Goal: Task Accomplishment & Management: Complete application form

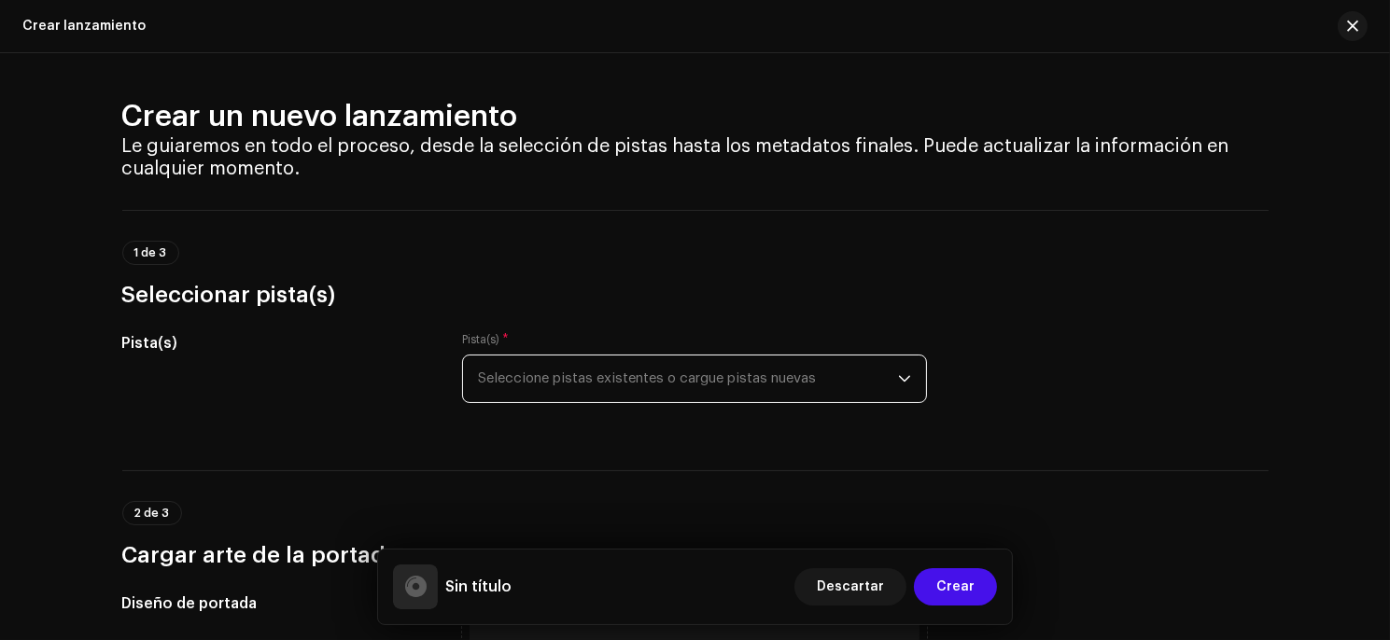
click at [654, 380] on span "Seleccione pistas existentes o cargue pistas nuevas" at bounding box center [688, 379] width 420 height 47
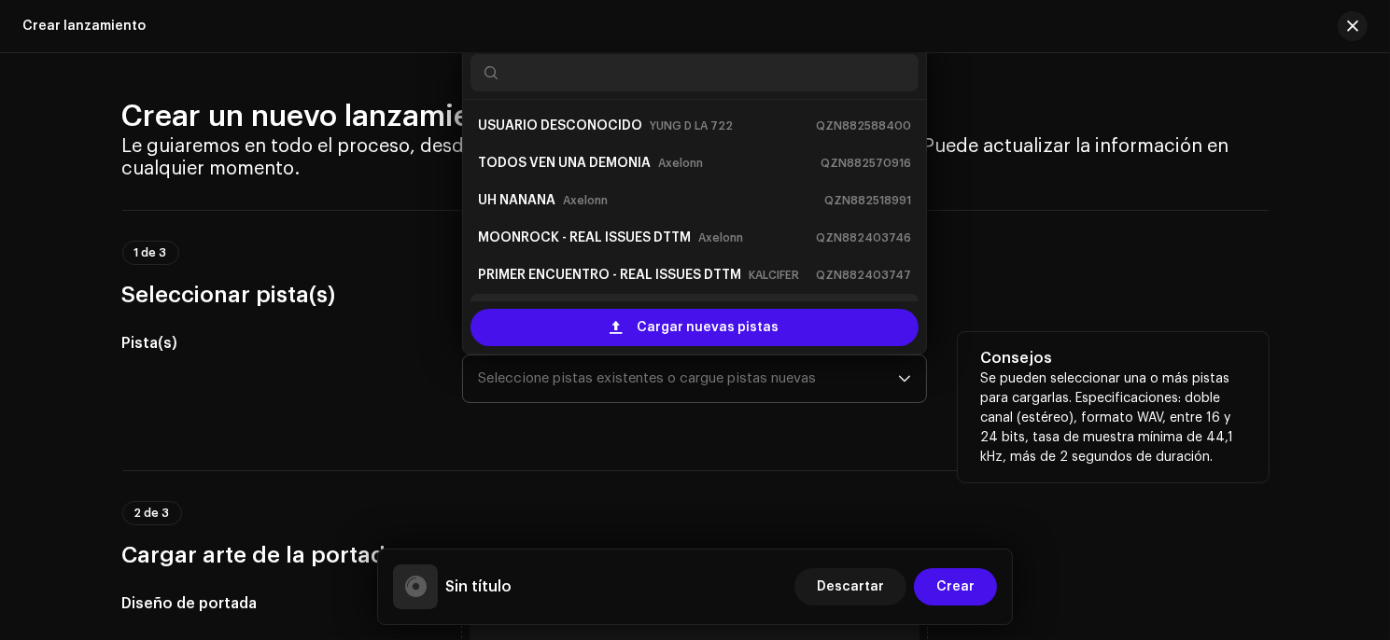
scroll to position [29, 0]
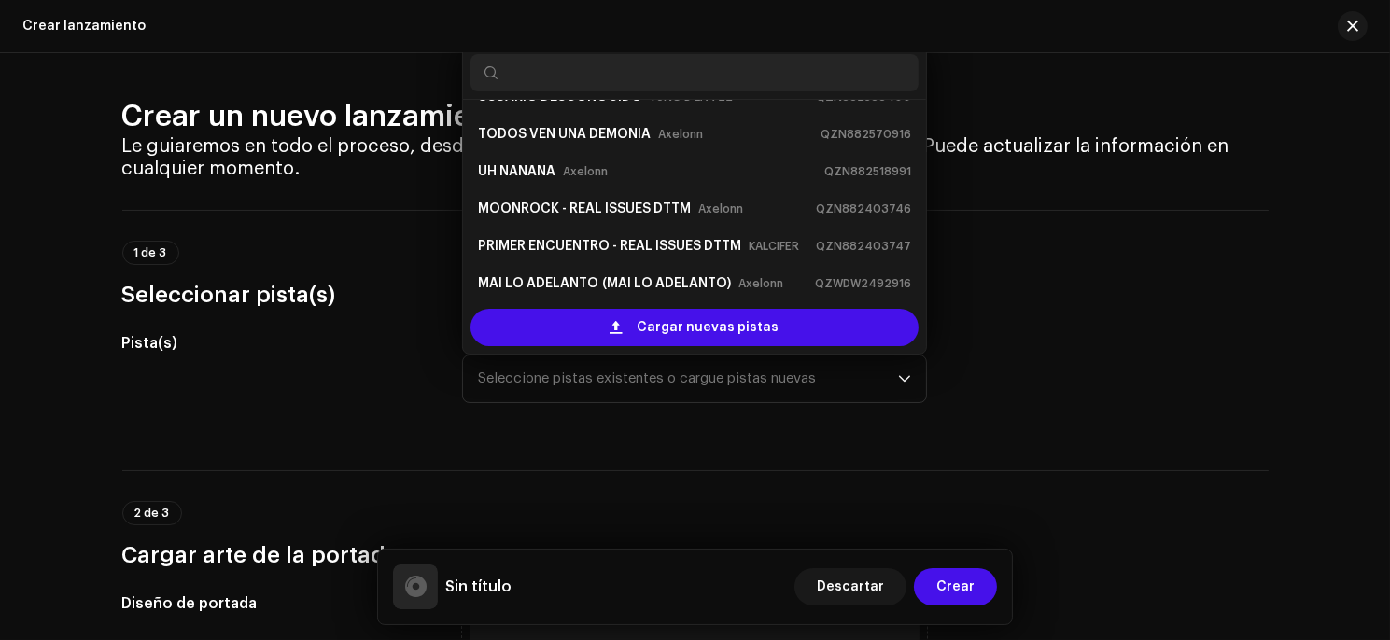
click at [363, 229] on div "1 de 3 Seleccionar pista(s)" at bounding box center [695, 260] width 1146 height 100
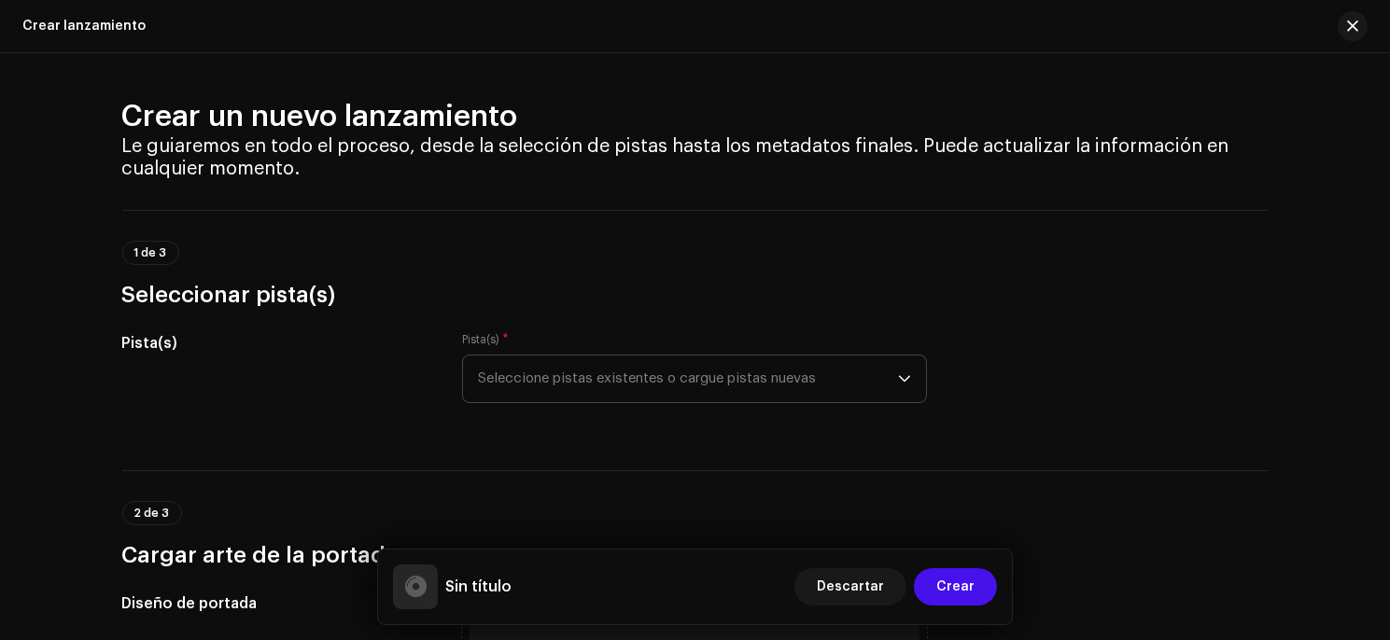
click at [637, 375] on span "Seleccione pistas existentes o cargue pistas nuevas" at bounding box center [688, 379] width 420 height 47
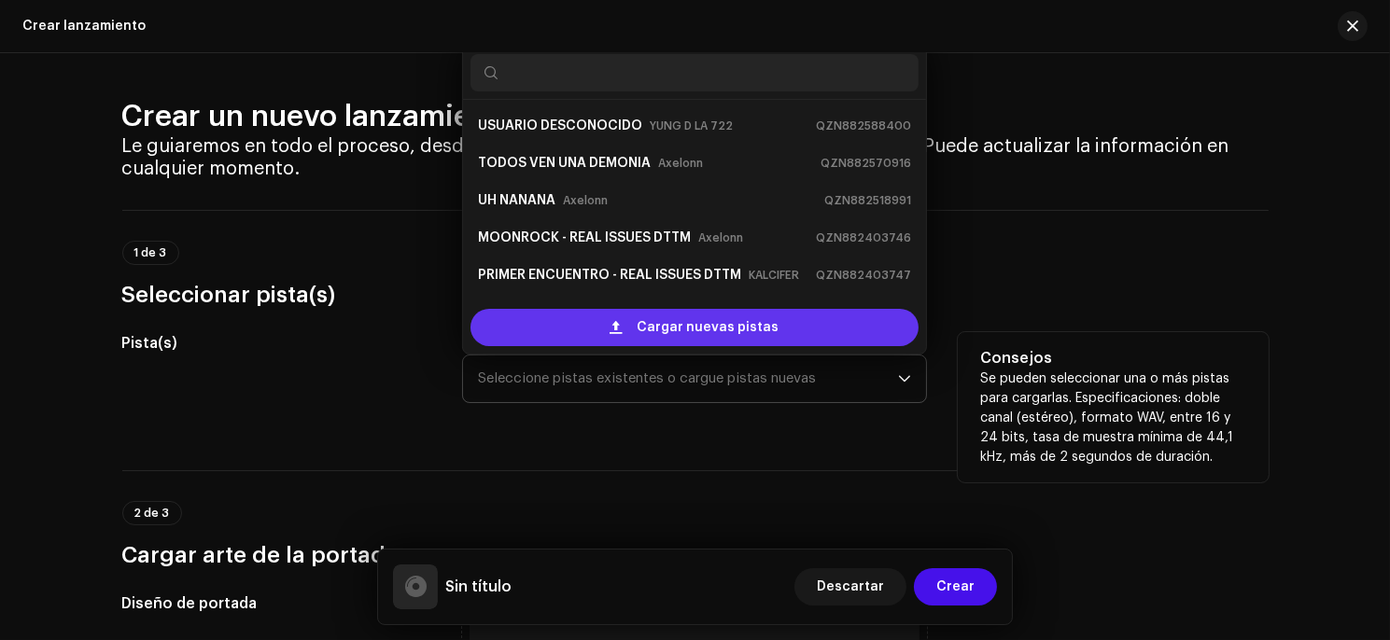
click at [661, 334] on span "Cargar nuevas pistas" at bounding box center [708, 327] width 142 height 37
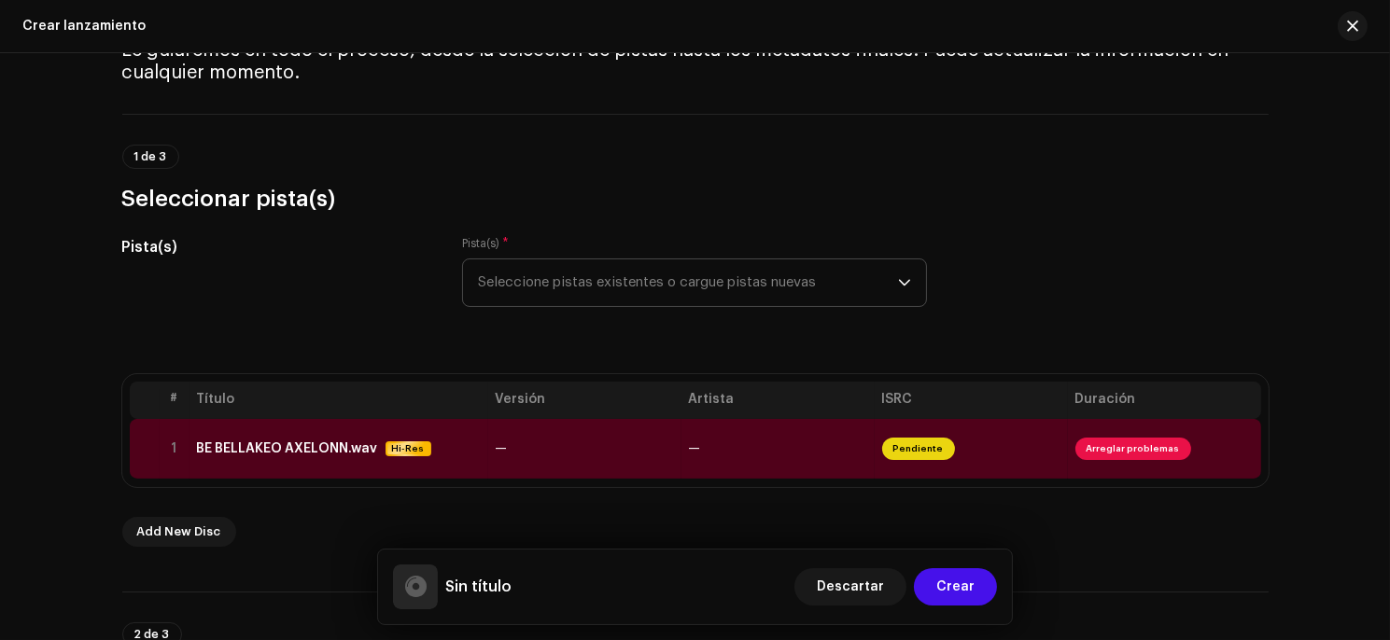
scroll to position [108, 0]
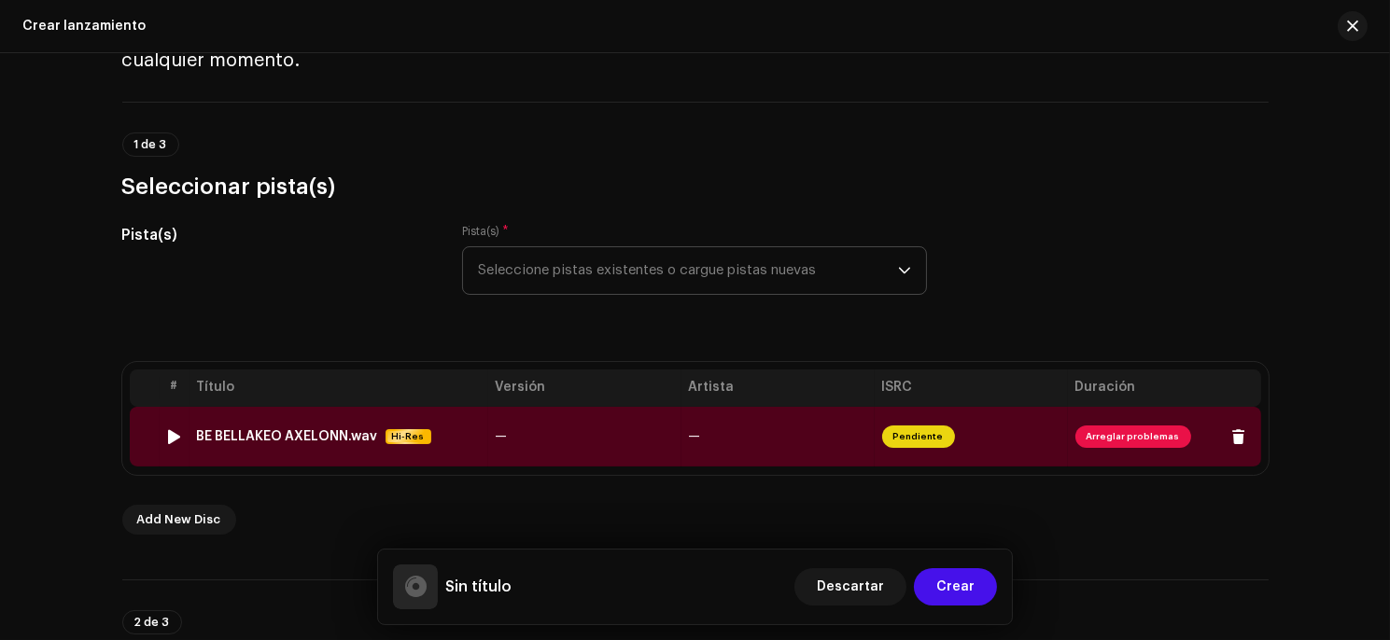
click at [1128, 439] on span "Arreglar problemas" at bounding box center [1133, 437] width 116 height 22
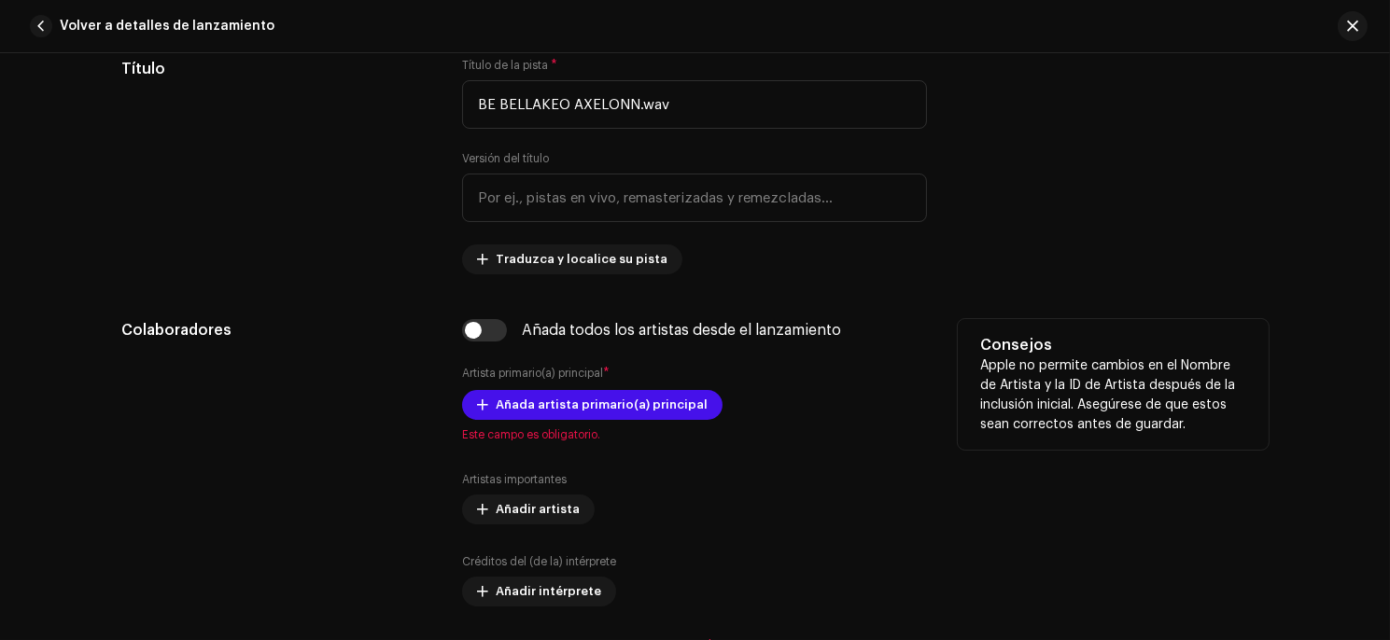
scroll to position [829, 0]
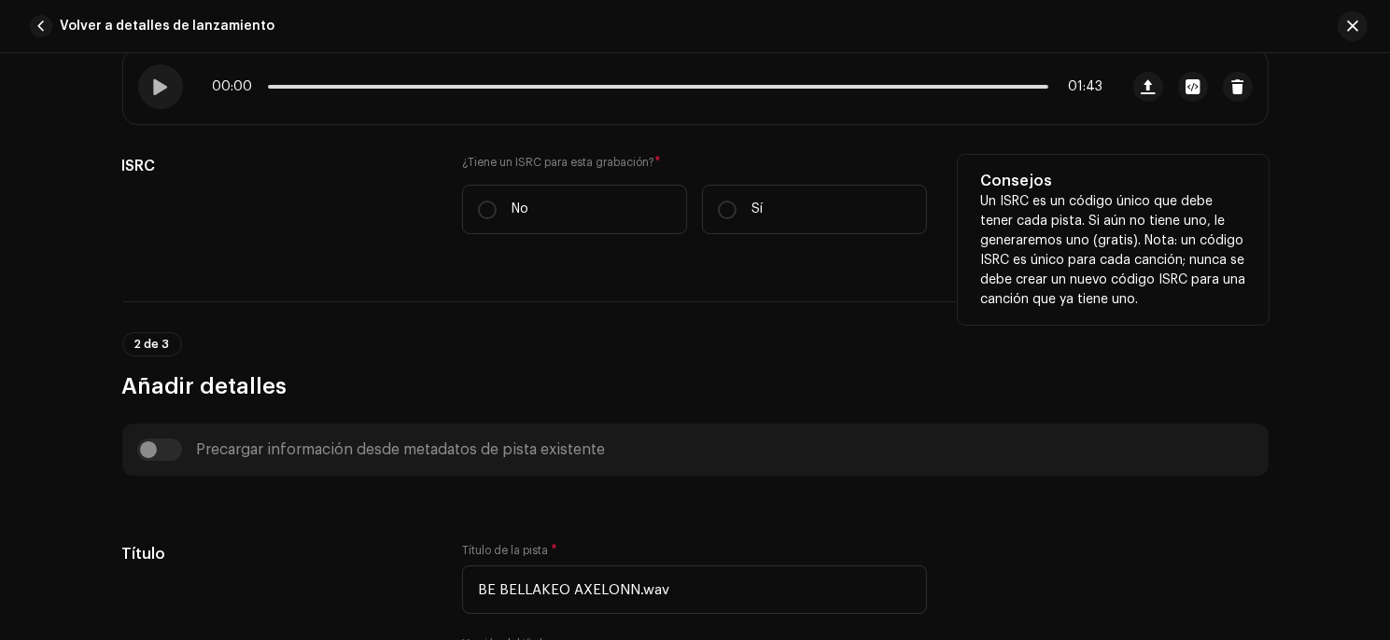
drag, startPoint x: 796, startPoint y: 311, endPoint x: 771, endPoint y: 187, distance: 126.7
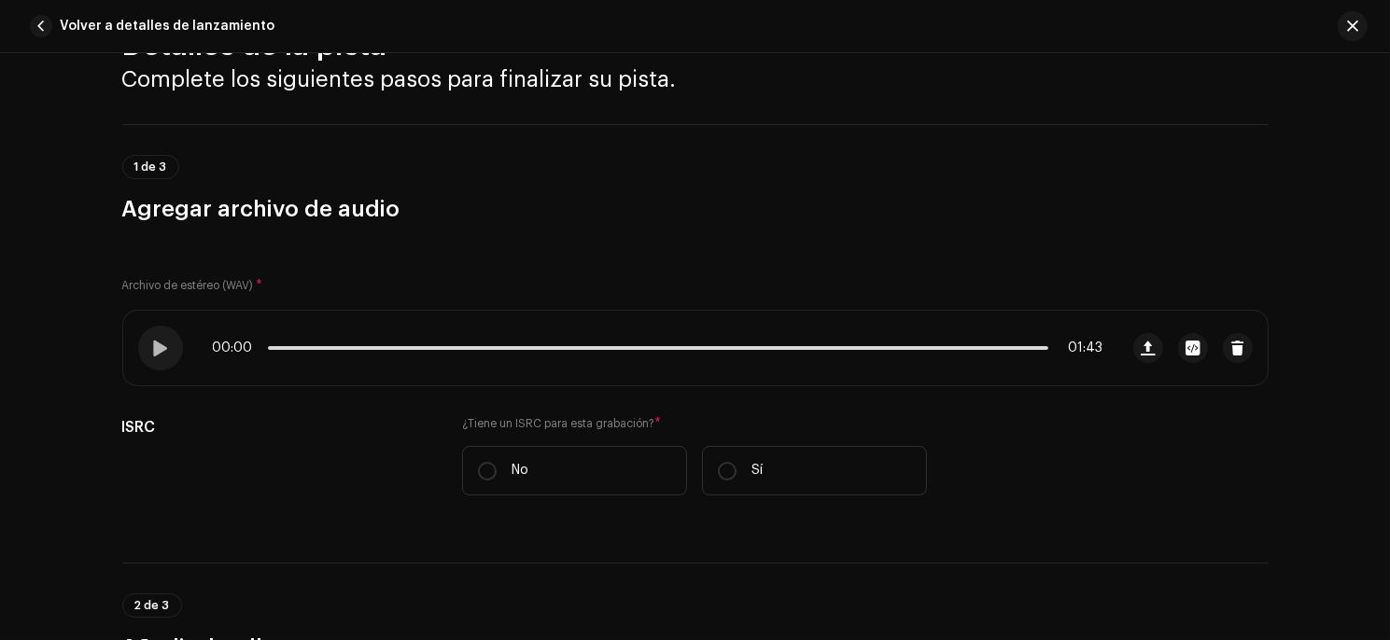
scroll to position [0, 0]
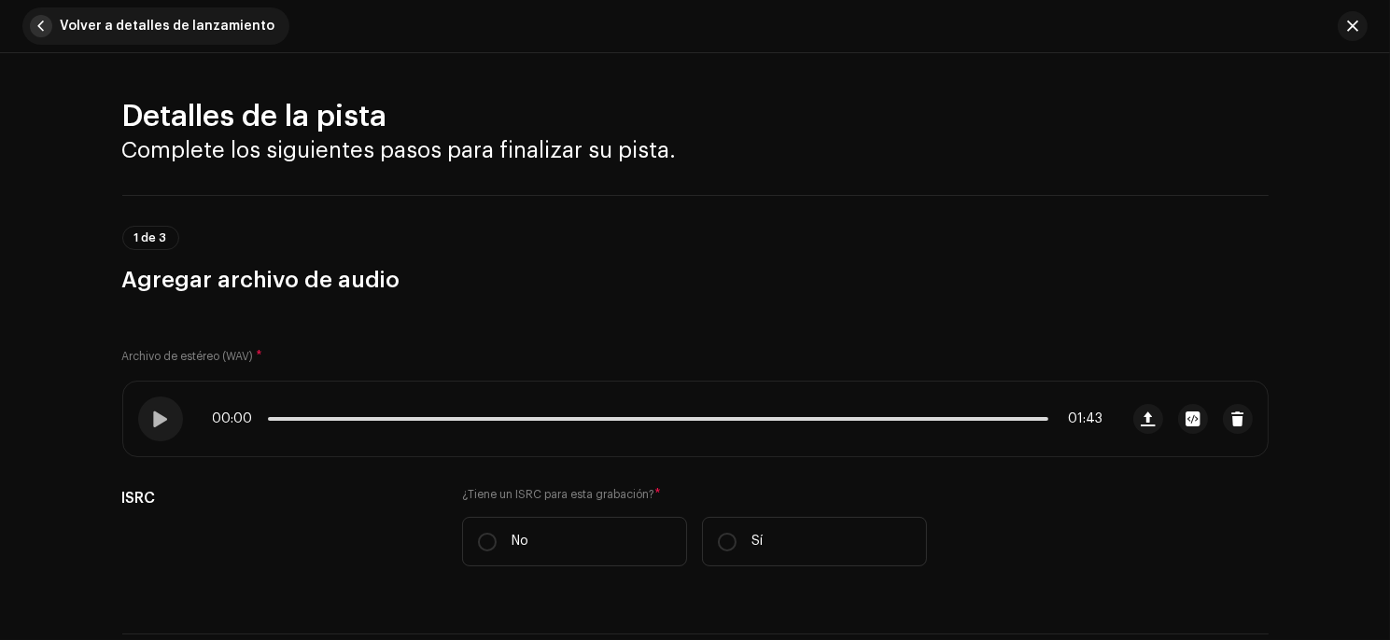
click at [49, 28] on span "button" at bounding box center [41, 26] width 22 height 22
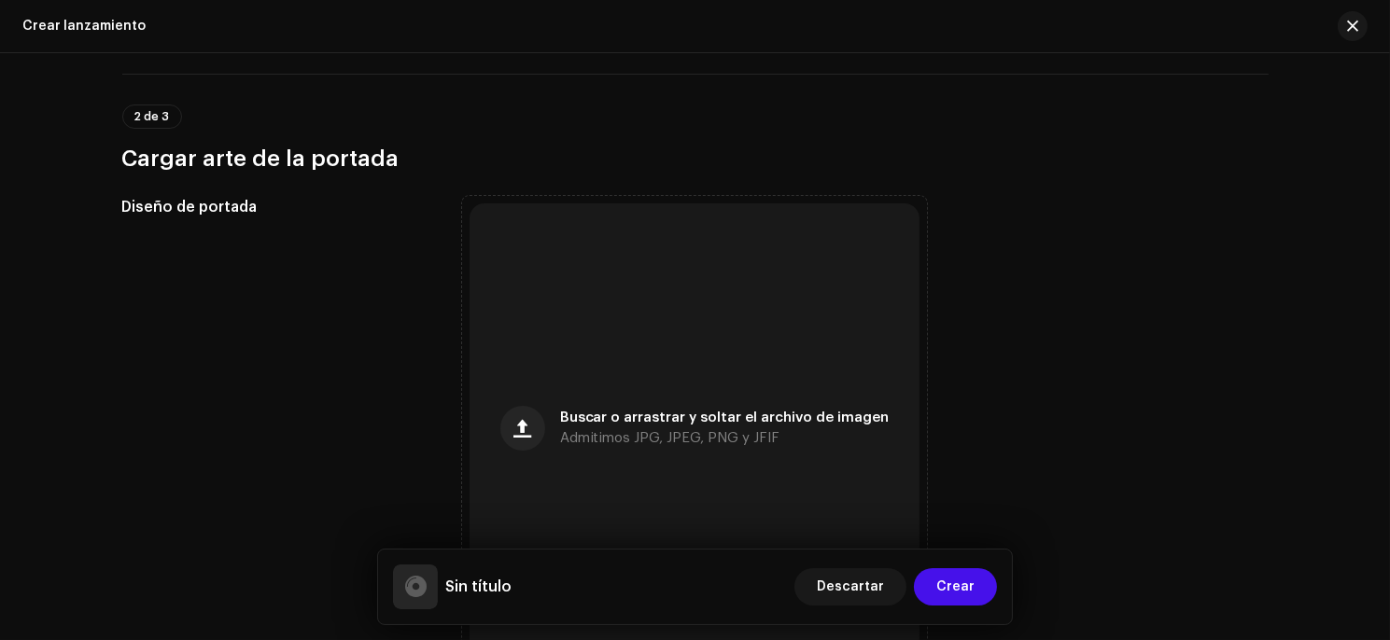
scroll to position [645, 0]
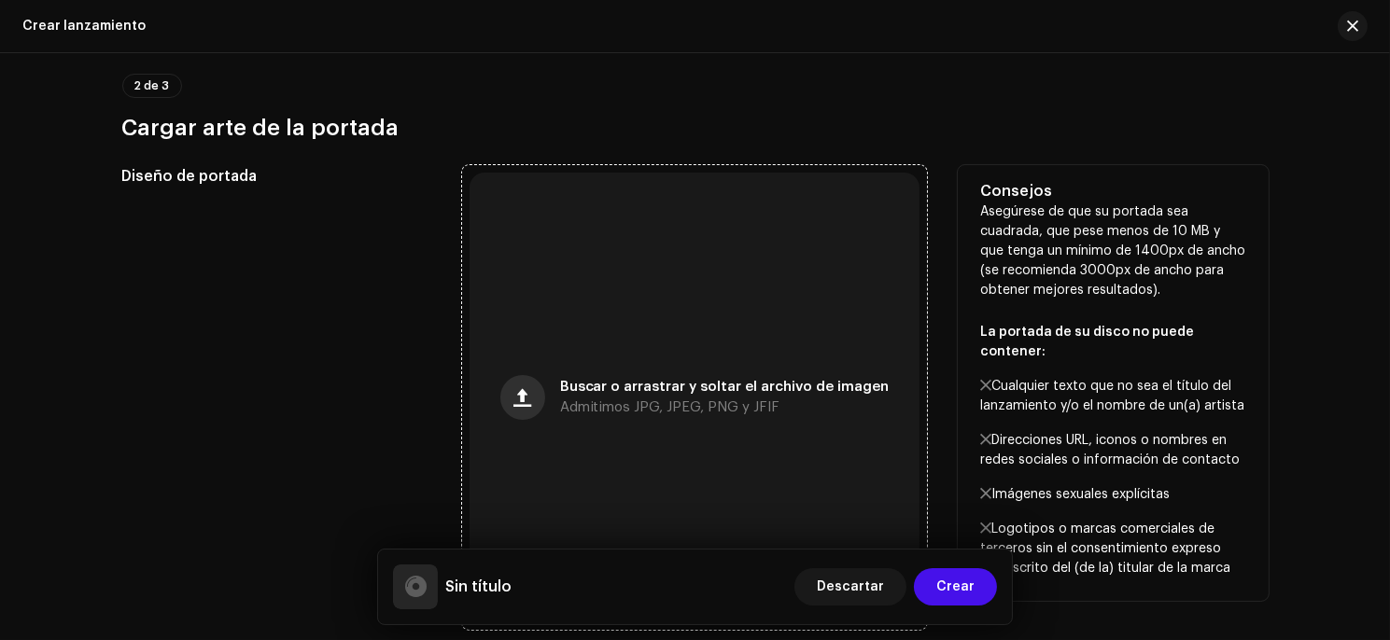
click at [516, 389] on button "button" at bounding box center [522, 397] width 45 height 45
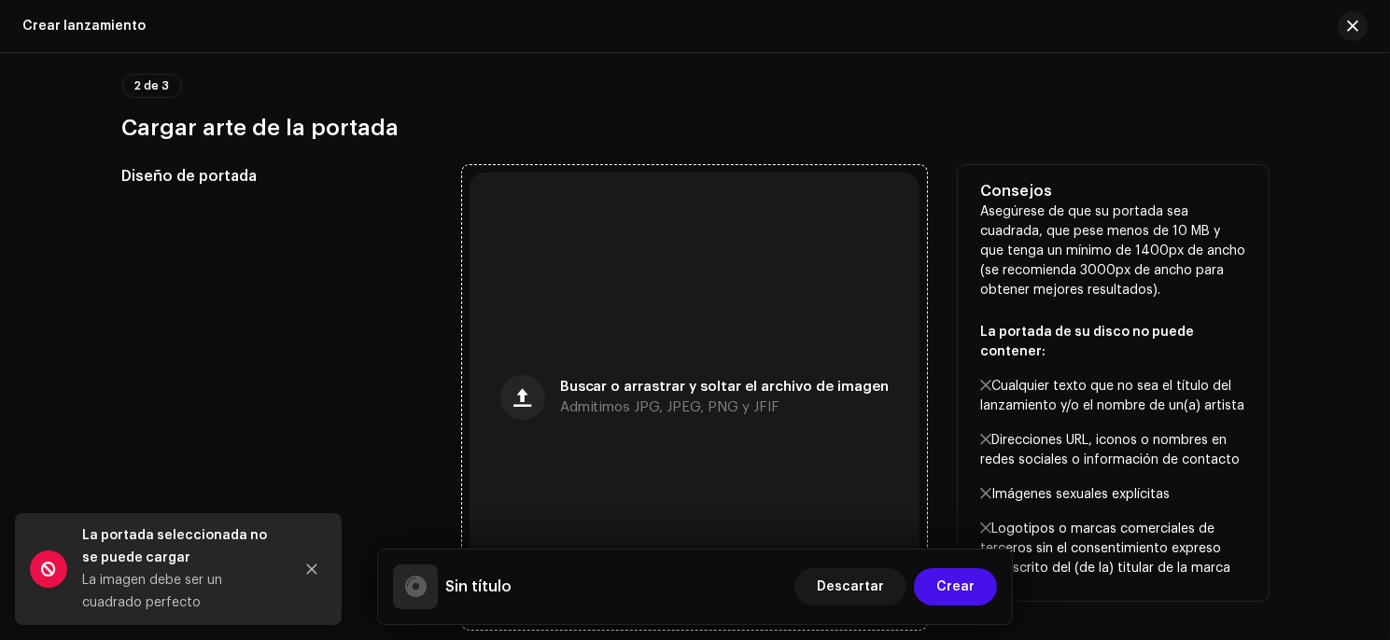
click at [545, 381] on div "Buscar o arrastrar y soltar el archivo de imagen Admitimos JPG, JPEG, PNG y JFIF" at bounding box center [694, 398] width 450 height 450
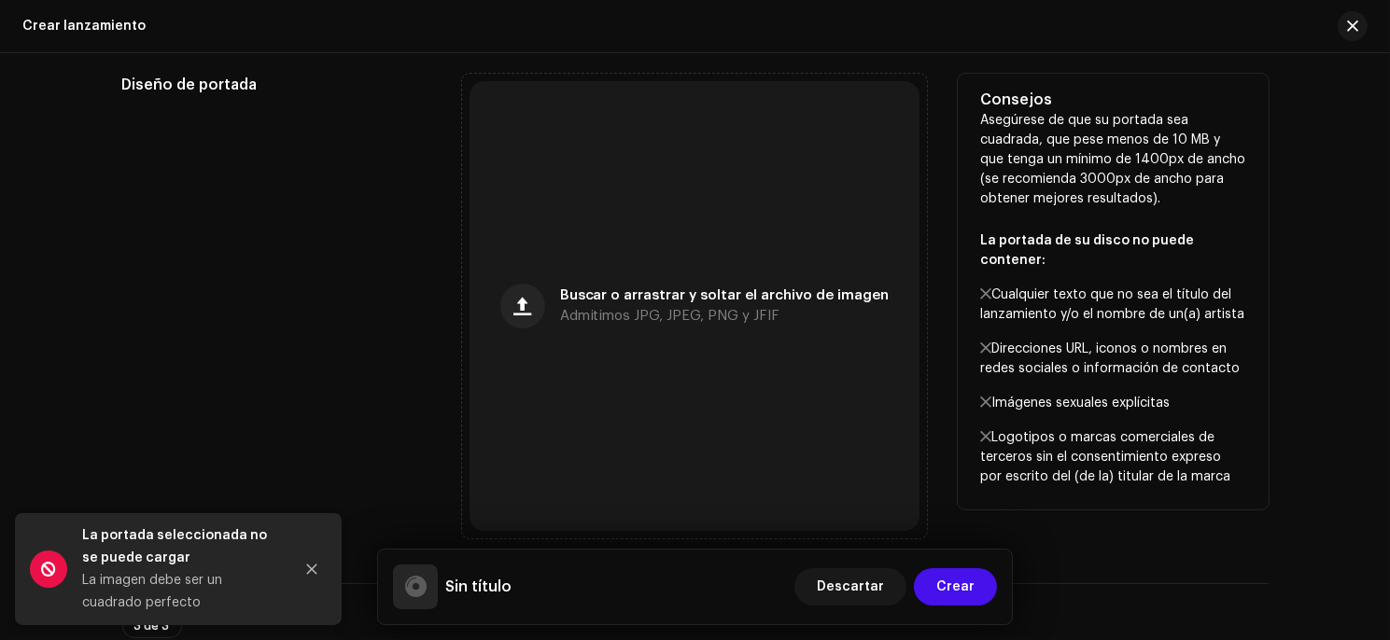
scroll to position [749, 0]
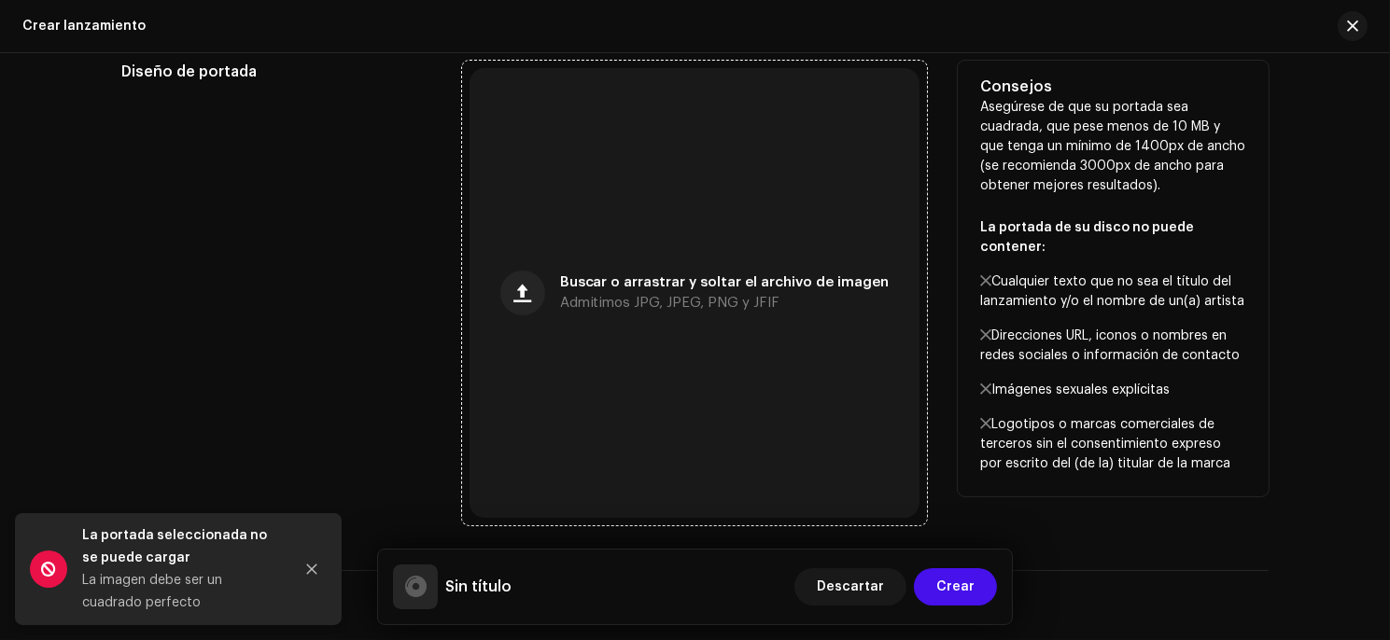
click at [568, 276] on span "Buscar o arrastrar y soltar el archivo de imagen" at bounding box center [724, 282] width 329 height 13
click at [566, 297] on span "Admitimos JPG, JPEG, PNG y JFIF" at bounding box center [670, 303] width 220 height 13
click at [609, 347] on div "Buscar o arrastrar y soltar el archivo de imagen Admitimos JPG, JPEG, PNG y JFIF" at bounding box center [694, 293] width 450 height 450
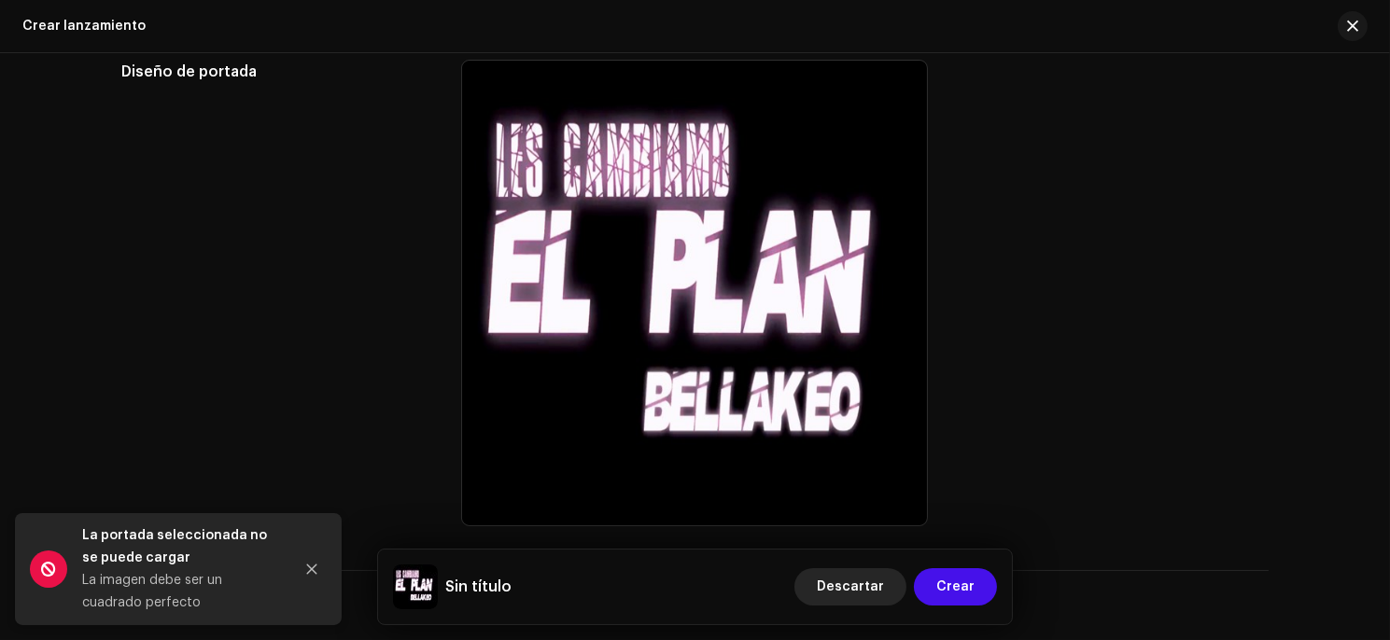
click at [884, 595] on span "Descartar" at bounding box center [850, 586] width 67 height 37
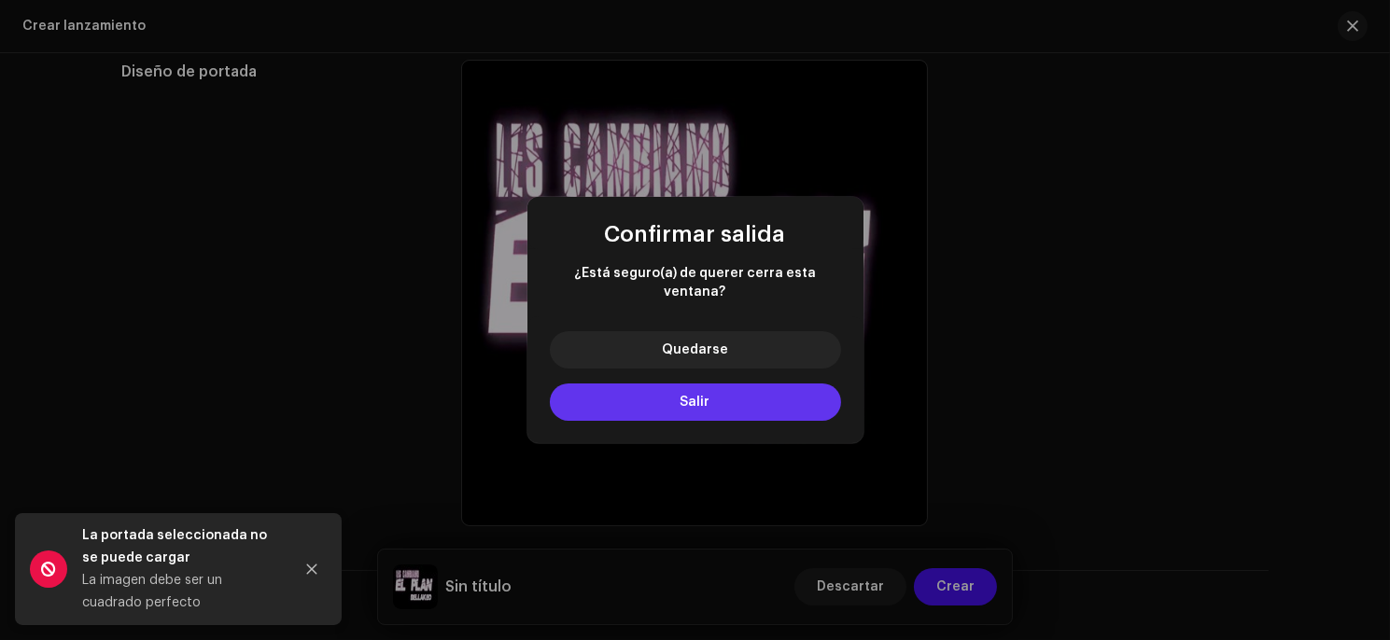
click at [704, 398] on span "Salir" at bounding box center [695, 402] width 30 height 13
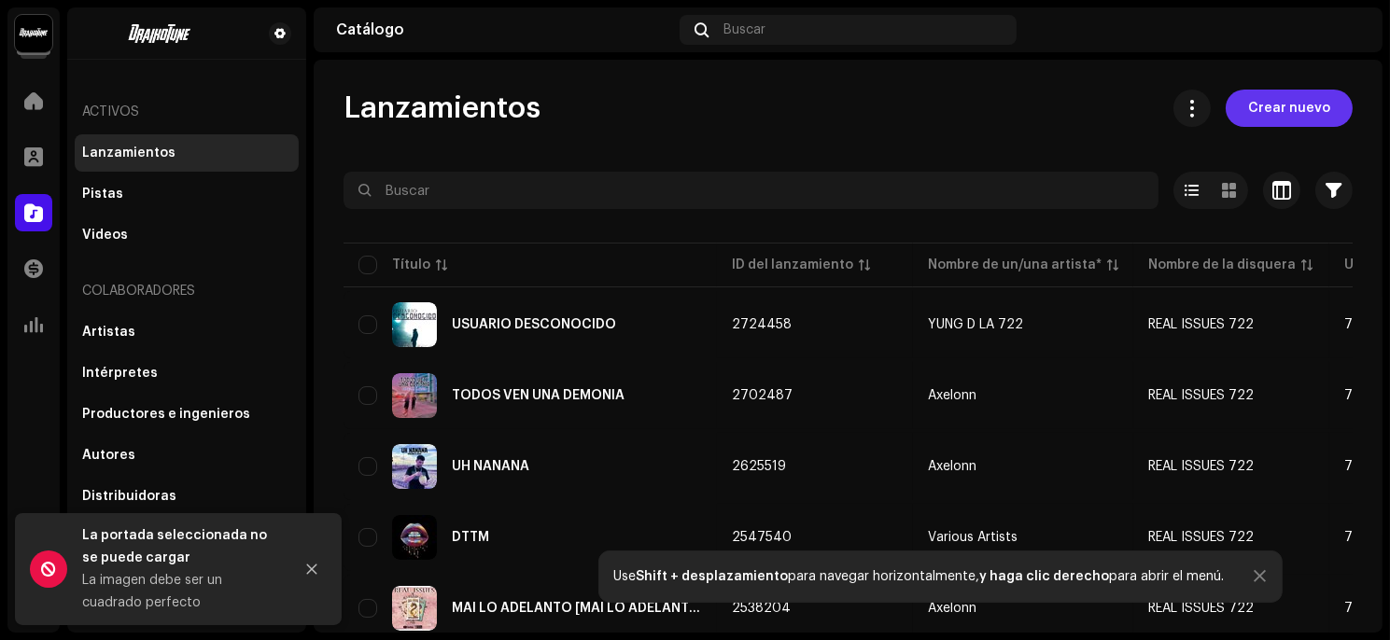
click at [1323, 135] on div "Lanzamientos Crear nuevo Seleccionado 0 Opciones Filtros Estado de distribución…" at bounding box center [848, 390] width 1069 height 601
click at [1303, 121] on span "Crear nuevo" at bounding box center [1289, 108] width 82 height 37
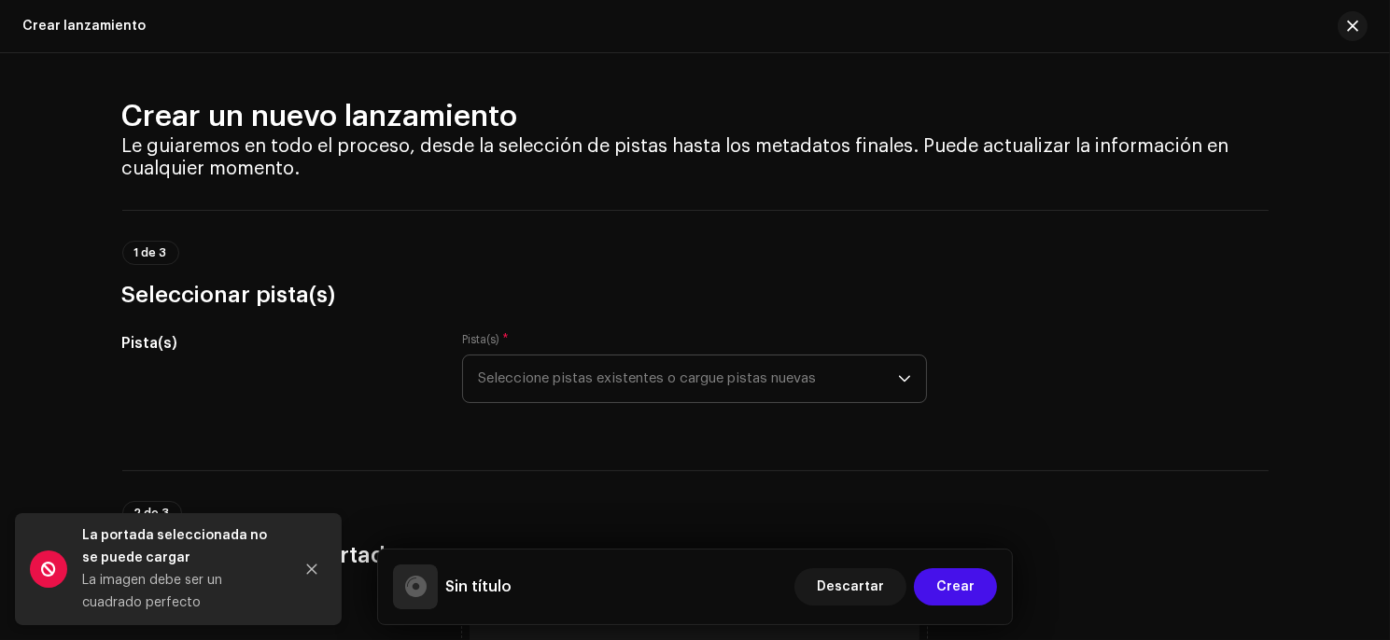
click at [638, 394] on span "Seleccione pistas existentes o cargue pistas nuevas" at bounding box center [688, 379] width 420 height 47
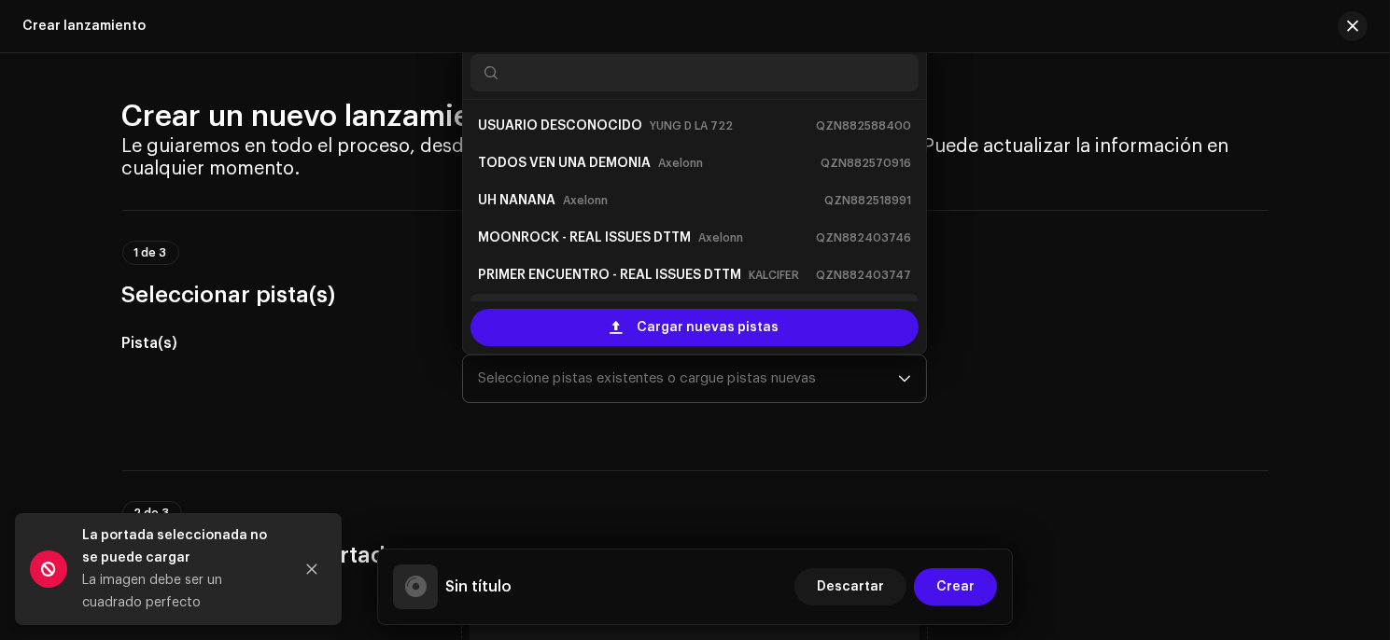
scroll to position [29, 0]
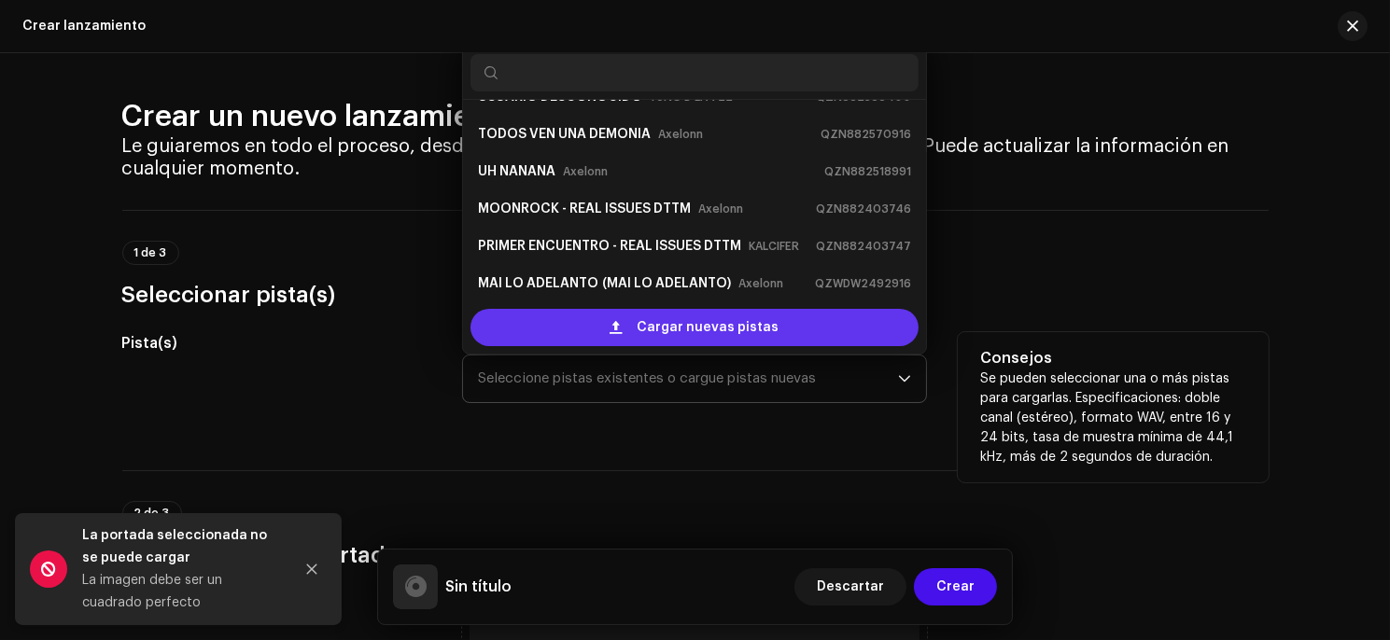
click at [569, 310] on div "Cargar nuevas pistas" at bounding box center [694, 327] width 448 height 37
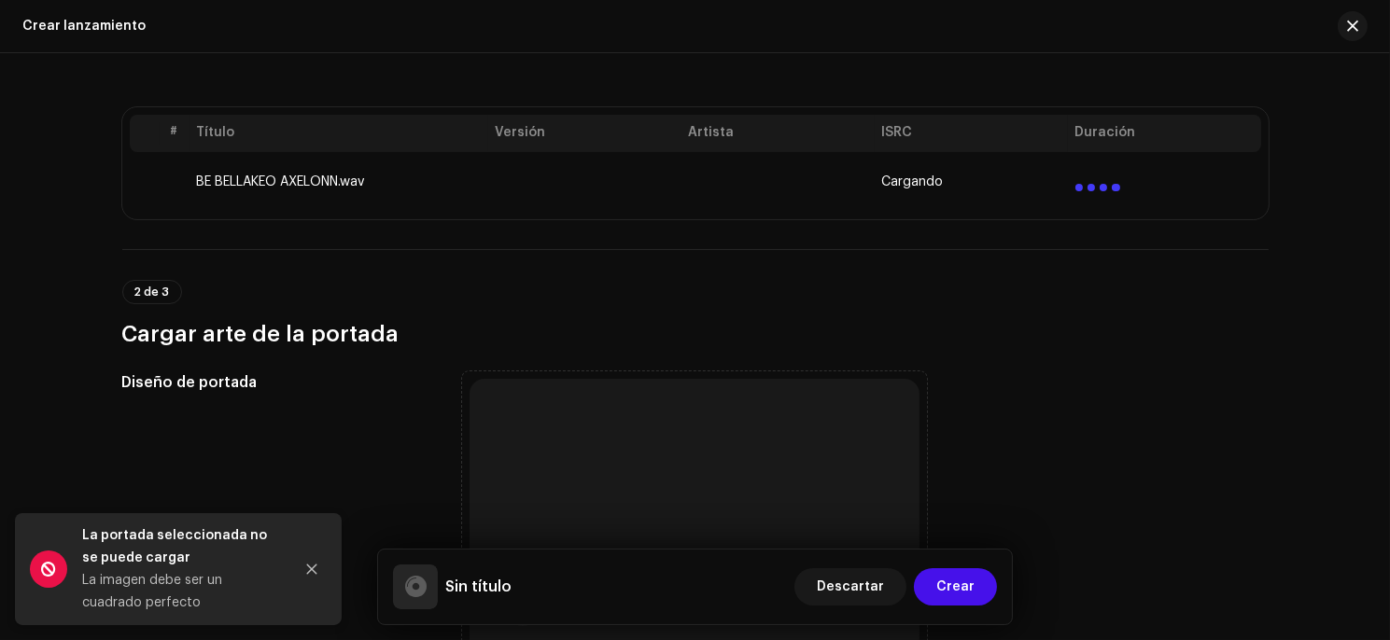
scroll to position [543, 0]
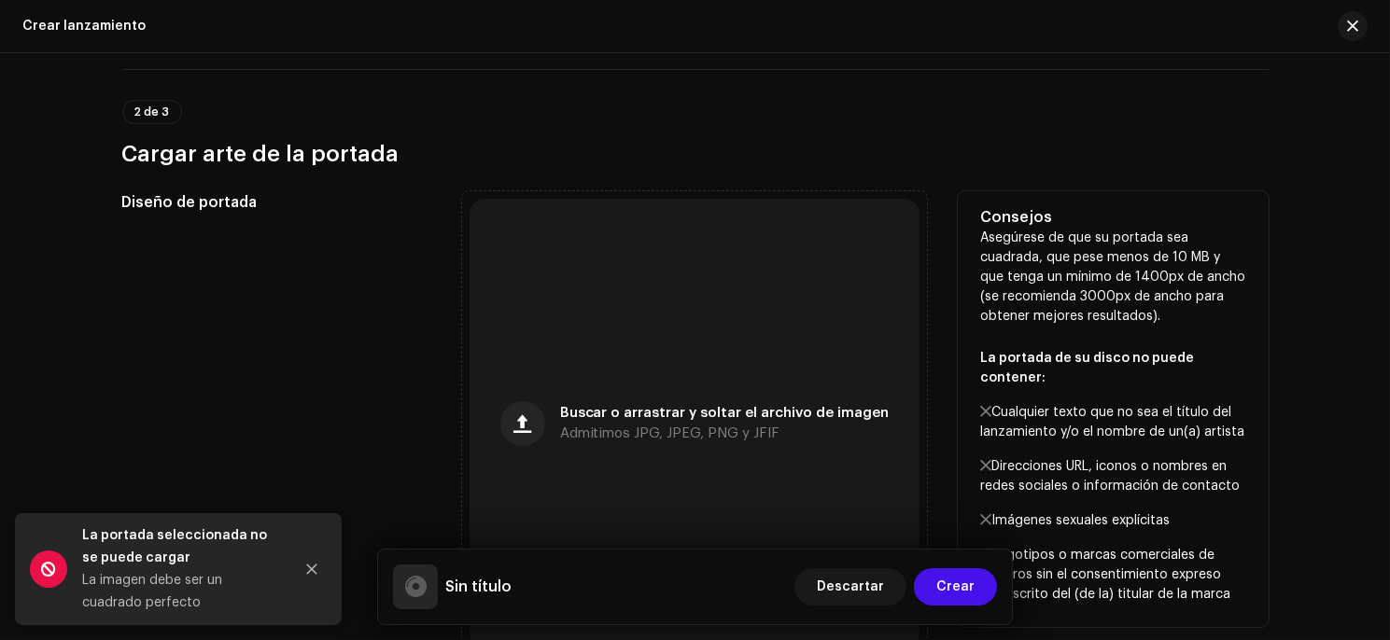
click at [371, 293] on div "Diseño de portada" at bounding box center [277, 423] width 311 height 465
click at [525, 416] on span "button" at bounding box center [522, 423] width 18 height 15
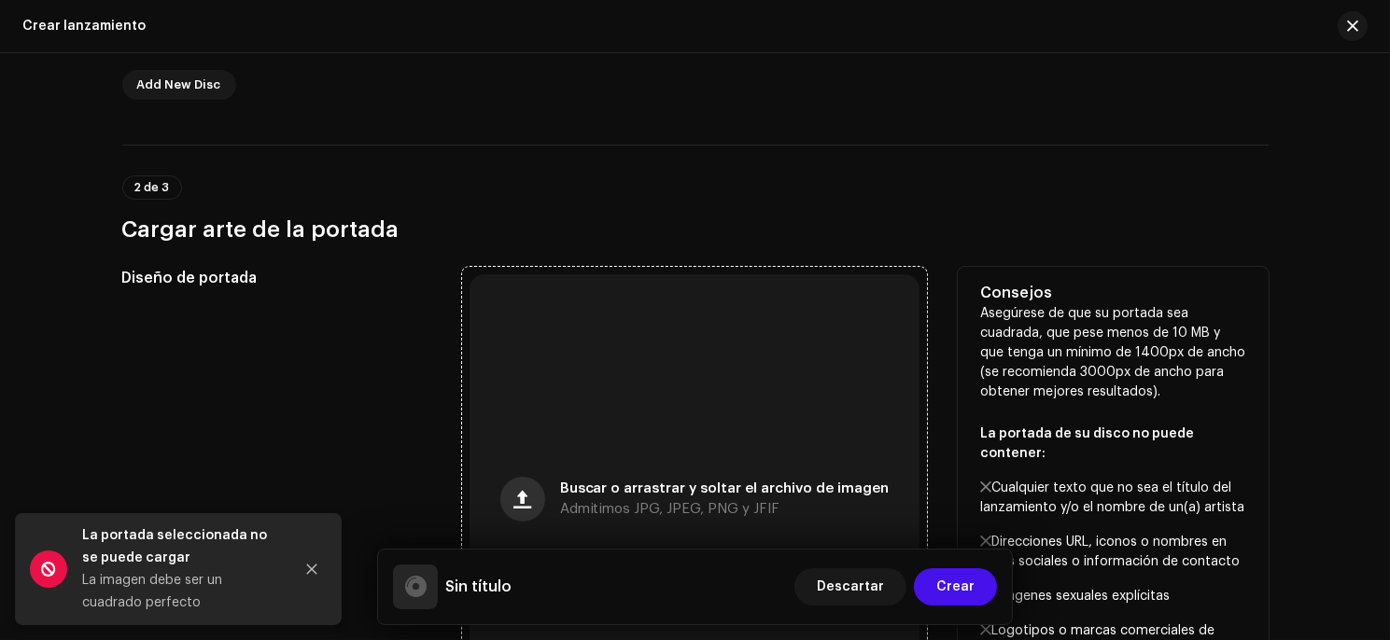
scroll to position [619, 0]
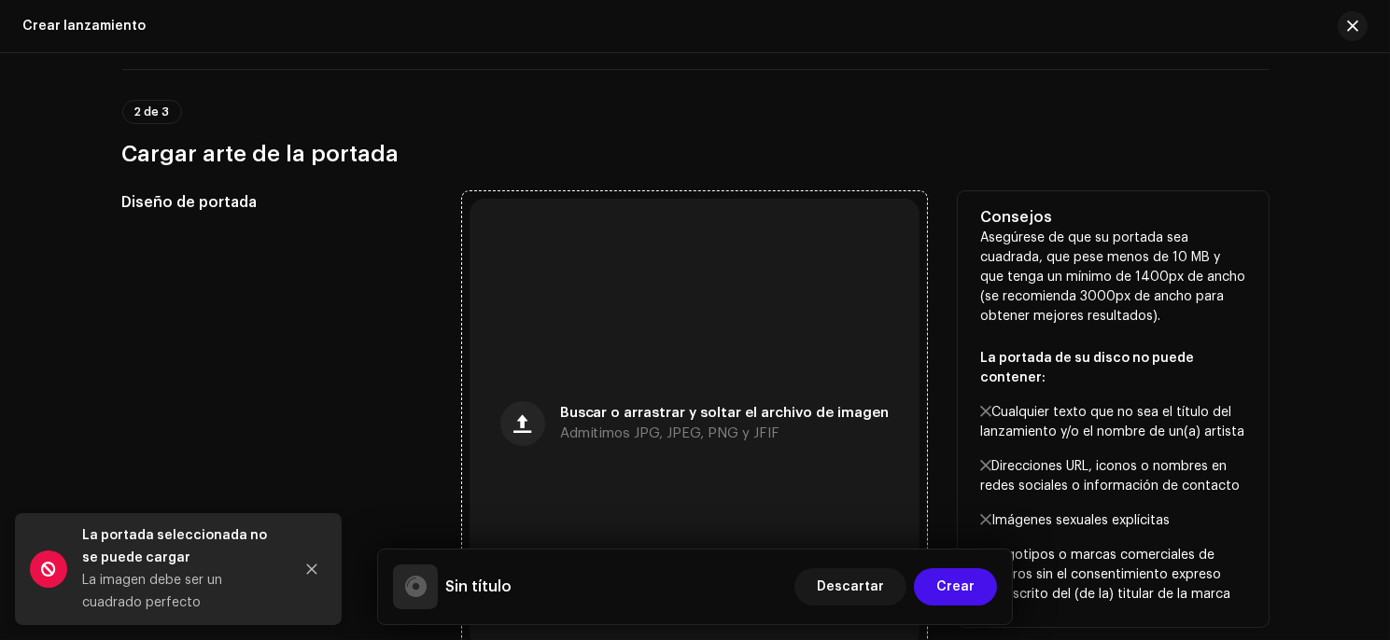
click at [616, 344] on div "Buscar o arrastrar y soltar el archivo de imagen Admitimos JPG, JPEG, PNG y JFIF" at bounding box center [694, 424] width 450 height 450
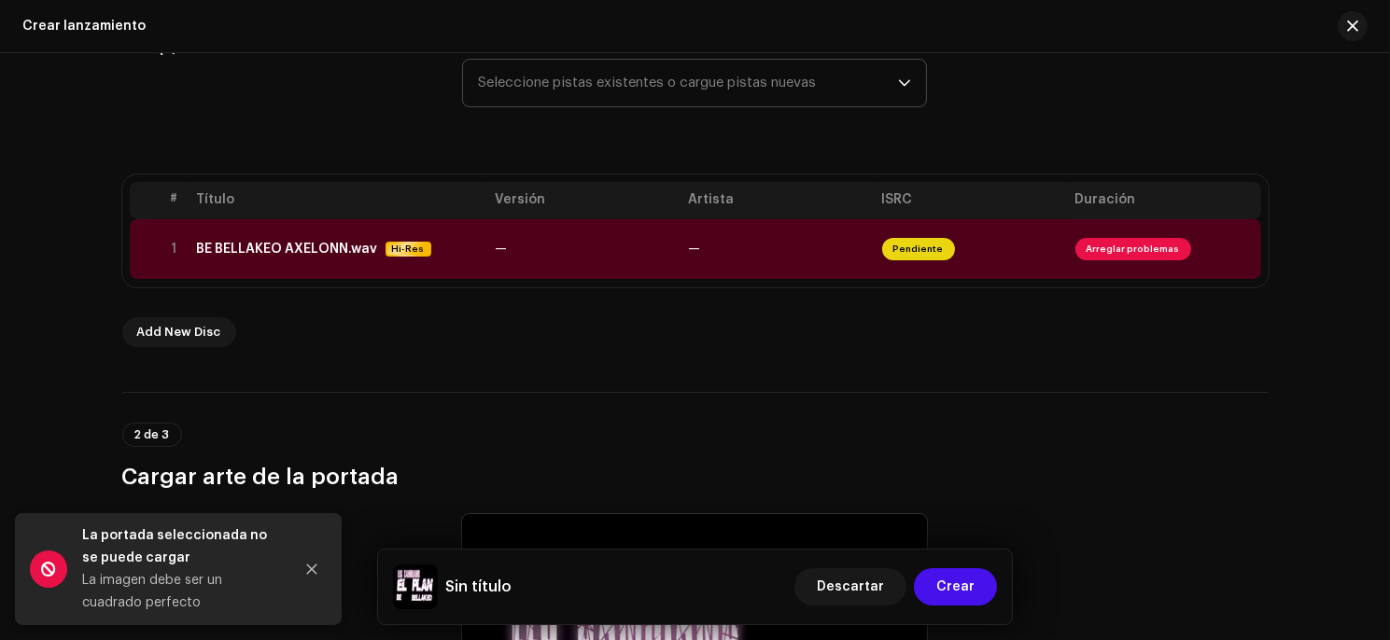
scroll to position [325, 0]
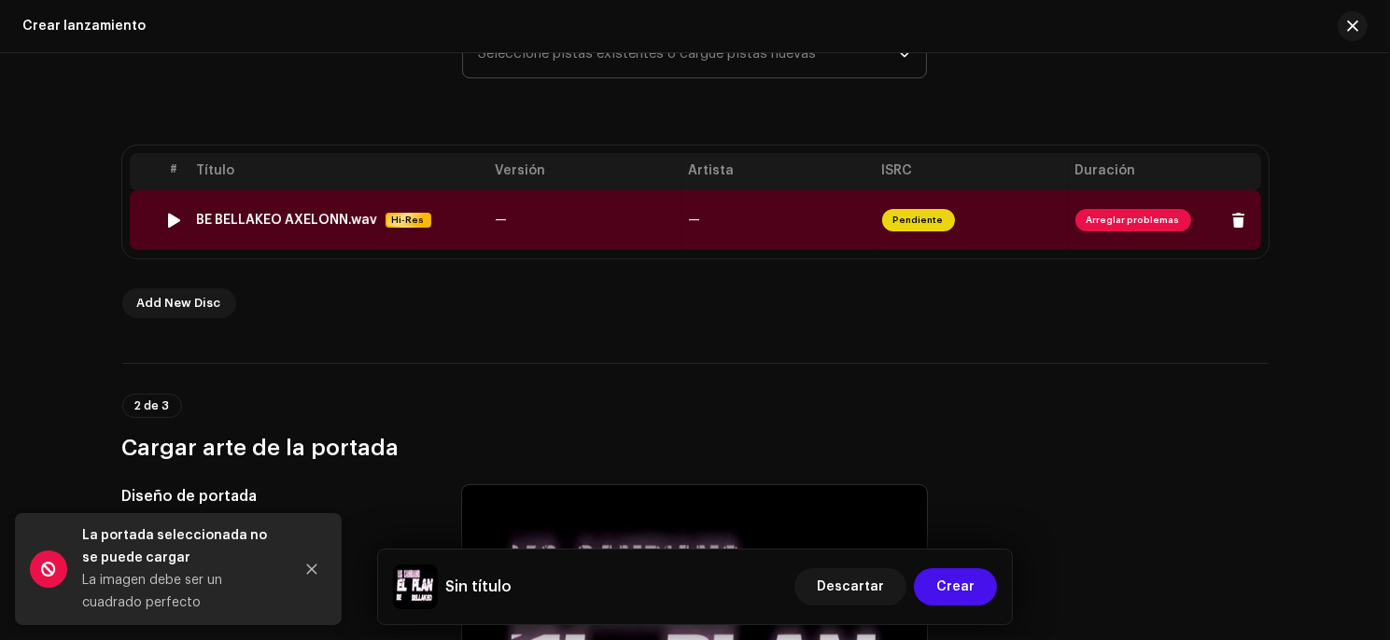
click at [1081, 212] on span "Arreglar problemas" at bounding box center [1133, 220] width 116 height 22
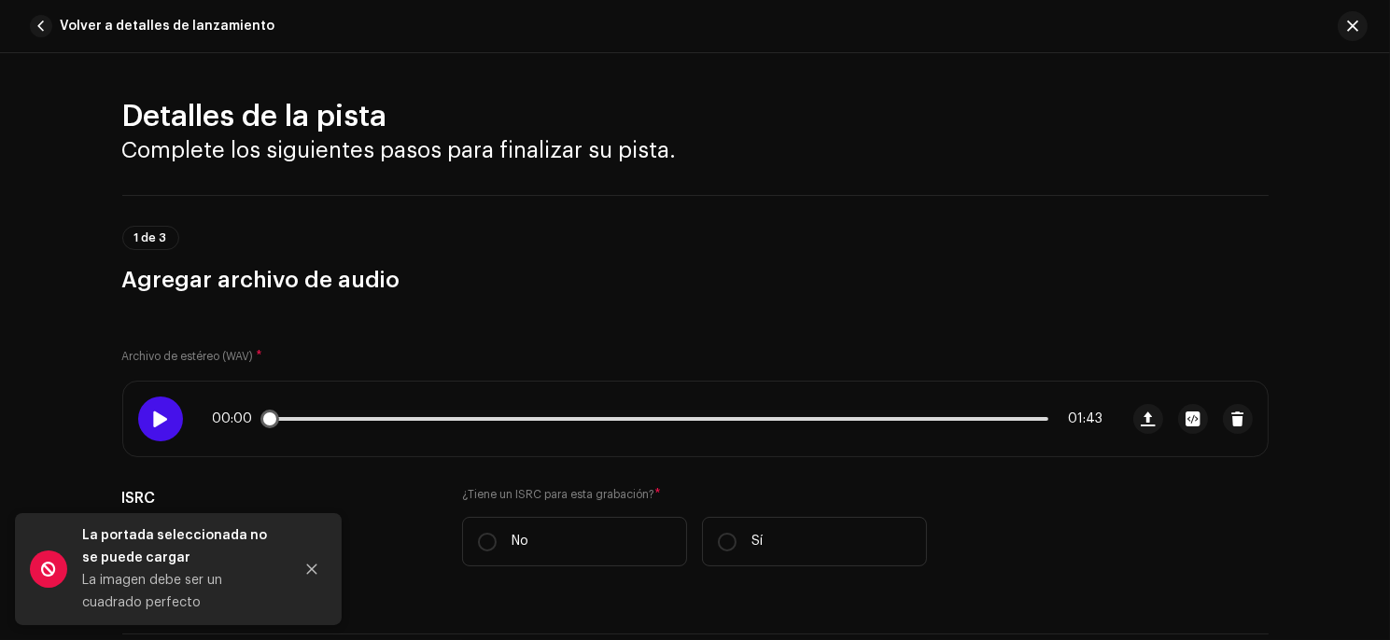
click at [161, 427] on div at bounding box center [160, 419] width 45 height 45
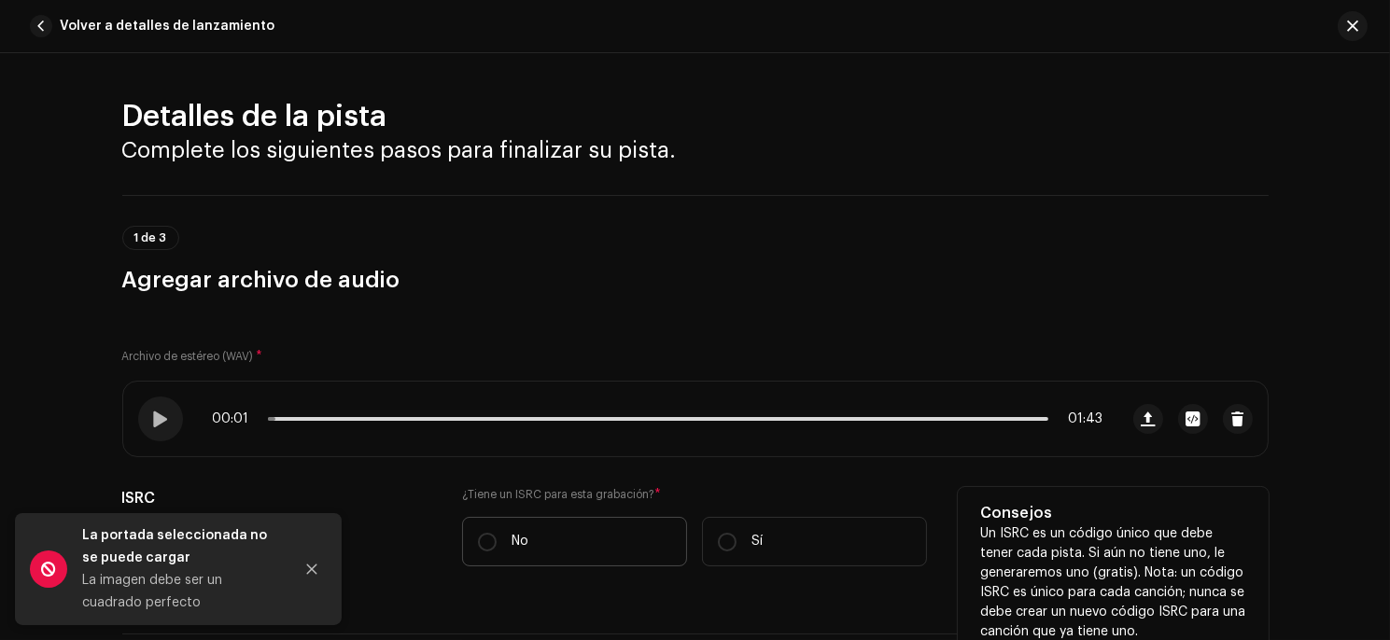
click at [508, 530] on label "No" at bounding box center [574, 541] width 225 height 49
click at [497, 533] on input "No" at bounding box center [487, 542] width 19 height 19
radio input "true"
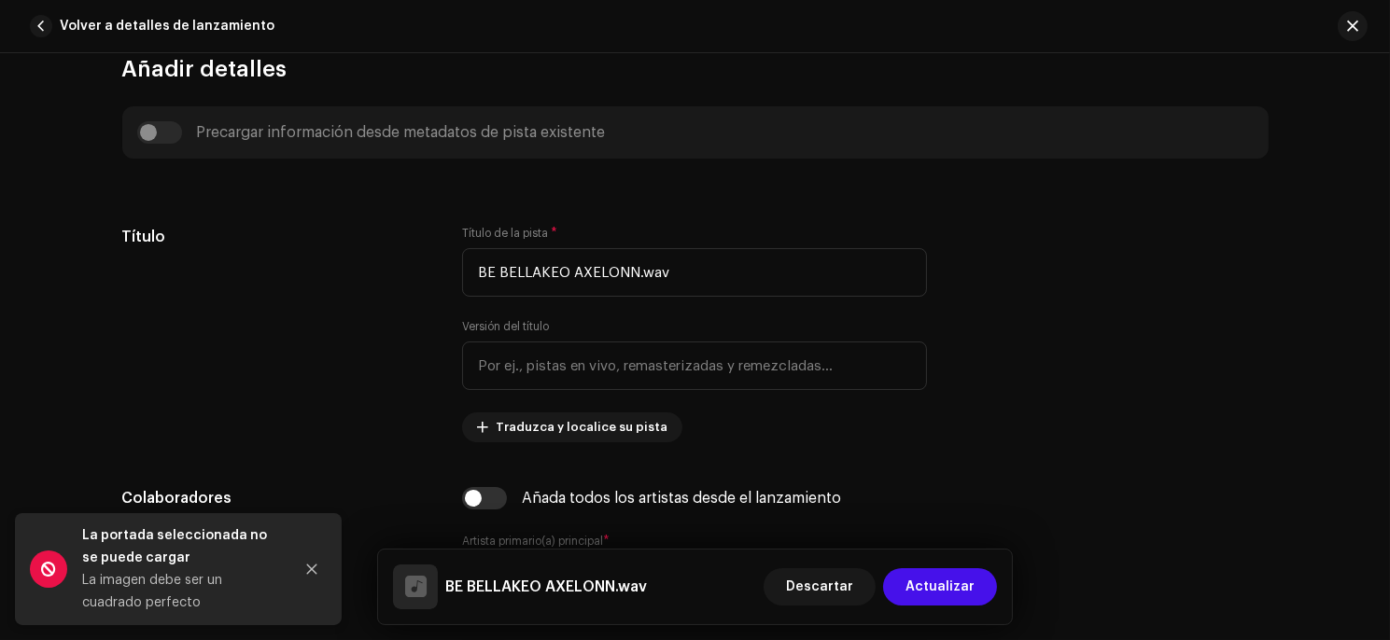
scroll to position [761, 0]
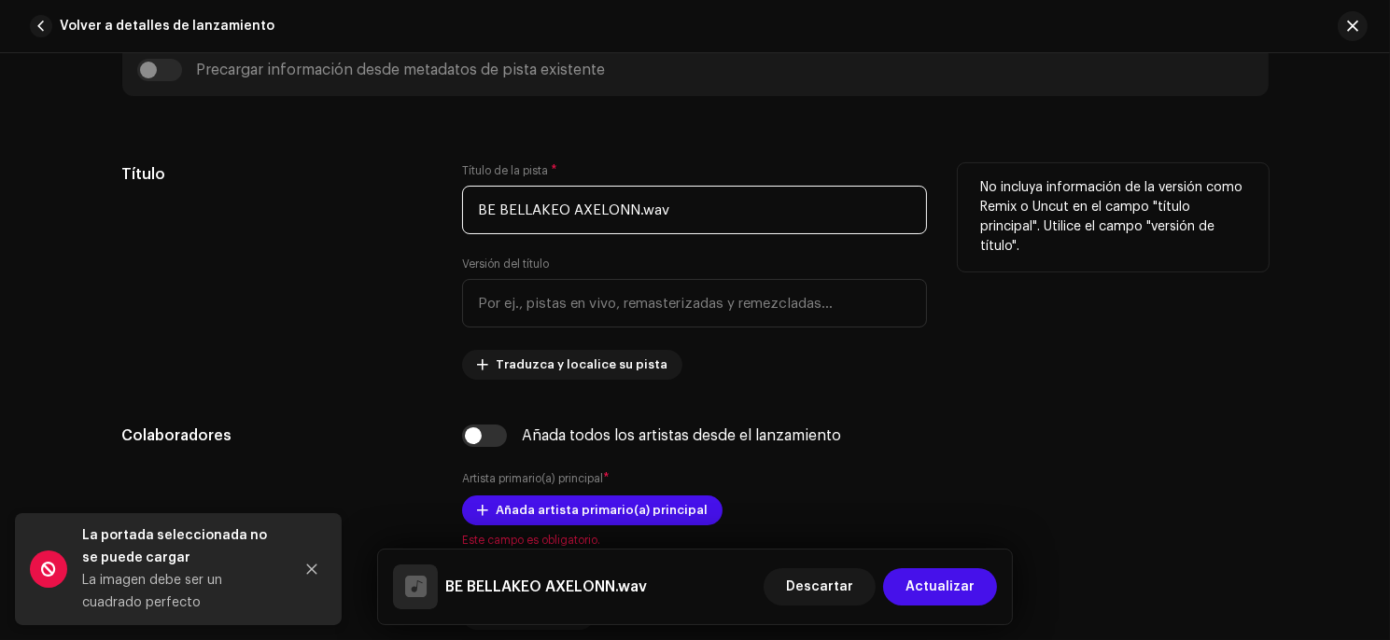
drag, startPoint x: 698, startPoint y: 202, endPoint x: 631, endPoint y: 220, distance: 69.7
click at [631, 220] on input "BE BELLAKEO AXELONN.wav" at bounding box center [694, 210] width 465 height 49
drag, startPoint x: 661, startPoint y: 208, endPoint x: 571, endPoint y: 234, distance: 93.3
click at [571, 234] on div "Título de la pista * BE BELLAKEO AXELONN Versión del título Traduzca y localice…" at bounding box center [694, 271] width 465 height 217
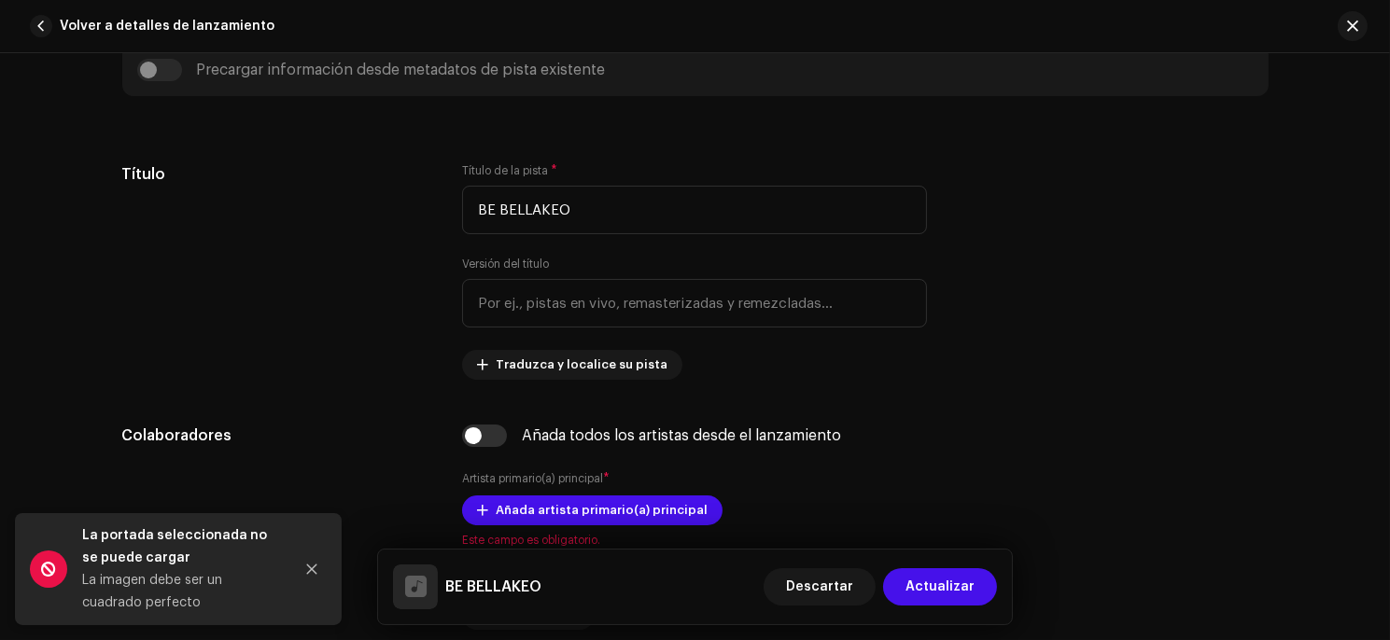
type input "BE BELLAKEO"
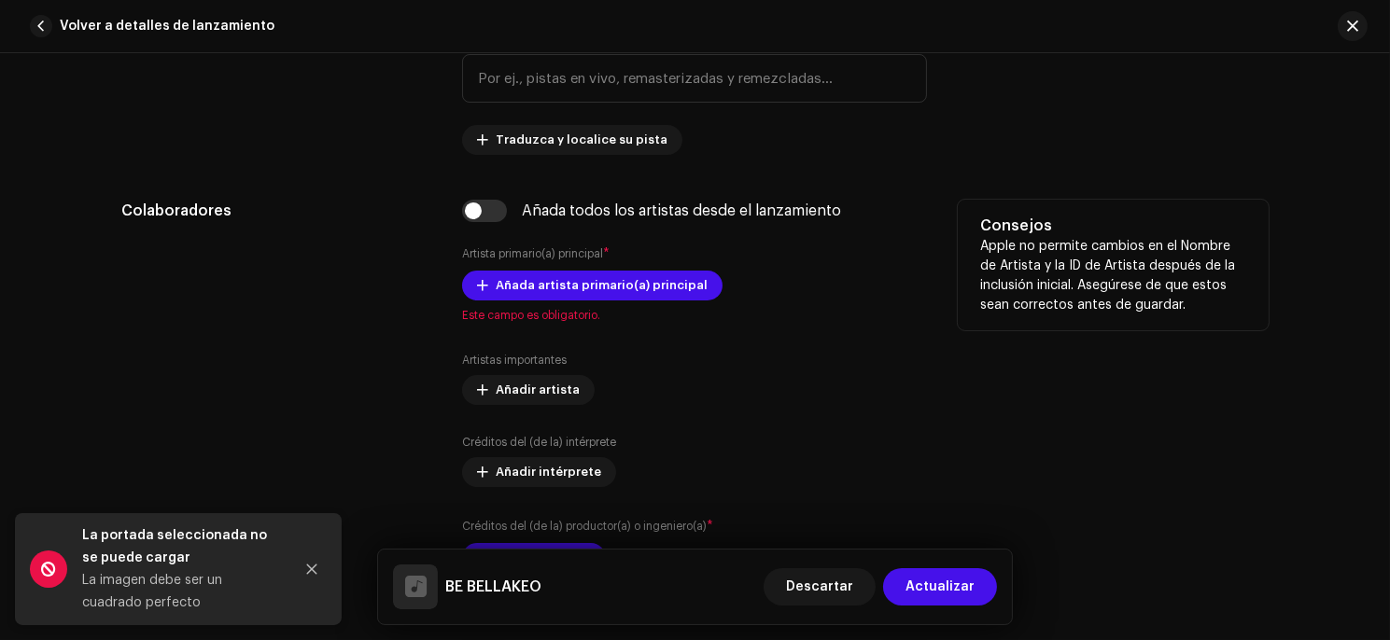
scroll to position [997, 0]
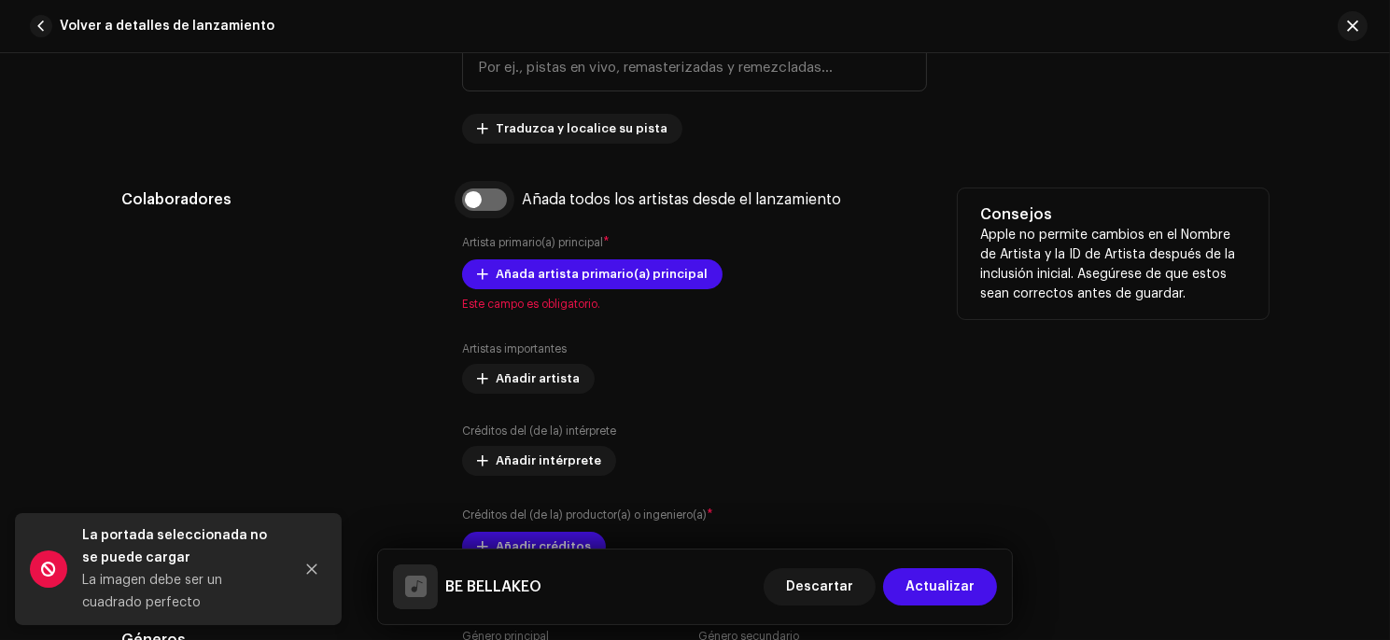
click at [473, 199] on input "checkbox" at bounding box center [484, 200] width 45 height 22
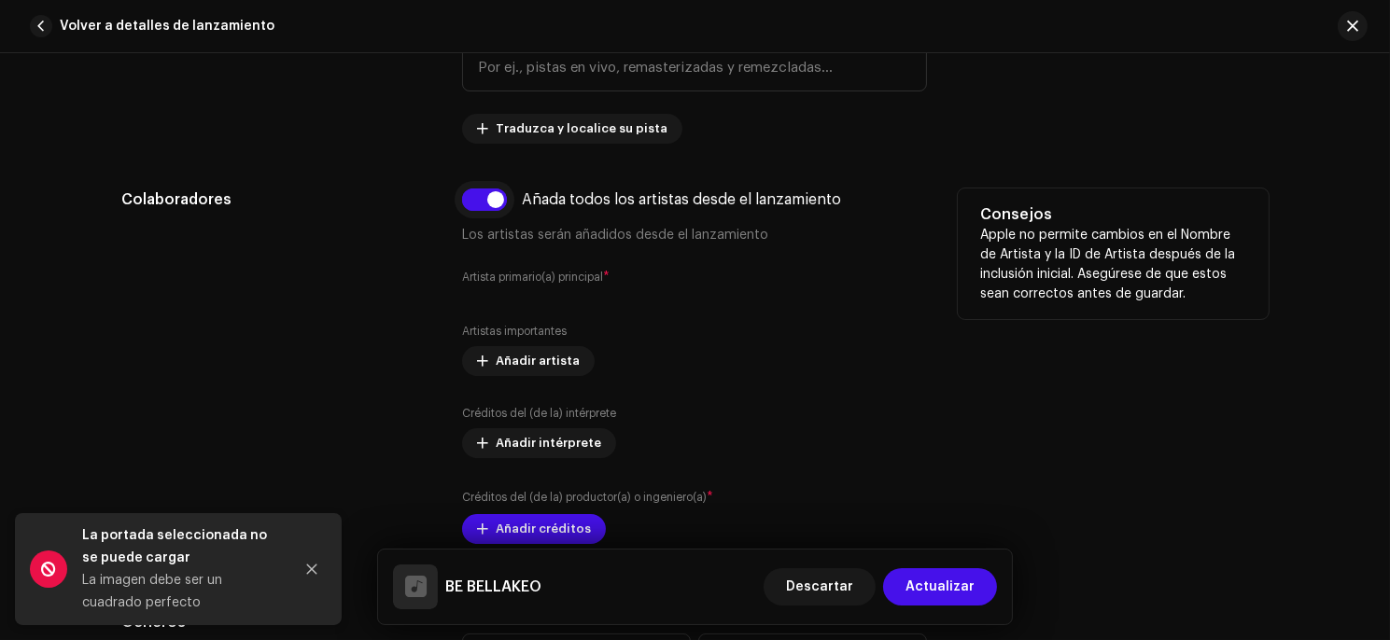
click at [473, 199] on input "checkbox" at bounding box center [484, 200] width 45 height 22
checkbox input "false"
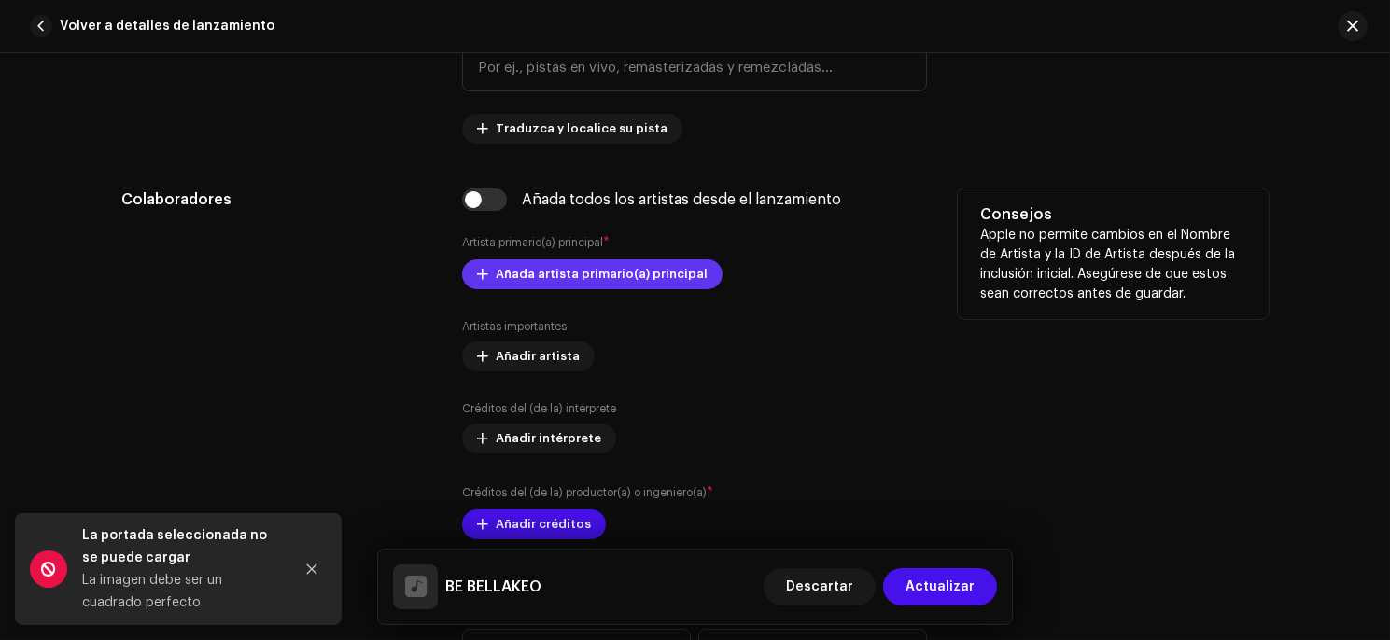
click at [484, 279] on button "Añada artista primario(a) principal" at bounding box center [592, 274] width 260 height 30
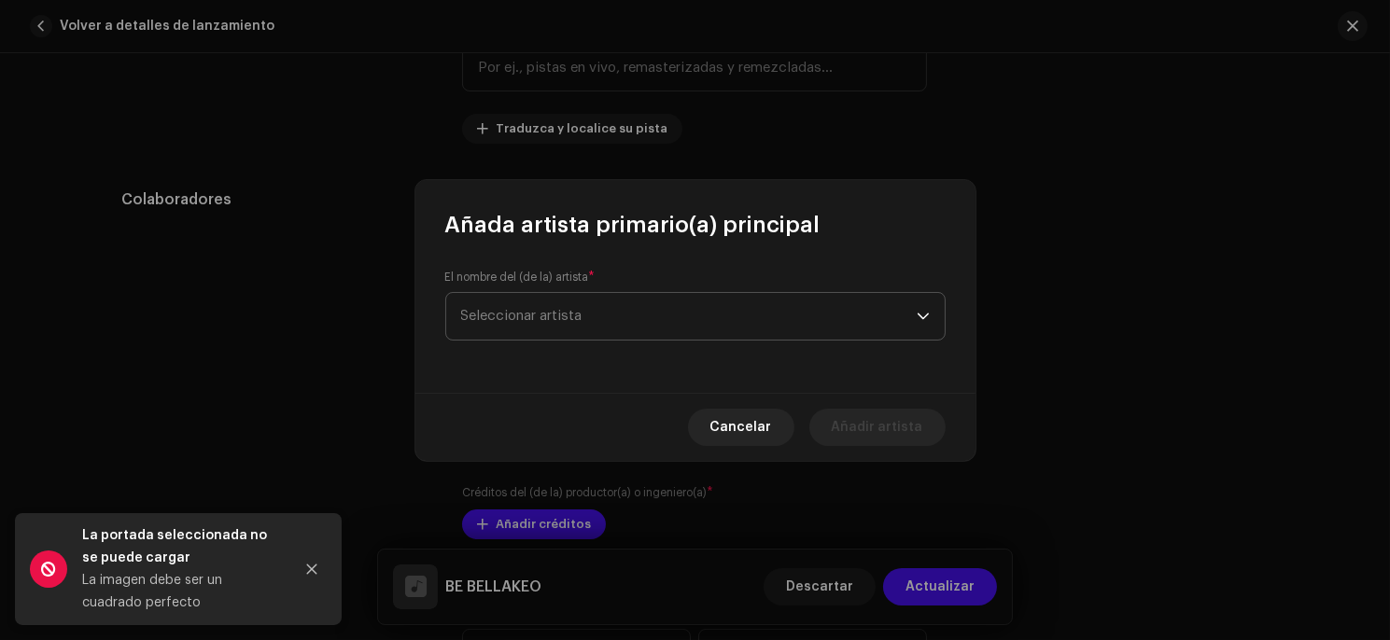
click at [498, 312] on span "Seleccionar artista" at bounding box center [521, 316] width 121 height 14
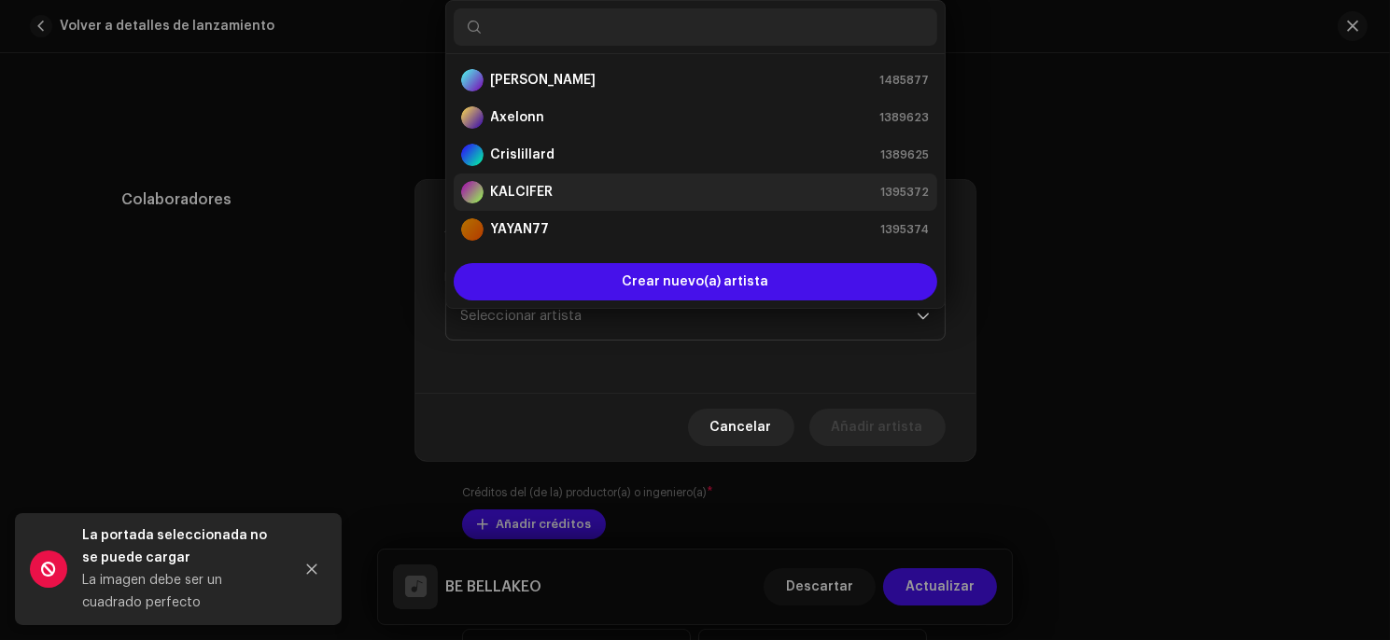
scroll to position [29, 0]
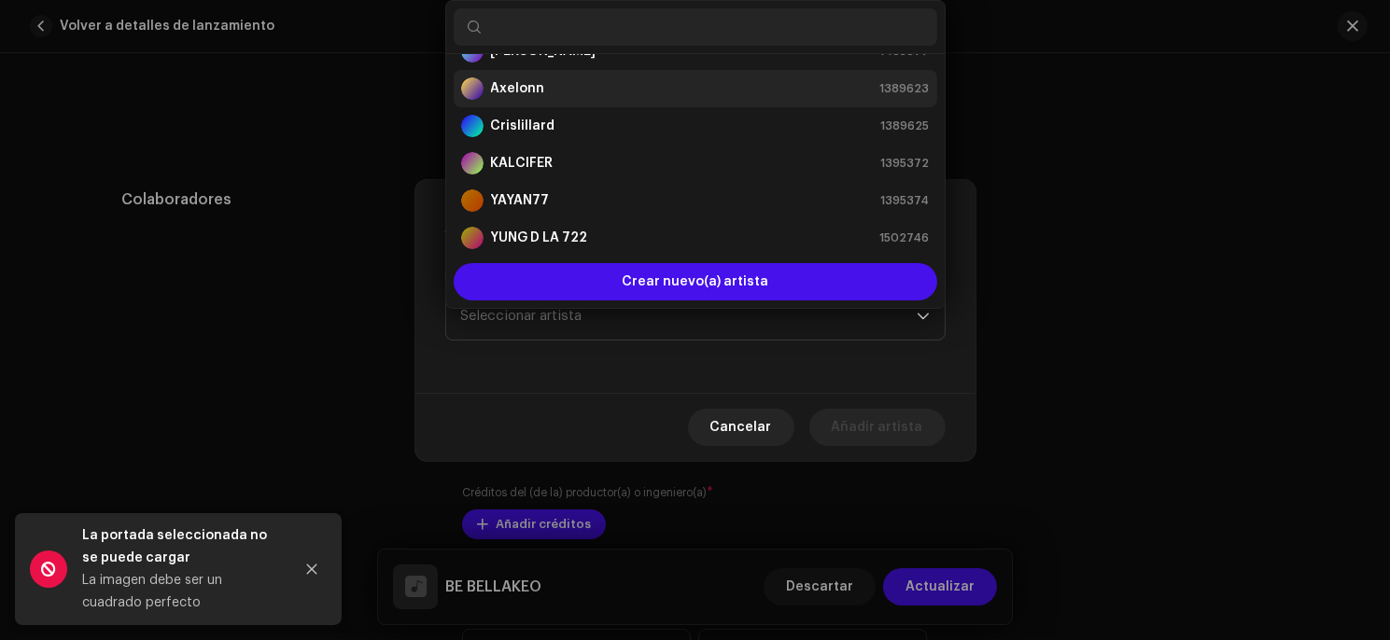
click at [539, 82] on strong "Axelonn" at bounding box center [518, 88] width 54 height 19
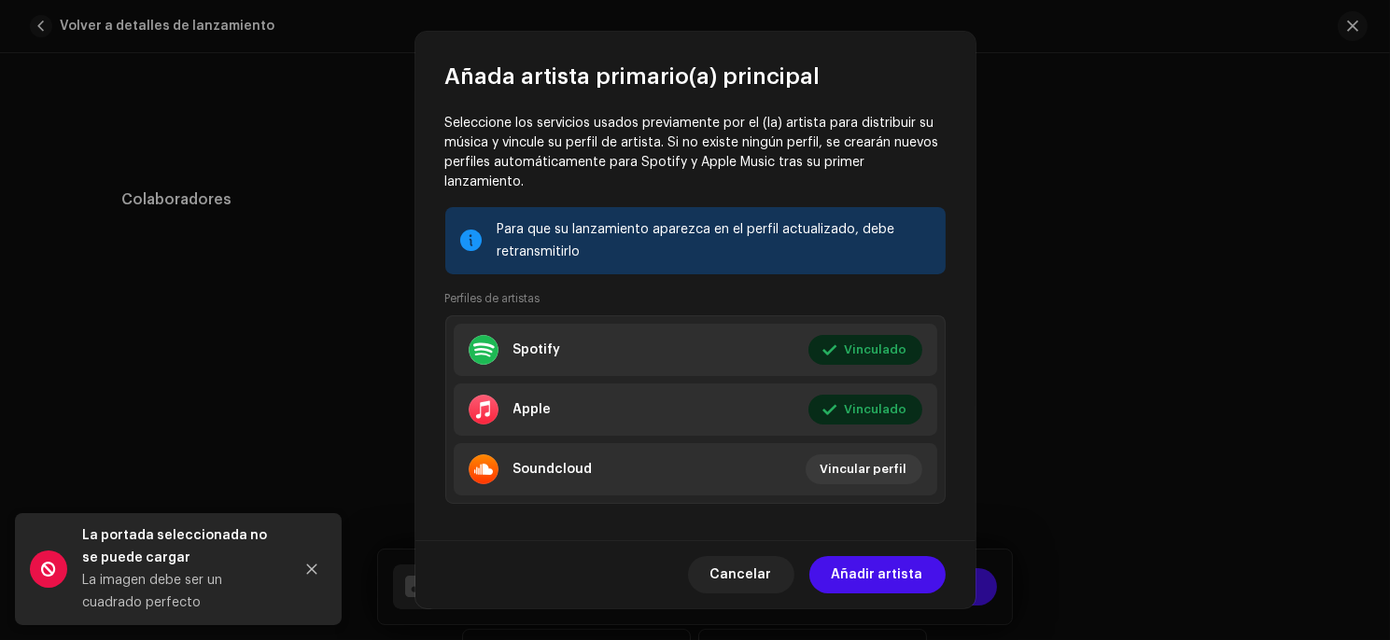
scroll to position [176, 0]
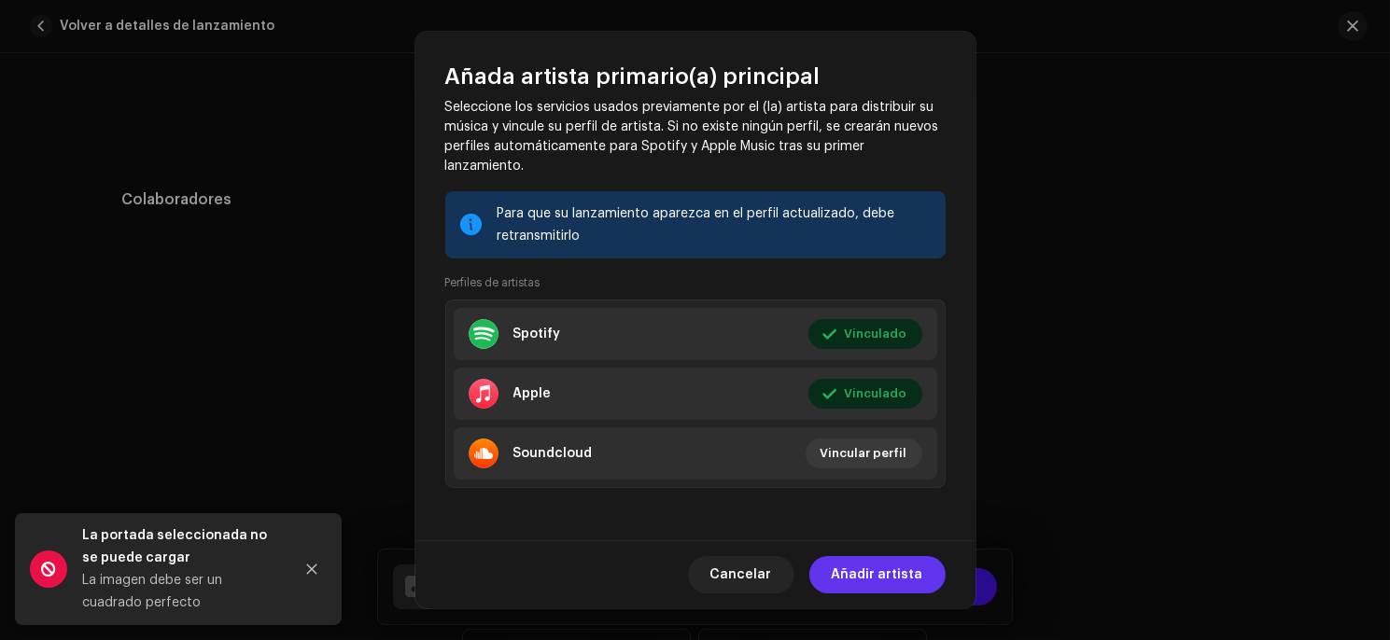
click at [876, 580] on span "Añadir artista" at bounding box center [877, 574] width 91 height 37
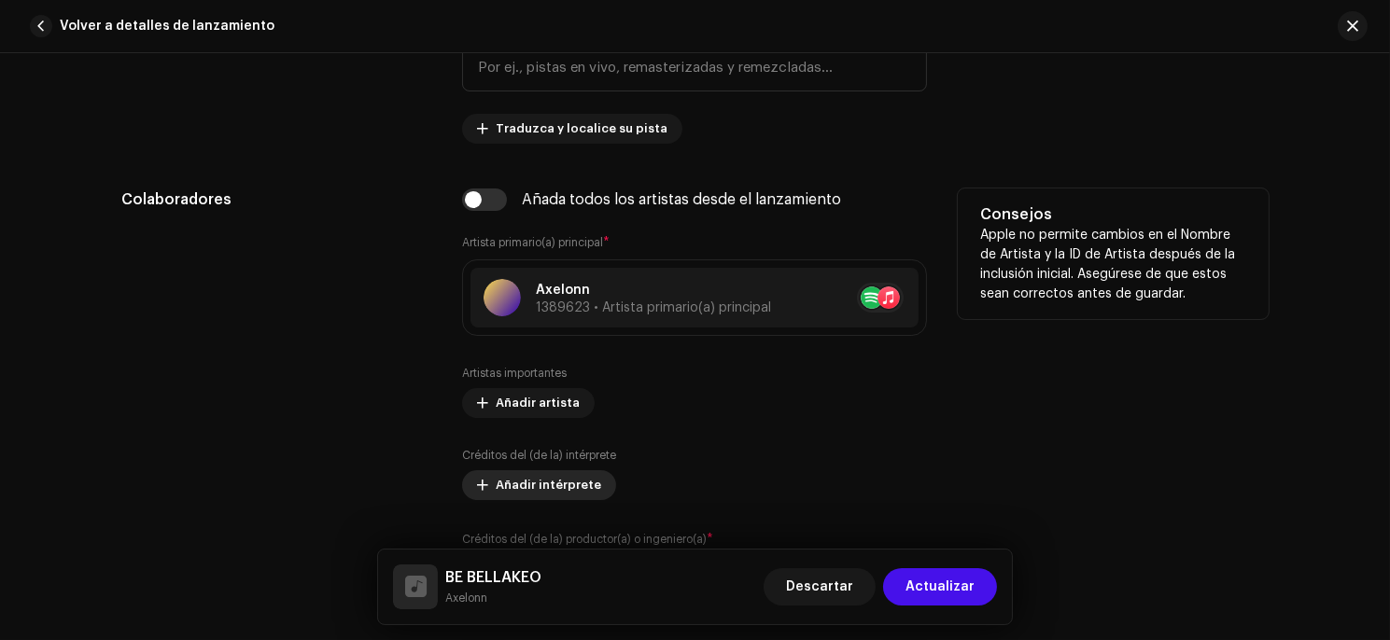
click at [553, 487] on span "Añadir intérprete" at bounding box center [548, 485] width 105 height 37
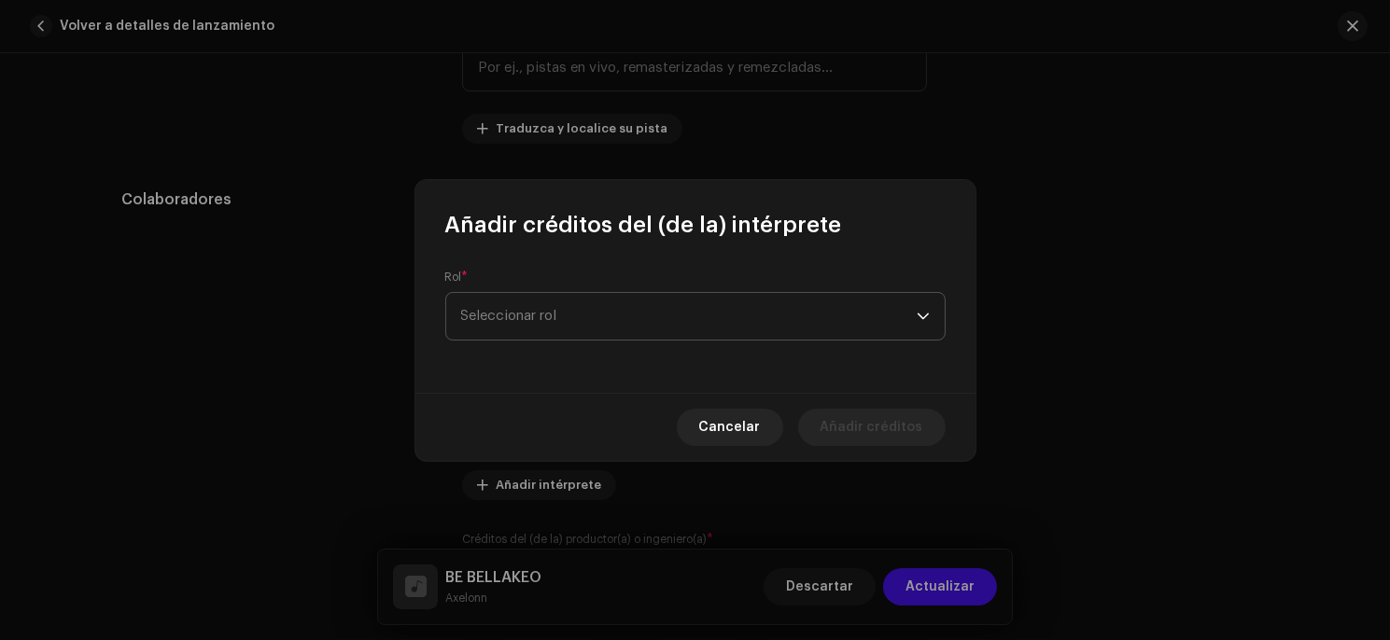
click at [552, 324] on span "Seleccionar rol" at bounding box center [688, 316] width 455 height 47
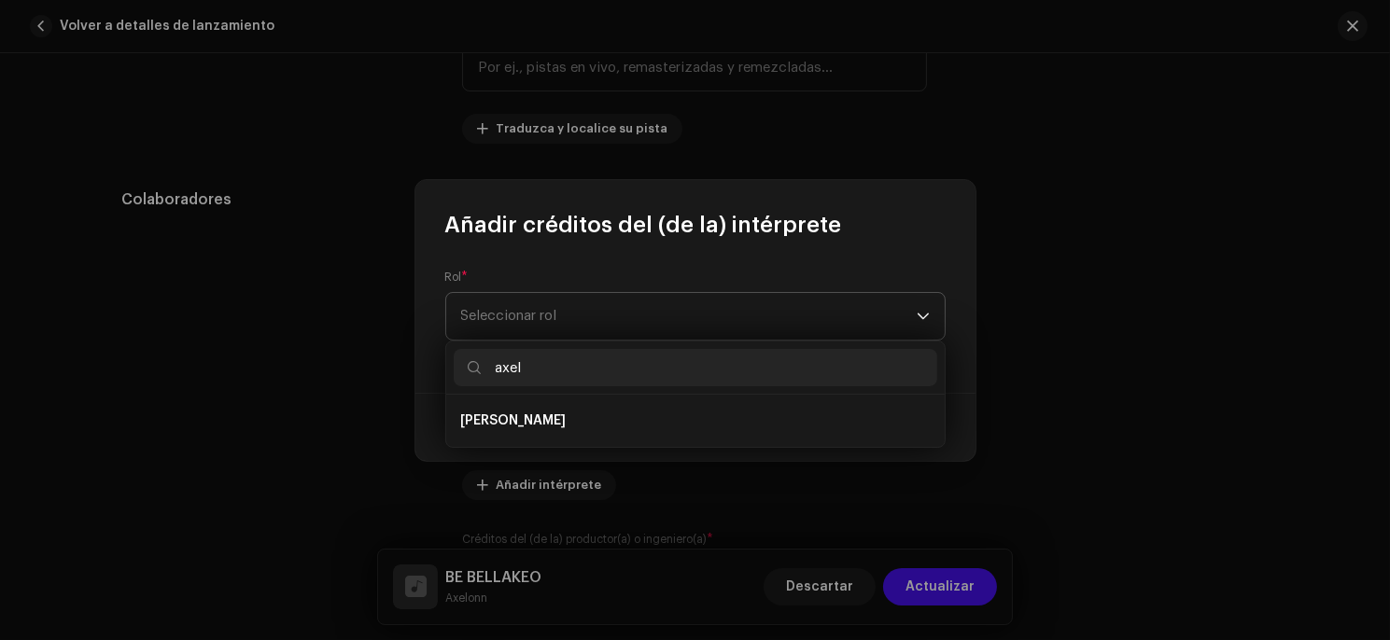
type input "axelo"
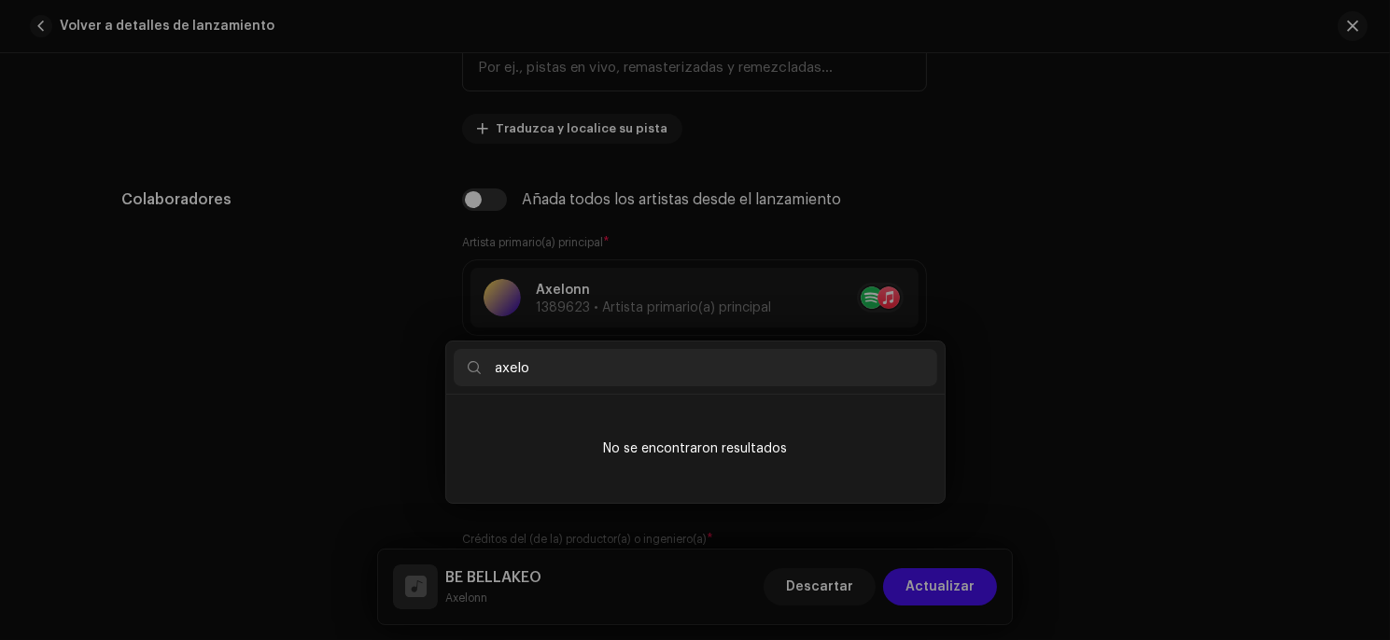
click at [1094, 358] on div "Añadir créditos del (de la) intérprete Rol * Seleccionar rol Cancelar Añadir cr…" at bounding box center [695, 320] width 1390 height 640
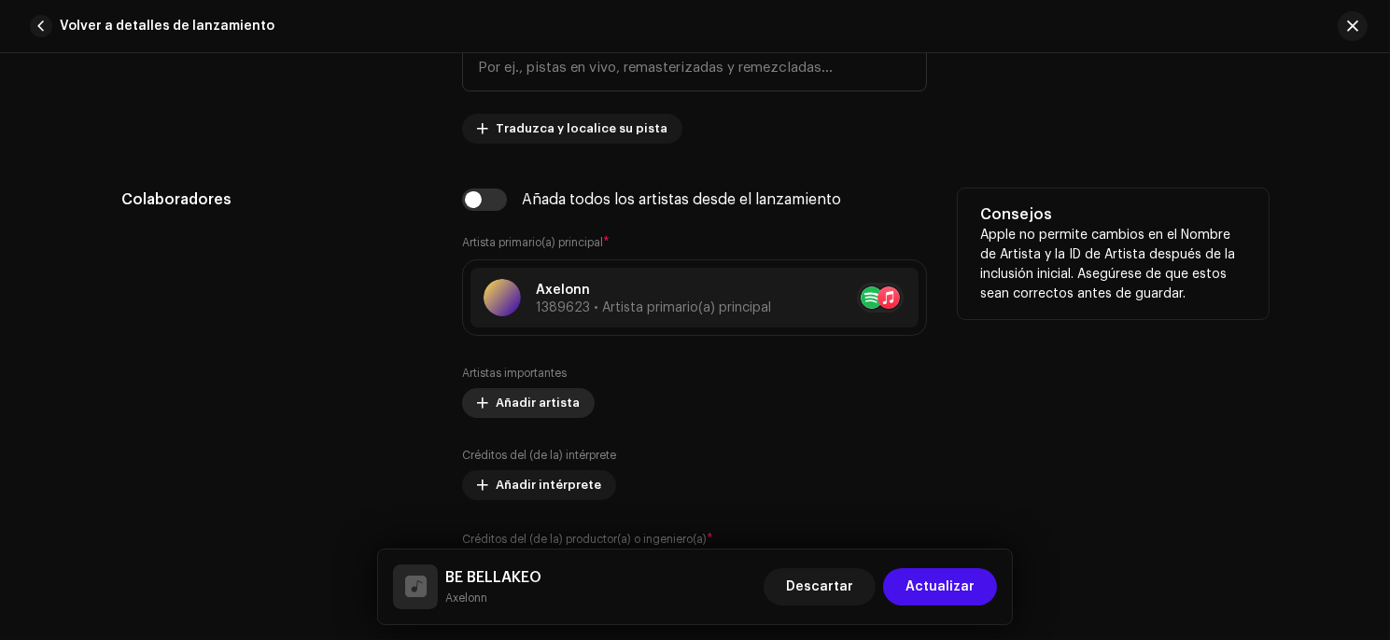
click at [566, 409] on span "Añadir artista" at bounding box center [538, 403] width 84 height 37
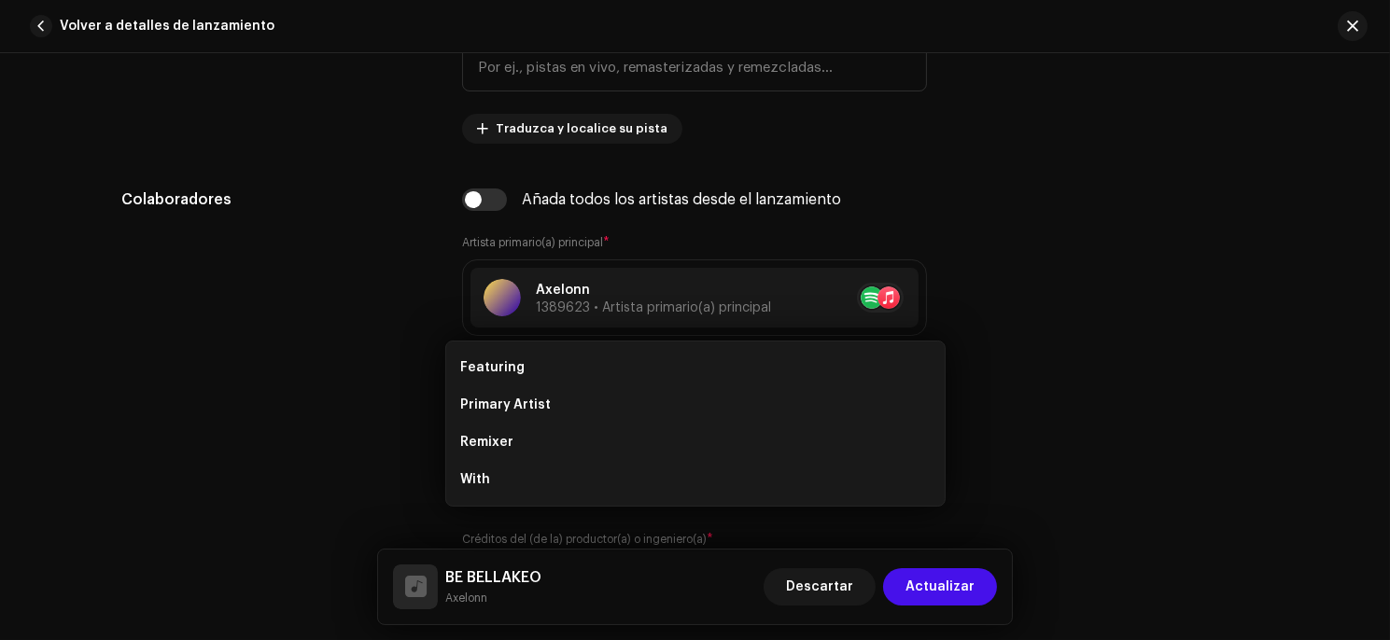
click at [343, 385] on div "Añada artista importante Rol * Seleccionar rol Cancelar Añadir artista" at bounding box center [695, 320] width 1390 height 640
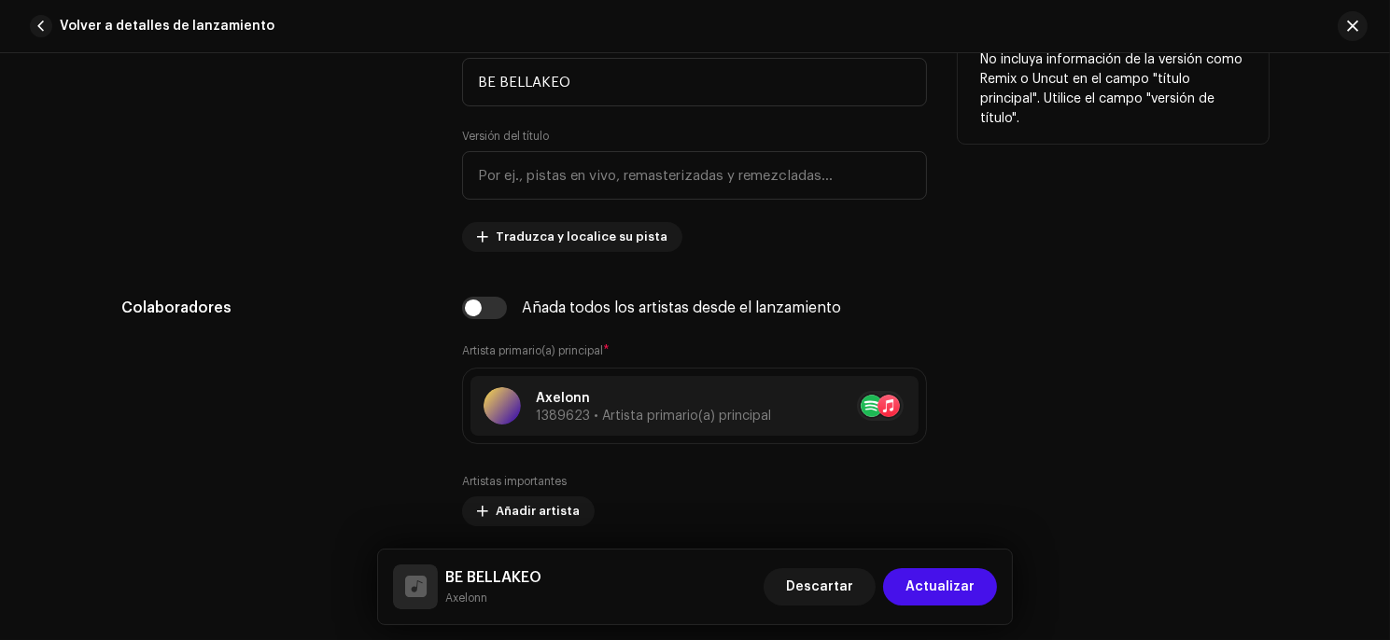
scroll to position [881, 0]
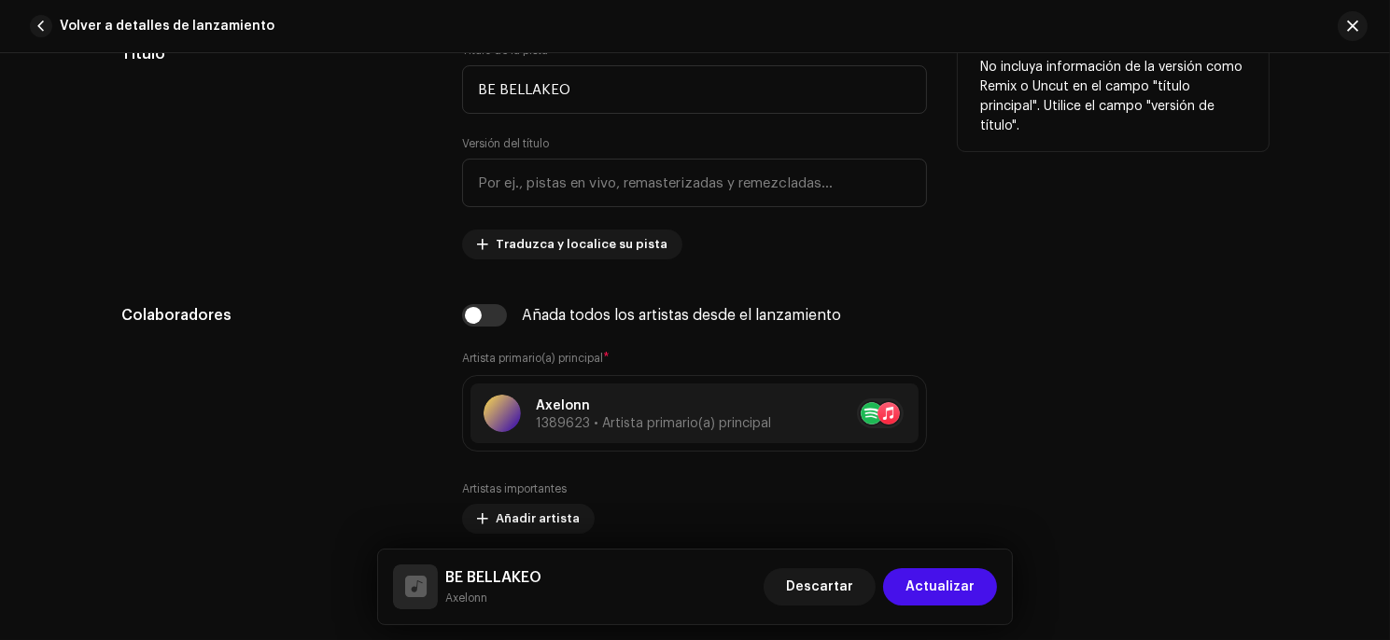
drag, startPoint x: 1174, startPoint y: 326, endPoint x: 1238, endPoint y: 248, distance: 100.1
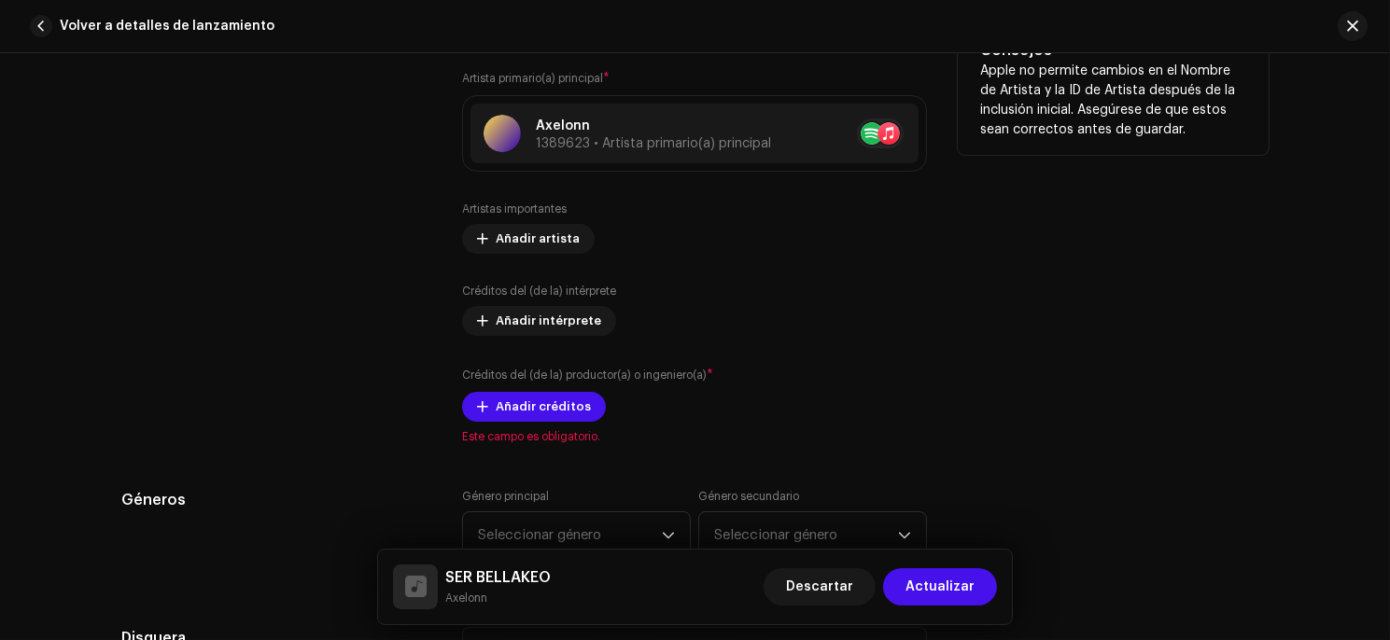
scroll to position [1184, 0]
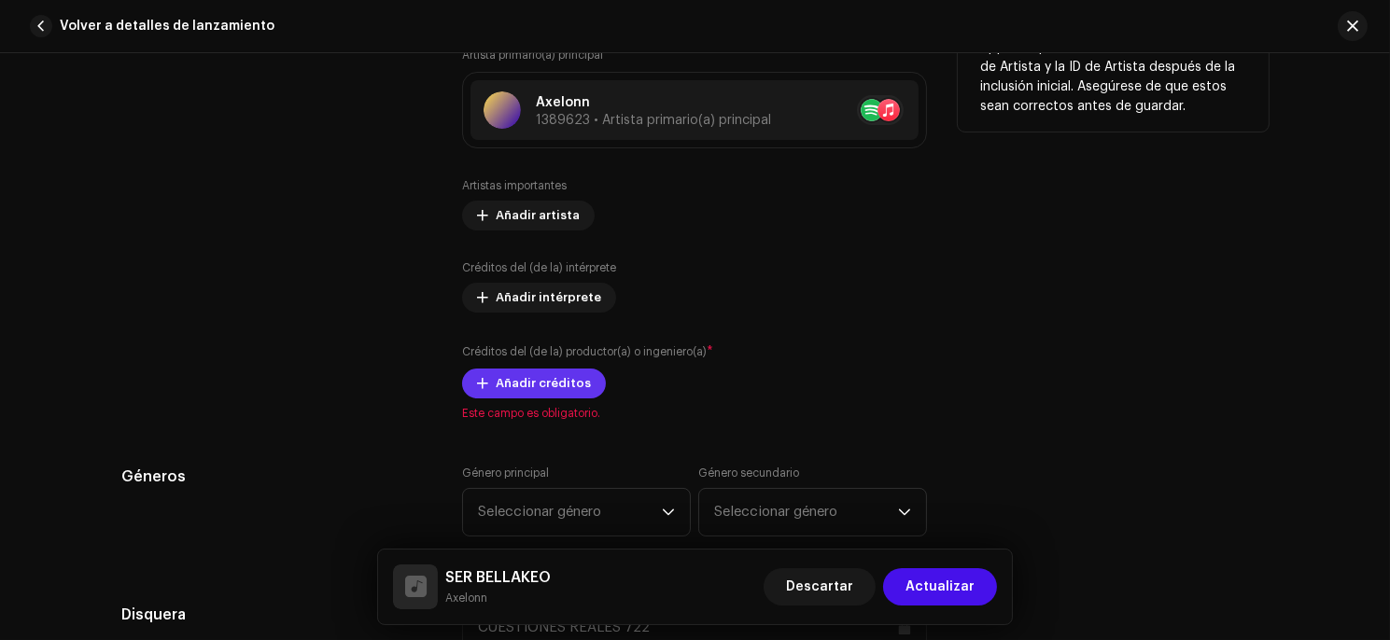
click at [566, 392] on span "Añadir créditos" at bounding box center [543, 383] width 95 height 37
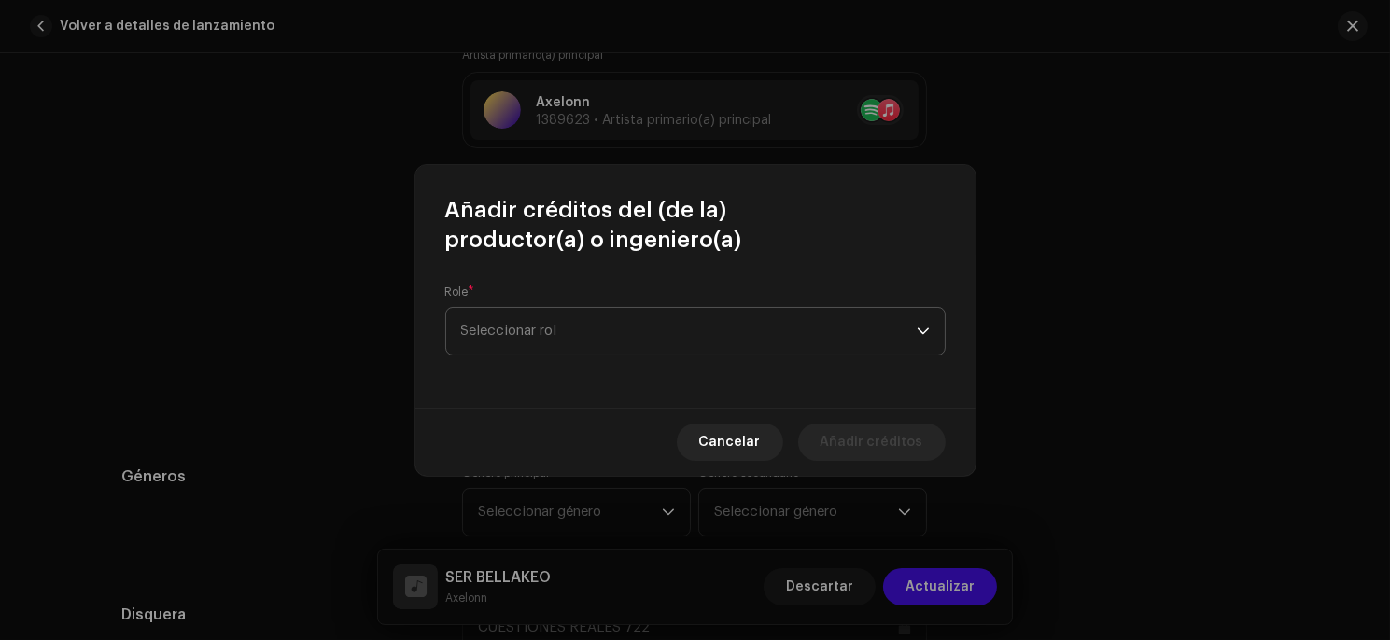
click at [561, 350] on span "Seleccionar rol" at bounding box center [688, 331] width 455 height 47
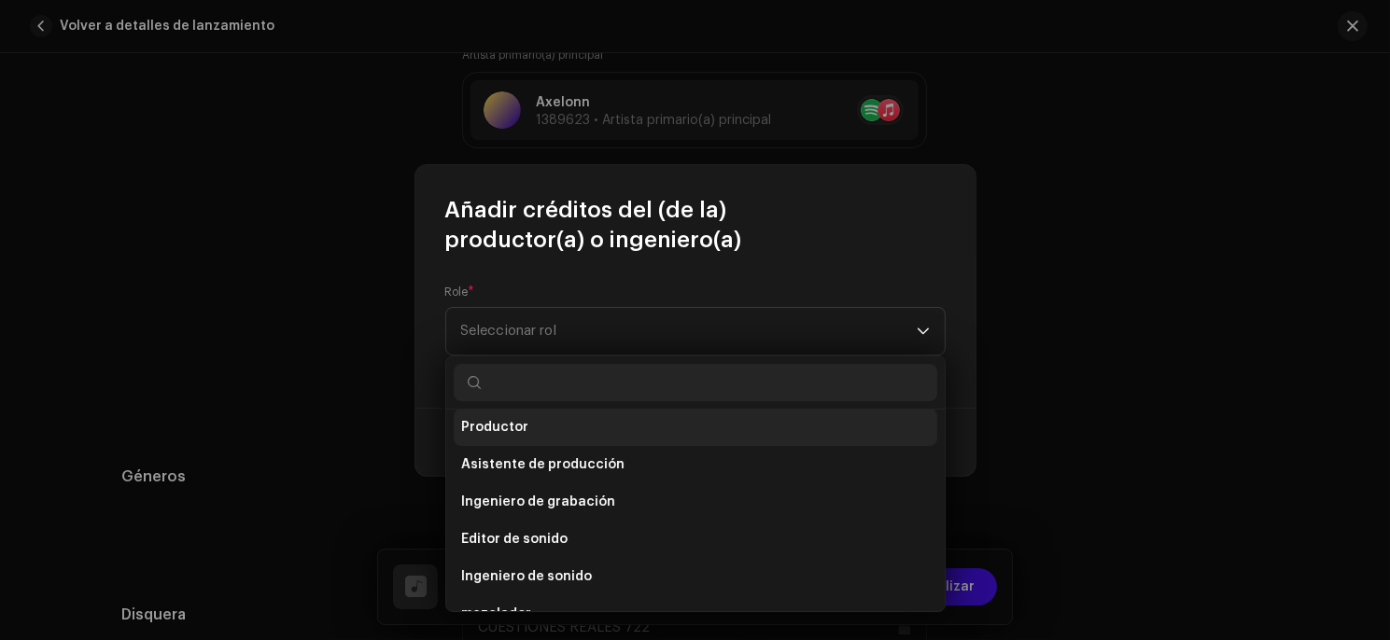
scroll to position [753, 0]
click at [609, 433] on li "Productor" at bounding box center [695, 429] width 483 height 37
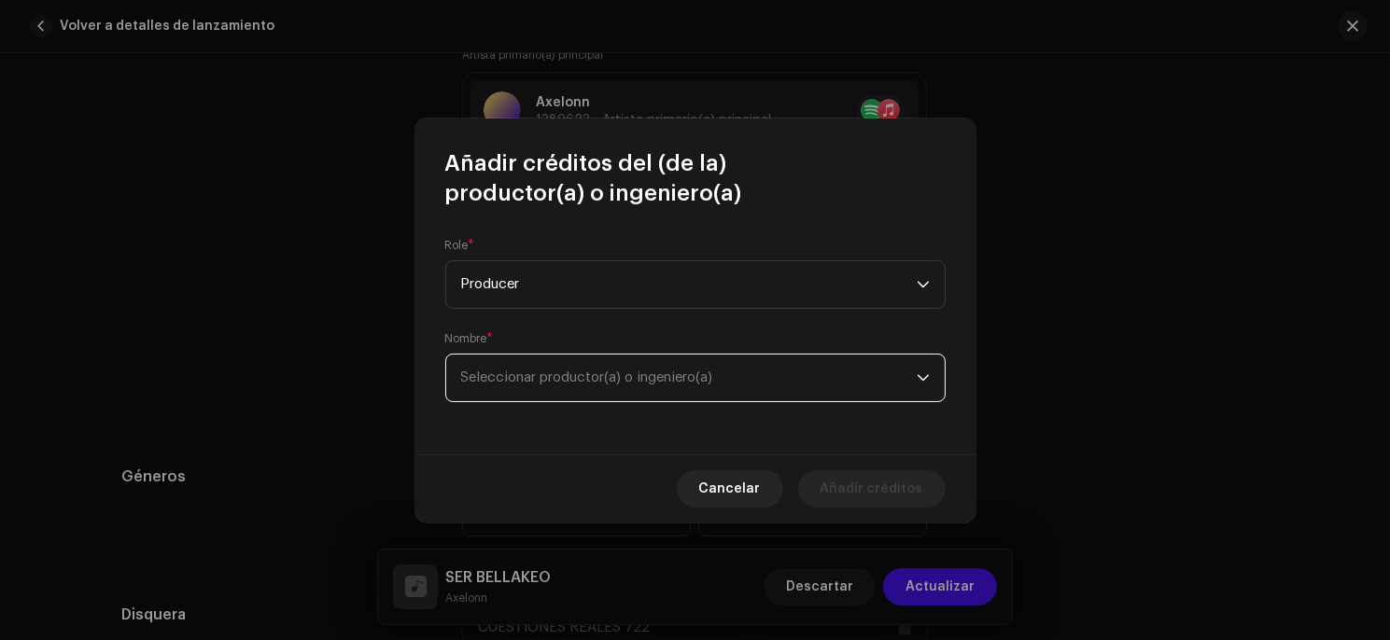
click at [576, 383] on span "Seleccionar productor(a) o ingeniero(a)" at bounding box center [587, 378] width 252 height 14
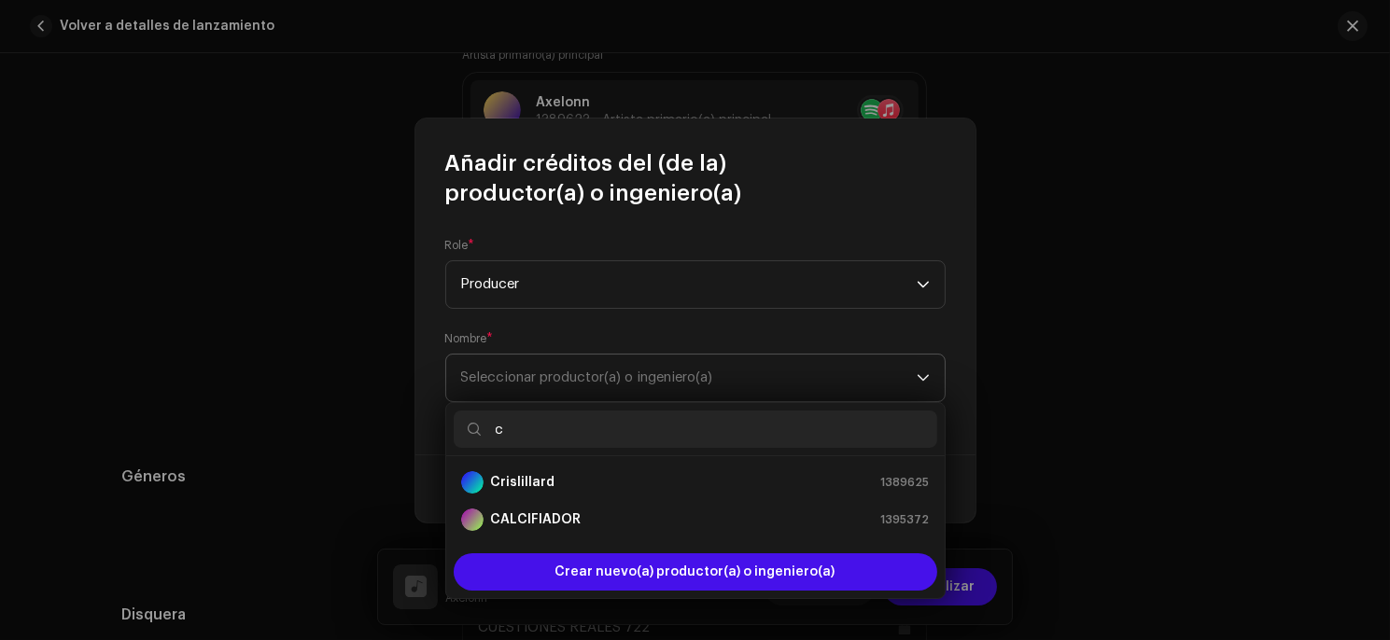
type input "c"
click at [576, 383] on span "Seleccionar productor(a) o ingeniero(a)" at bounding box center [587, 378] width 252 height 14
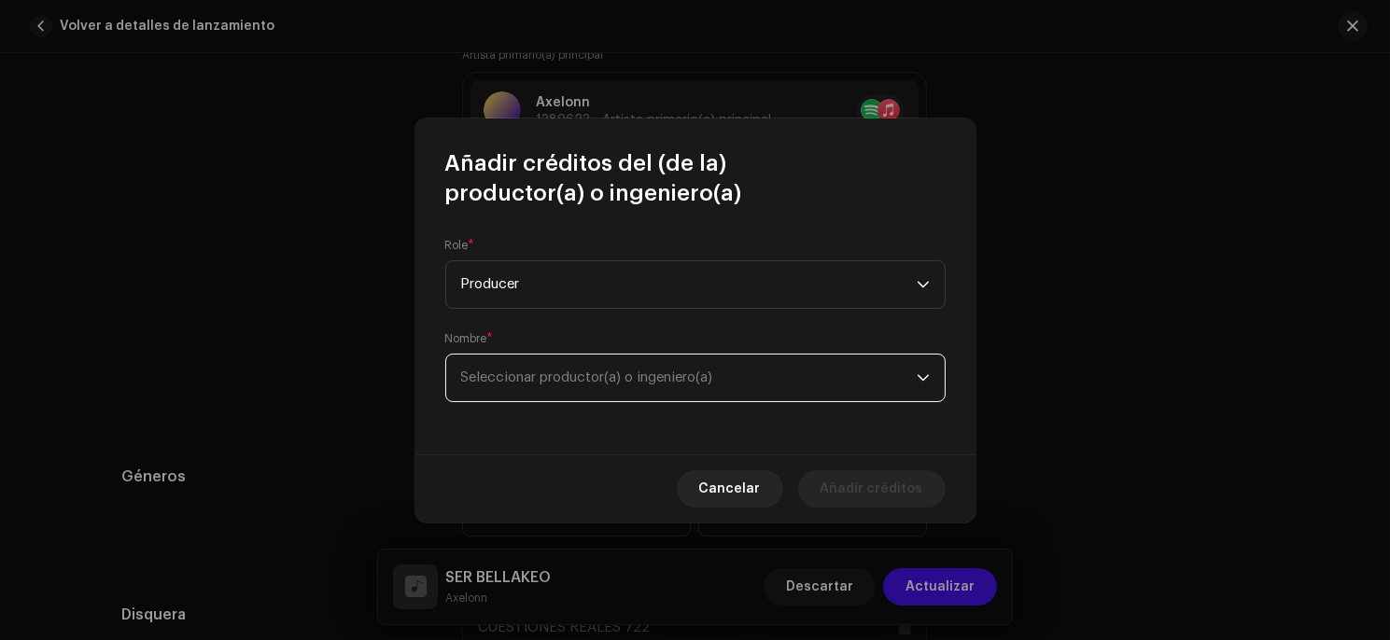
click at [556, 385] on span "Seleccionar productor(a) o ingeniero(a)" at bounding box center [587, 378] width 252 height 14
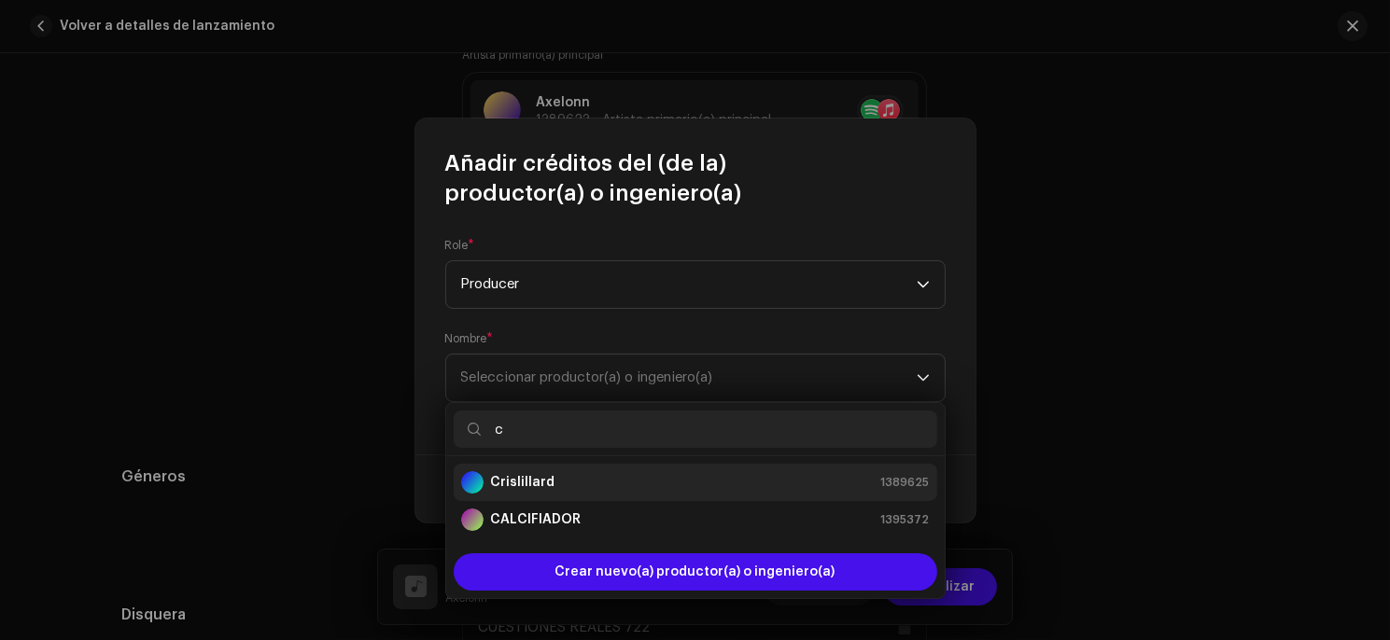
click at [550, 488] on div "Crislillard 1389625" at bounding box center [695, 482] width 469 height 22
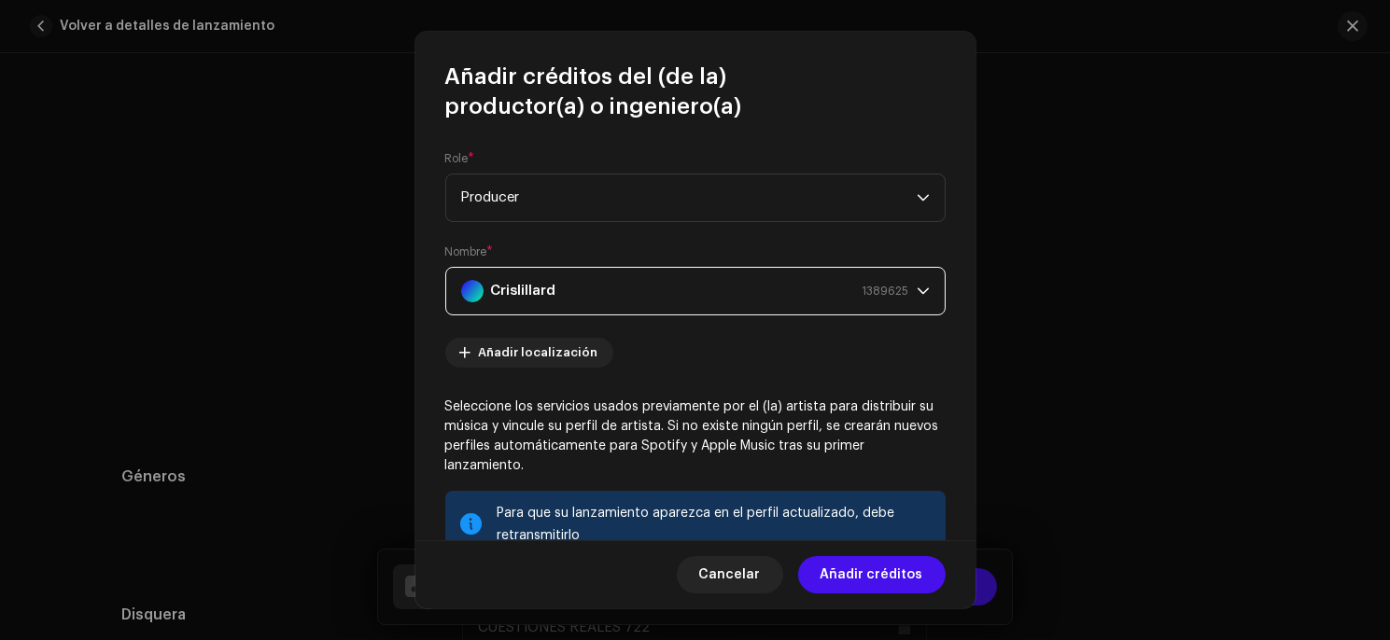
drag, startPoint x: 974, startPoint y: 329, endPoint x: 968, endPoint y: 352, distance: 23.3
click at [968, 352] on div "Role * Producer Nombre * Crislillard 1389625 Añadir localización Seleccione los…" at bounding box center [695, 330] width 560 height 418
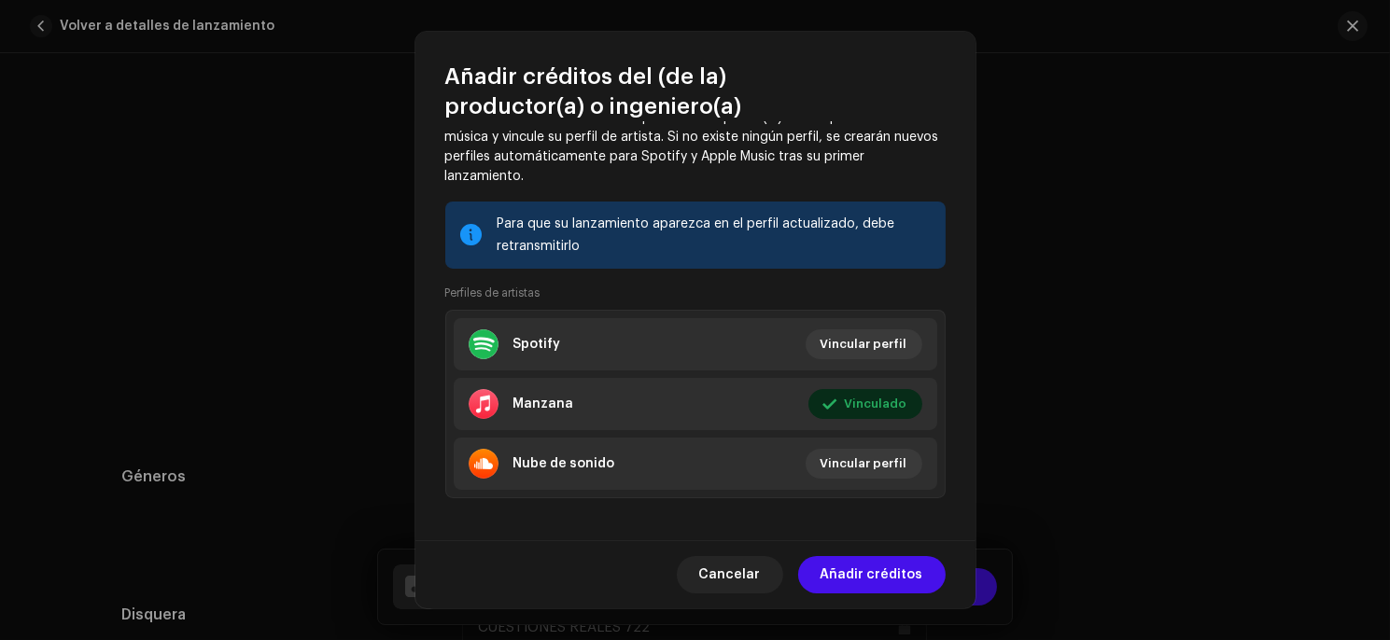
scroll to position [301, 0]
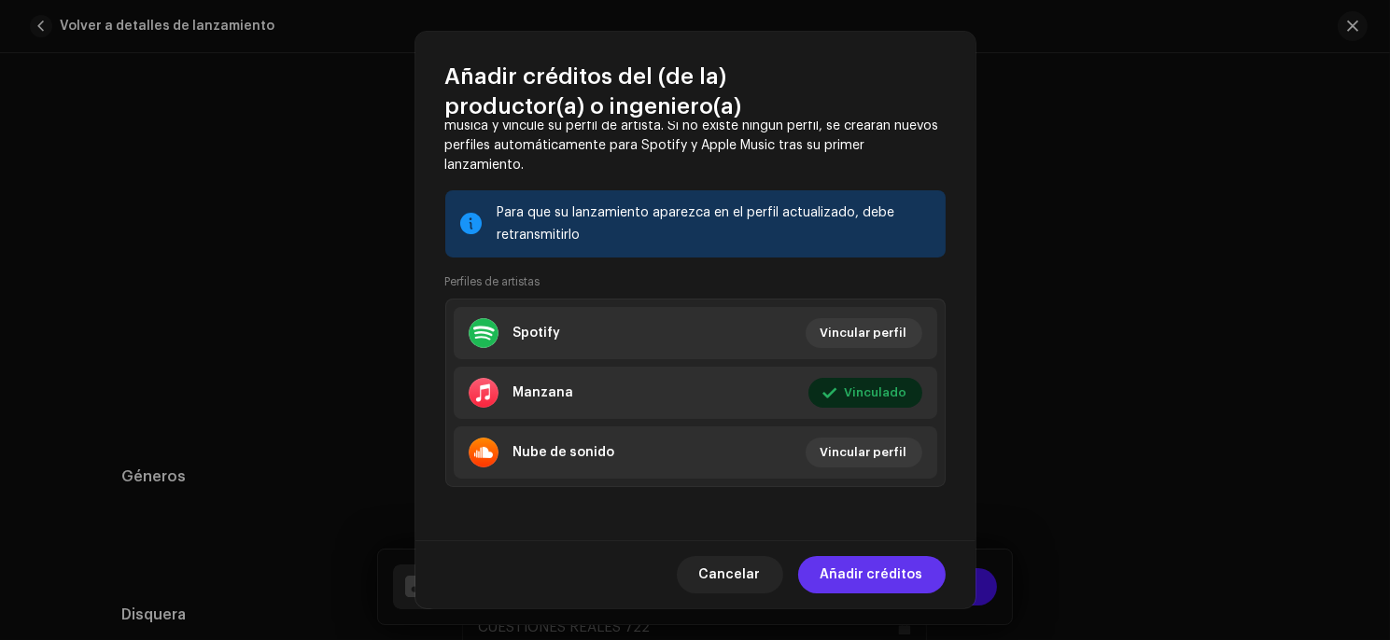
click at [849, 576] on font "Añadir créditos" at bounding box center [871, 574] width 103 height 13
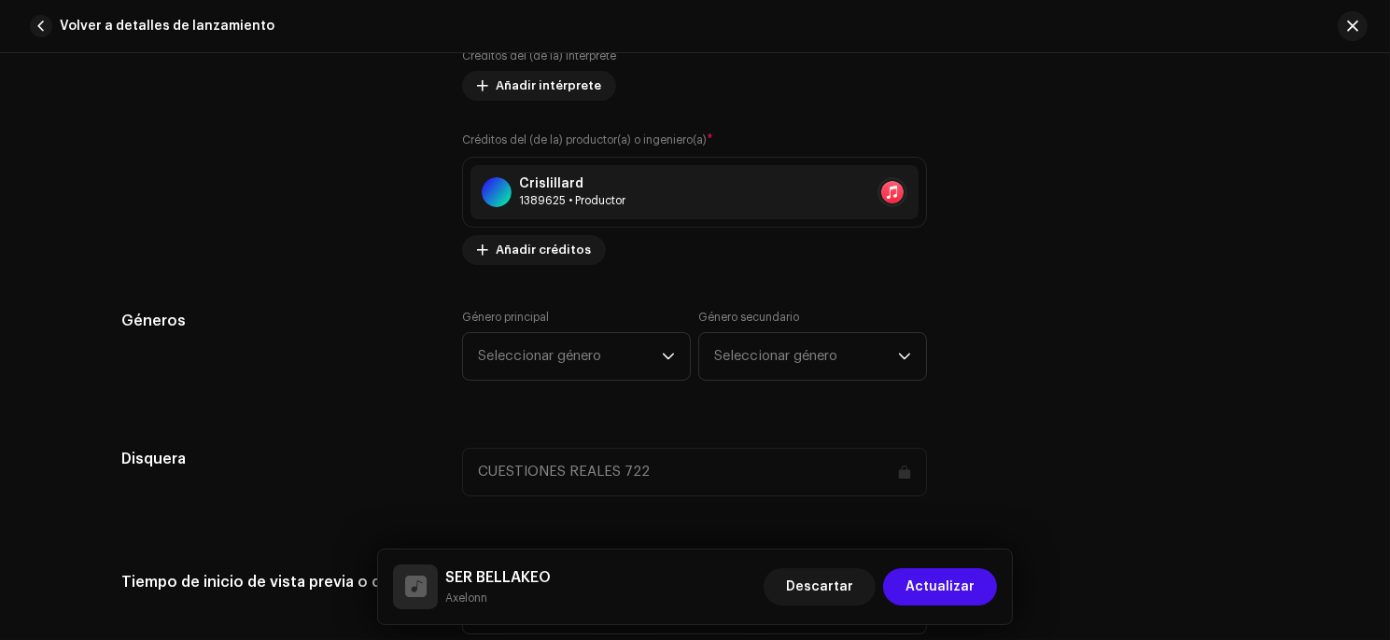
scroll to position [1449, 0]
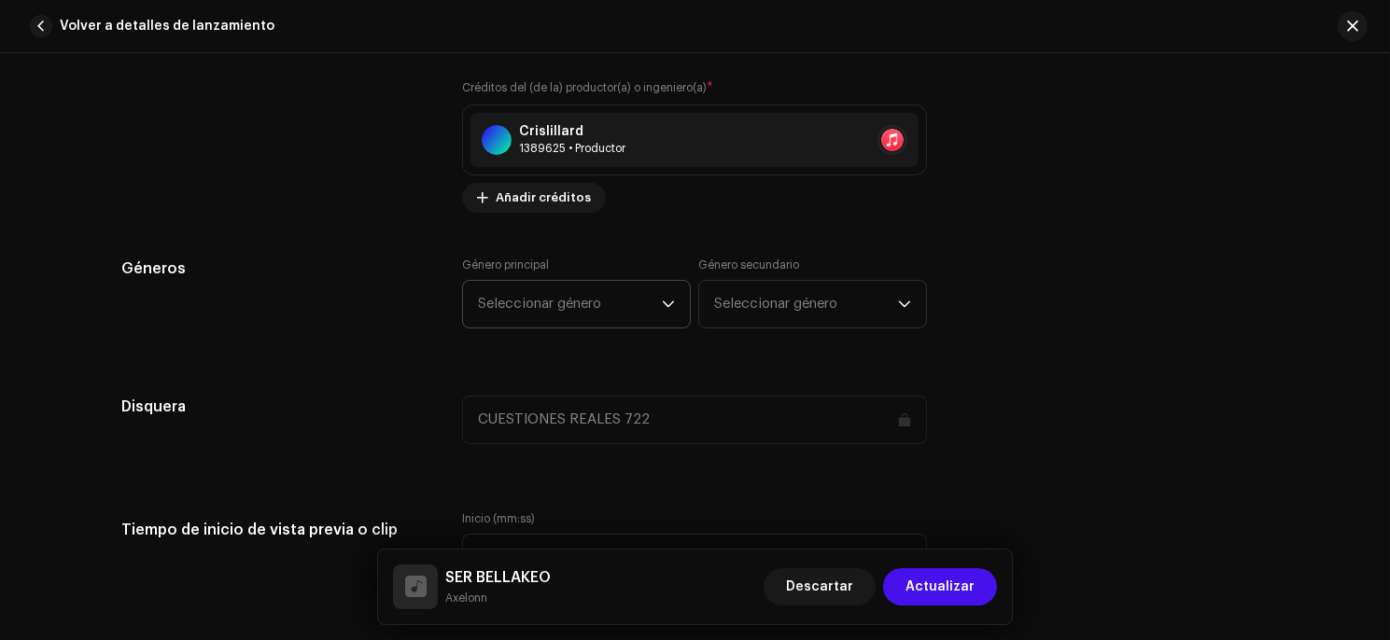
click at [521, 301] on font "Seleccionar género" at bounding box center [539, 304] width 123 height 14
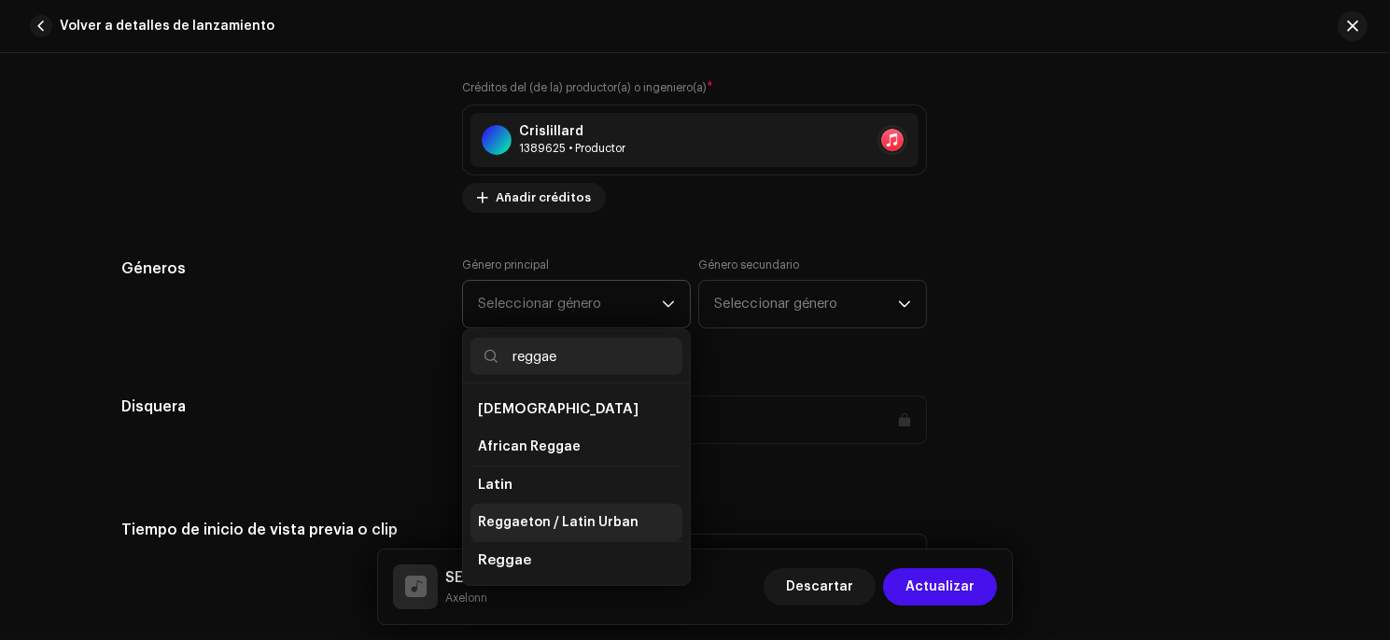
type input "reggae"
click at [569, 521] on span "Reggaeton / Latin Urban" at bounding box center [558, 522] width 161 height 19
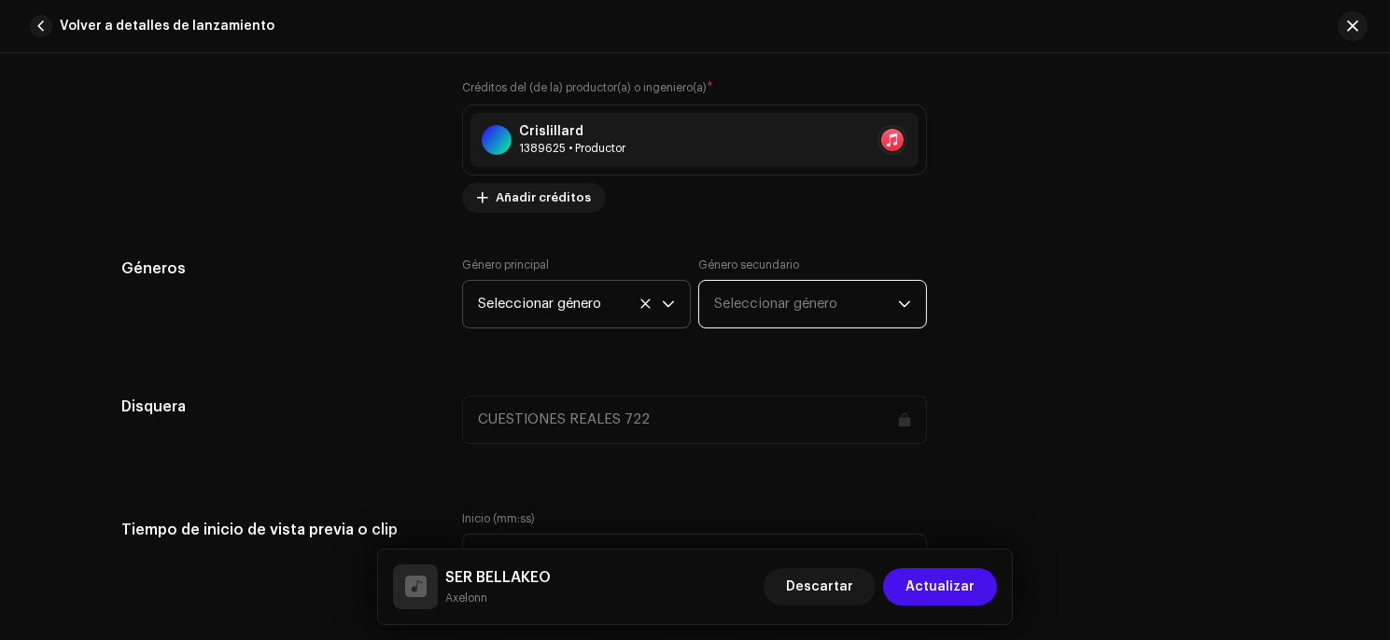
click at [740, 295] on span "Seleccionar género" at bounding box center [806, 304] width 184 height 47
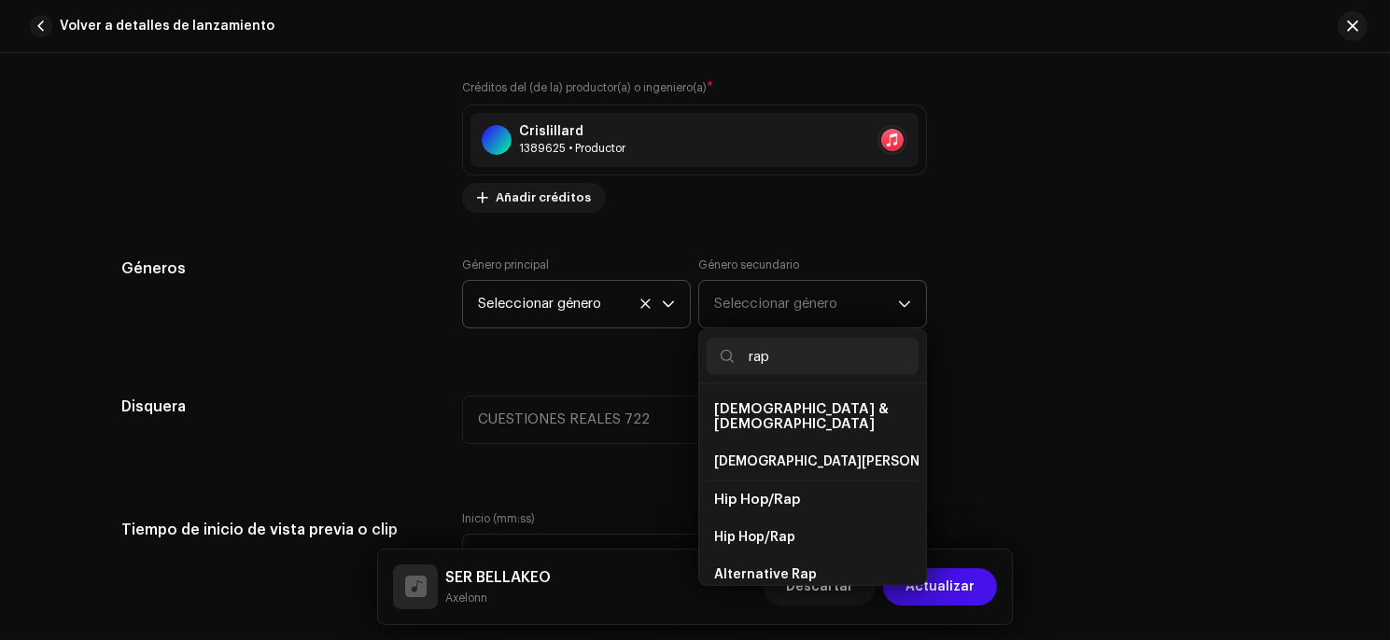
type input "rap"
drag, startPoint x: 922, startPoint y: 423, endPoint x: 807, endPoint y: 544, distance: 167.0
click at [807, 544] on div "[DEMOGRAPHIC_DATA] & [DEMOGRAPHIC_DATA] [DEMOGRAPHIC_DATA] Rap Hip Hop/Rap Hip …" at bounding box center [812, 485] width 227 height 202
click at [776, 566] on span "Alternative Rap" at bounding box center [765, 575] width 103 height 19
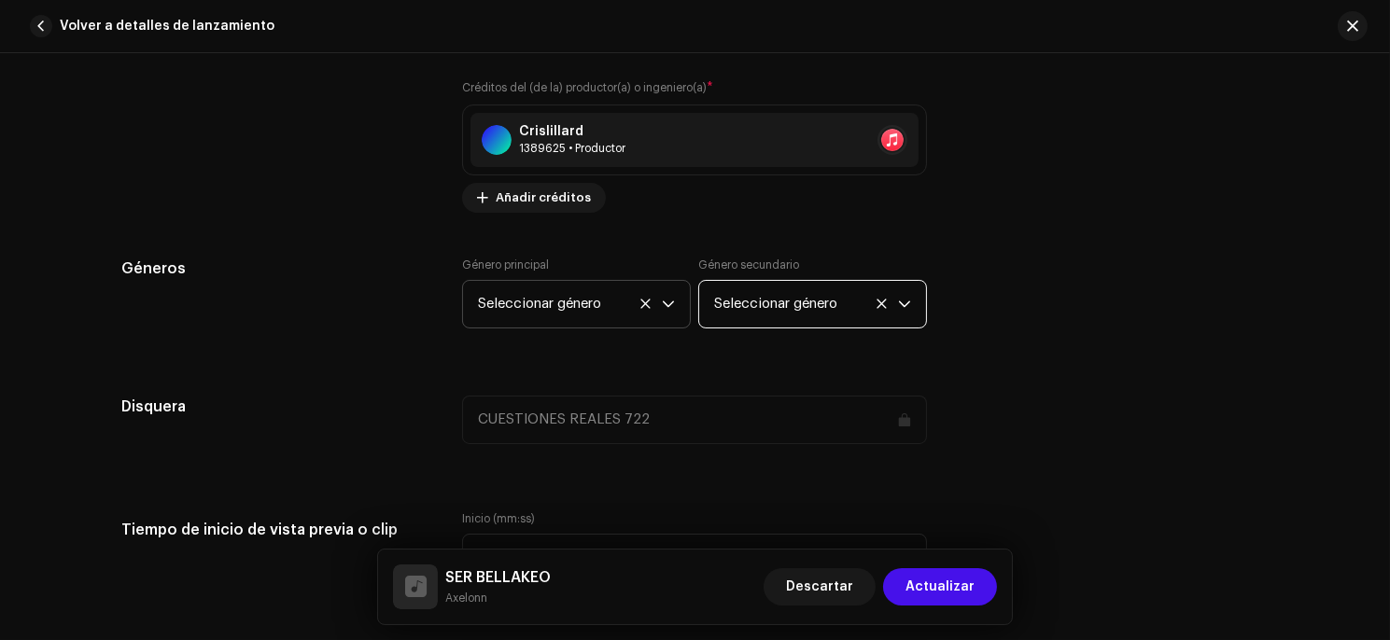
click at [769, 301] on font "Seleccionar género" at bounding box center [775, 304] width 123 height 14
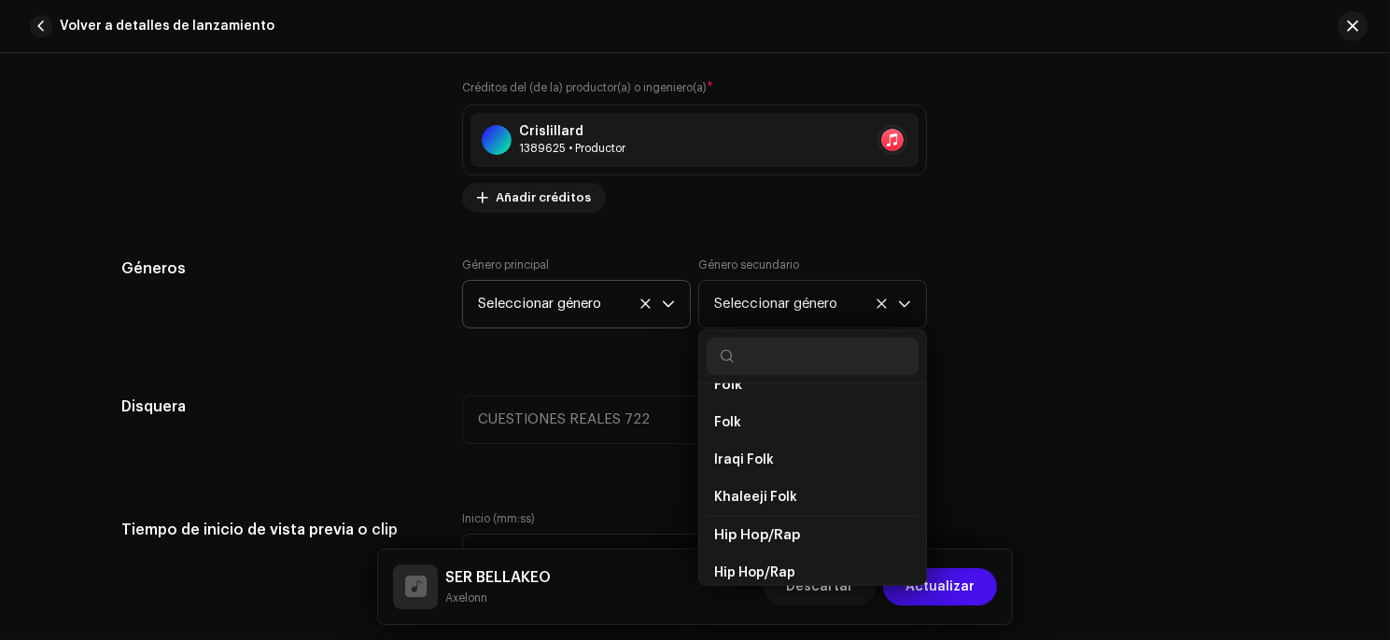
scroll to position [7360, 0]
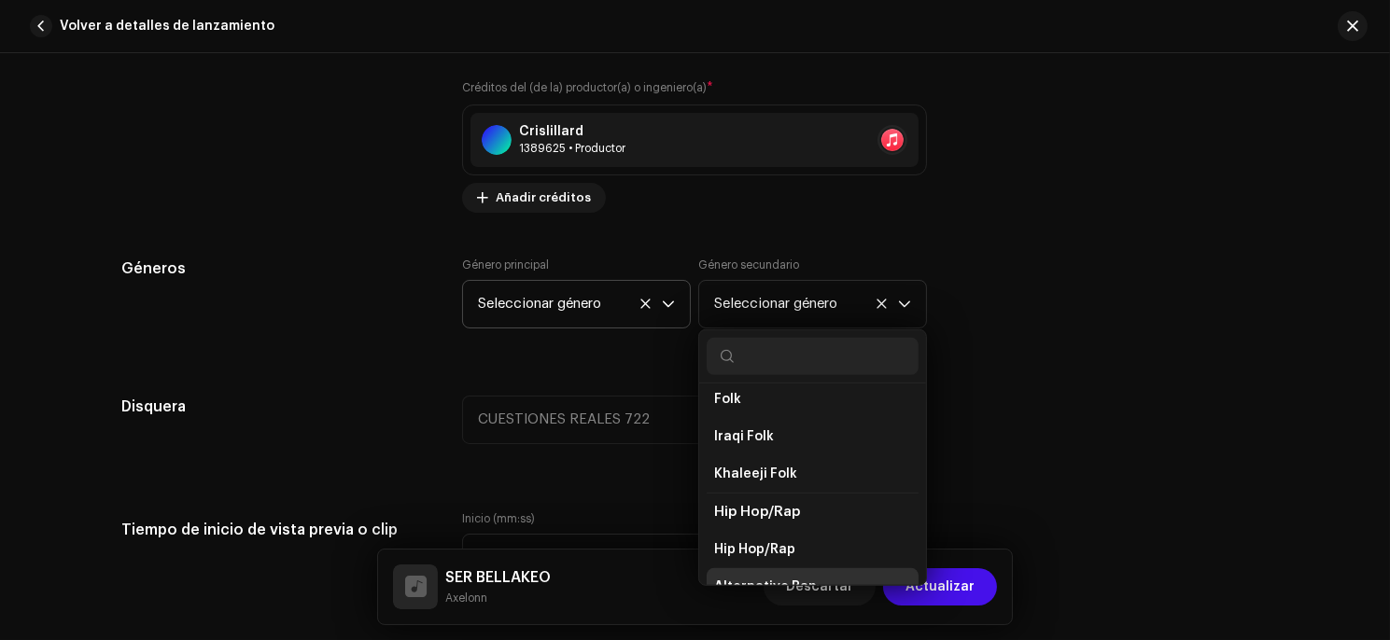
click at [734, 578] on span "Alternative Rap" at bounding box center [765, 587] width 103 height 19
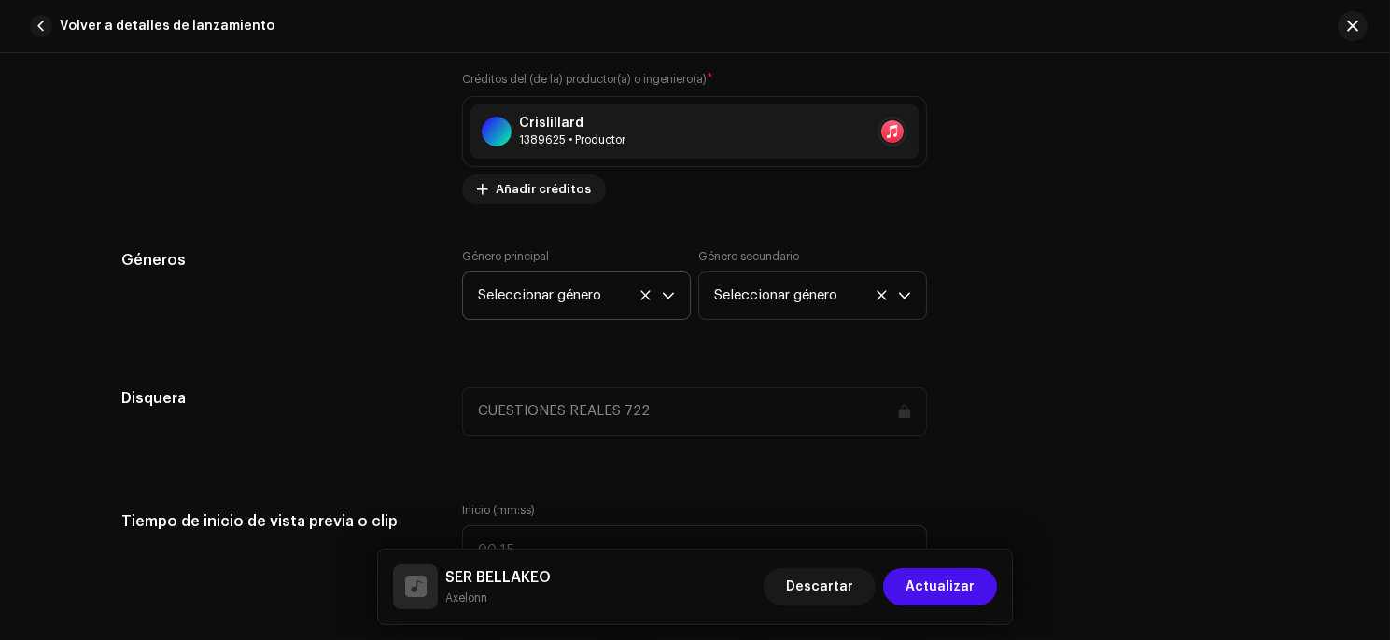
scroll to position [1444, 0]
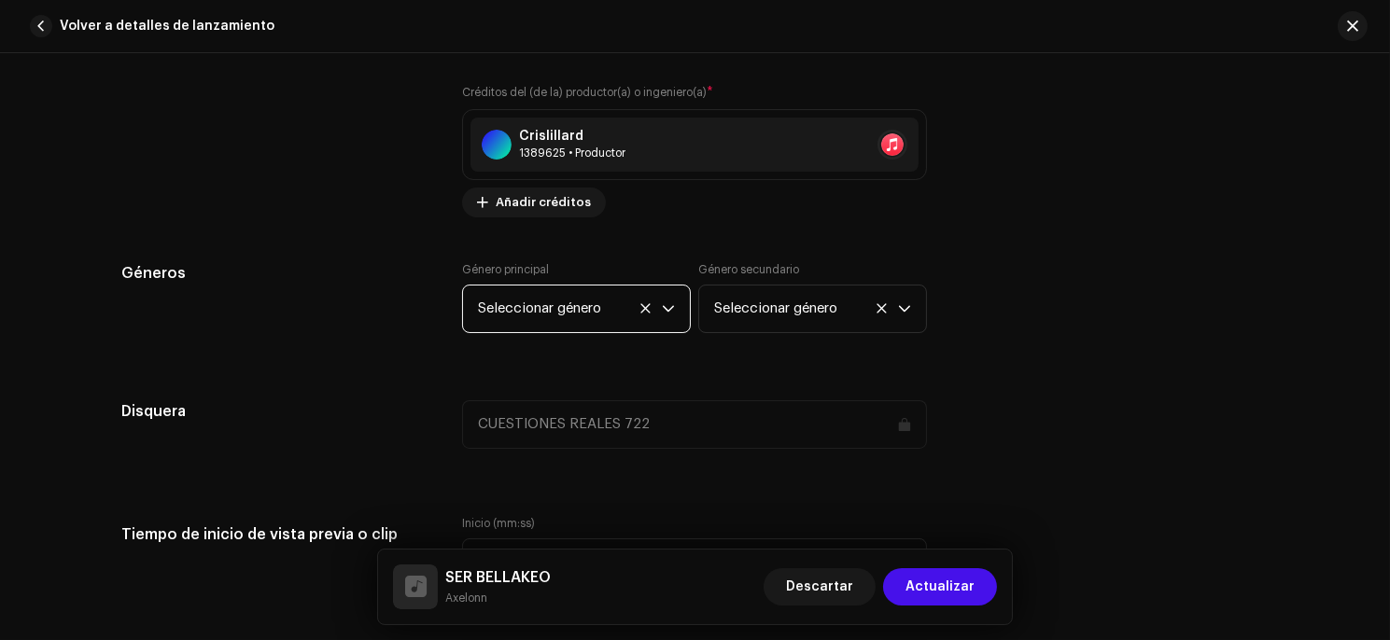
click at [620, 302] on span "Seleccionar género" at bounding box center [570, 309] width 184 height 47
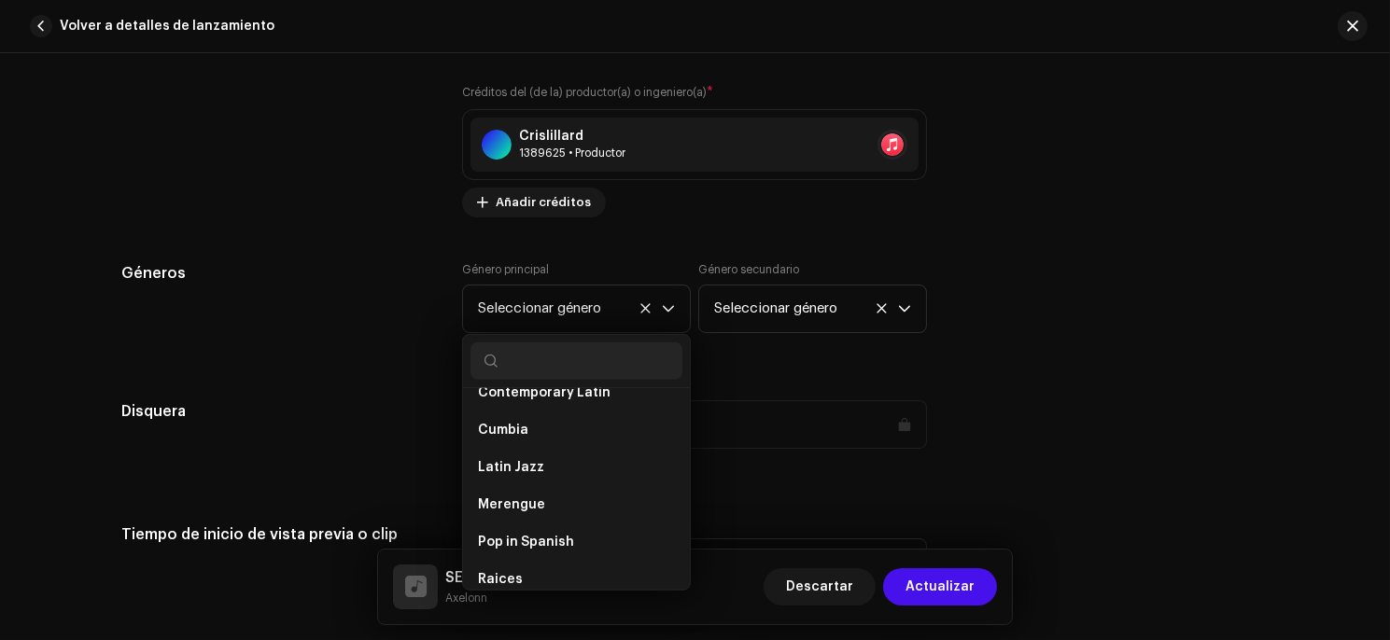
scroll to position [10801, 0]
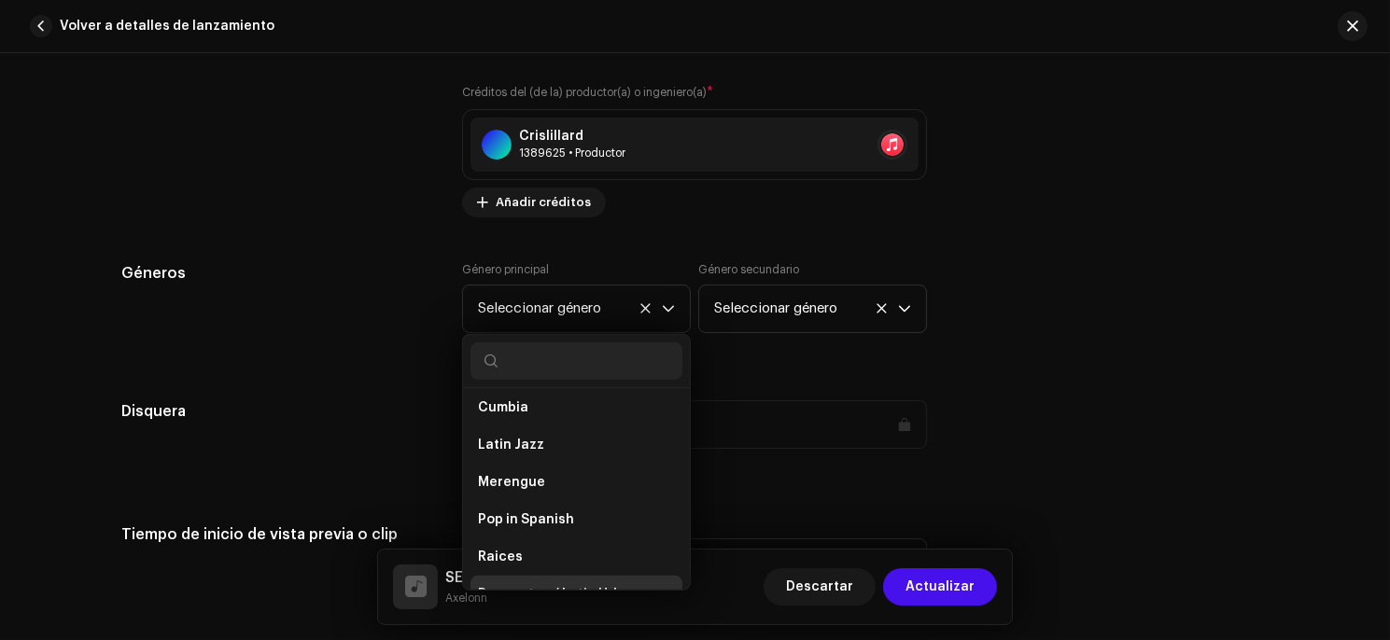
click at [577, 585] on span "Reggaeton / Latin Urban" at bounding box center [558, 594] width 161 height 19
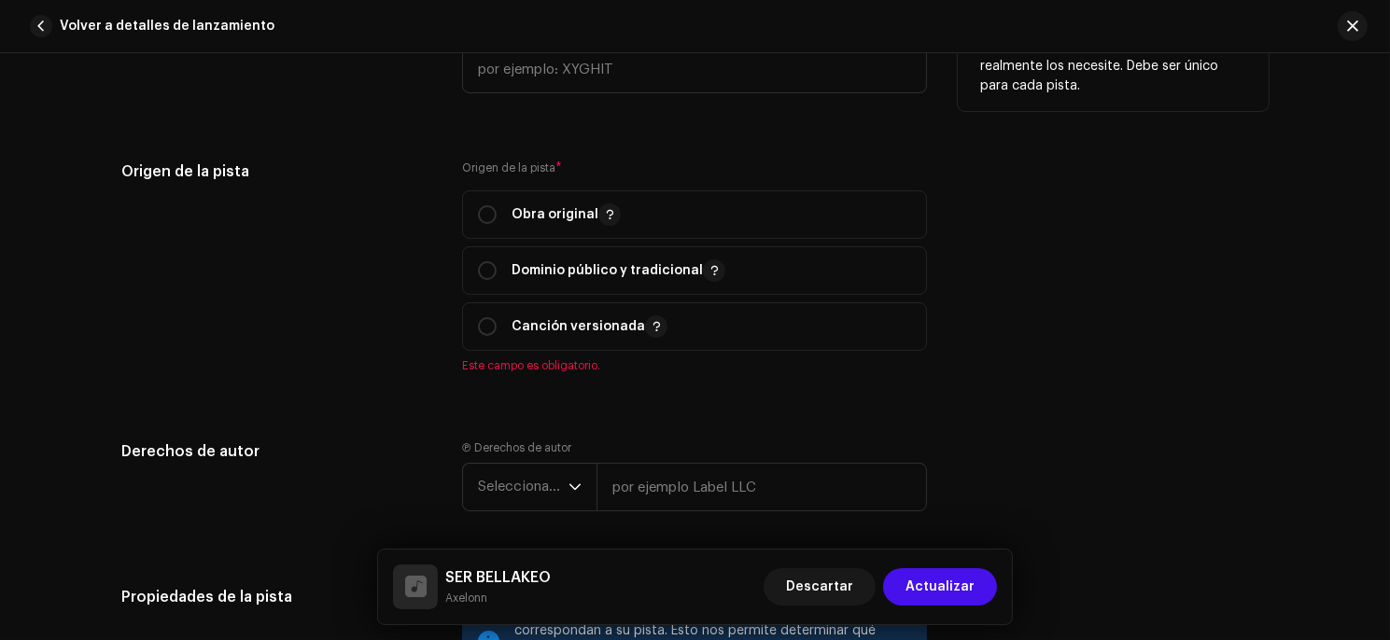
scroll to position [2087, 0]
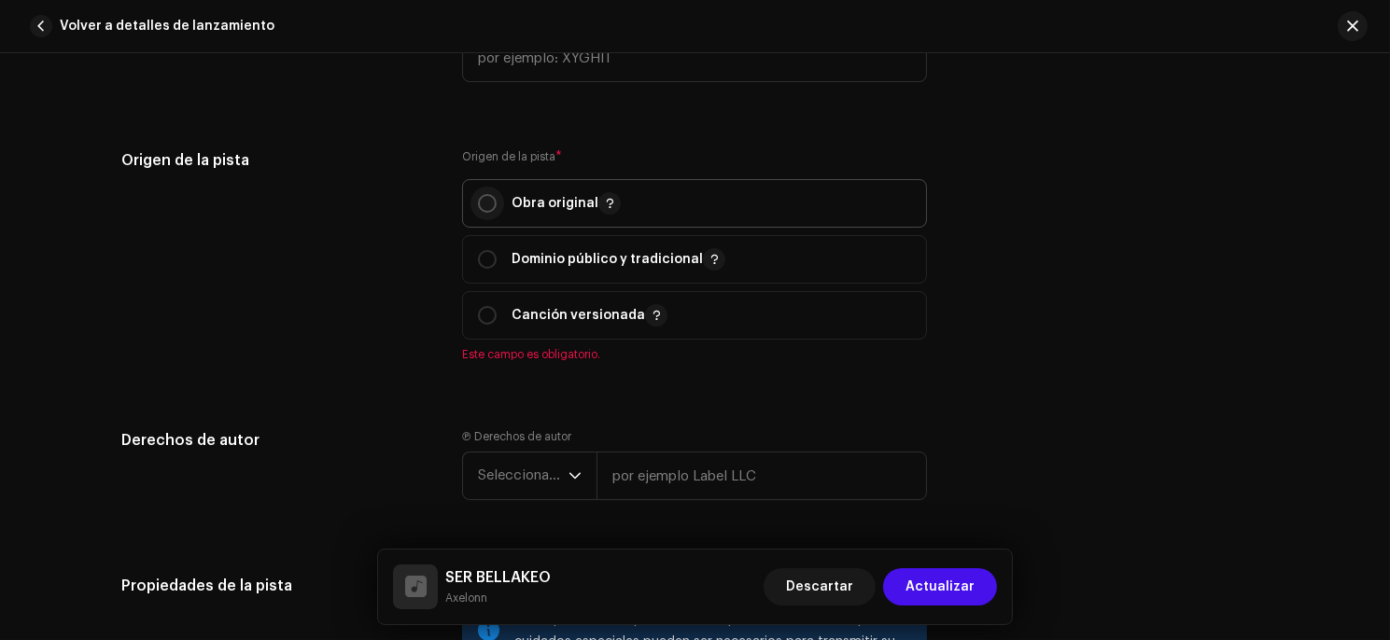
click at [481, 206] on input "radio" at bounding box center [487, 203] width 19 height 19
radio input "true"
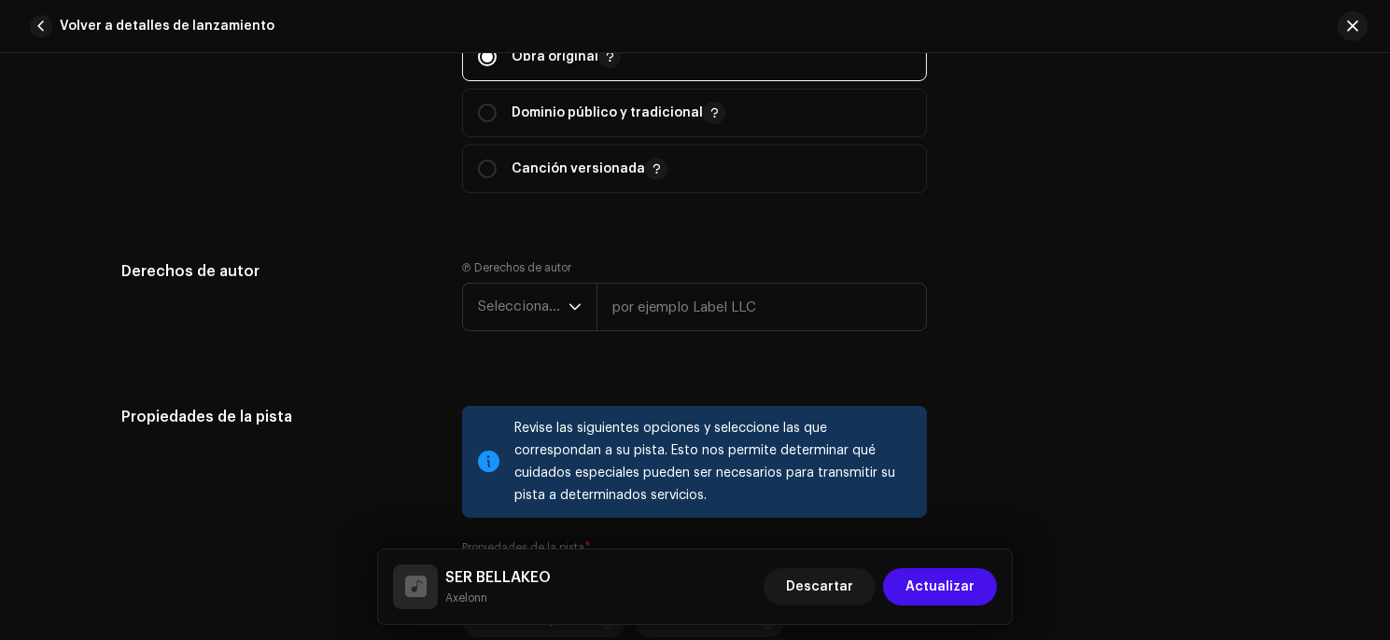
scroll to position [2247, 0]
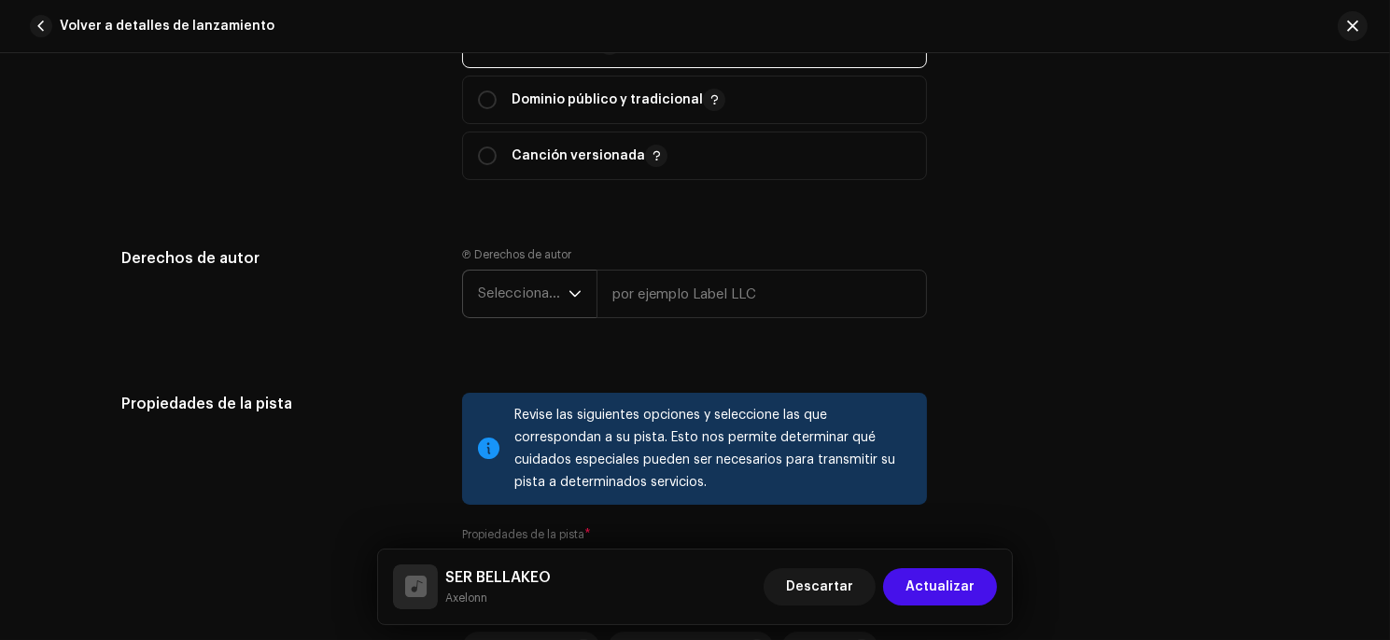
click at [531, 292] on font "Seleccionar año" at bounding box center [529, 294] width 103 height 14
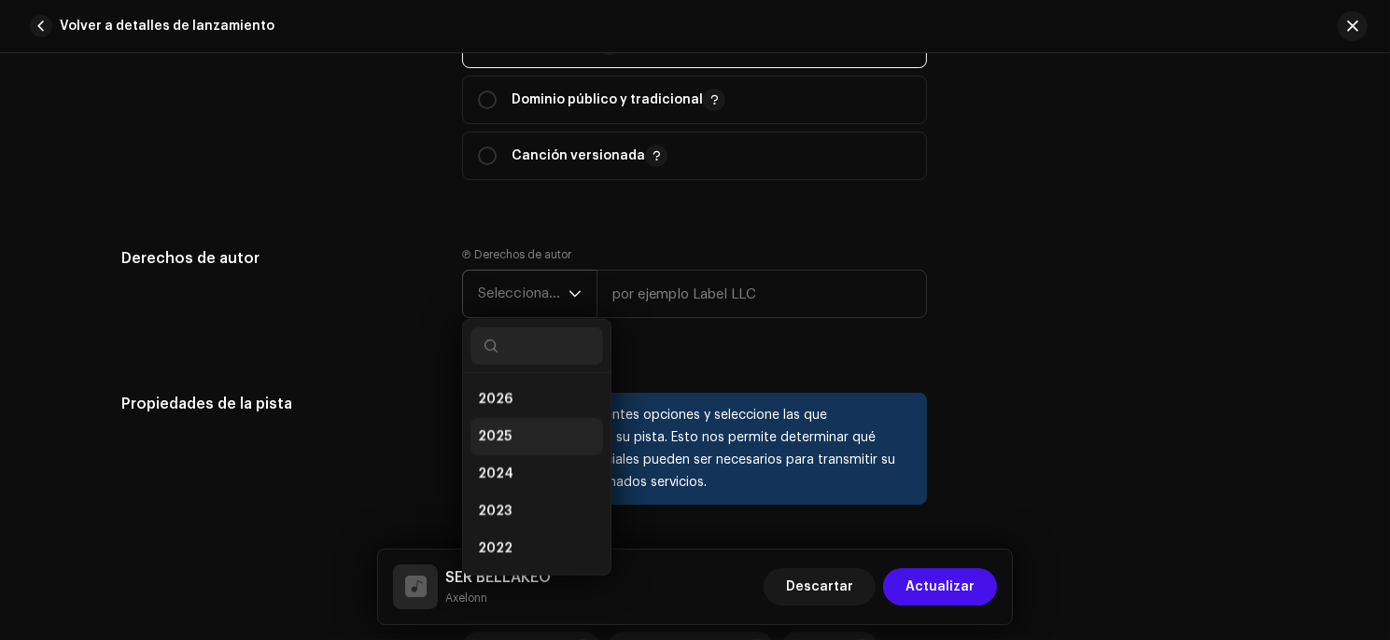
click at [510, 434] on li "2025" at bounding box center [536, 436] width 133 height 37
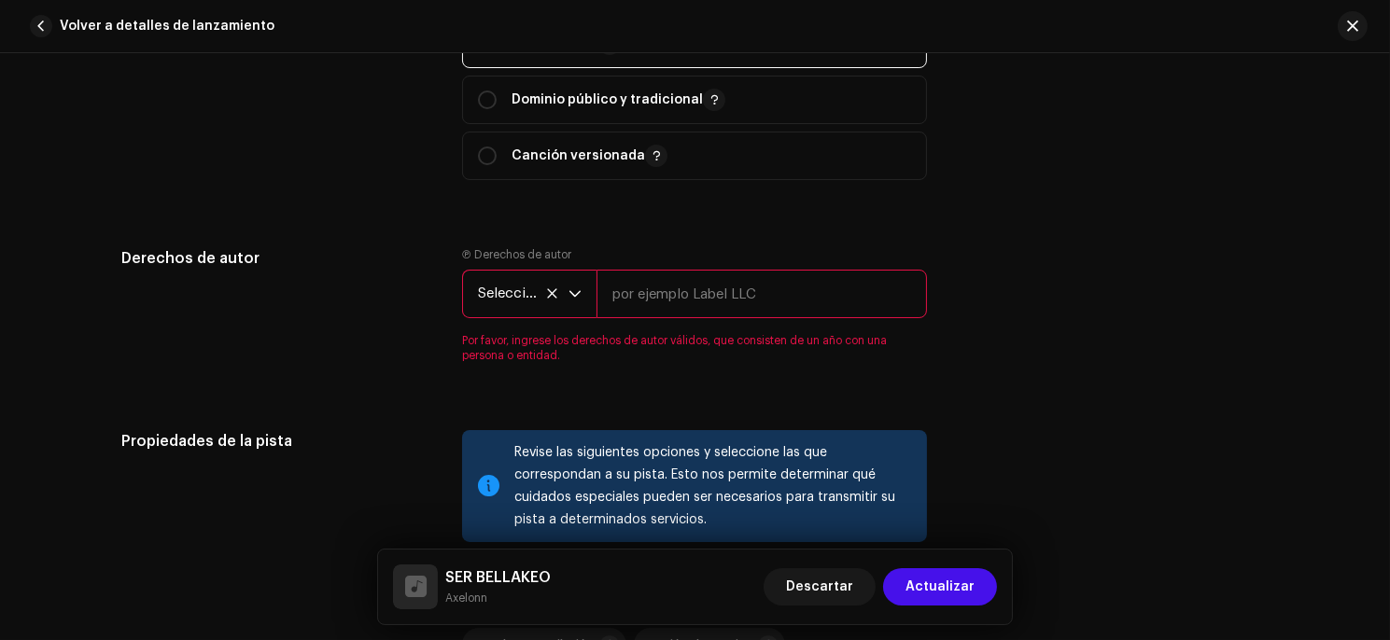
click at [628, 297] on input "text" at bounding box center [761, 294] width 330 height 49
type input "[PERSON_NAME]"
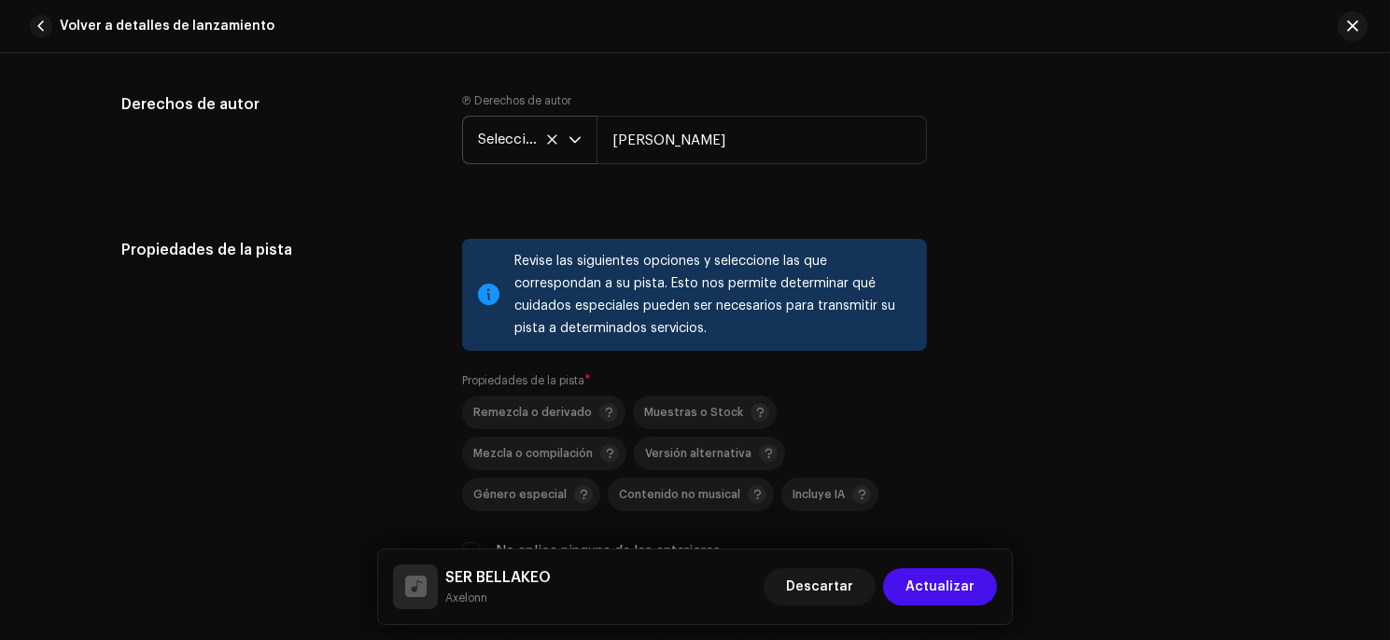
scroll to position [2402, 0]
click at [575, 142] on icon "disparador desplegable" at bounding box center [574, 139] width 13 height 13
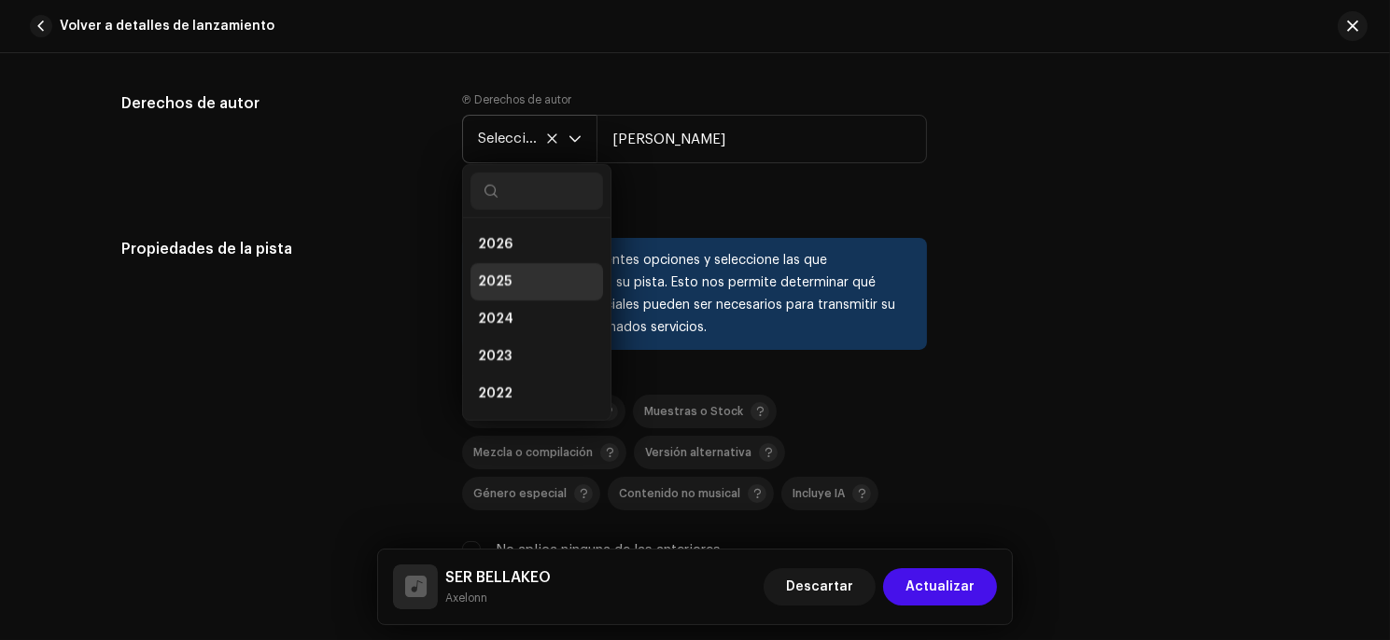
scroll to position [7, 0]
click at [575, 142] on icon "disparador desplegable" at bounding box center [574, 139] width 13 height 13
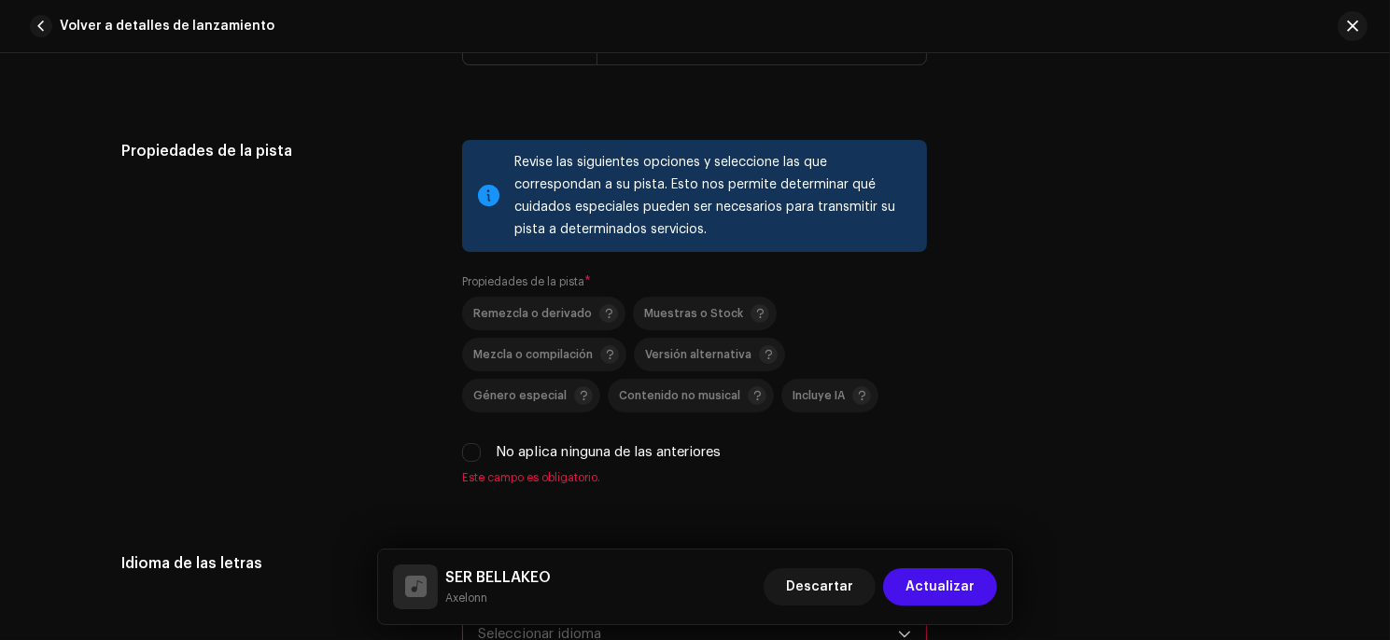
scroll to position [2482, 0]
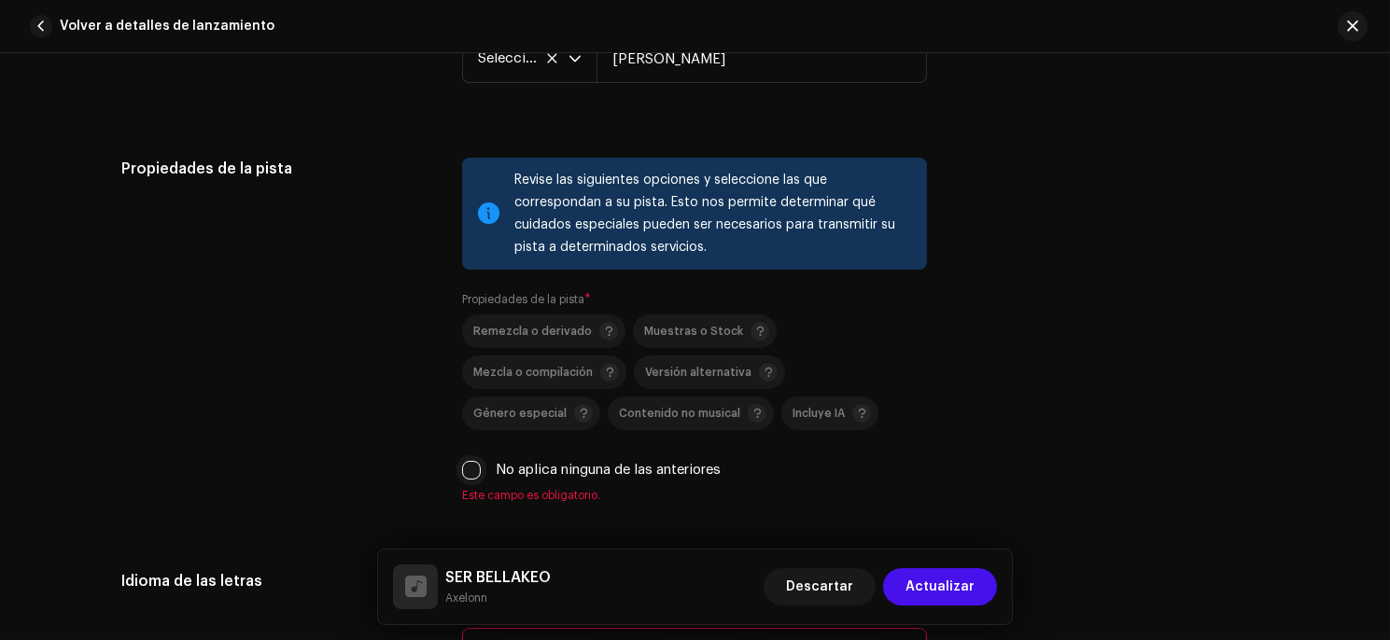
click at [469, 470] on input "No aplica ninguna de las anteriores" at bounding box center [471, 470] width 19 height 19
checkbox input "true"
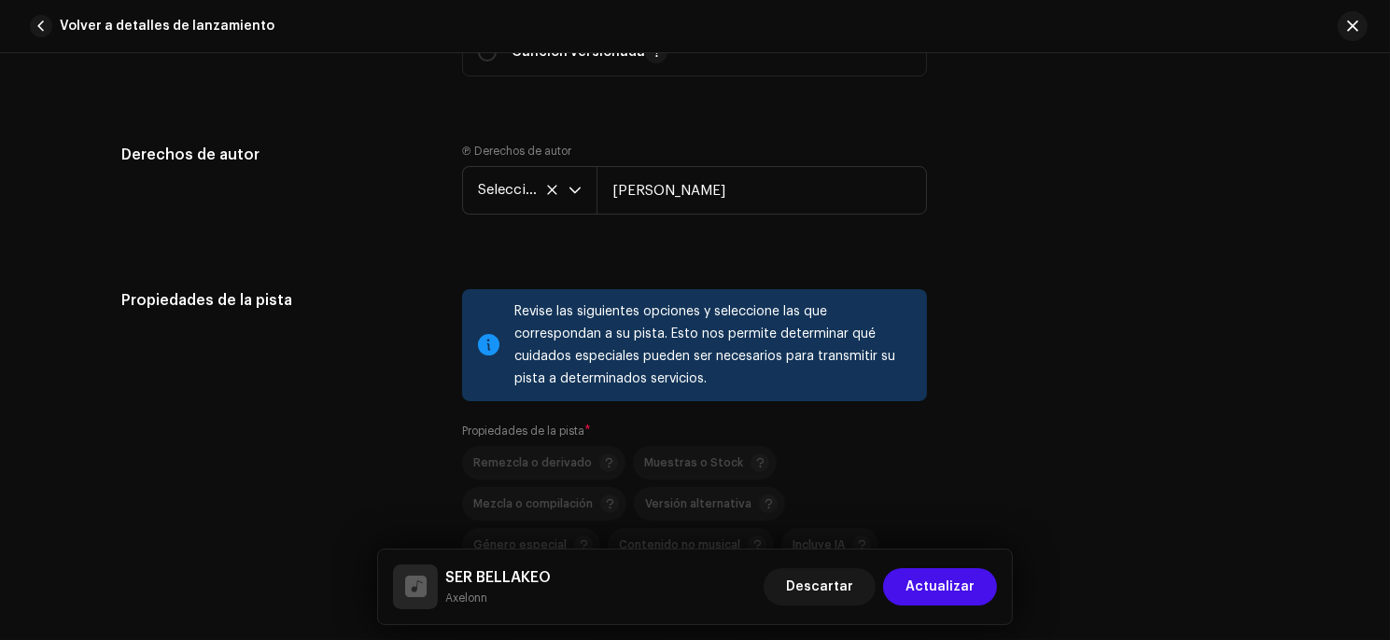
scroll to position [2320, 0]
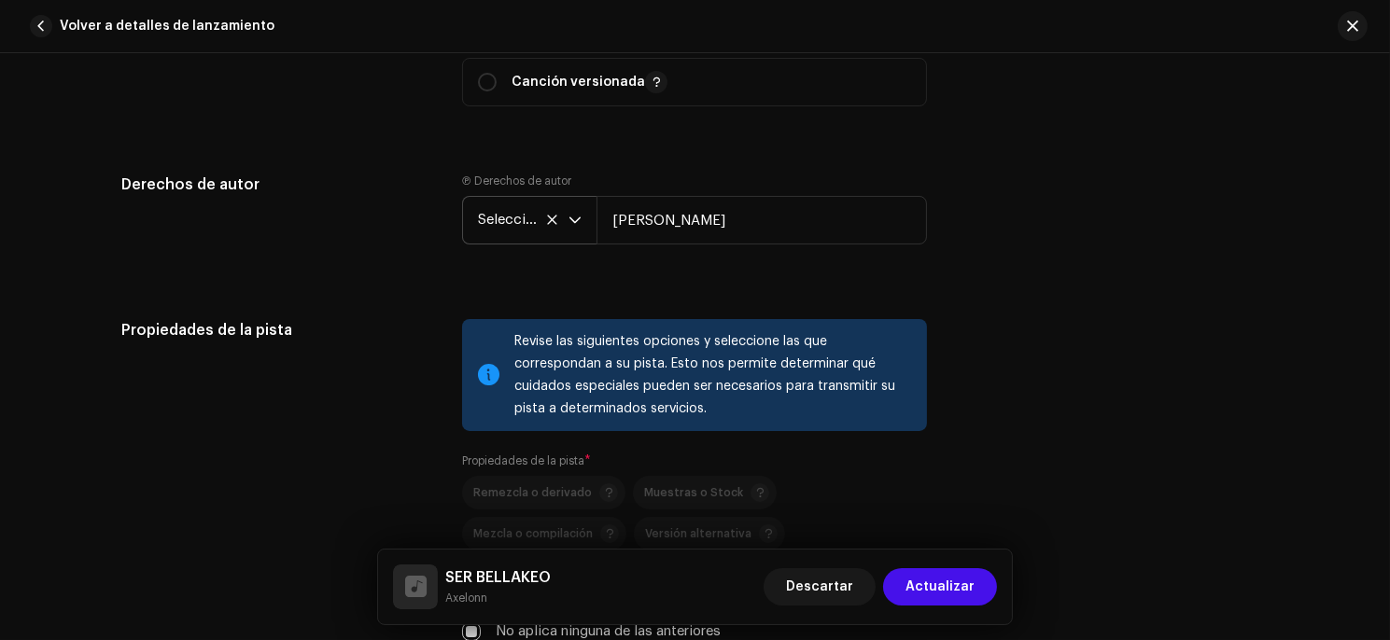
click at [570, 223] on icon "disparador desplegable" at bounding box center [574, 220] width 13 height 13
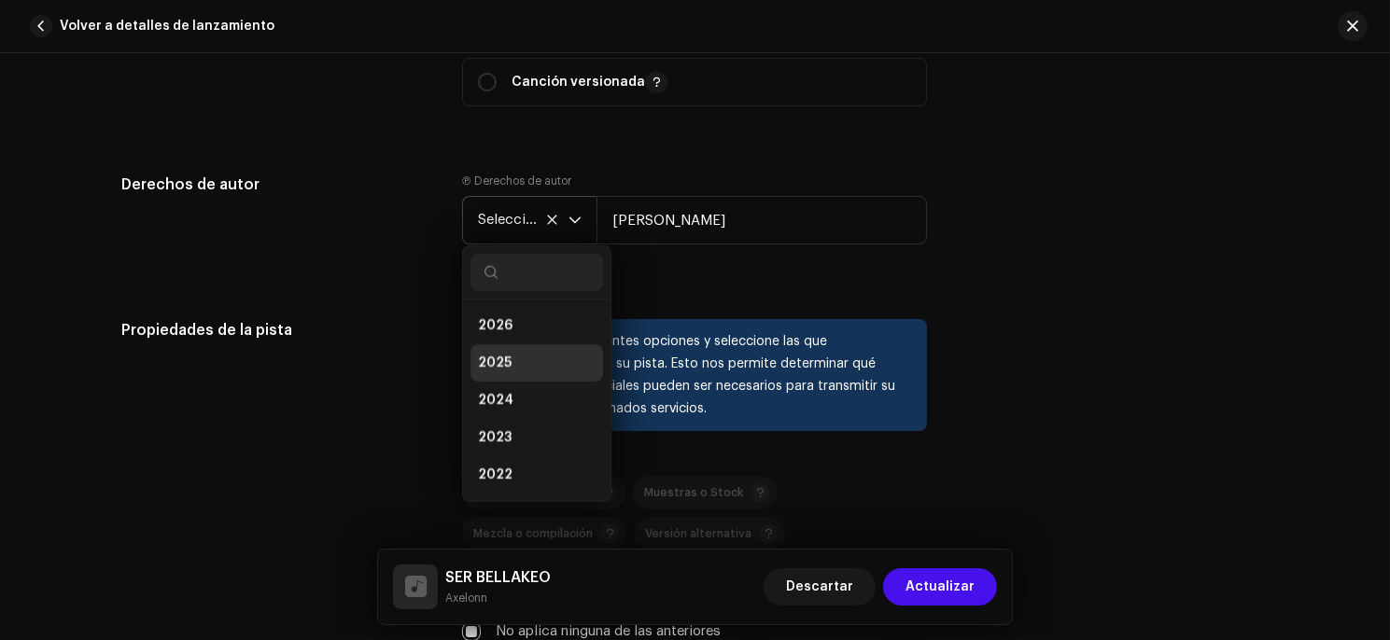
scroll to position [7, 0]
click at [569, 219] on icon "disparador desplegable" at bounding box center [574, 220] width 11 height 7
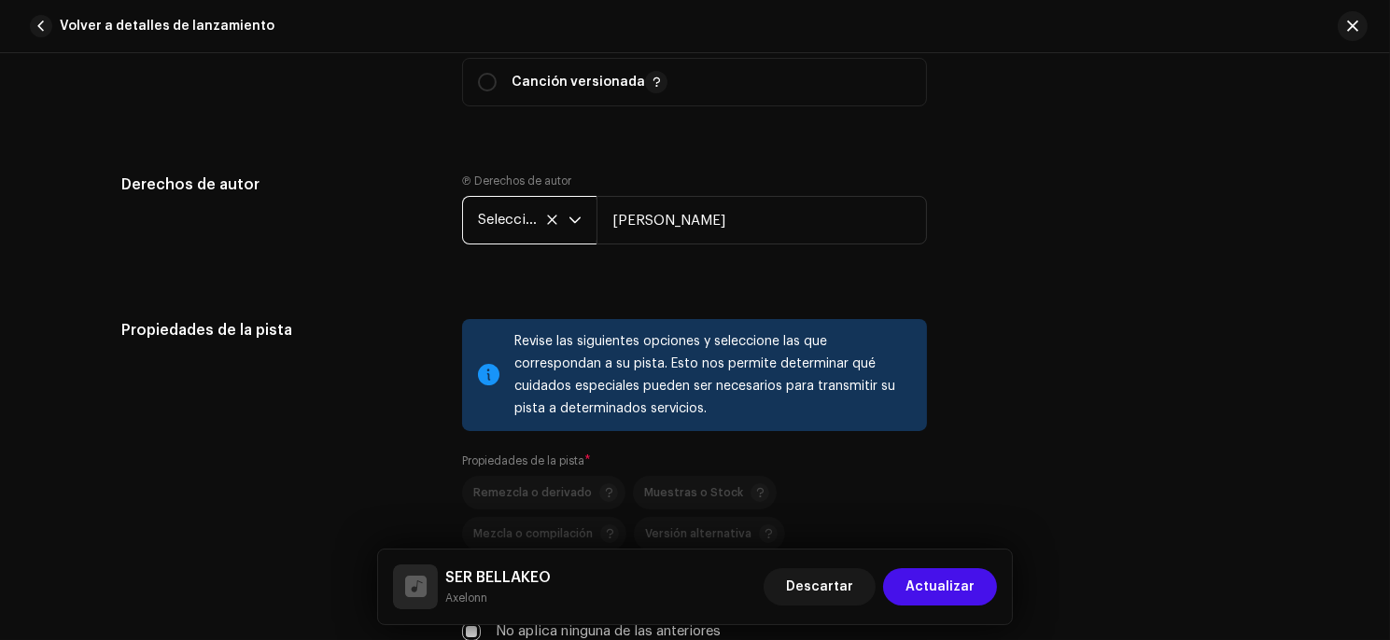
click at [555, 221] on font "Seleccionar año" at bounding box center [529, 220] width 103 height 14
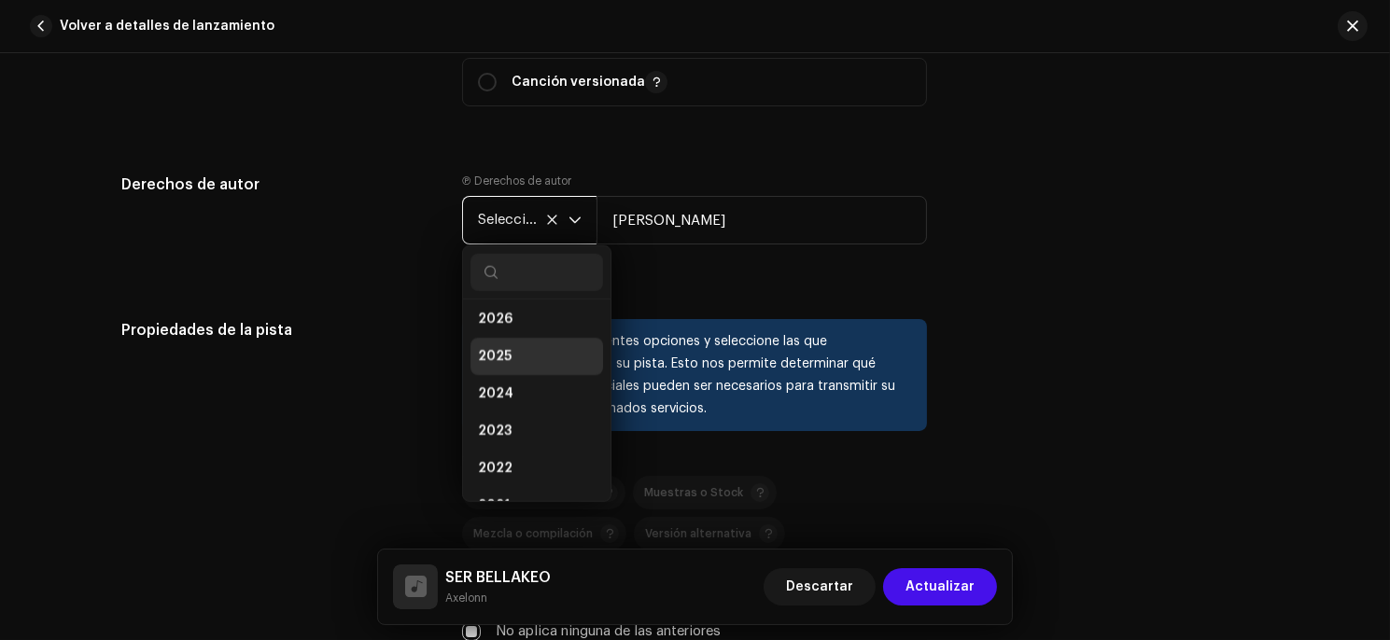
click at [555, 221] on font "Seleccionar año" at bounding box center [529, 220] width 103 height 14
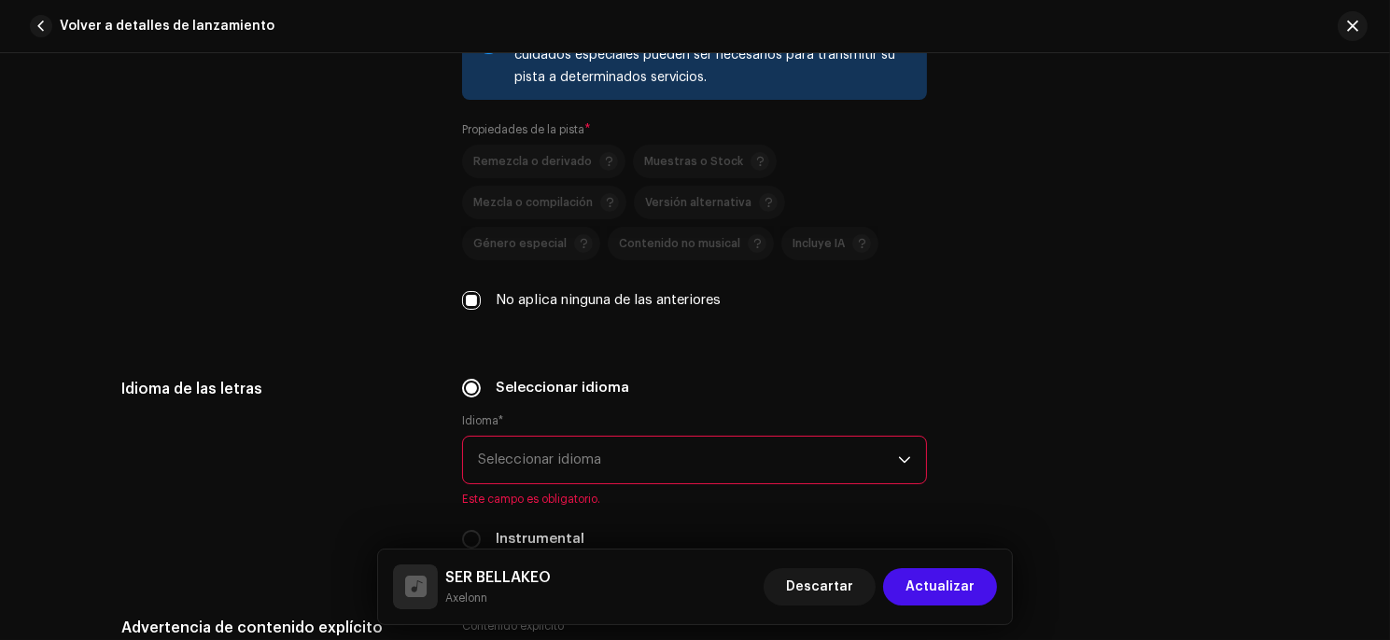
drag, startPoint x: 371, startPoint y: 283, endPoint x: 366, endPoint y: 334, distance: 51.6
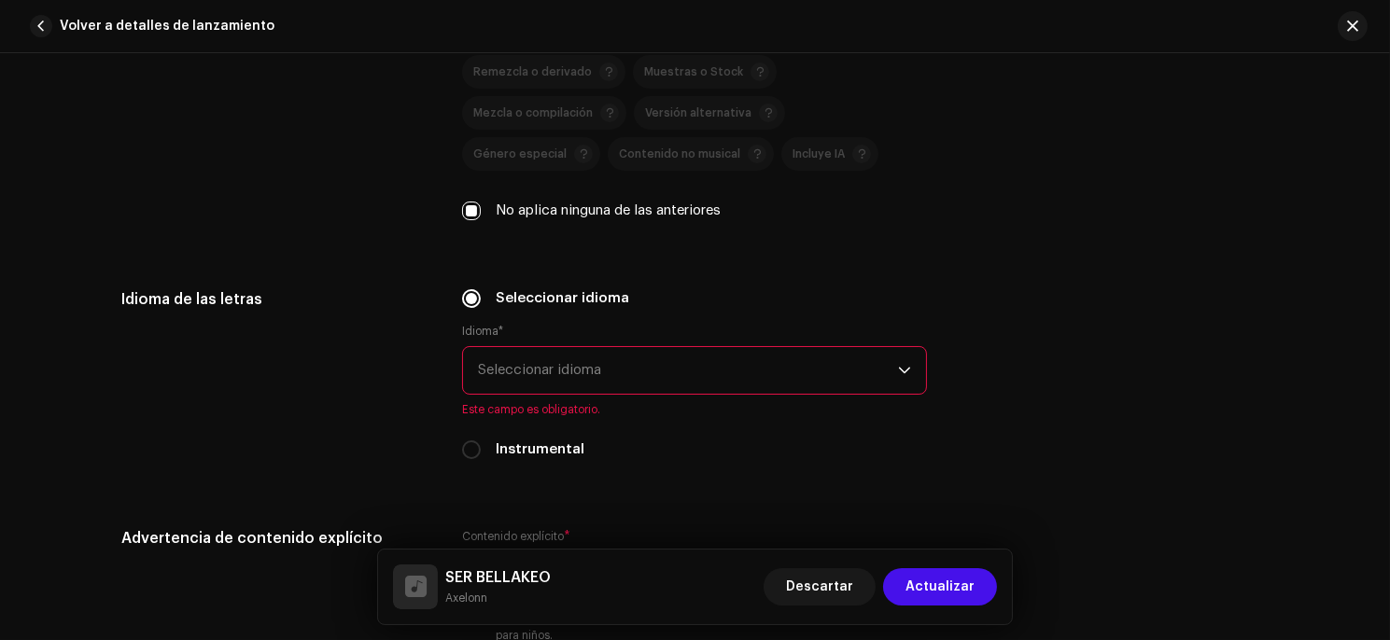
scroll to position [2803, 0]
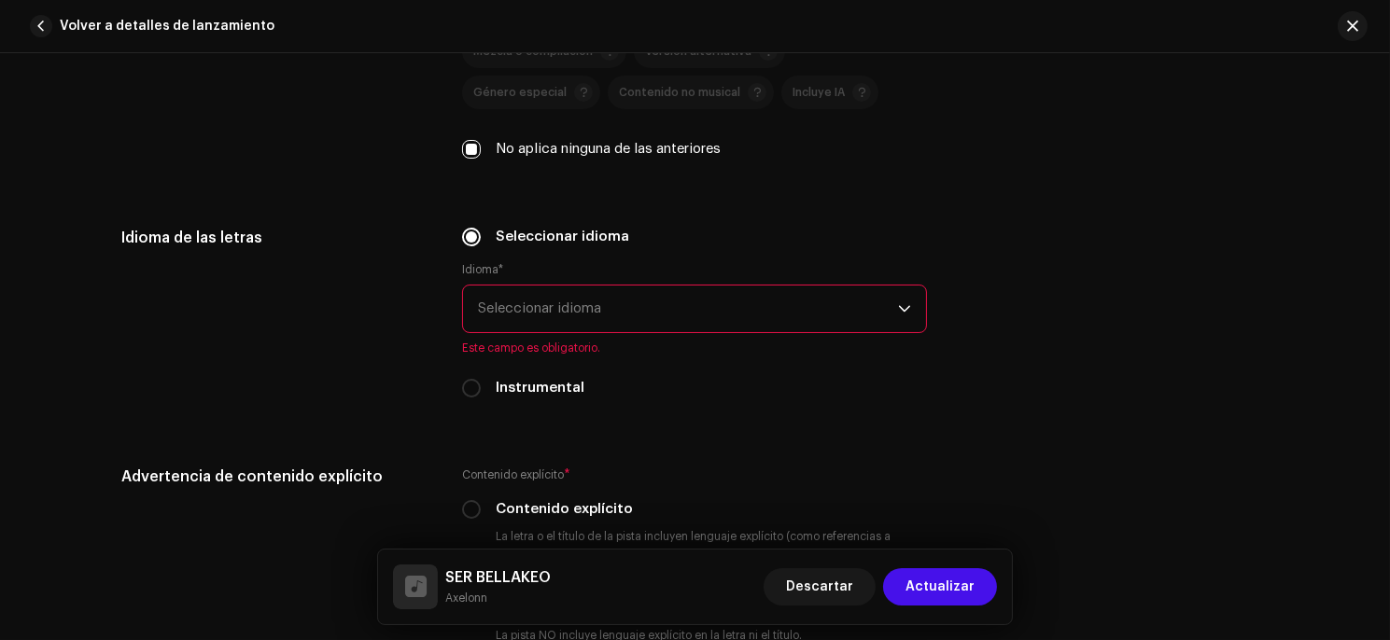
click at [486, 307] on font "Seleccionar idioma" at bounding box center [539, 308] width 123 height 14
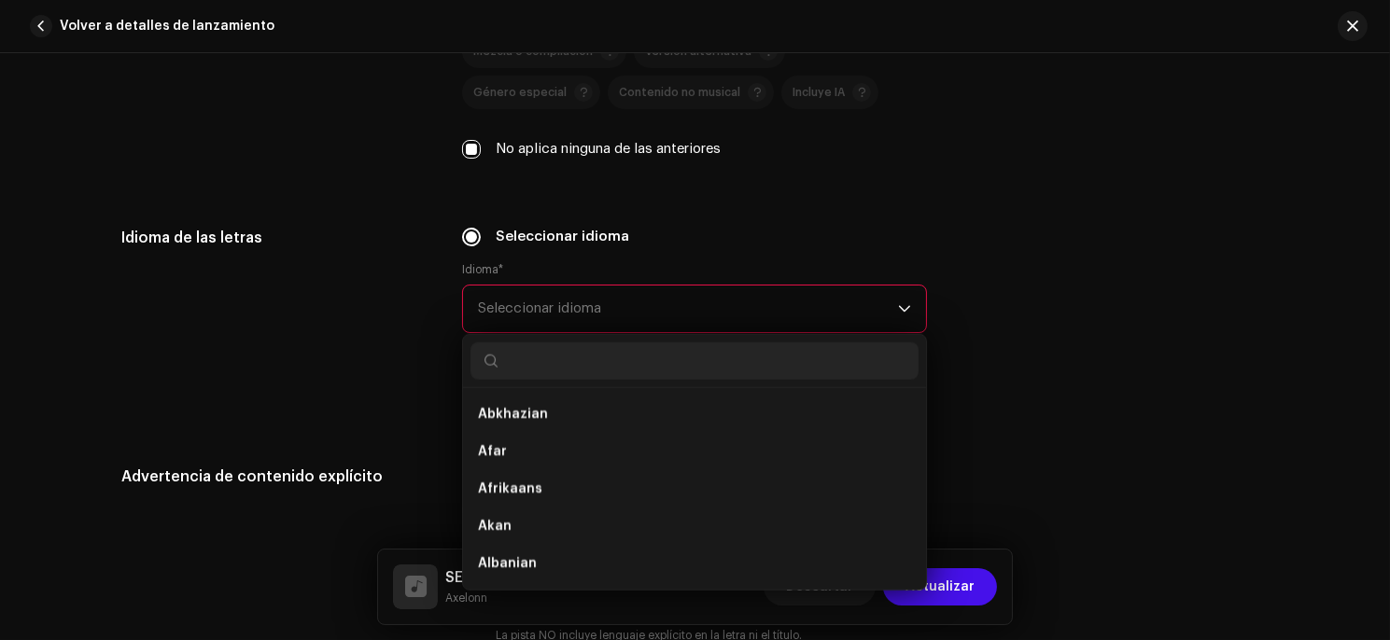
click at [486, 307] on font "Seleccionar idioma" at bounding box center [539, 308] width 123 height 14
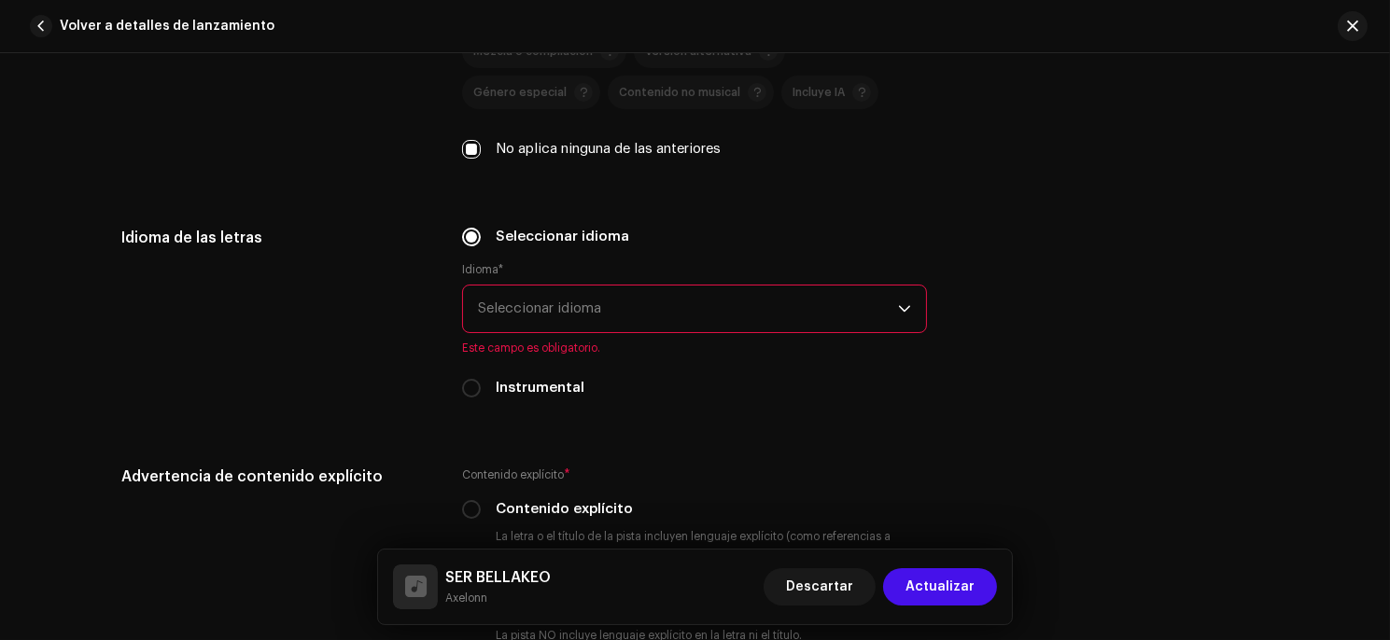
click at [521, 315] on font "Seleccionar idioma" at bounding box center [539, 308] width 123 height 14
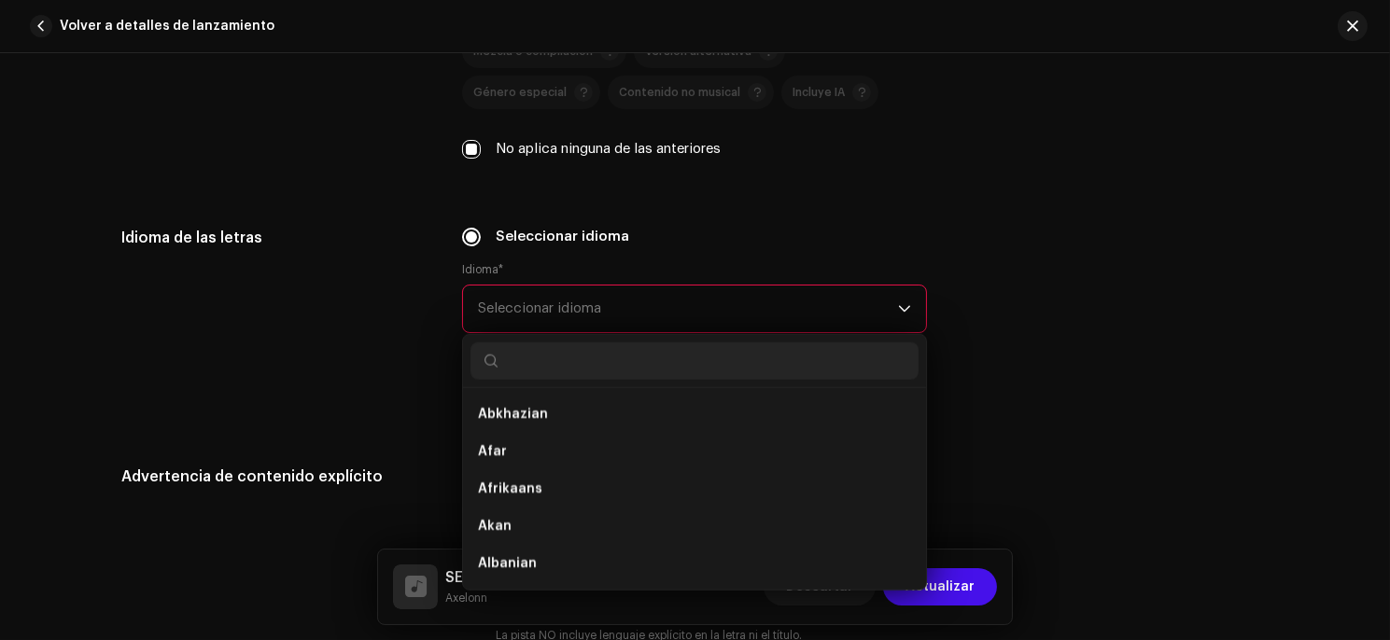
click at [521, 315] on font "Seleccionar idioma" at bounding box center [539, 308] width 123 height 14
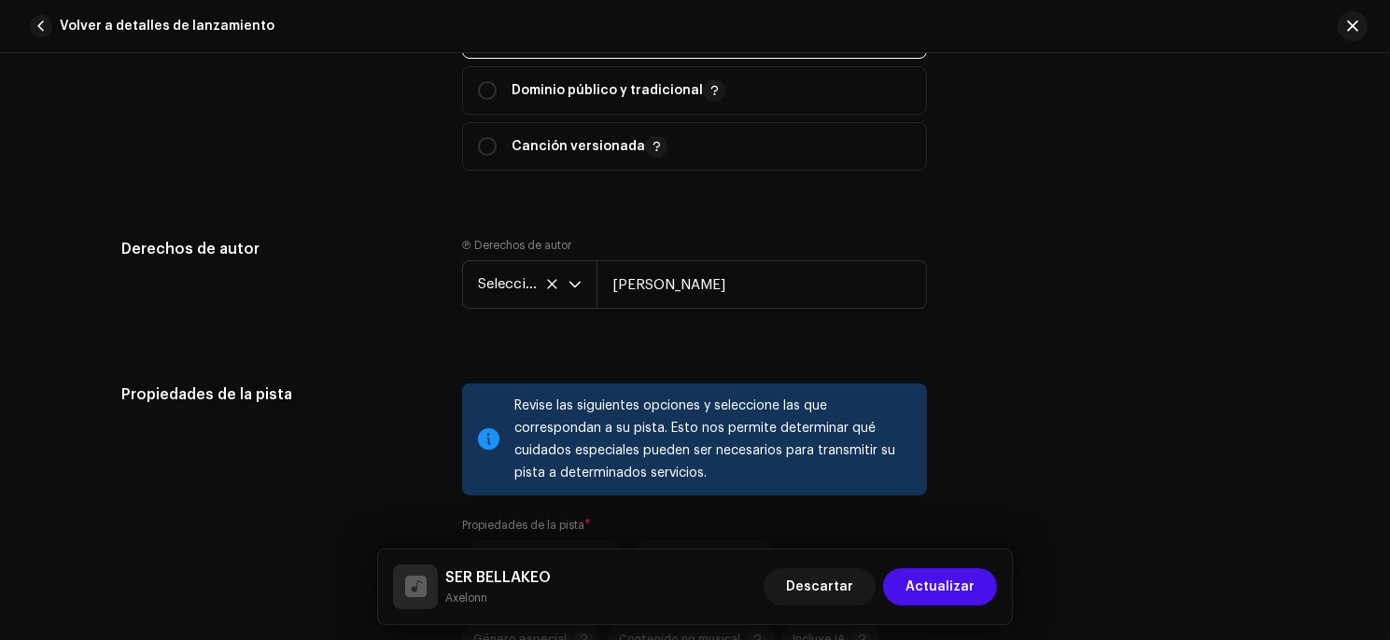
scroll to position [2248, 0]
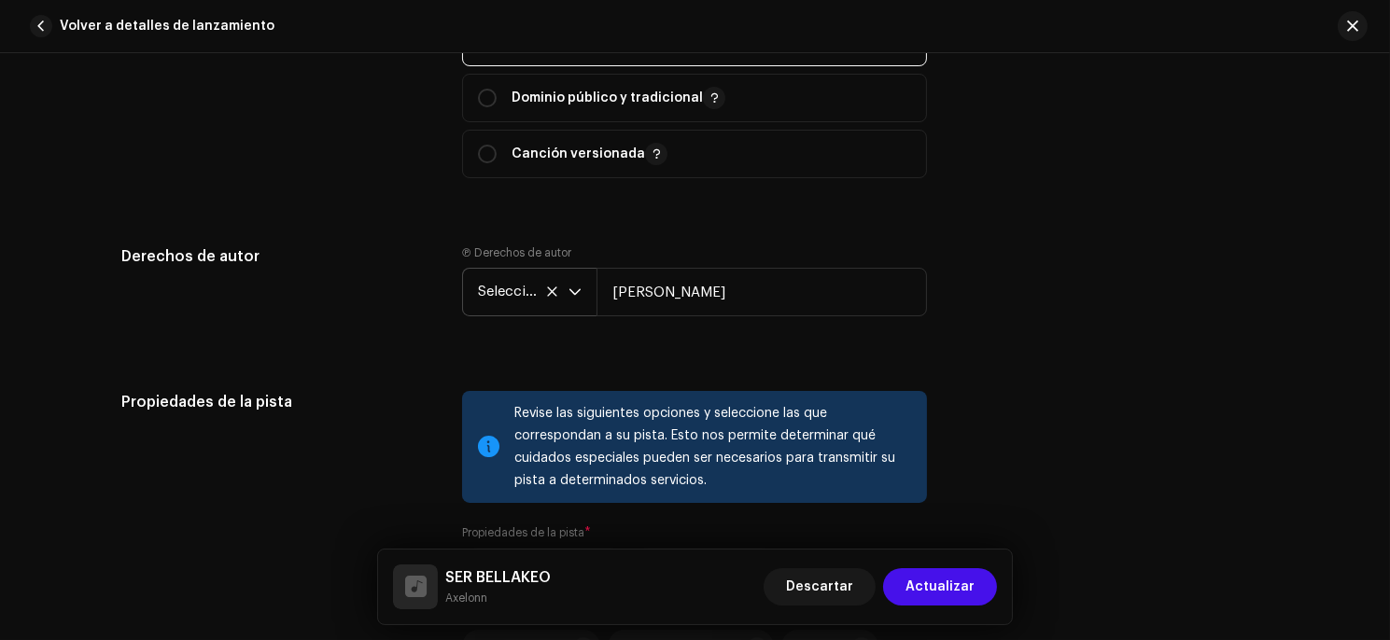
click at [513, 295] on font "Seleccionar año" at bounding box center [529, 292] width 103 height 14
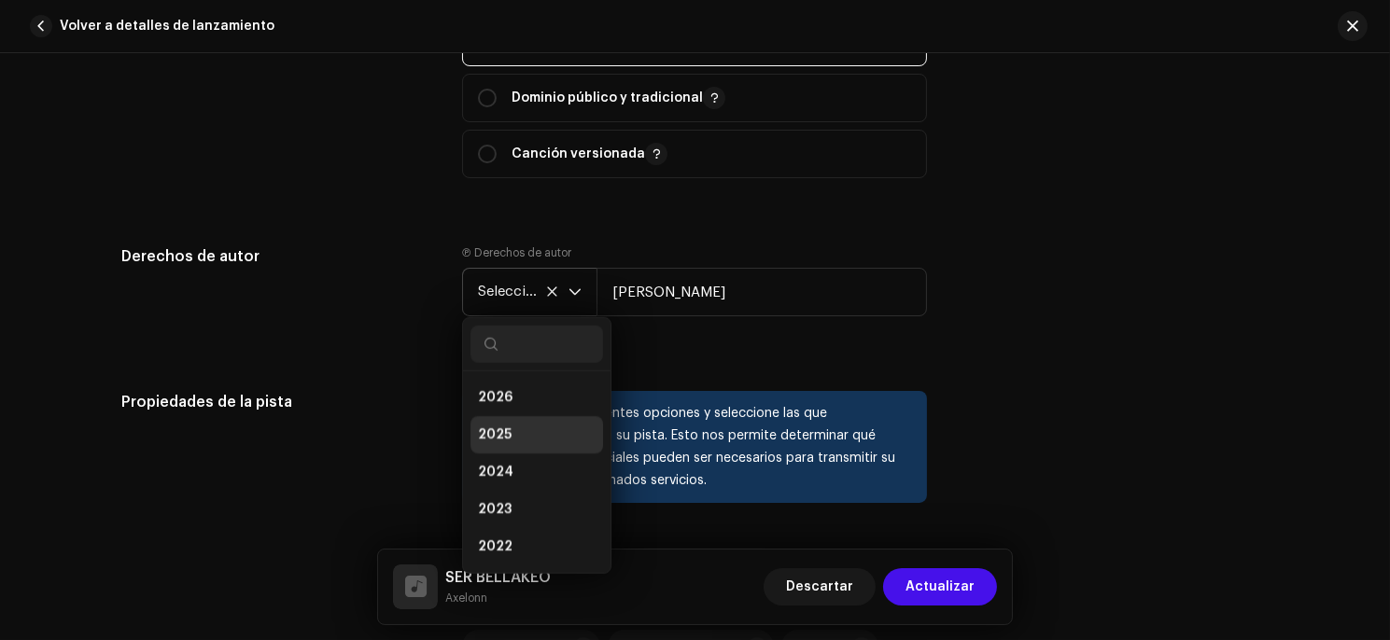
scroll to position [7, 0]
click at [511, 427] on li "2025" at bounding box center [536, 428] width 133 height 37
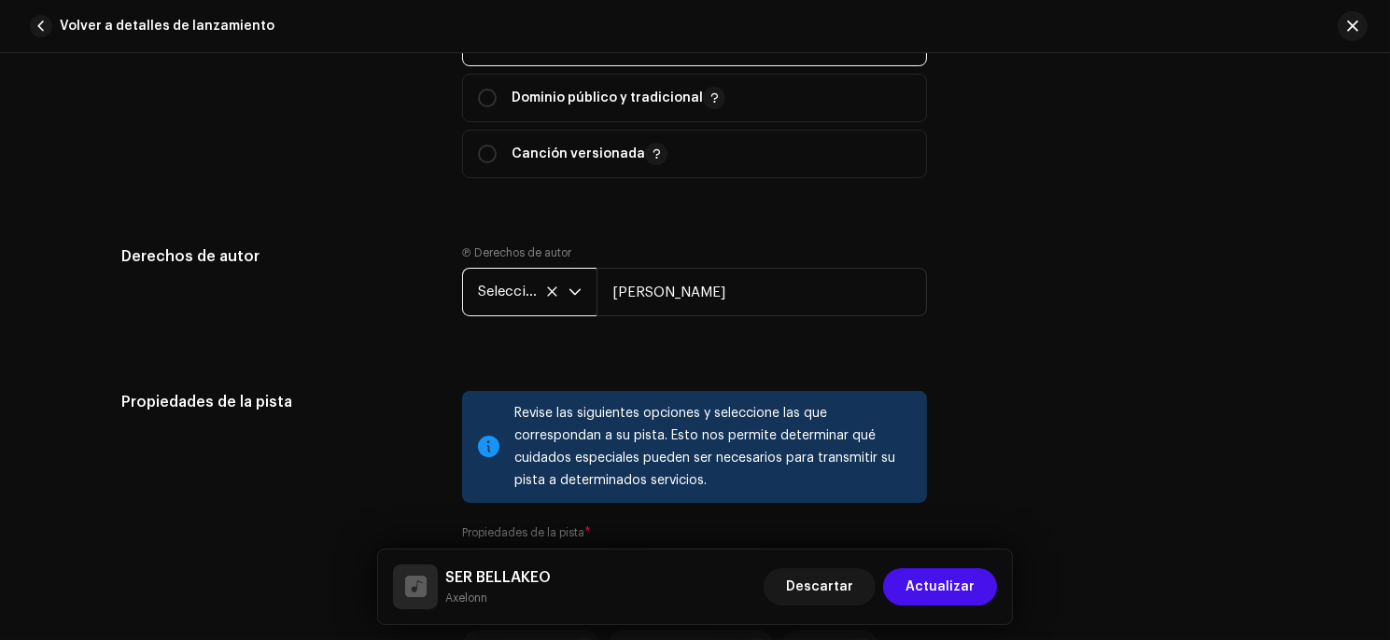
drag, startPoint x: 381, startPoint y: 217, endPoint x: 358, endPoint y: 137, distance: 83.3
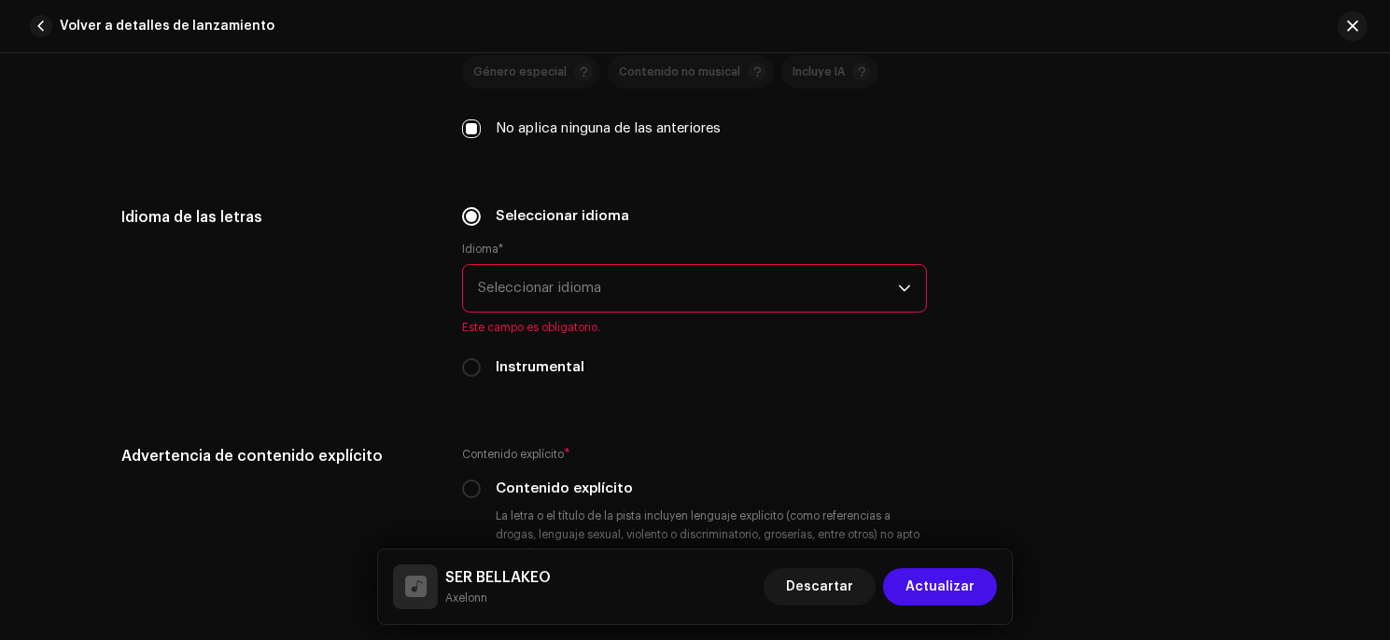
scroll to position [2826, 0]
click at [502, 286] on font "Seleccionar idioma" at bounding box center [539, 285] width 123 height 14
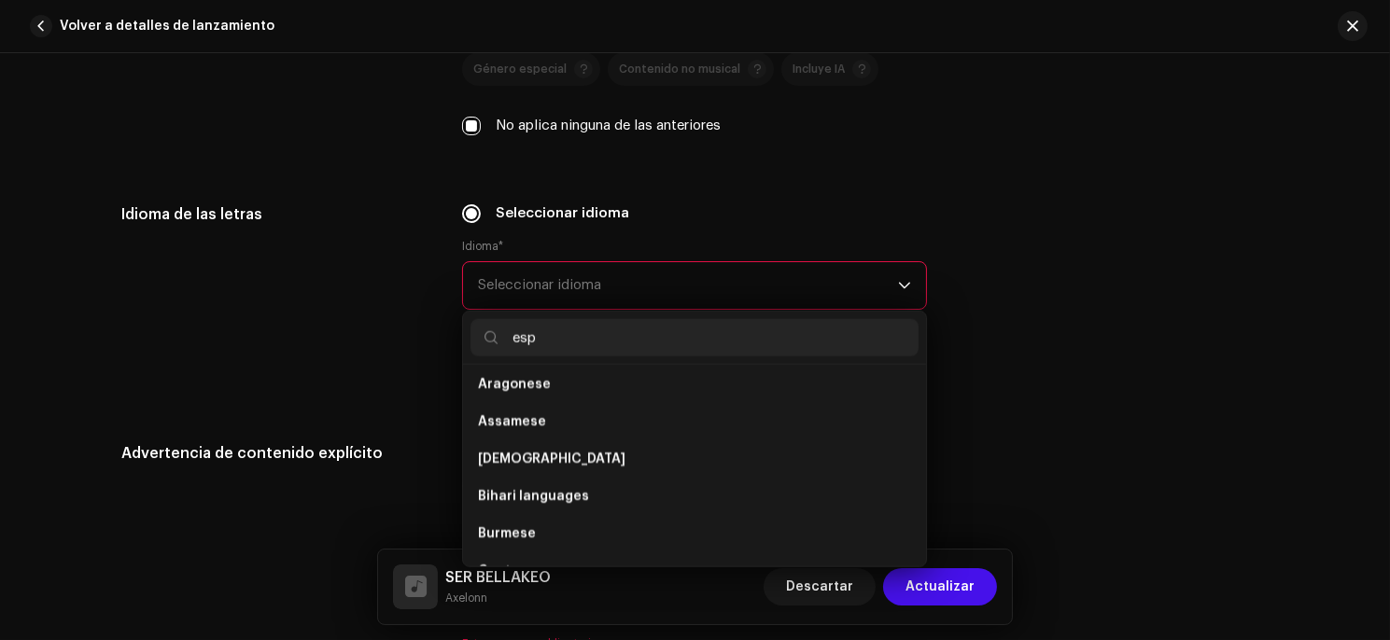
scroll to position [0, 0]
type input "e"
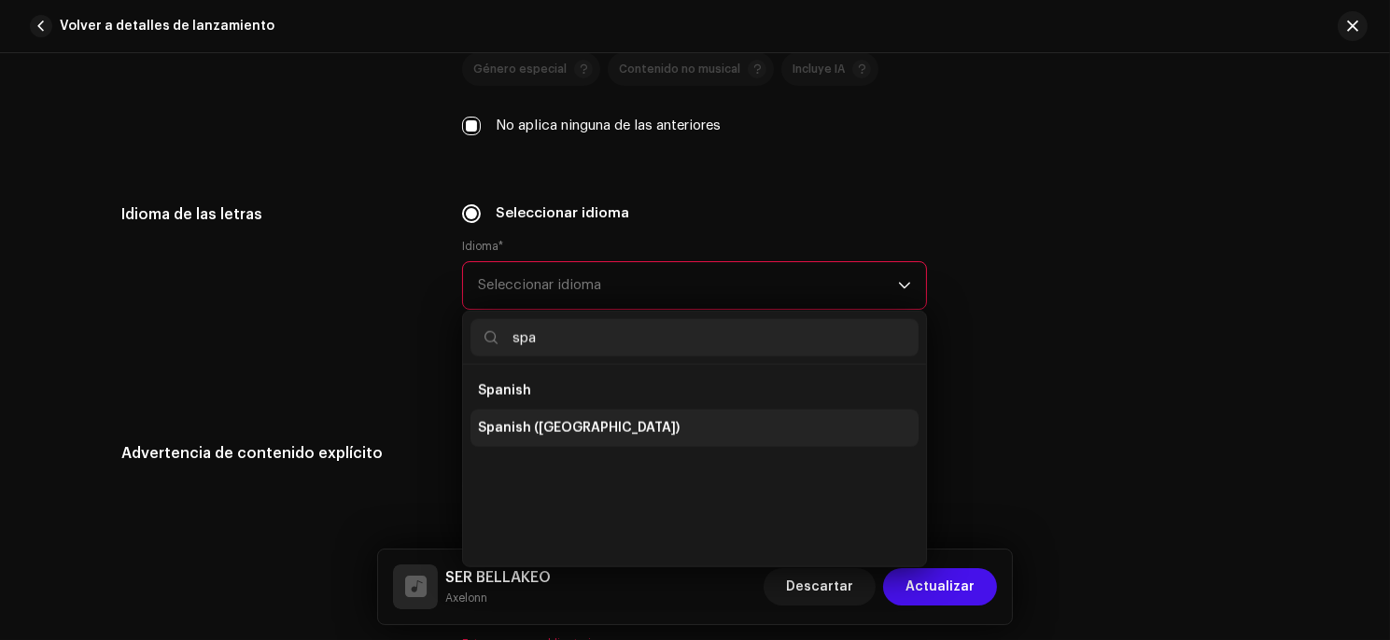
type input "spa"
click at [484, 428] on span "Spanish ([GEOGRAPHIC_DATA])" at bounding box center [579, 428] width 202 height 19
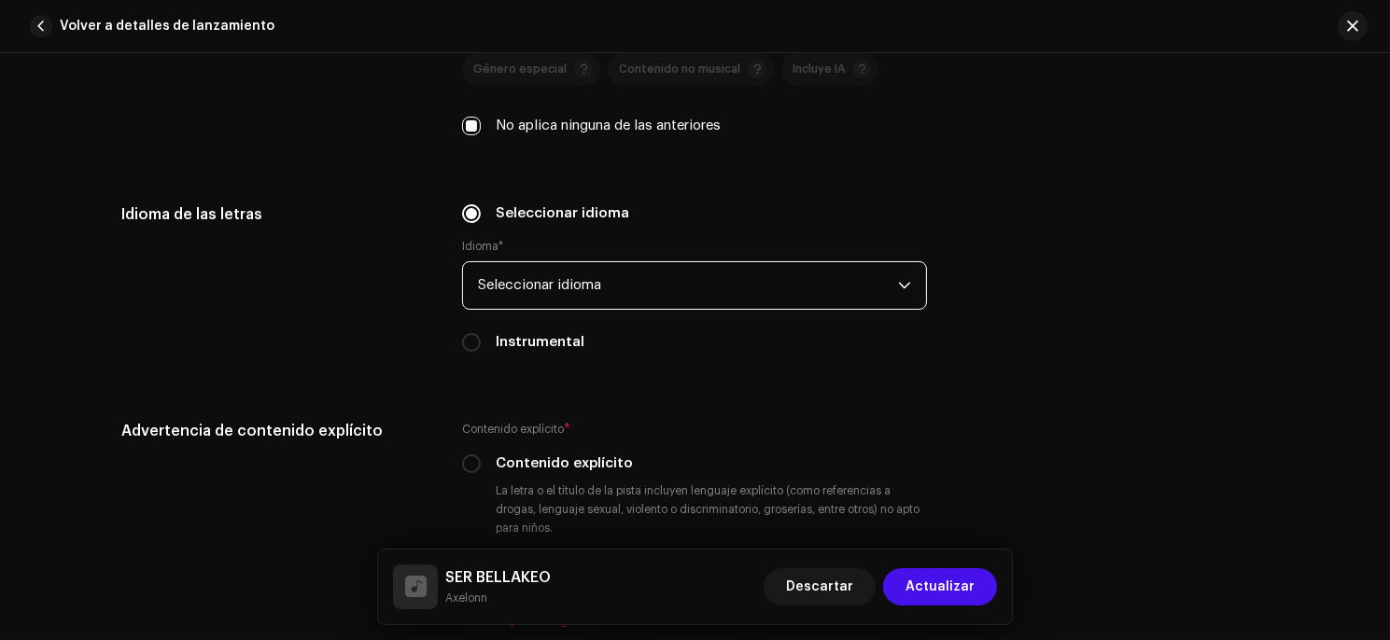
click at [512, 302] on span "Seleccionar idioma" at bounding box center [688, 285] width 420 height 47
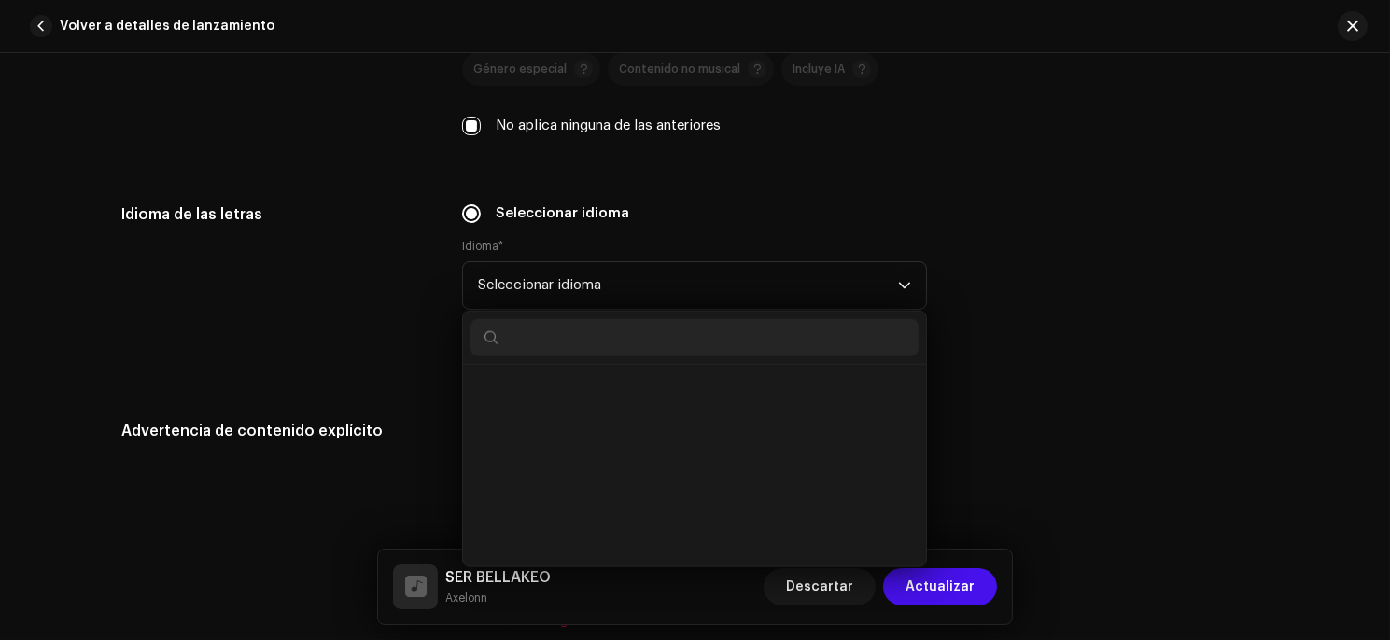
scroll to position [5980, 0]
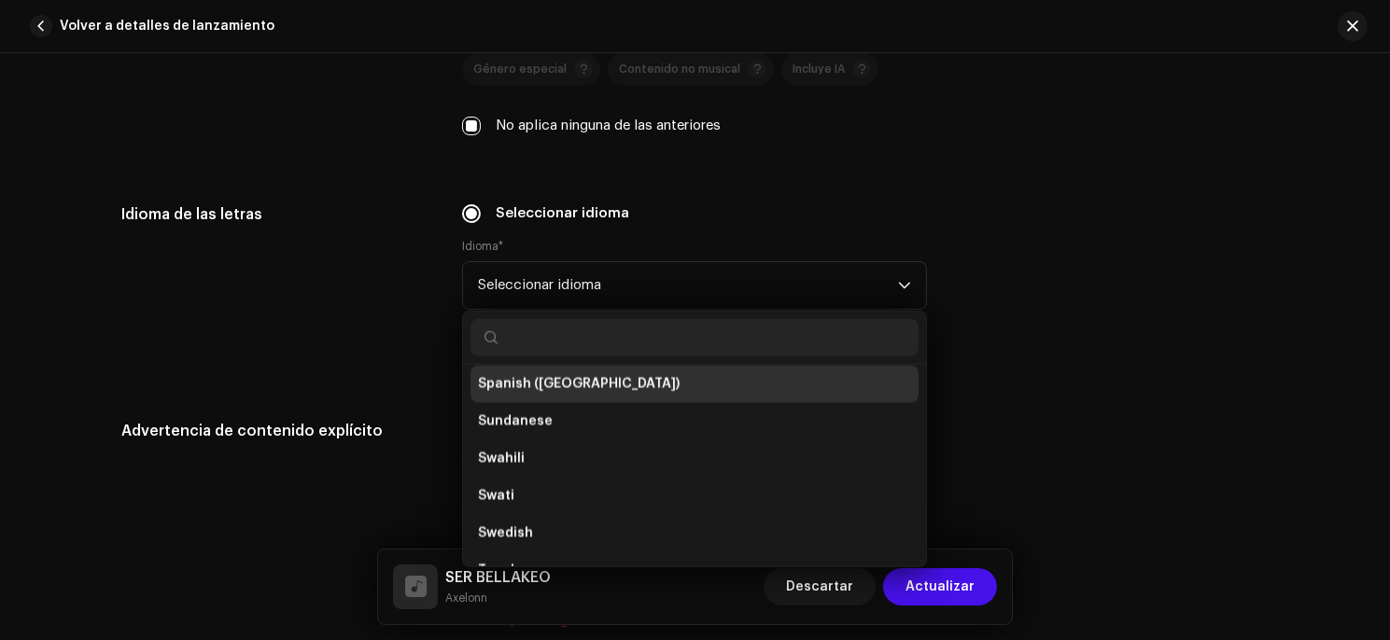
click at [485, 385] on span "Spanish ([GEOGRAPHIC_DATA])" at bounding box center [579, 384] width 202 height 19
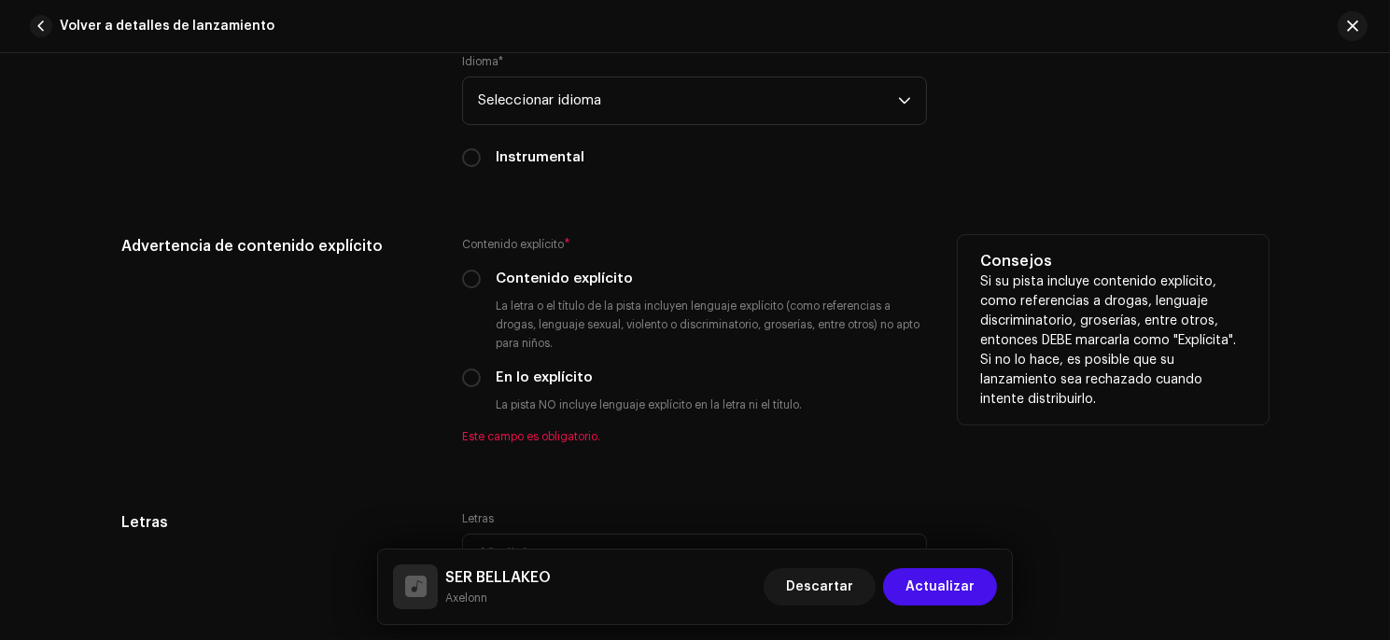
scroll to position [3044, 0]
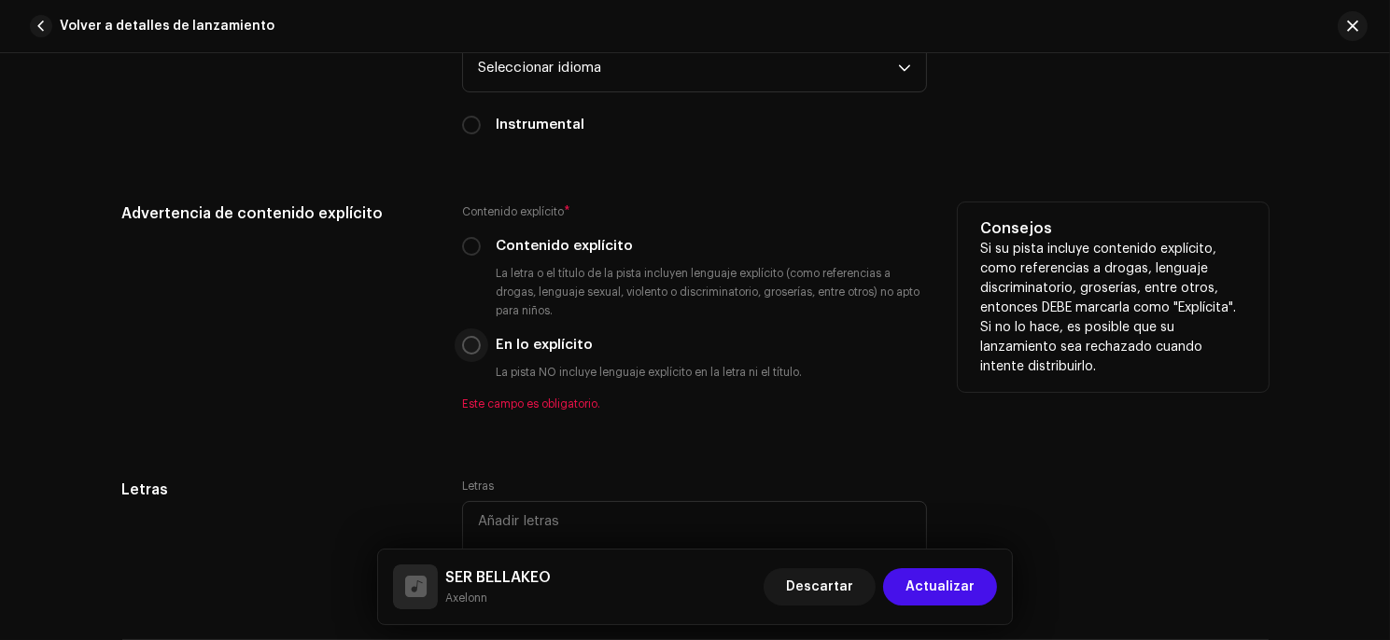
click at [474, 355] on p-radiobutton at bounding box center [471, 345] width 19 height 19
click at [467, 353] on input "En lo explícito" at bounding box center [471, 345] width 19 height 19
radio input "true"
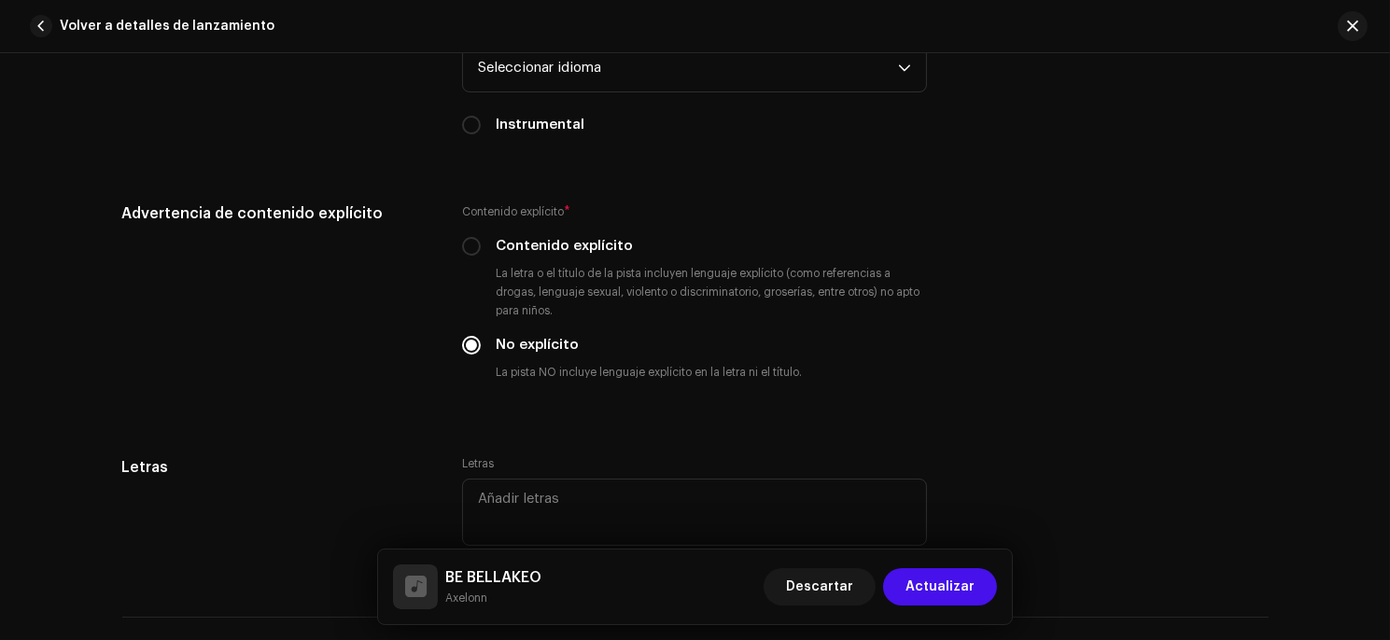
click at [1074, 483] on div "Letras Letras" at bounding box center [695, 514] width 1146 height 116
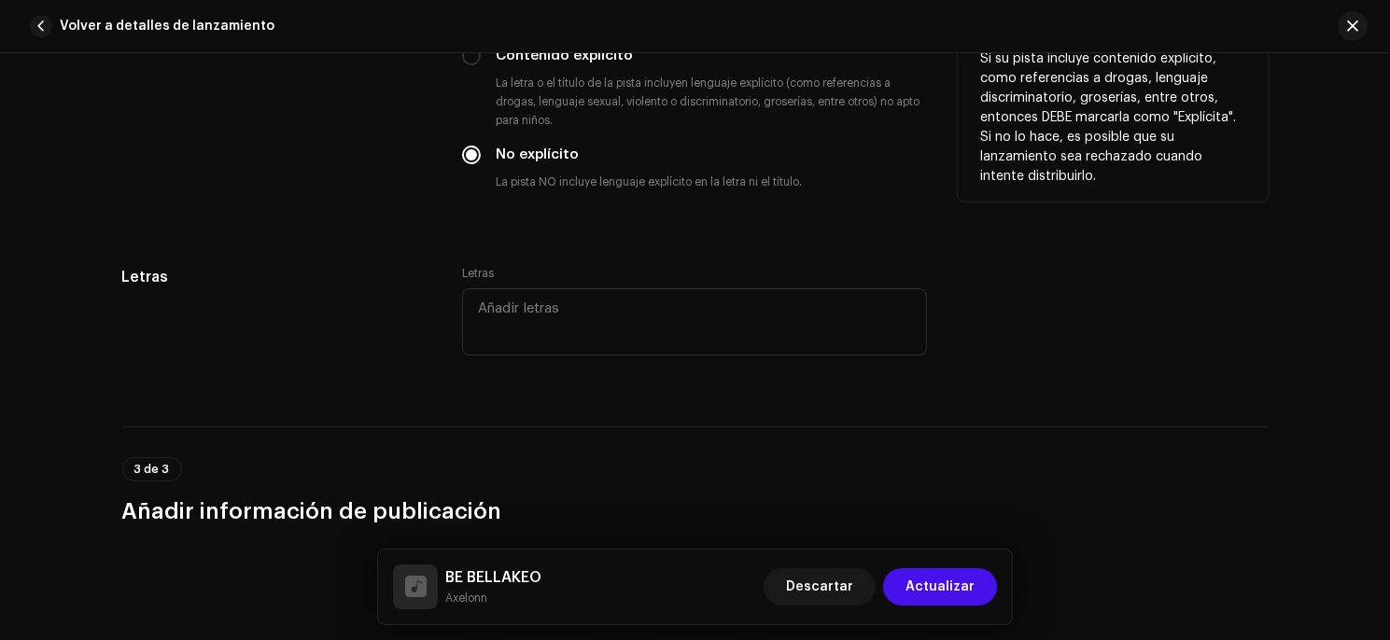
scroll to position [3246, 0]
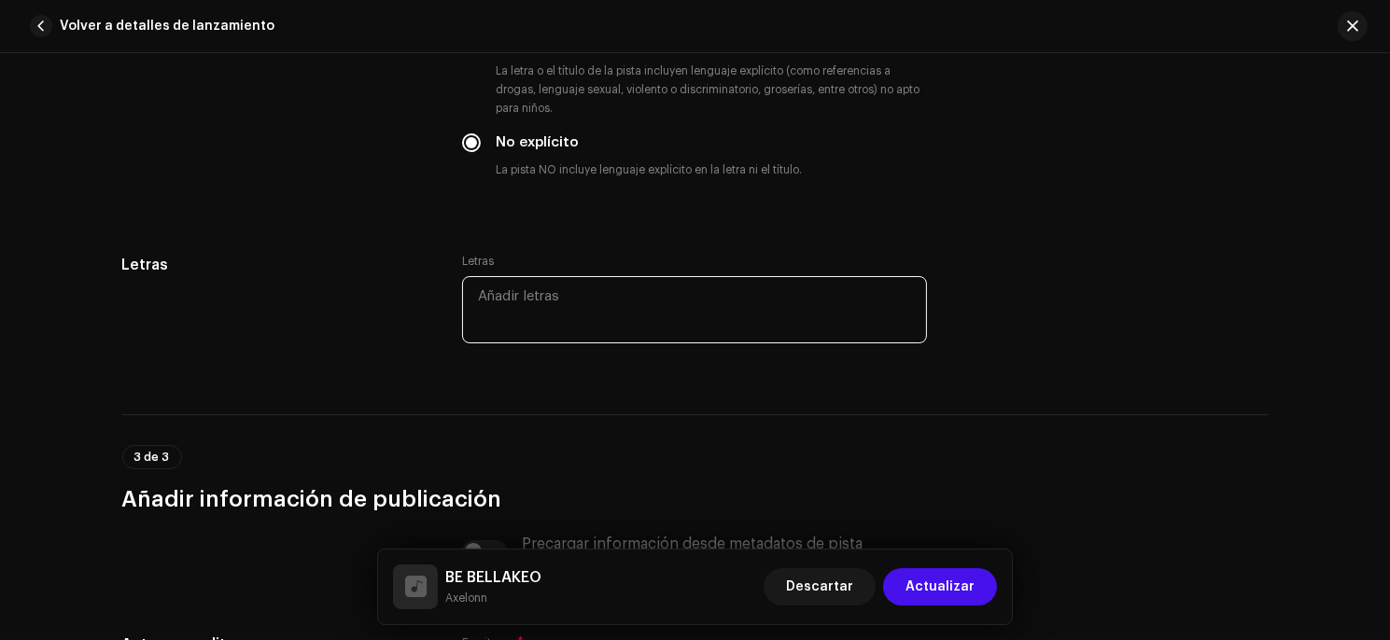
click at [537, 299] on textarea at bounding box center [694, 309] width 465 height 67
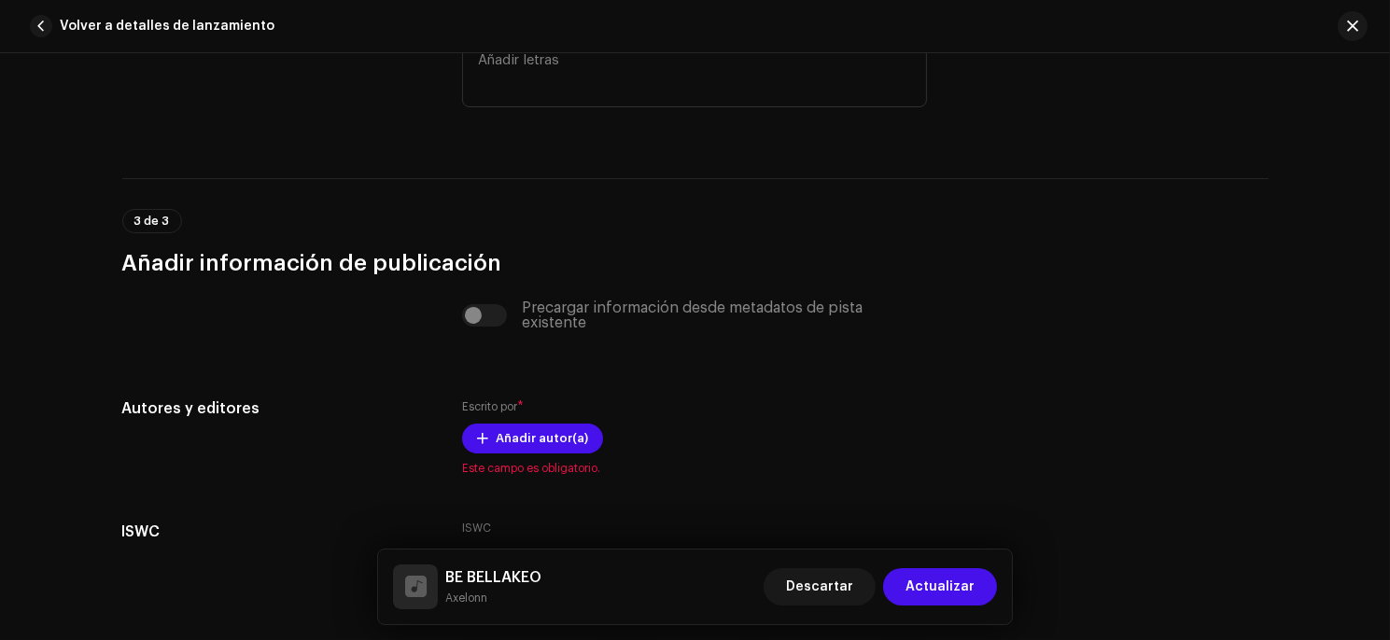
scroll to position [3484, 0]
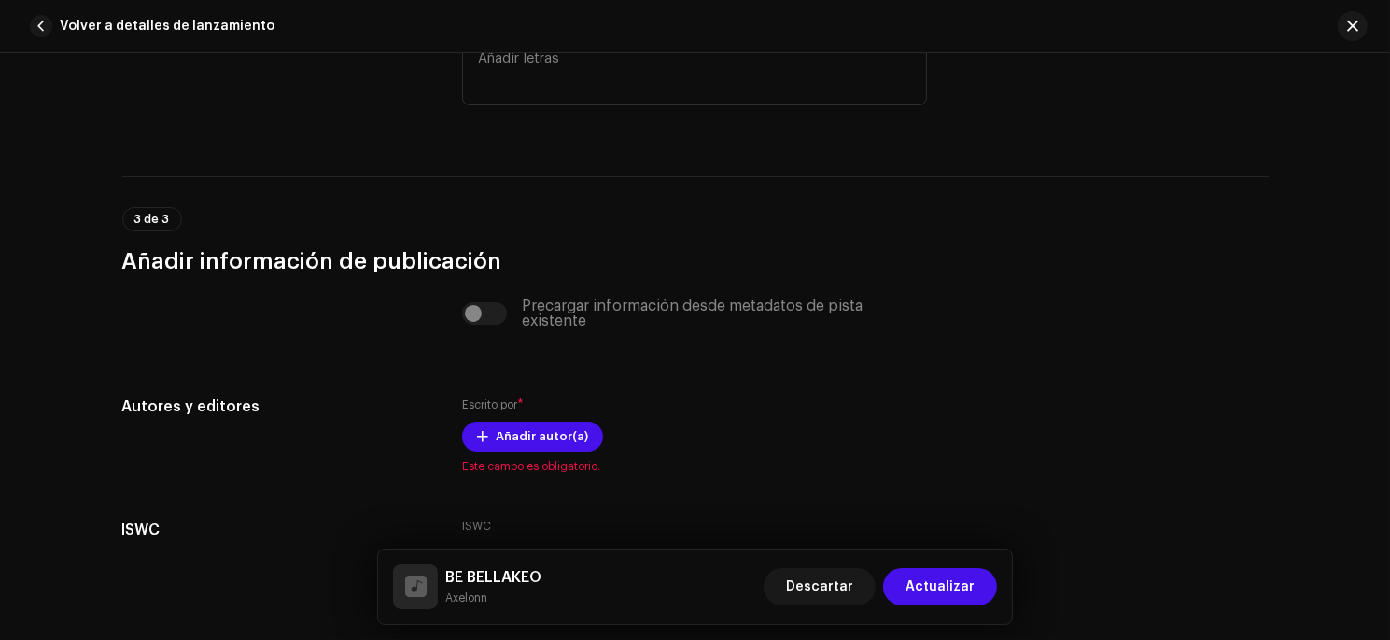
click at [479, 318] on div "Precargar información desde metadatos de pista existente" at bounding box center [694, 314] width 465 height 30
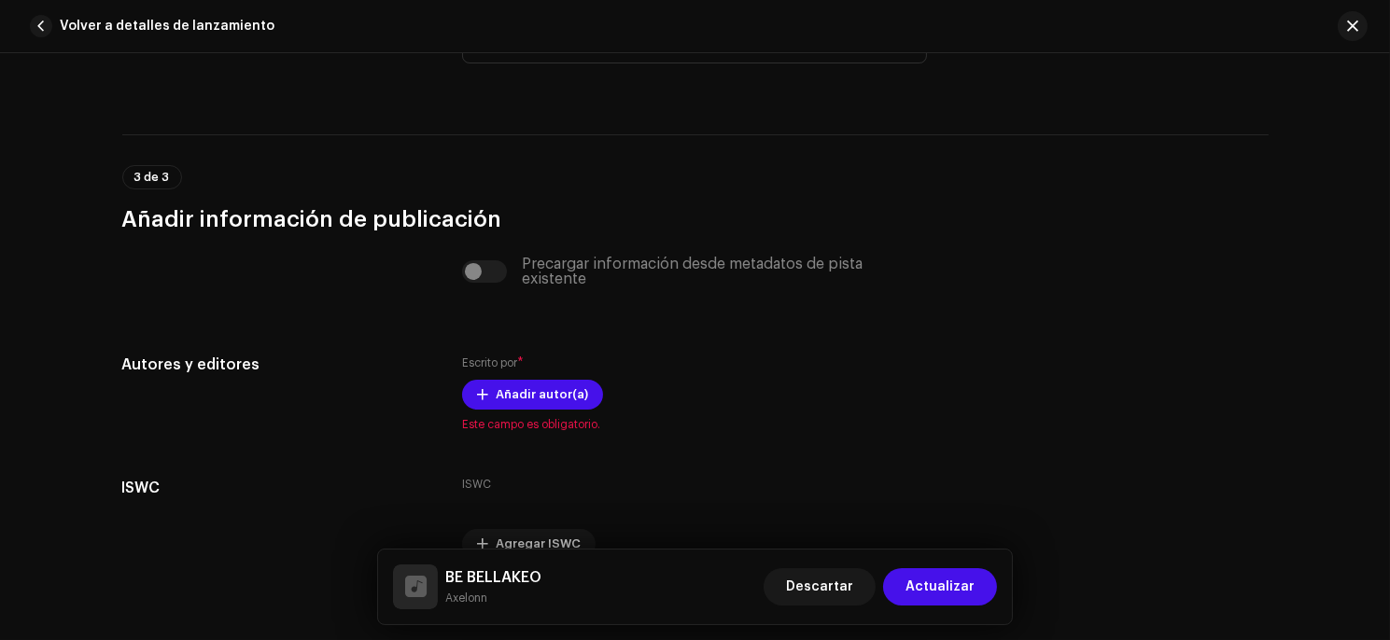
scroll to position [3527, 0]
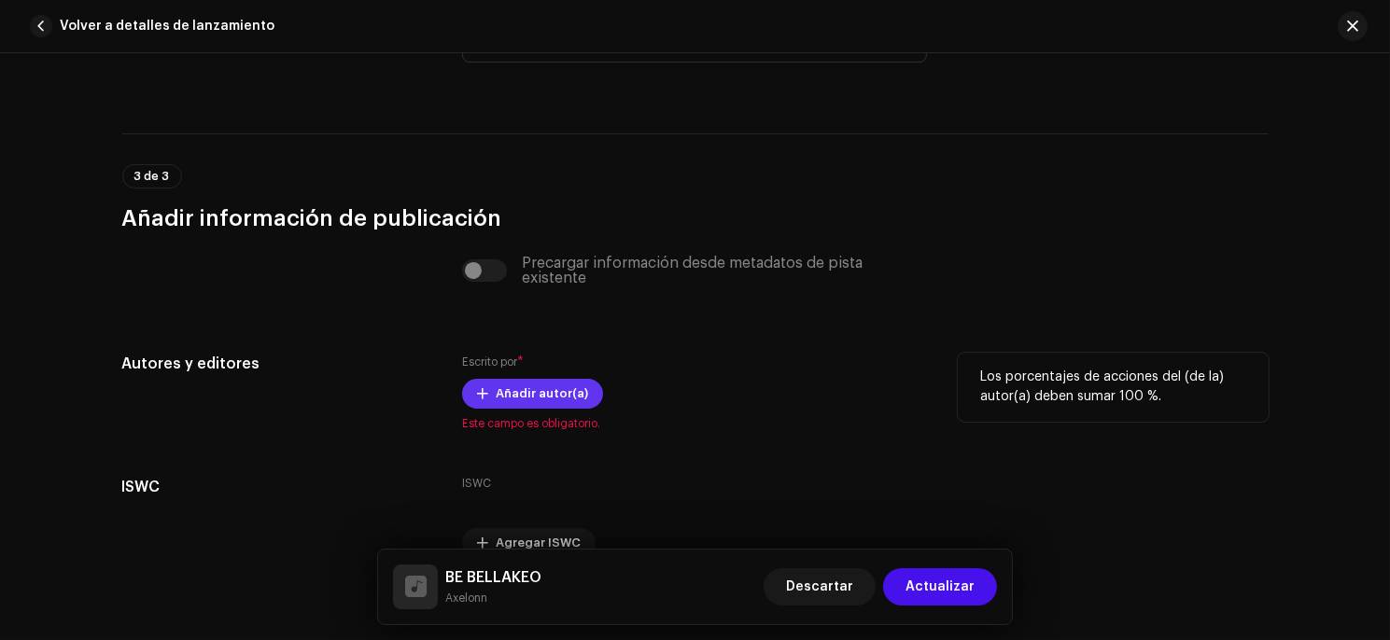
click at [498, 393] on span "Añadir autor(a)" at bounding box center [542, 393] width 92 height 37
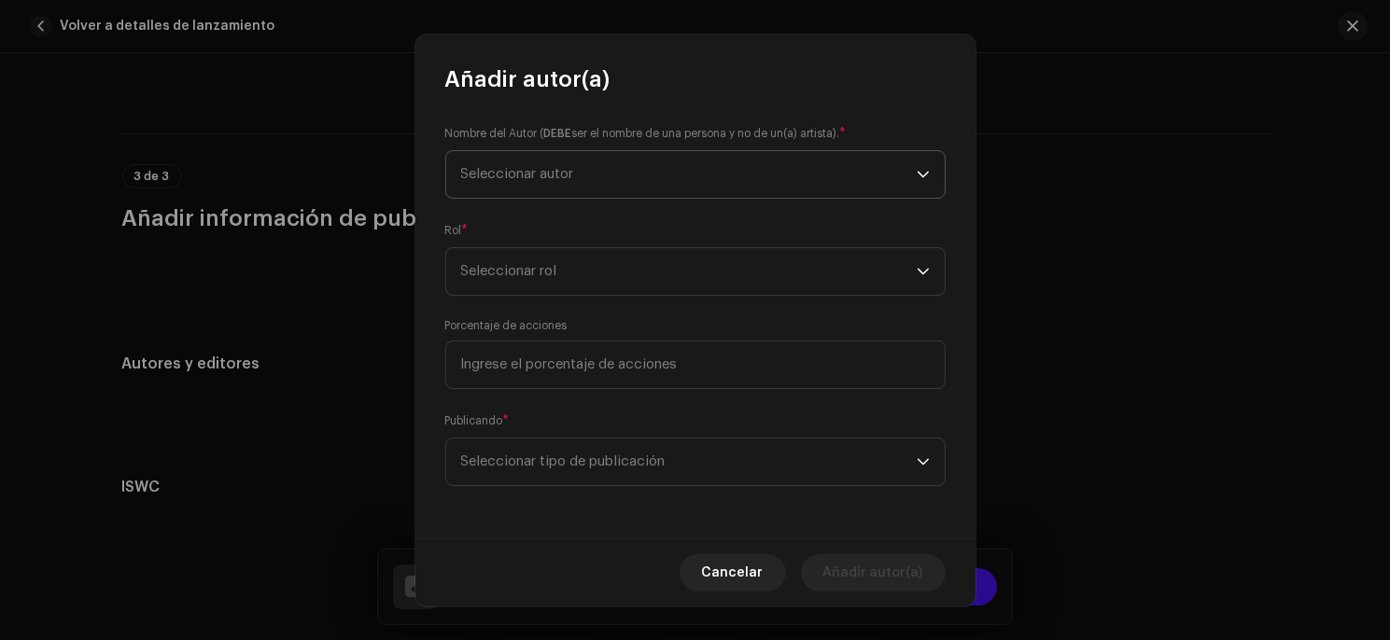
click at [560, 183] on span "Seleccionar autor" at bounding box center [688, 174] width 455 height 47
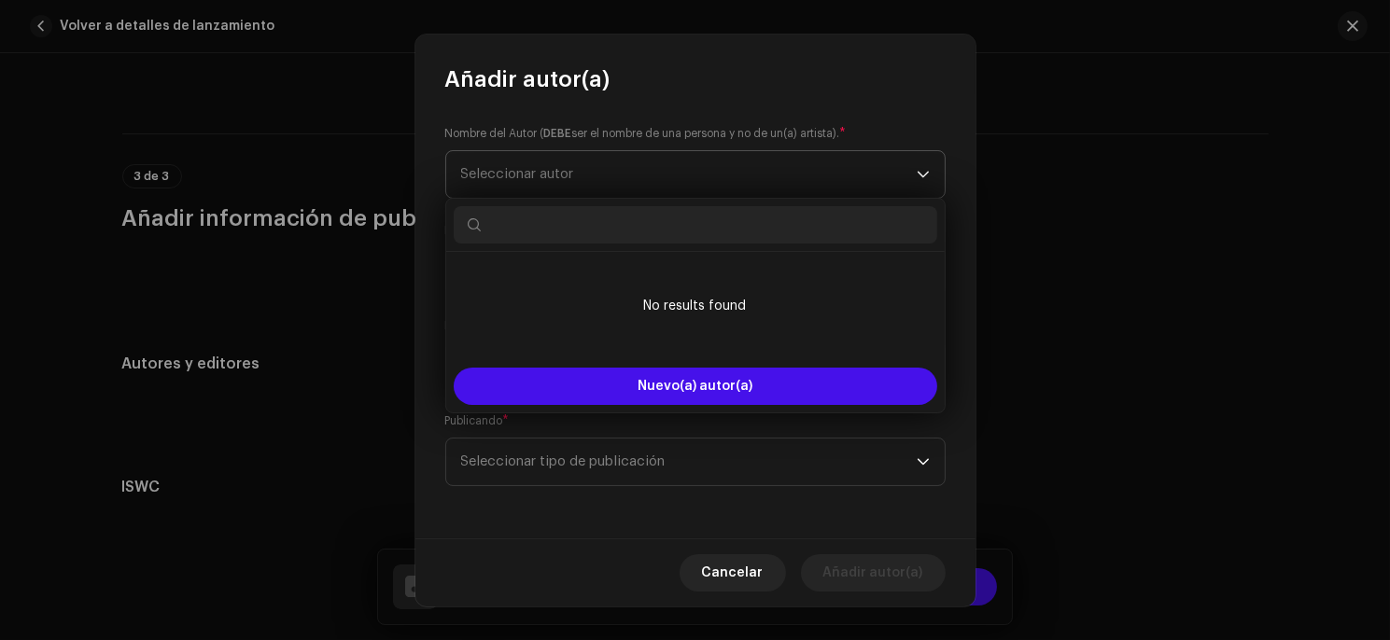
click at [589, 183] on span "Seleccionar autor" at bounding box center [688, 174] width 455 height 47
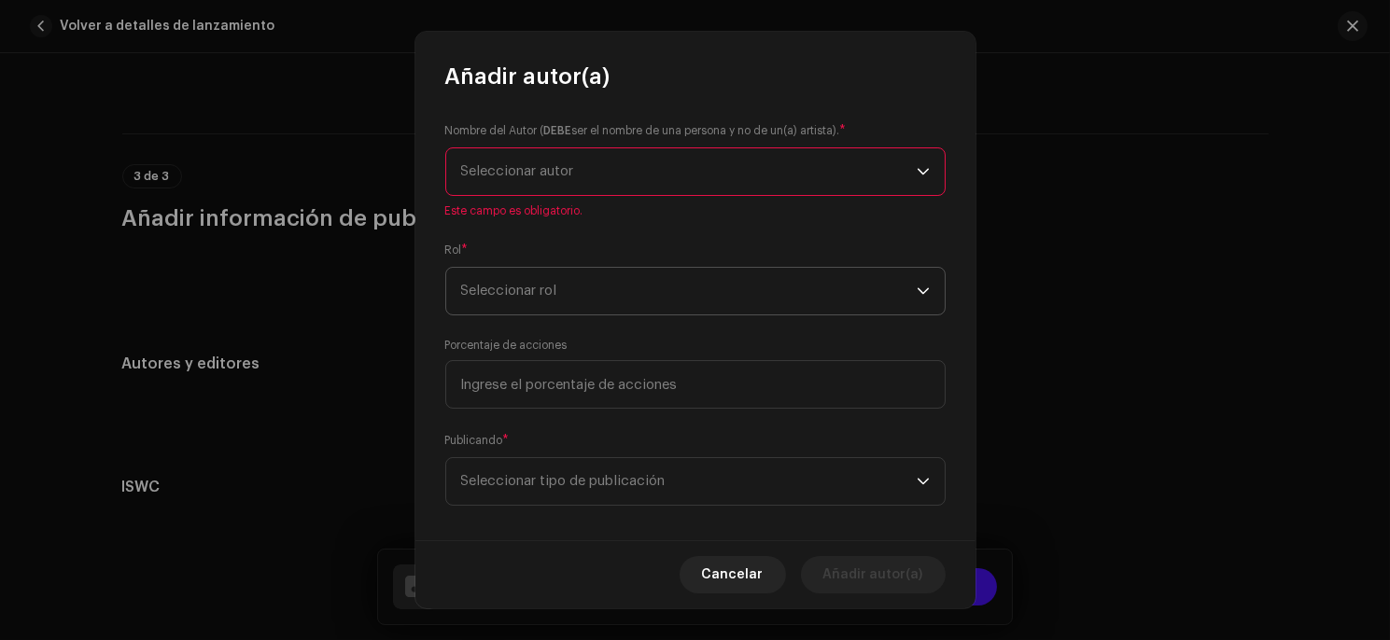
click at [572, 295] on span "Seleccionar rol" at bounding box center [688, 291] width 455 height 47
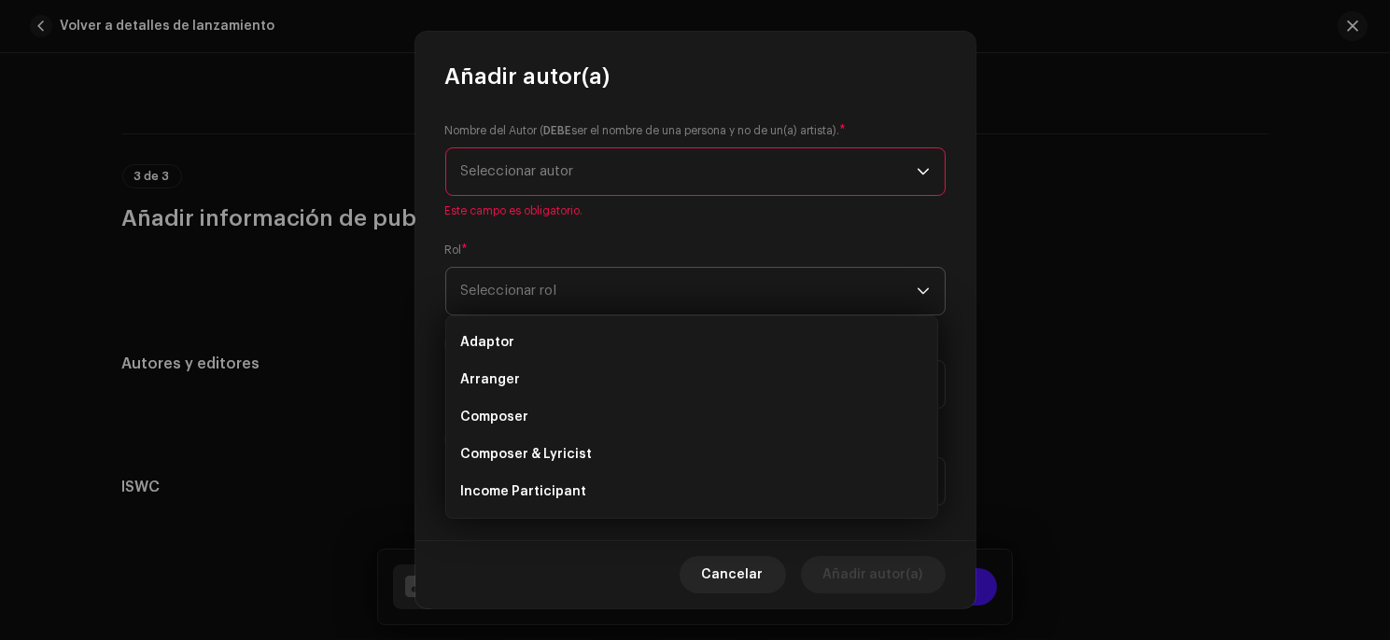
click at [572, 295] on span "Seleccionar rol" at bounding box center [688, 291] width 455 height 47
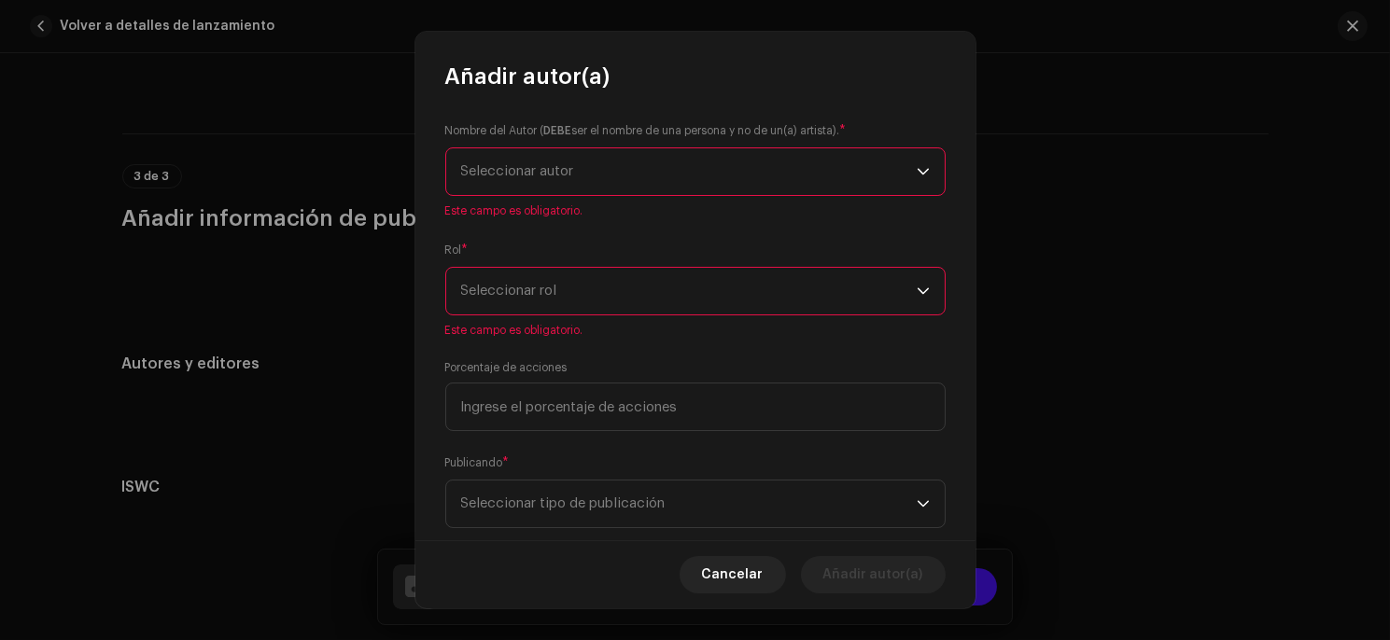
click at [590, 184] on span "Seleccionar autor" at bounding box center [688, 171] width 455 height 47
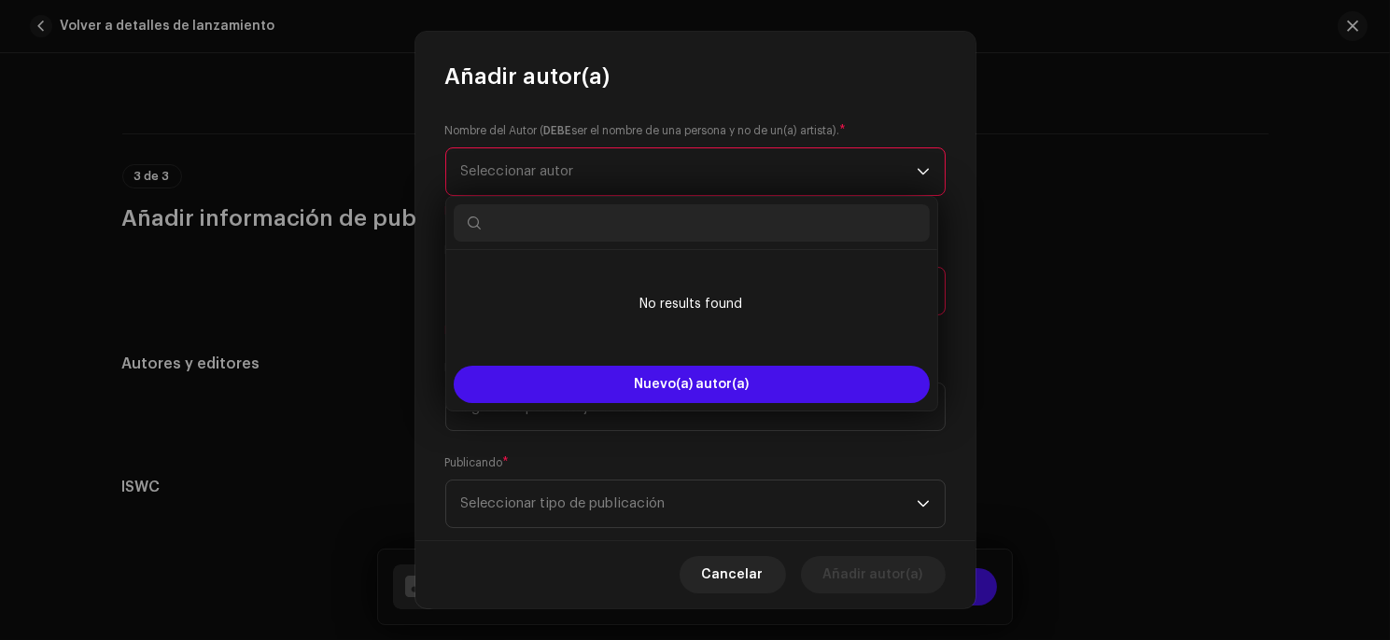
click at [583, 183] on span "Seleccionar autor" at bounding box center [688, 171] width 455 height 47
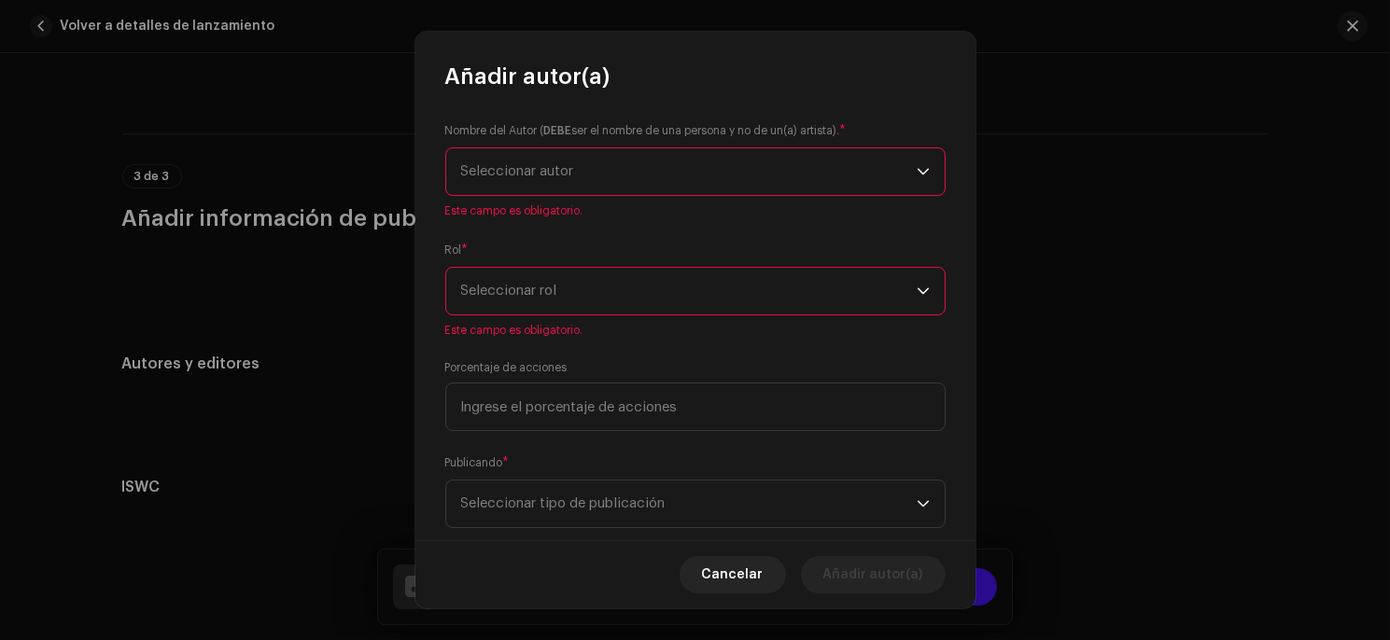
click at [563, 283] on span "Seleccionar rol" at bounding box center [688, 291] width 455 height 47
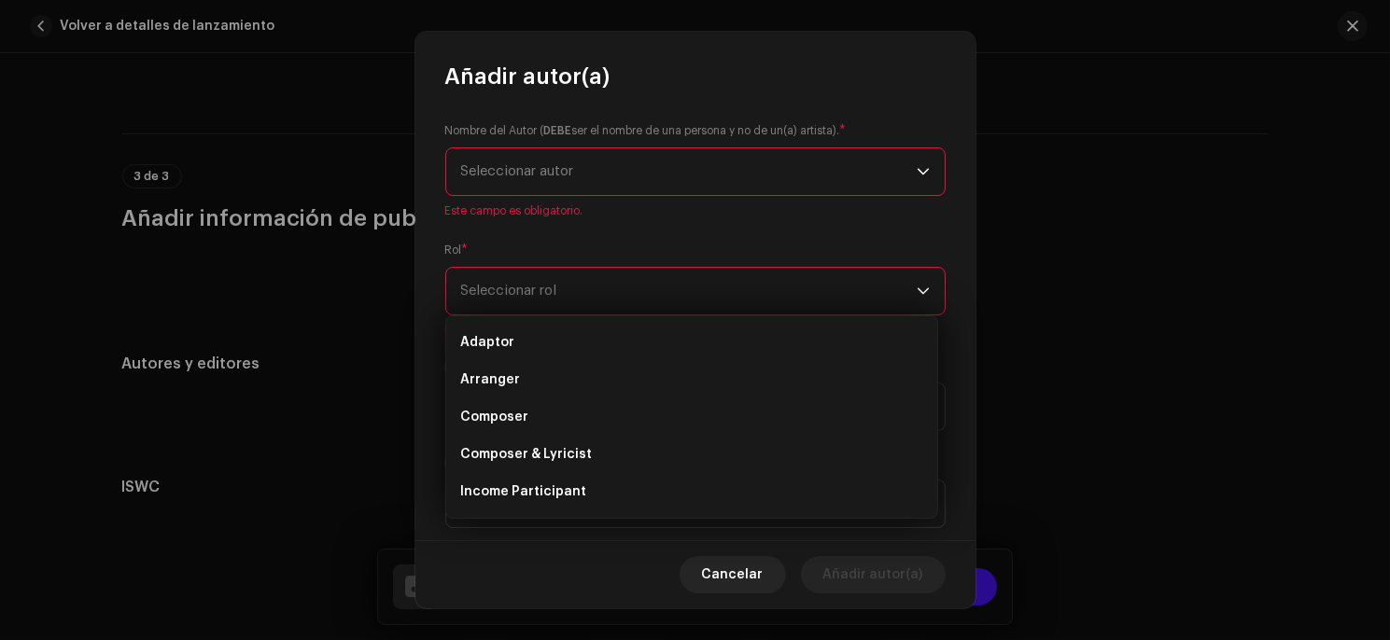
click at [573, 183] on span "Seleccionar autor" at bounding box center [688, 171] width 455 height 47
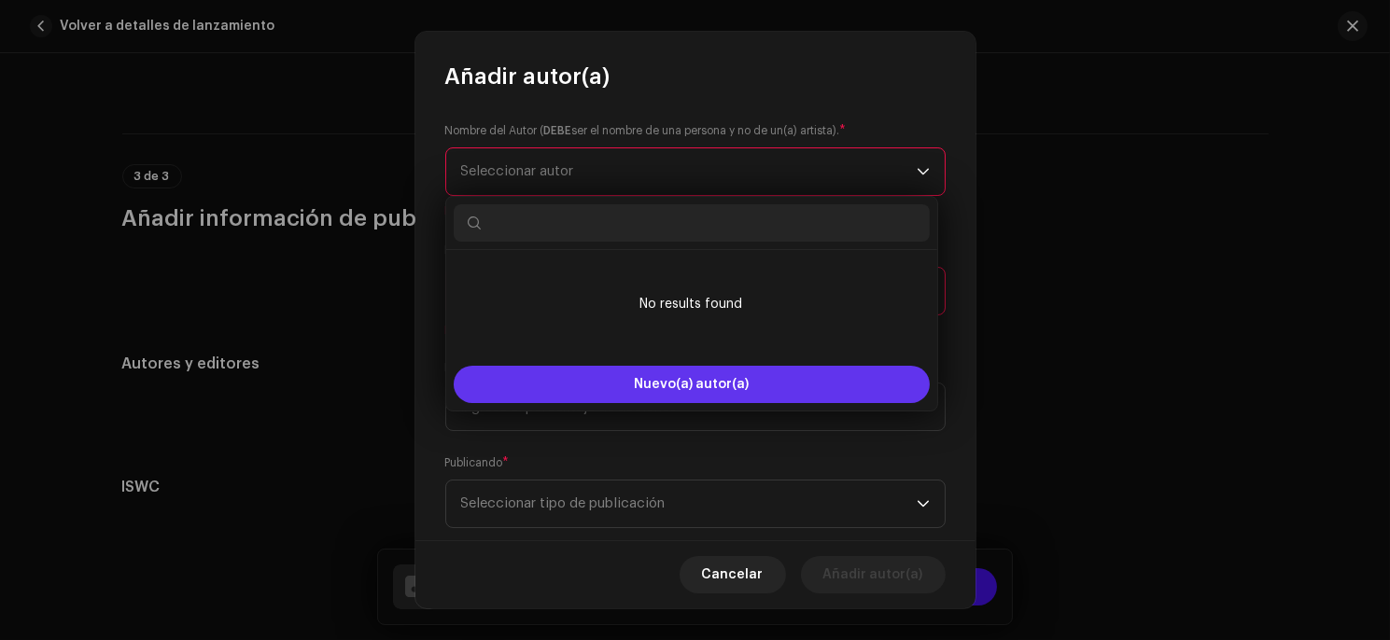
click at [663, 381] on span "Nuevo(a) autor(a)" at bounding box center [691, 384] width 115 height 13
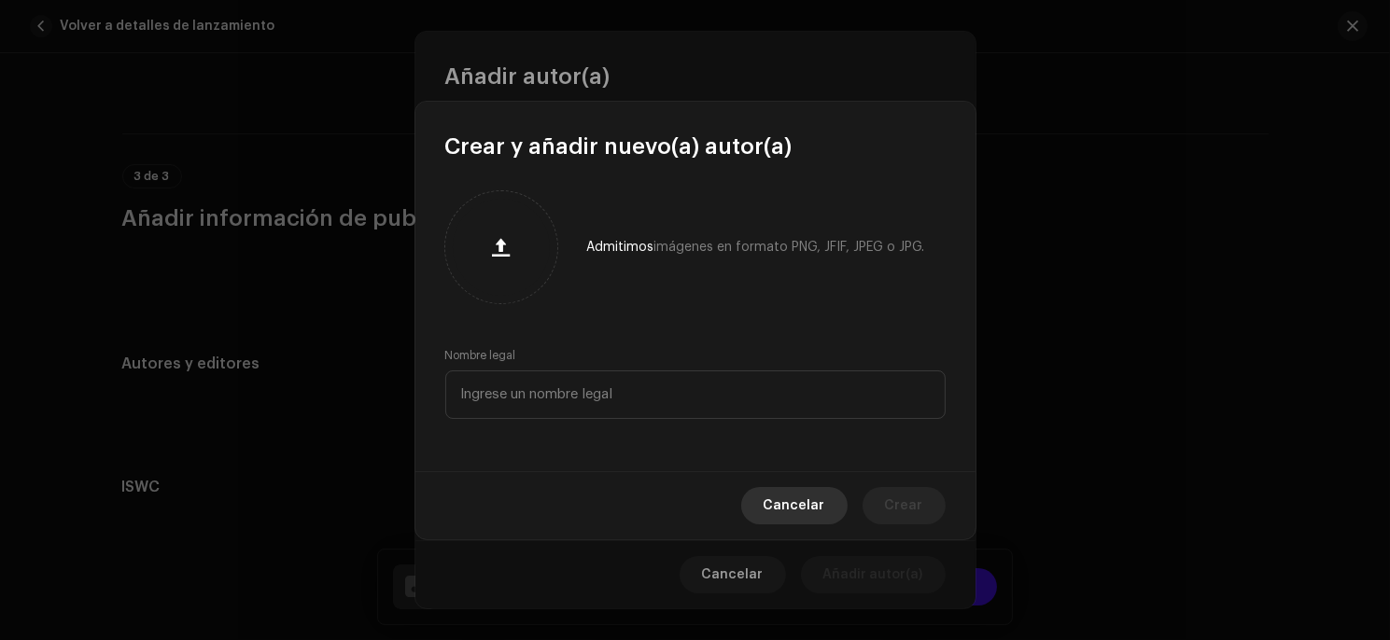
click at [819, 505] on span "Cancelar" at bounding box center [794, 505] width 62 height 37
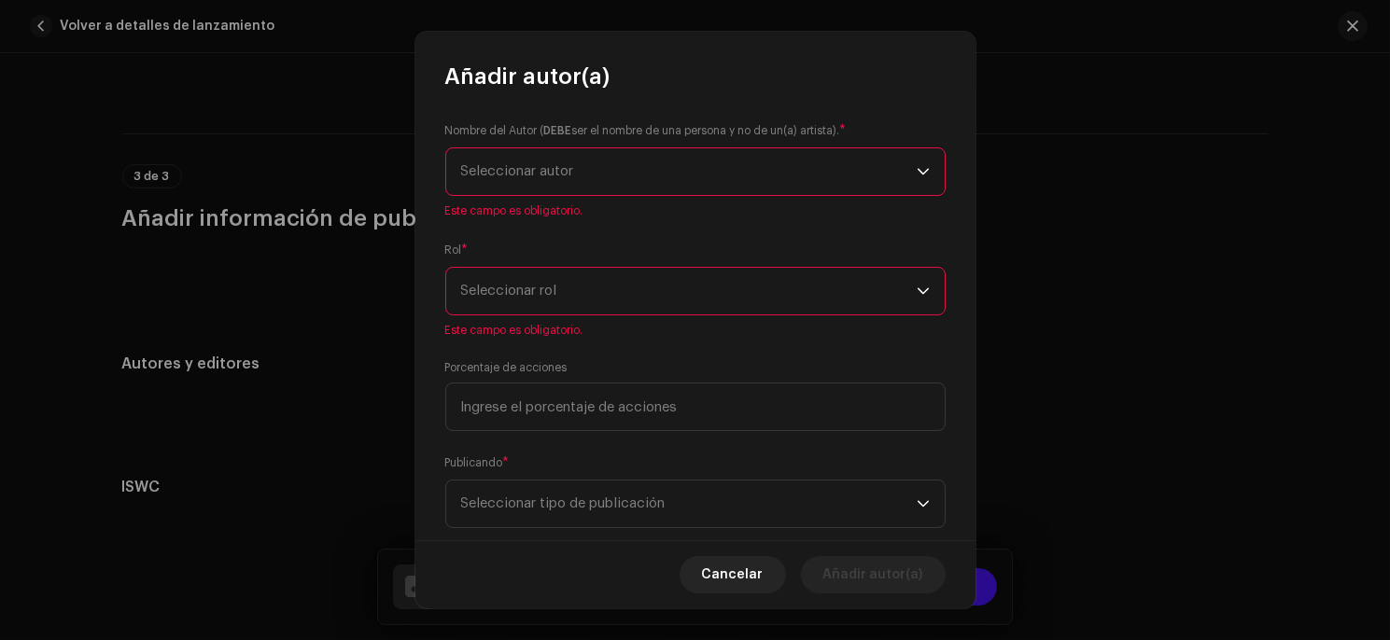
click at [605, 176] on span "Seleccionar autor" at bounding box center [688, 171] width 455 height 47
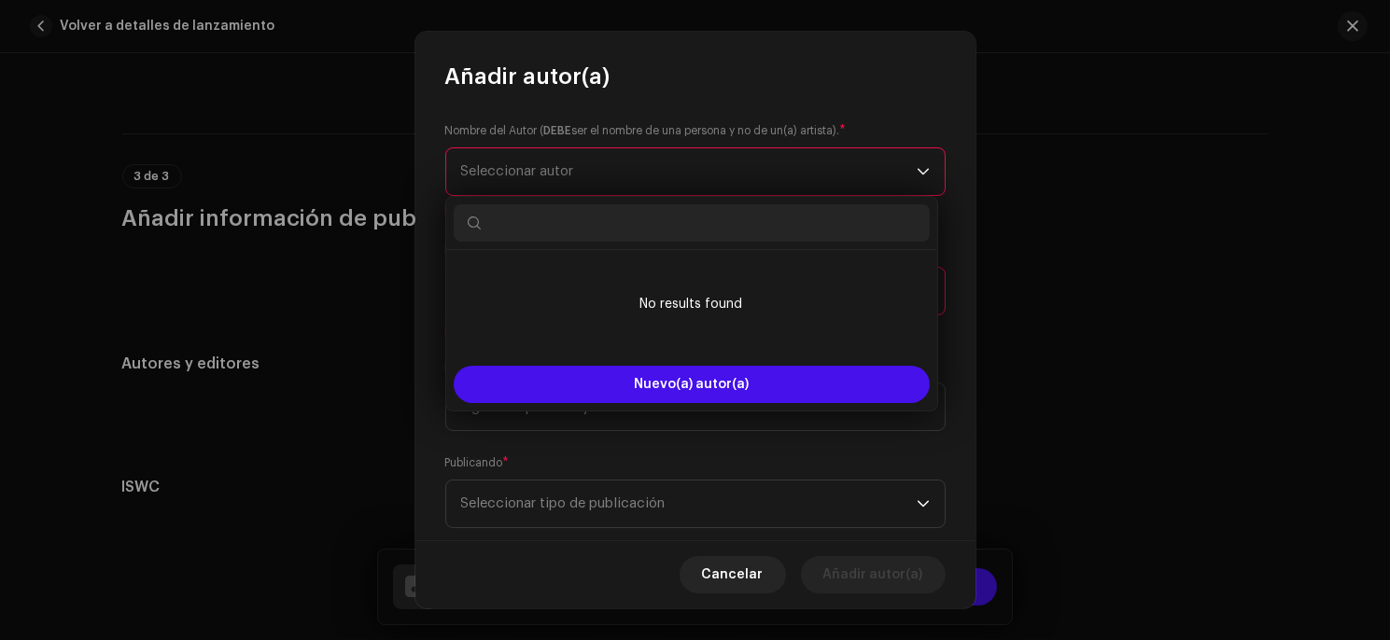
click at [671, 317] on li "No results found" at bounding box center [692, 304] width 476 height 93
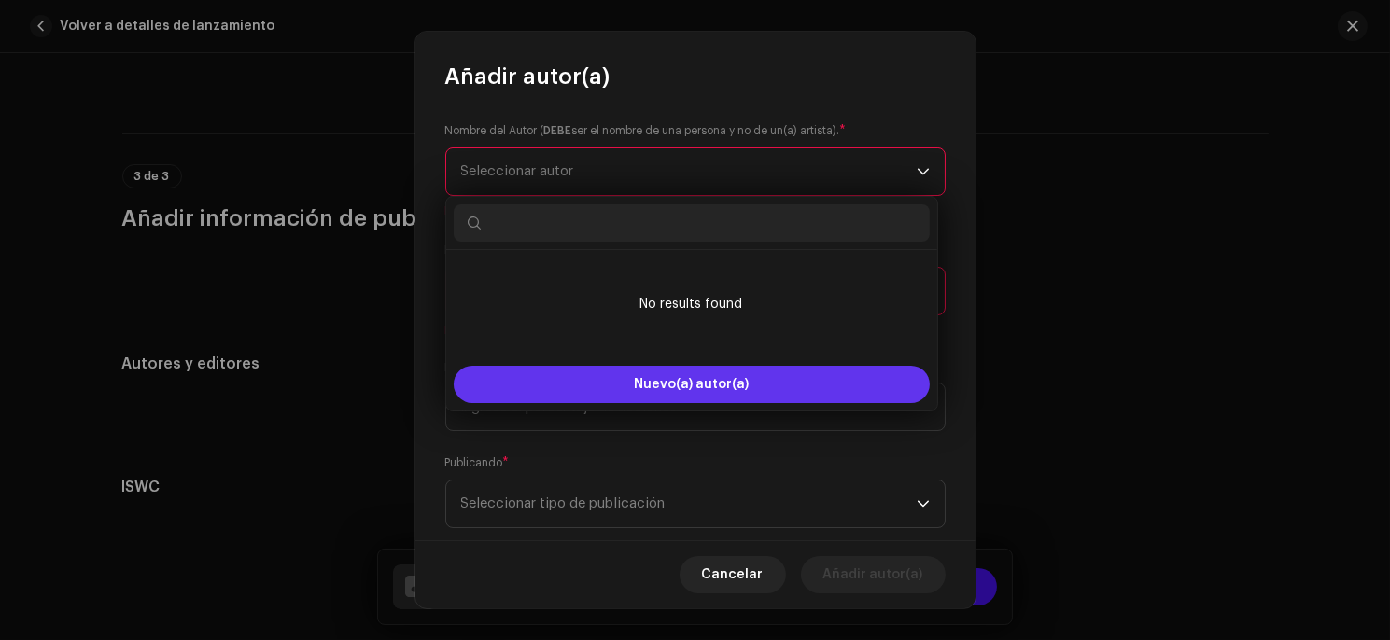
click at [674, 372] on button "Nuevo(a) autor(a)" at bounding box center [692, 384] width 476 height 37
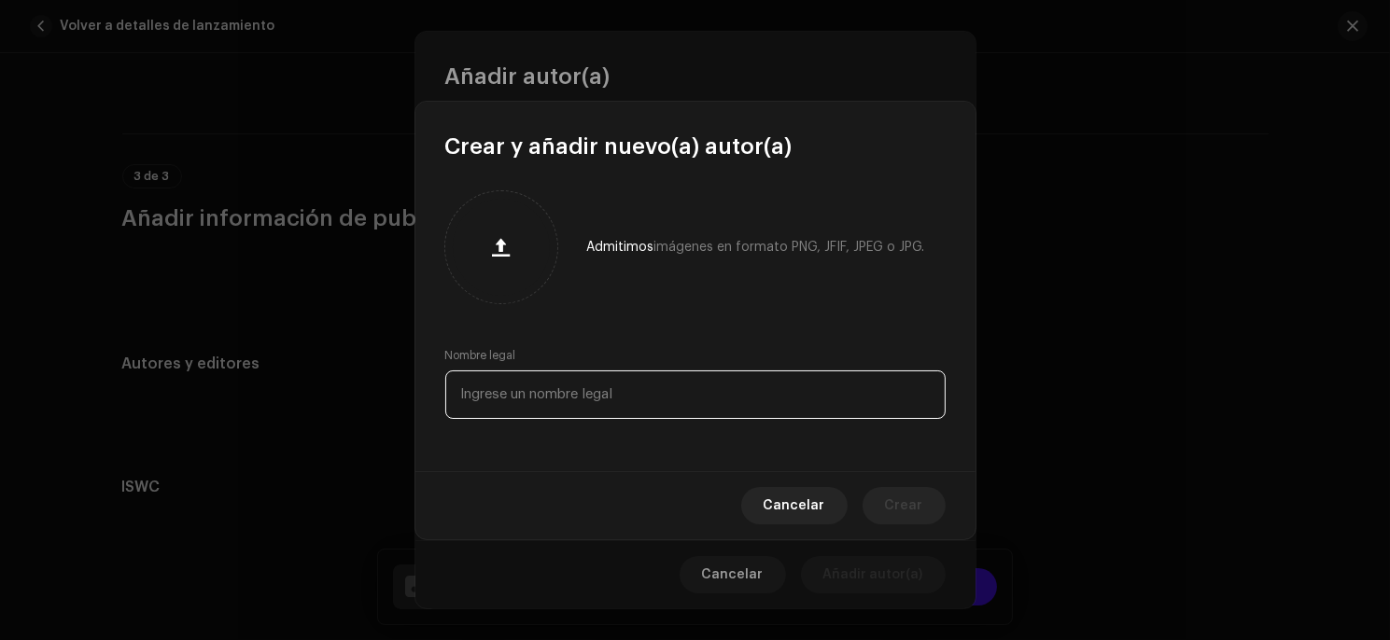
click at [620, 379] on input "text" at bounding box center [695, 395] width 500 height 49
type input "C"
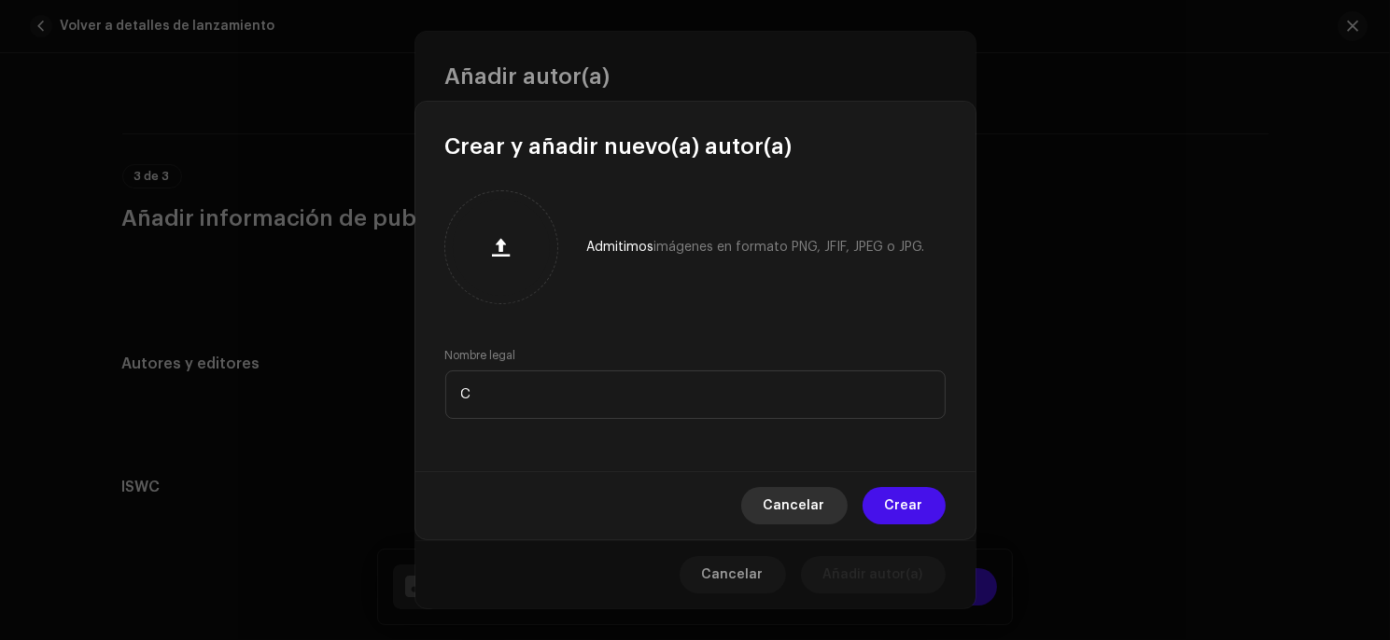
click at [817, 511] on span "Cancelar" at bounding box center [794, 505] width 62 height 37
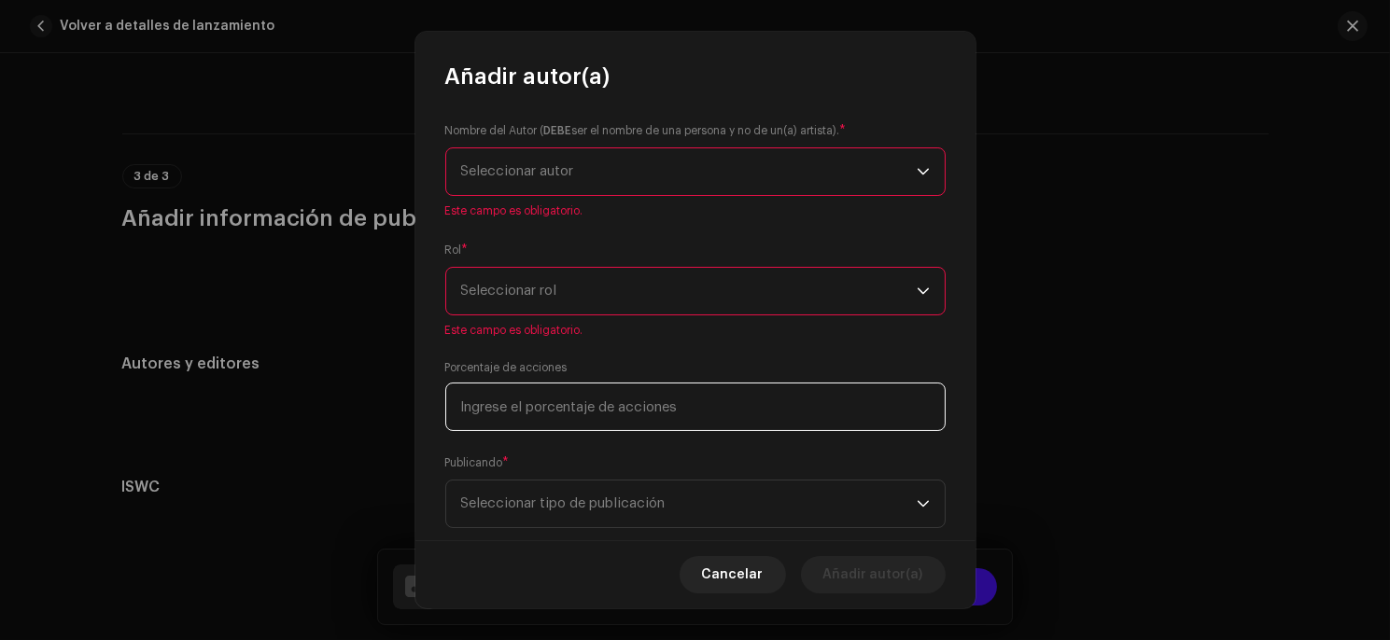
click at [582, 414] on input at bounding box center [695, 407] width 500 height 49
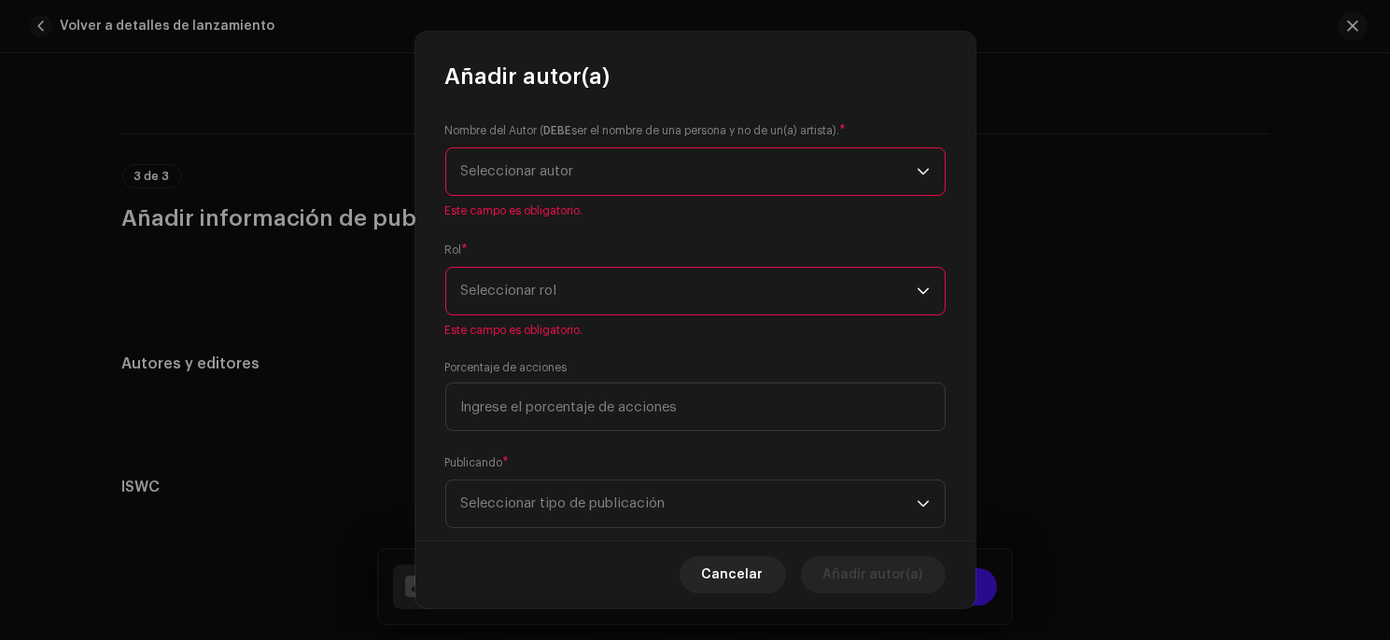
click at [547, 186] on span "Seleccionar autor" at bounding box center [688, 171] width 455 height 47
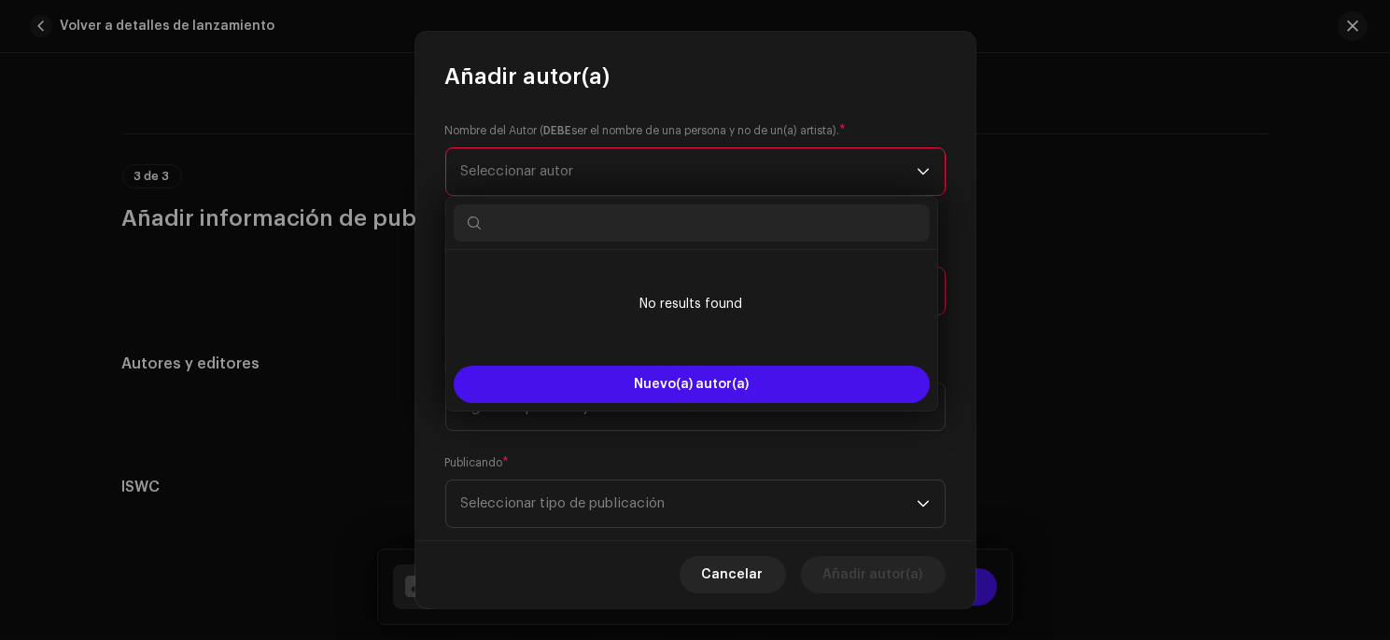
click at [547, 185] on span "Seleccionar autor" at bounding box center [688, 171] width 455 height 47
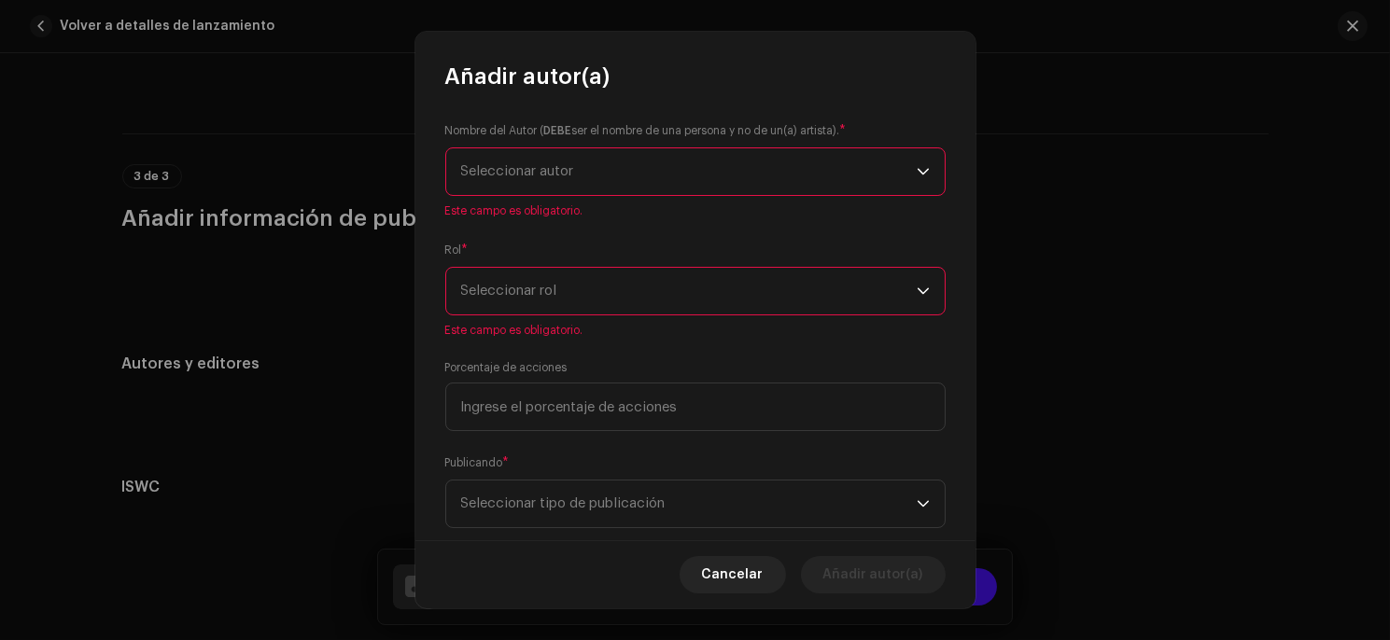
click at [552, 283] on span "Seleccionar rol" at bounding box center [688, 291] width 455 height 47
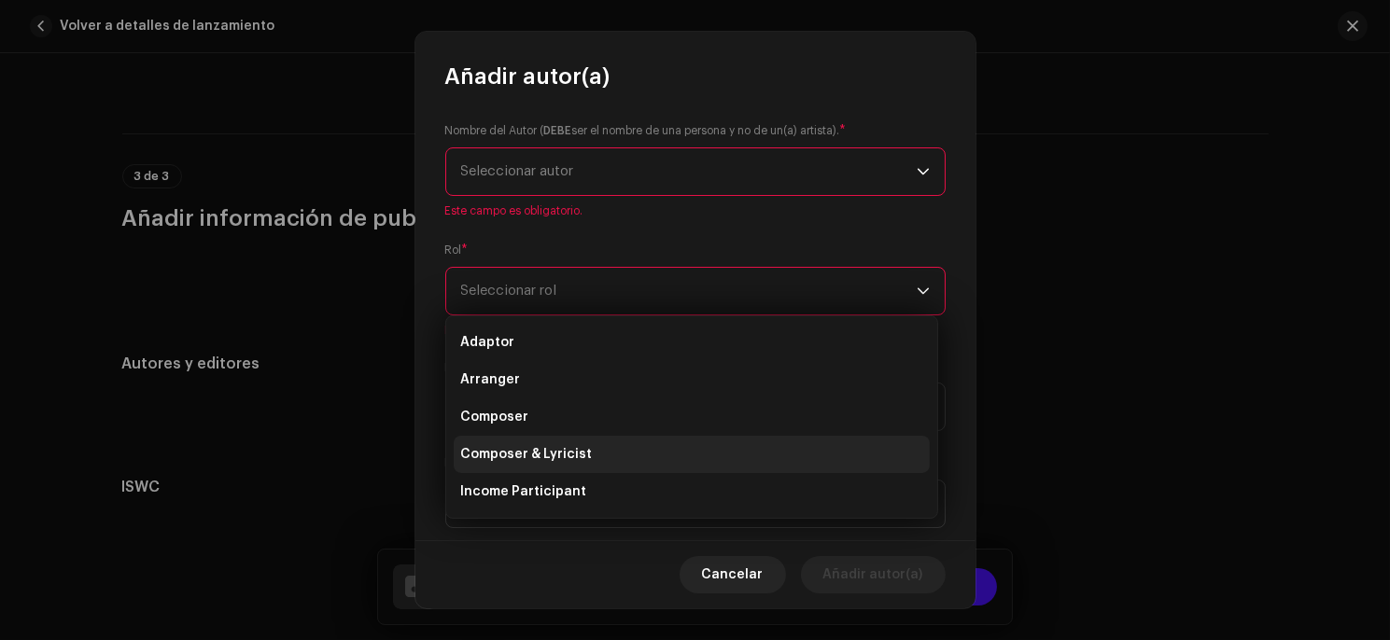
click at [618, 459] on li "Composer & Lyricist" at bounding box center [692, 454] width 476 height 37
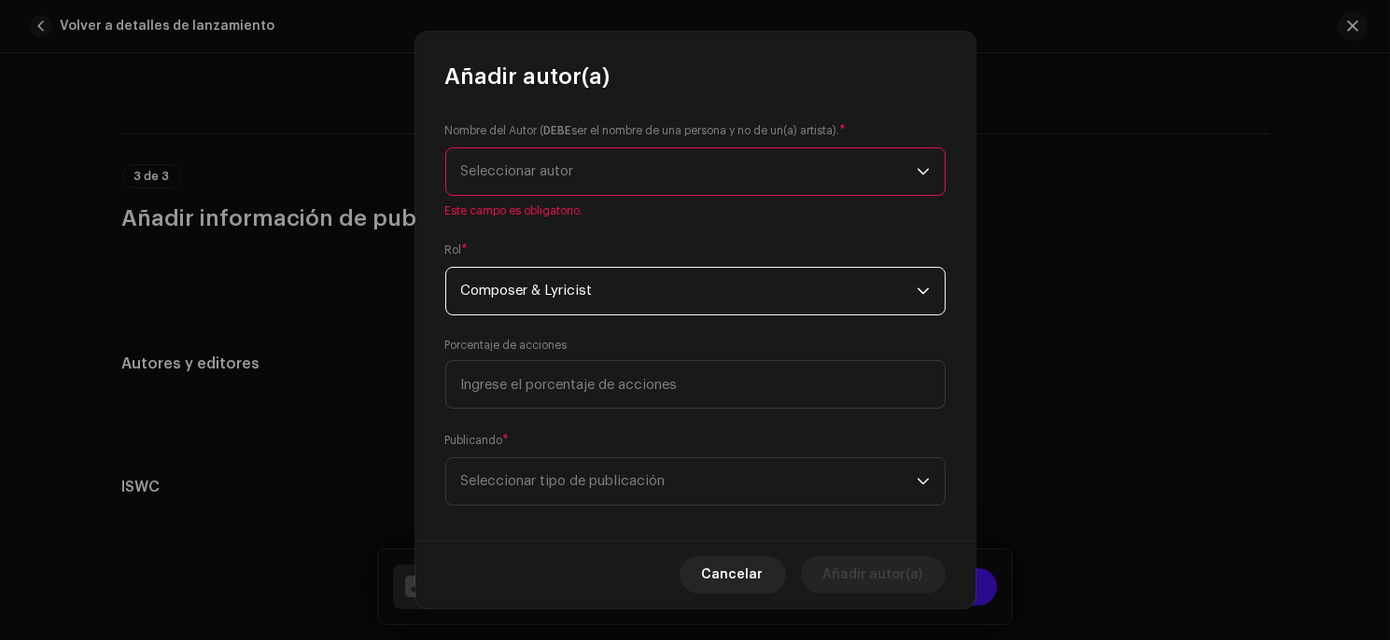
click at [564, 295] on span "Composer & Lyricist" at bounding box center [688, 291] width 455 height 47
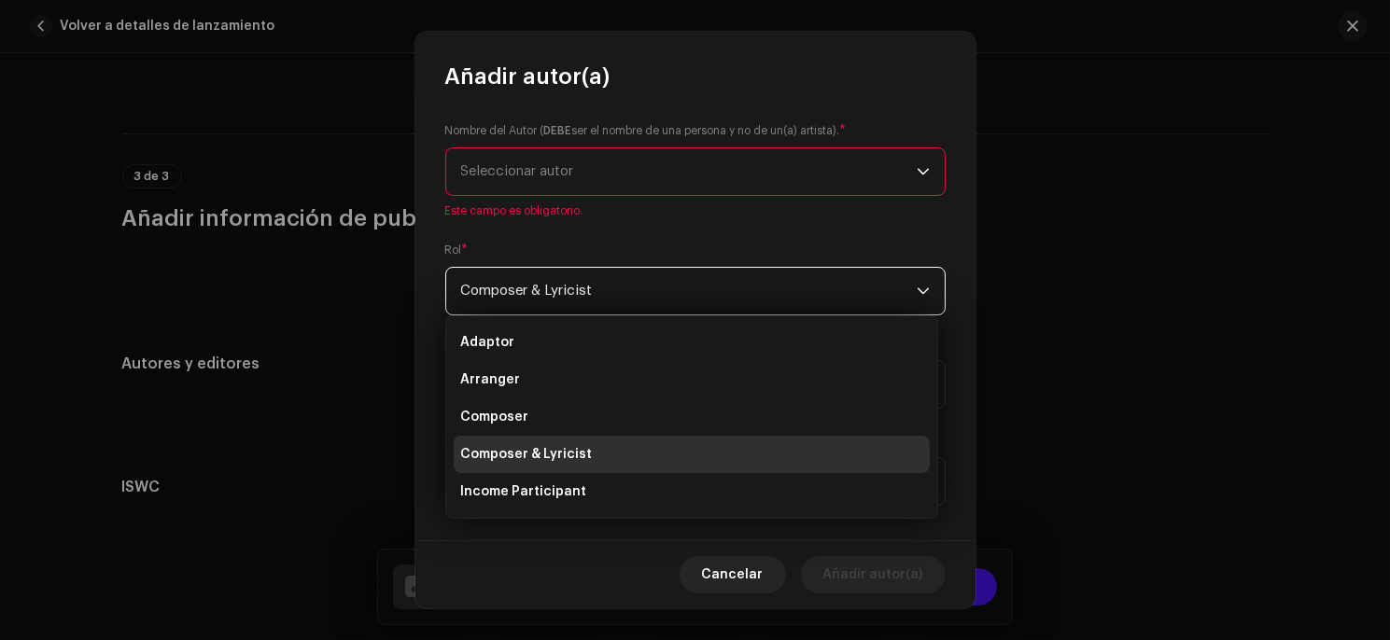
click at [564, 295] on span "Composer & Lyricist" at bounding box center [688, 291] width 455 height 47
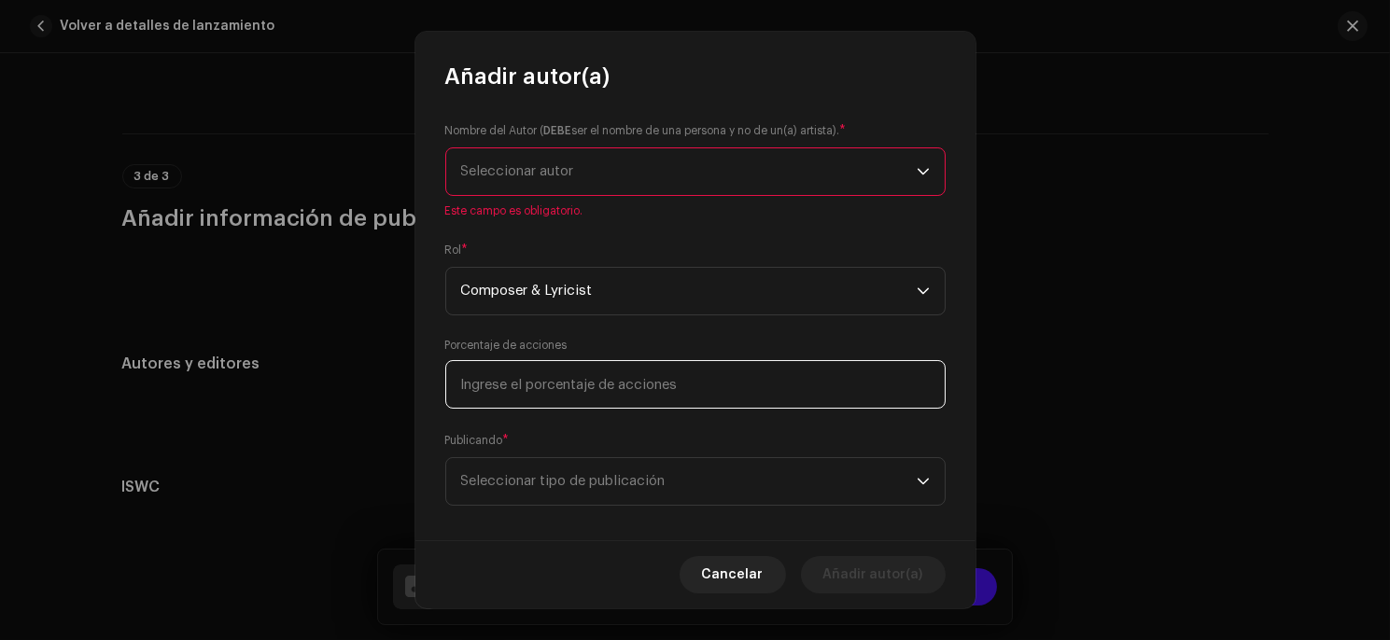
click at [553, 385] on input at bounding box center [695, 384] width 500 height 49
type input "50,00"
click at [518, 479] on span "Seleccionar tipo de publicación" at bounding box center [688, 481] width 455 height 47
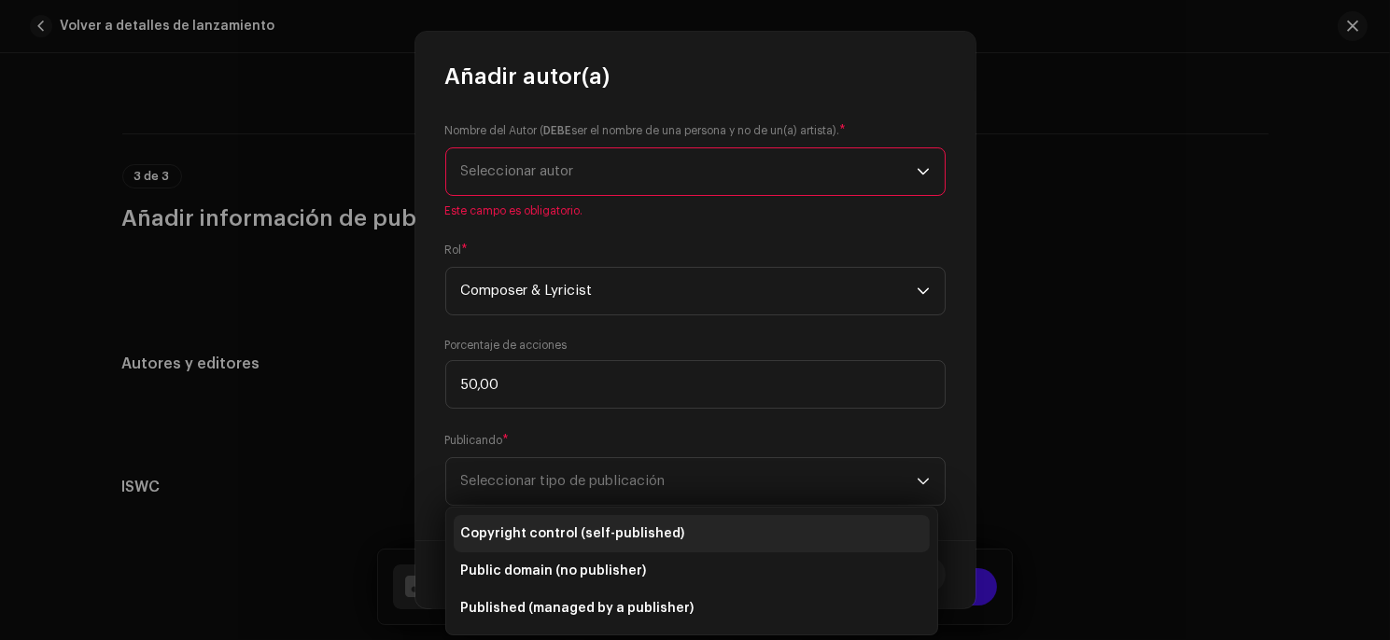
click at [551, 535] on span "Copyright control (self-published)" at bounding box center [573, 534] width 224 height 19
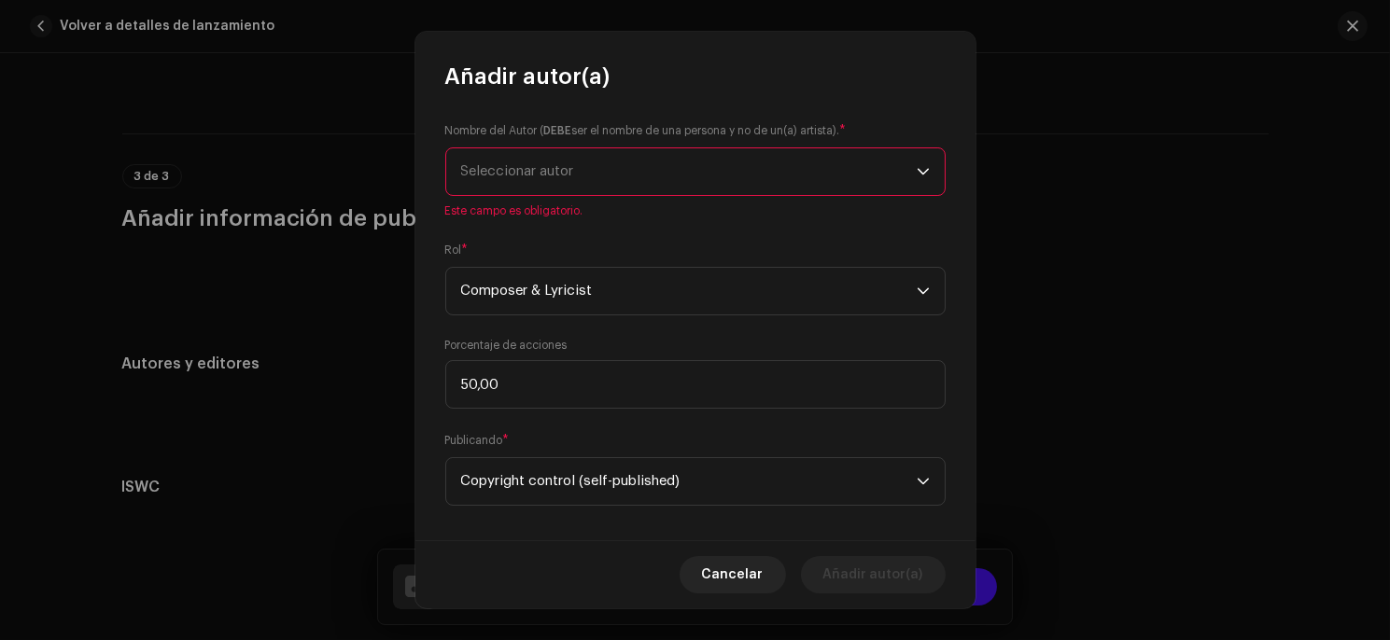
click at [596, 179] on span "Seleccionar autor" at bounding box center [688, 171] width 455 height 47
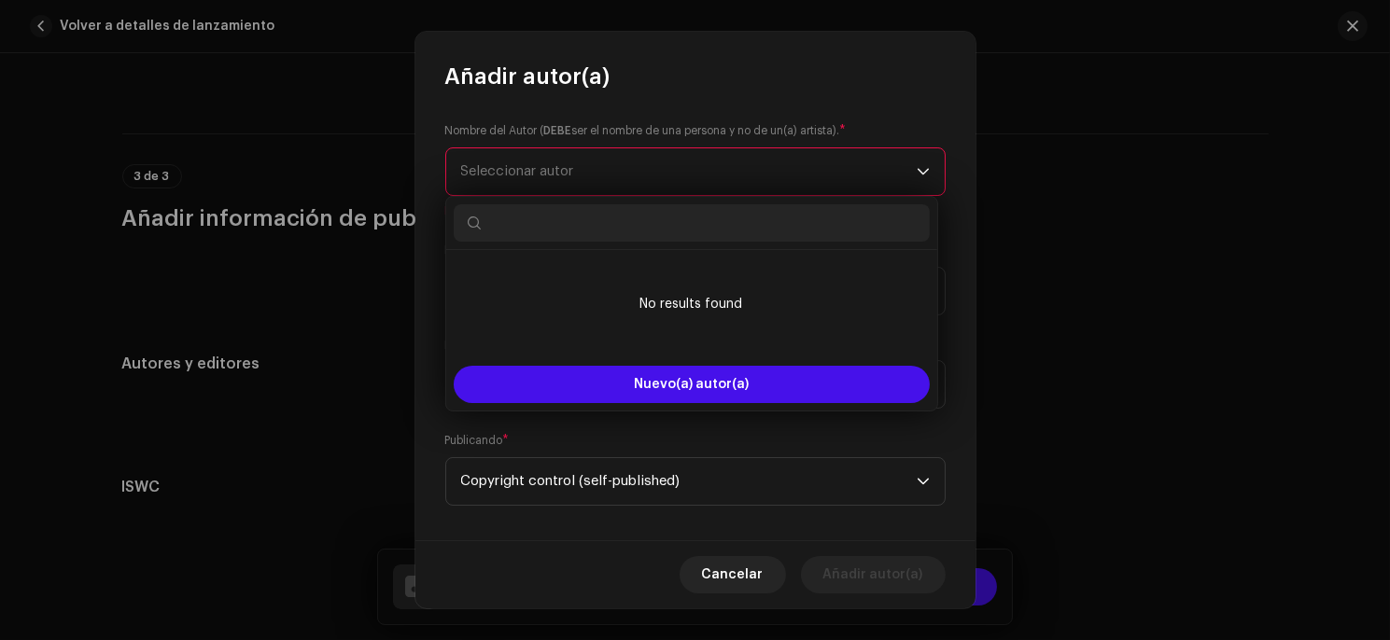
click at [596, 178] on span "Seleccionar autor" at bounding box center [688, 171] width 455 height 47
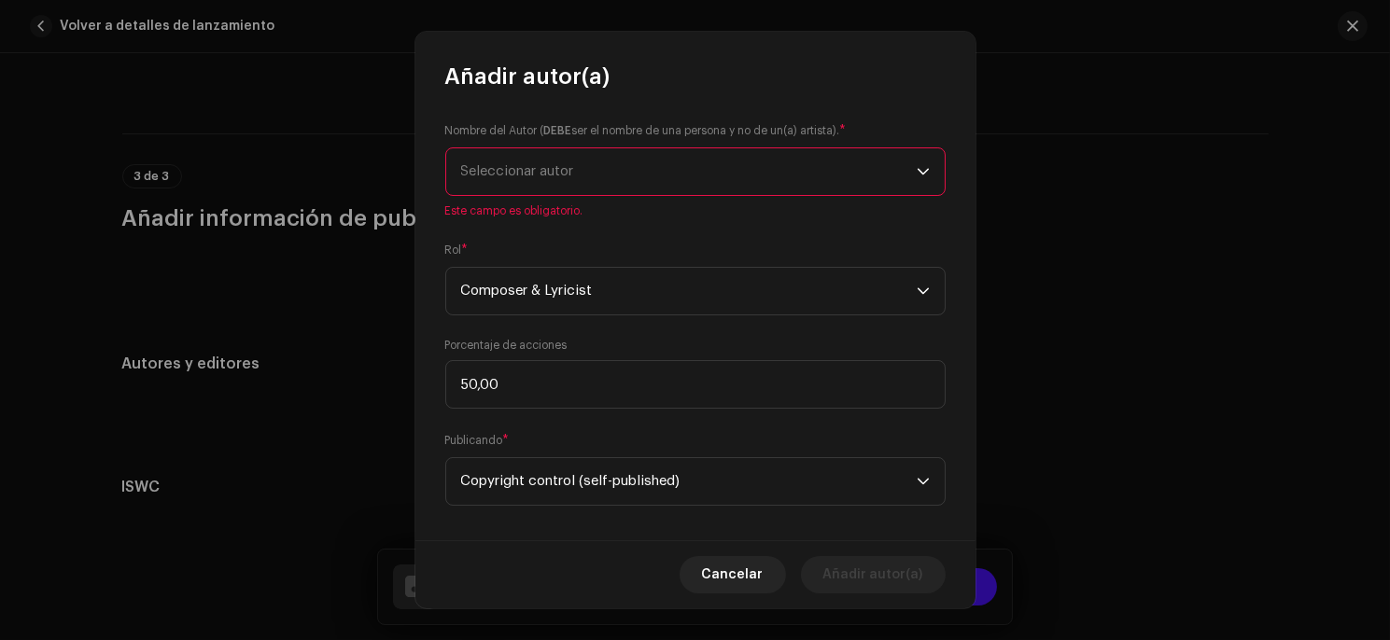
click at [634, 174] on span "Seleccionar autor" at bounding box center [688, 171] width 455 height 47
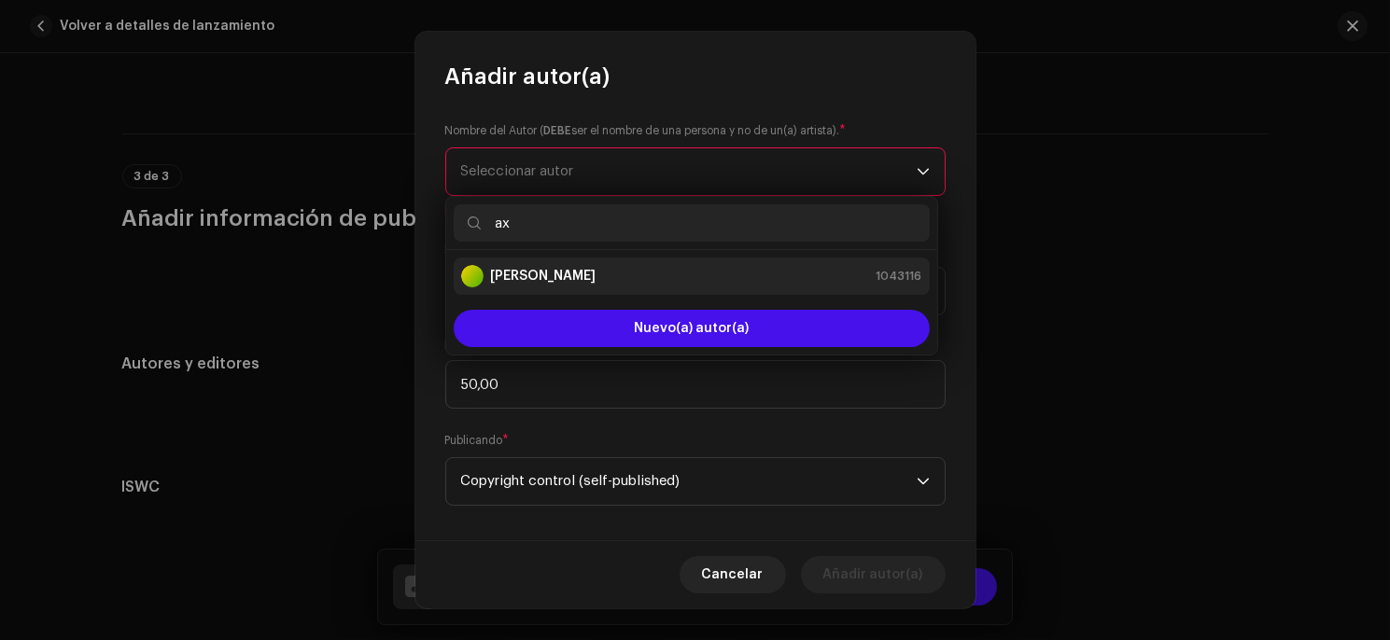
type input "ax"
click at [595, 274] on div "[PERSON_NAME] 1043116" at bounding box center [691, 276] width 461 height 22
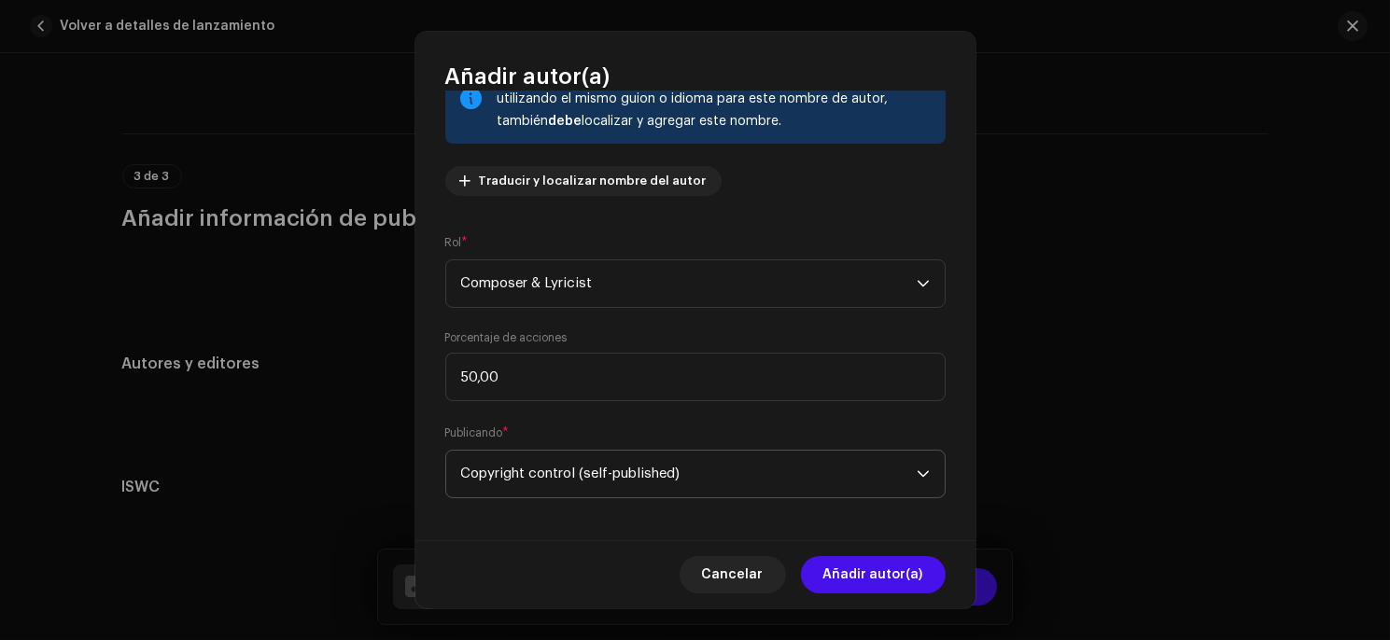
scroll to position [167, 0]
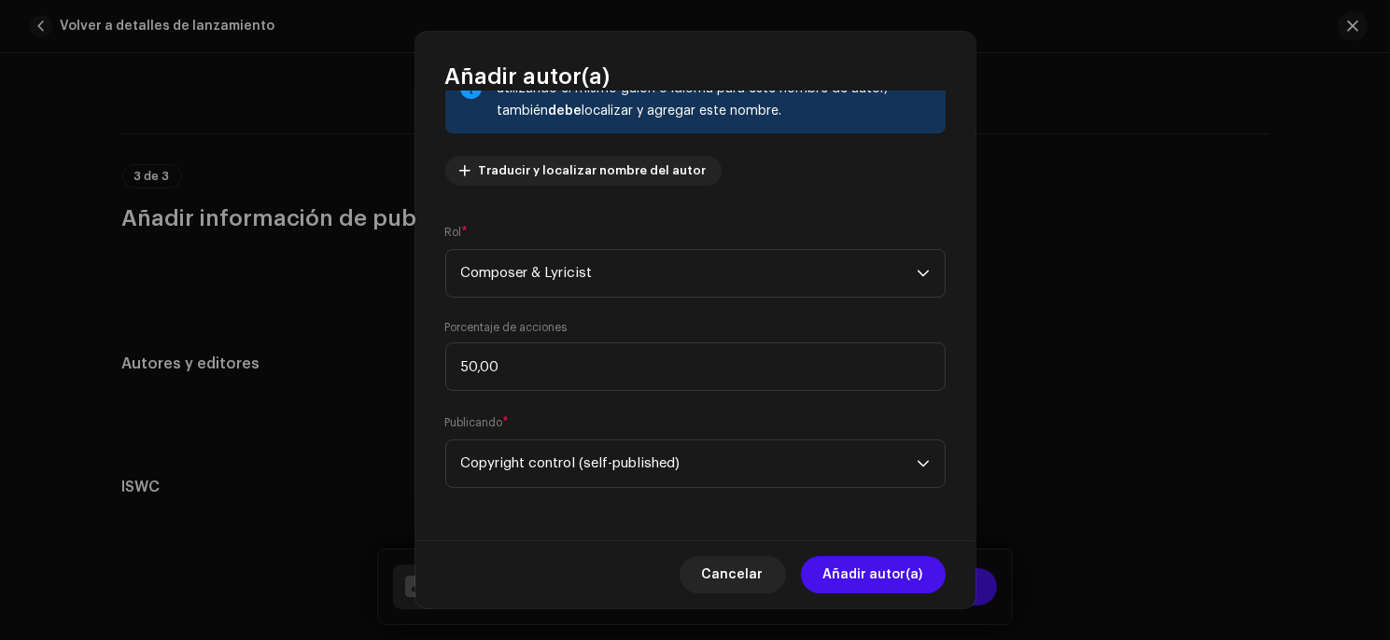
drag, startPoint x: 691, startPoint y: 219, endPoint x: 682, endPoint y: 95, distance: 124.4
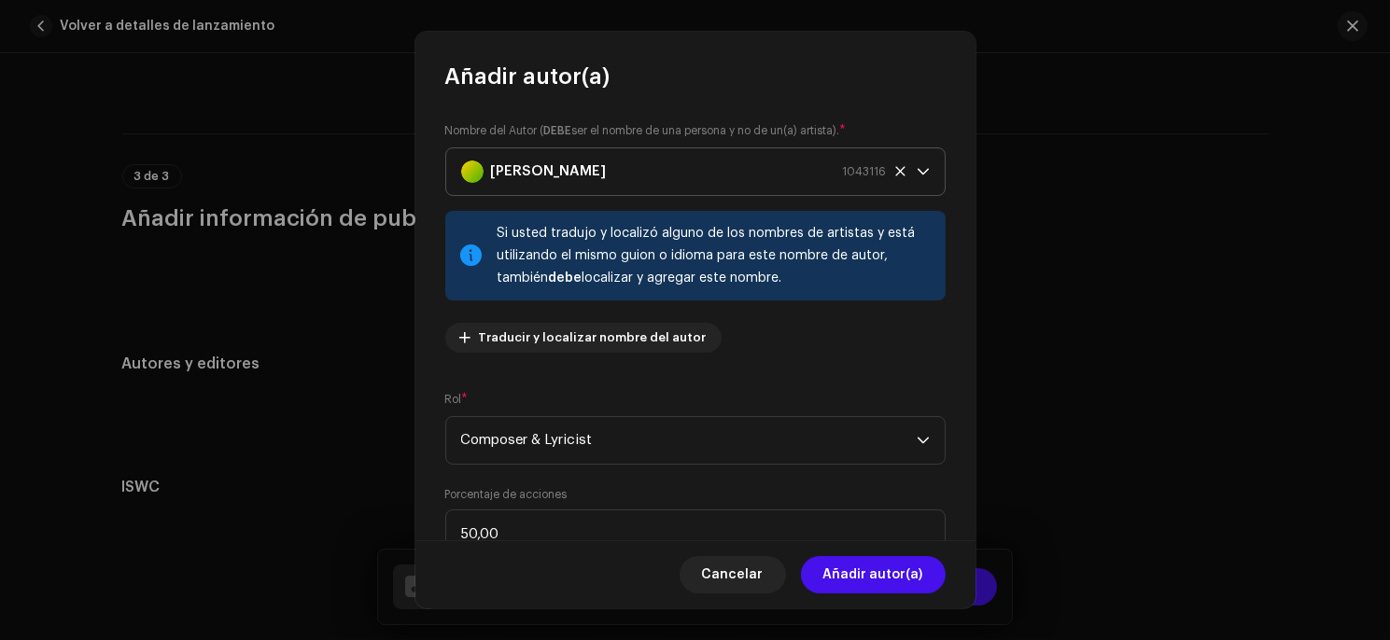
scroll to position [0, 0]
click at [859, 582] on span "Añadir autor(a)" at bounding box center [873, 574] width 100 height 37
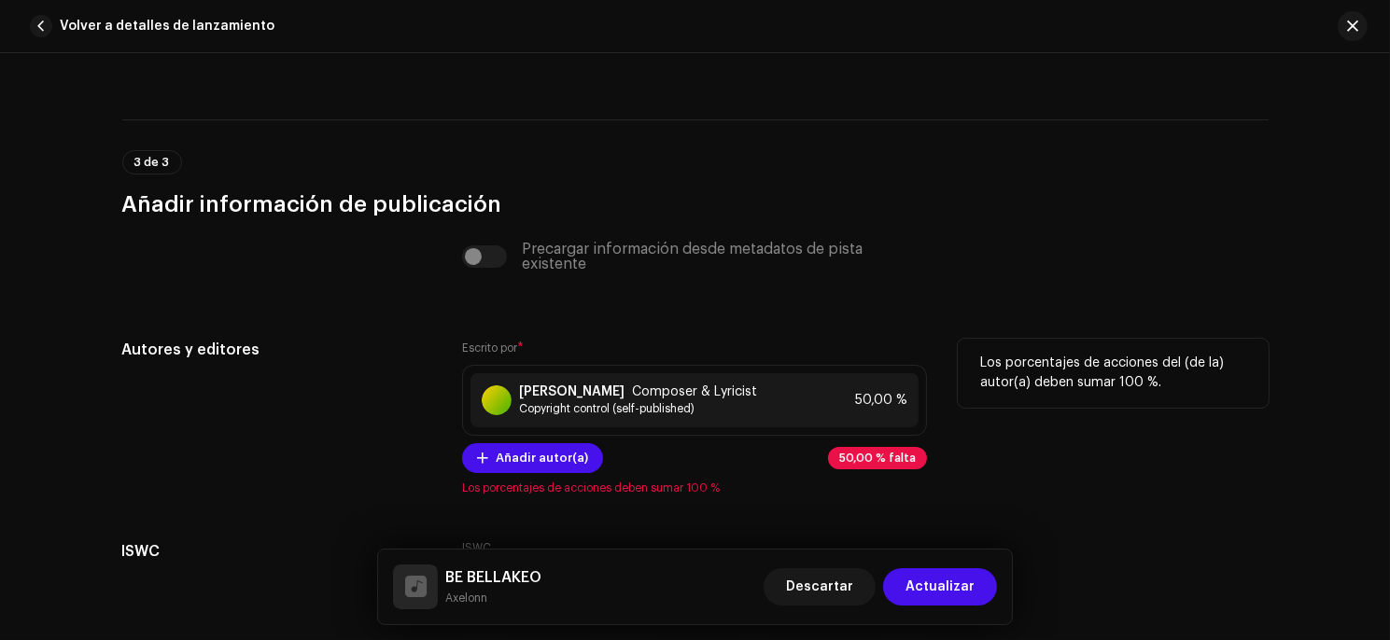
scroll to position [3554, 0]
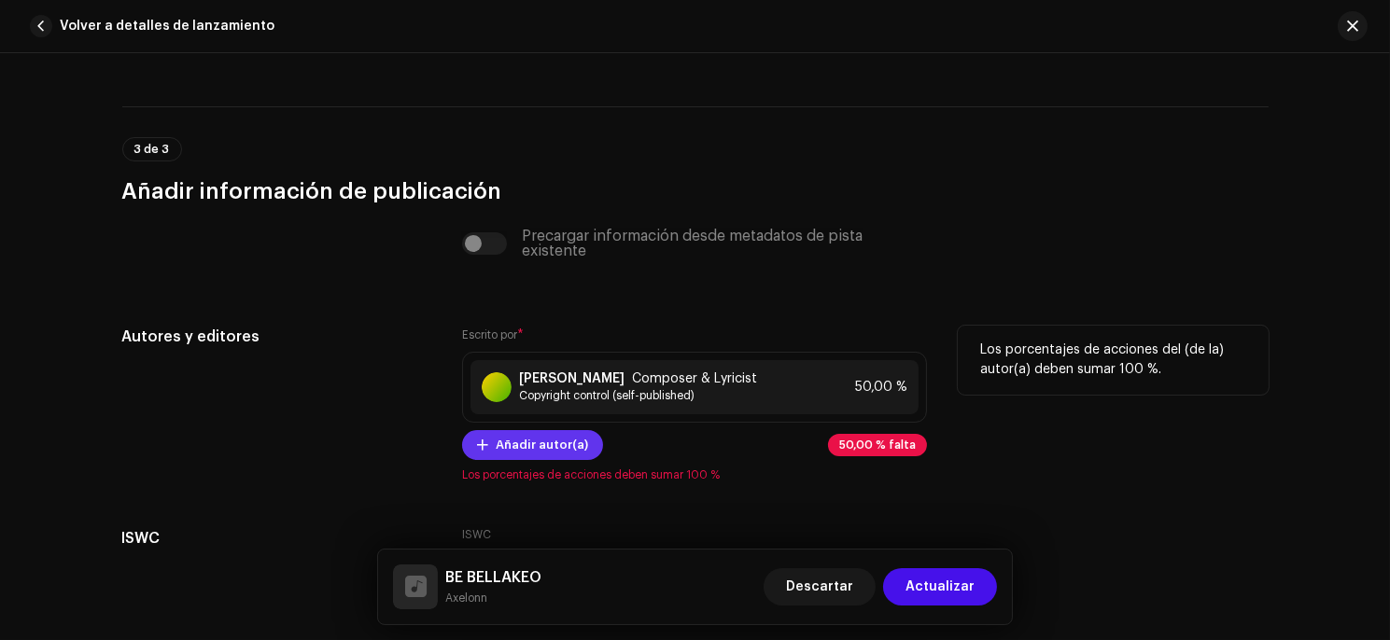
click at [557, 444] on span "Añadir autor(a)" at bounding box center [542, 445] width 92 height 37
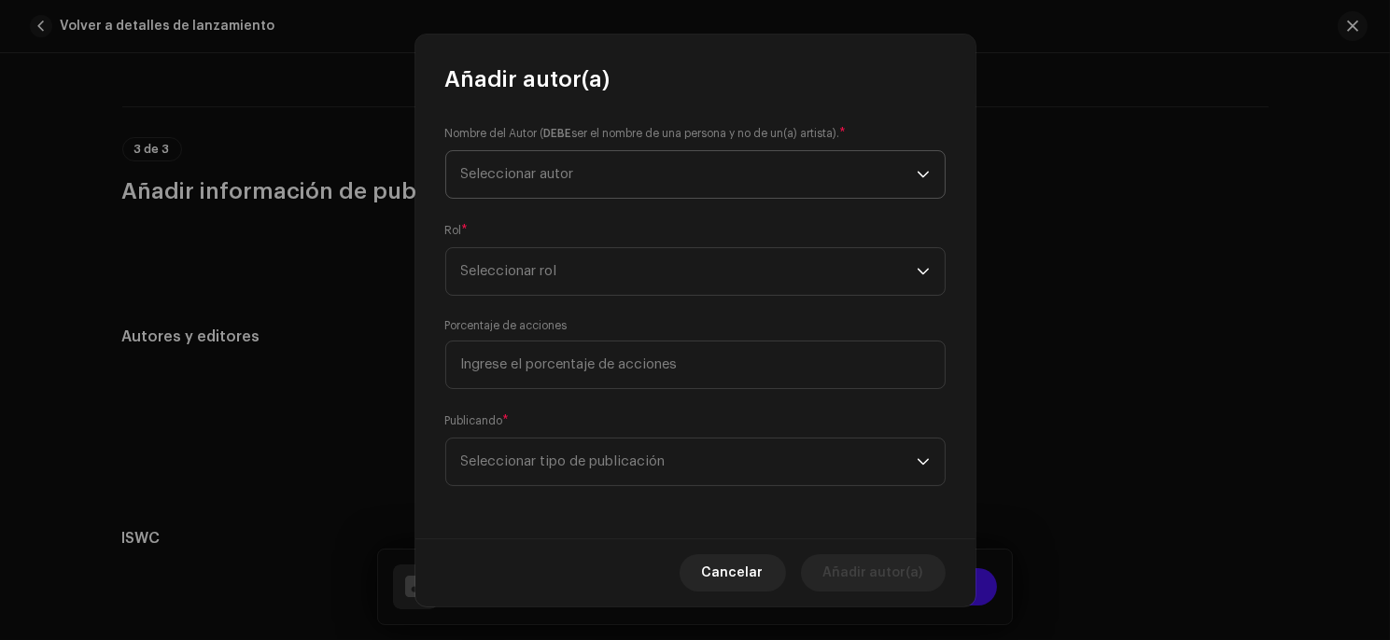
click at [579, 183] on span "Seleccionar autor" at bounding box center [688, 174] width 455 height 47
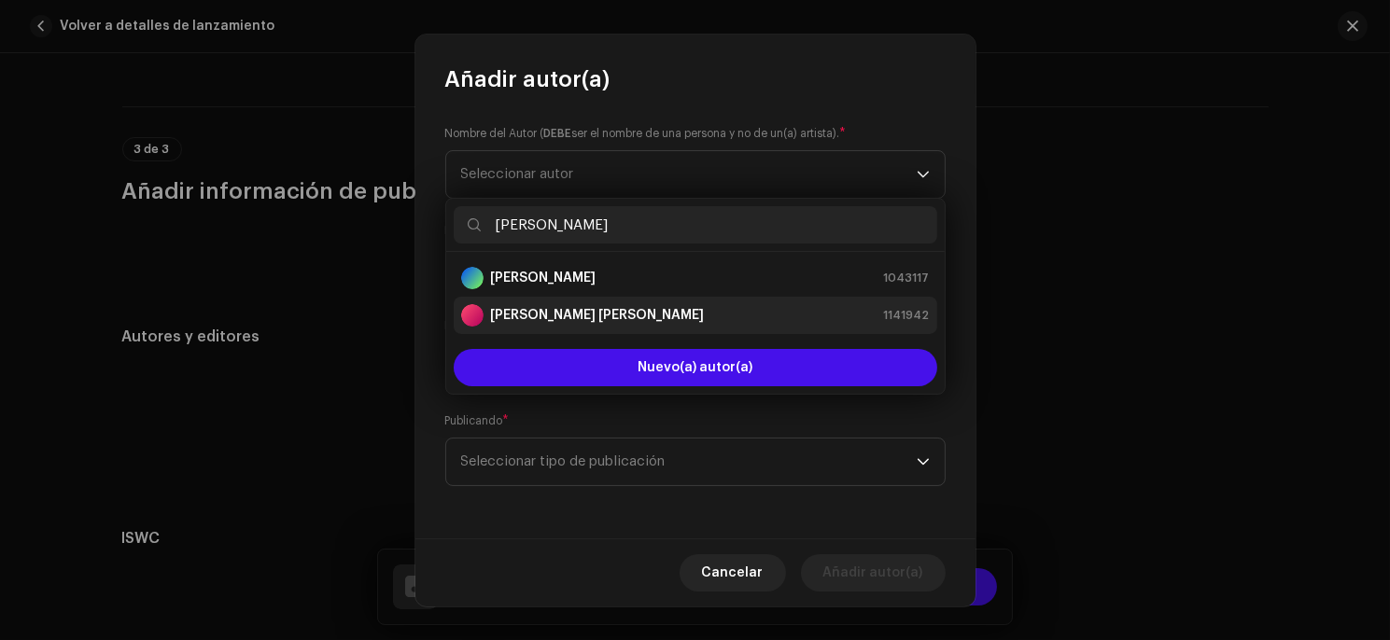
type input "[PERSON_NAME]"
click at [571, 315] on strong "[PERSON_NAME] [PERSON_NAME]" at bounding box center [598, 315] width 214 height 19
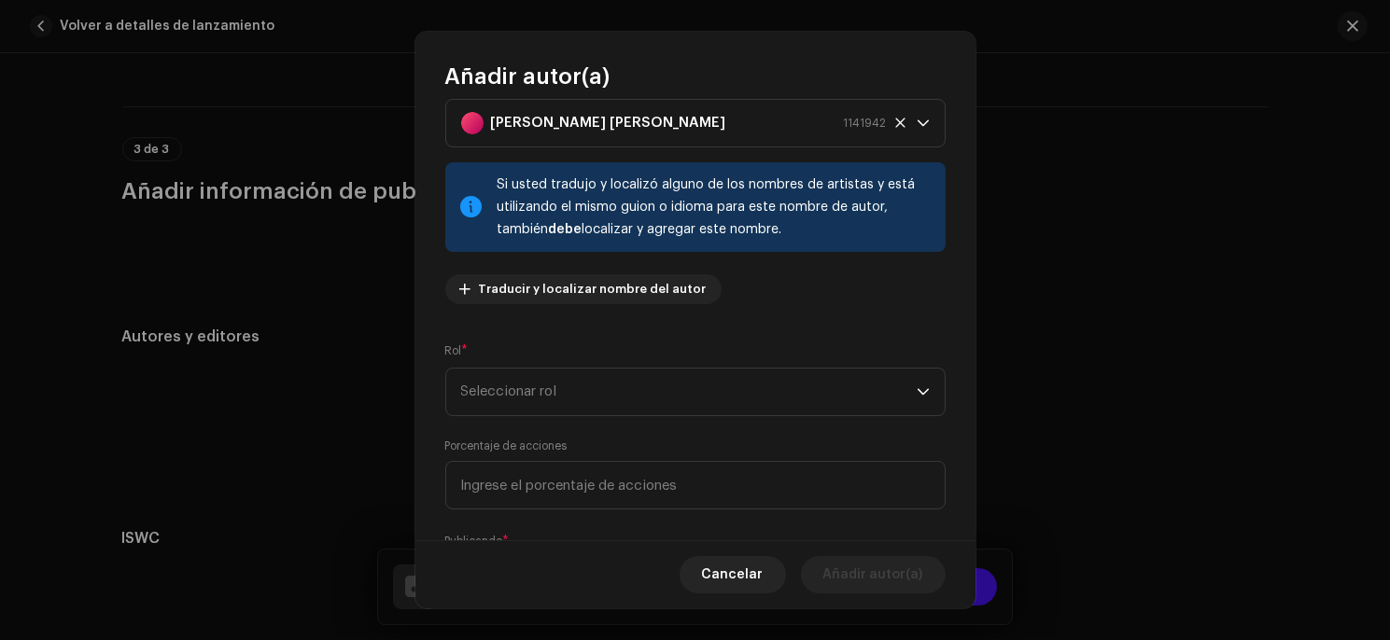
scroll to position [58, 0]
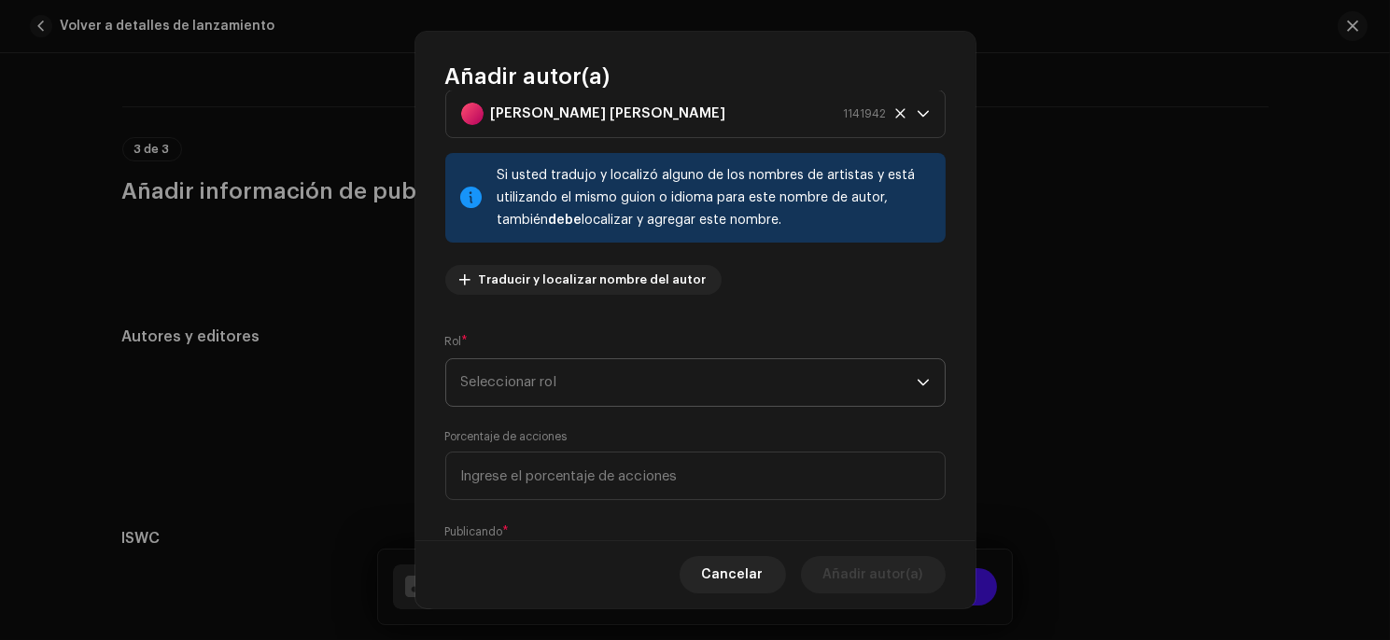
click at [610, 399] on span "Seleccionar rol" at bounding box center [688, 382] width 455 height 47
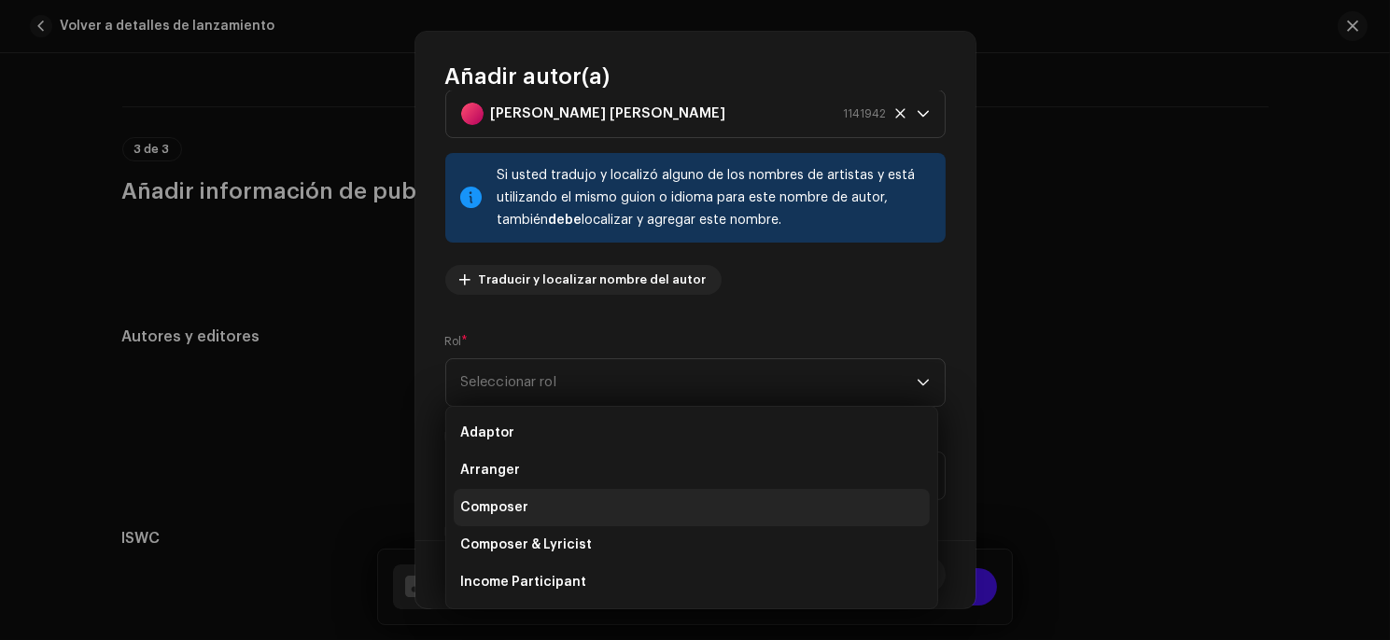
click at [556, 514] on li "Composer" at bounding box center [692, 507] width 476 height 37
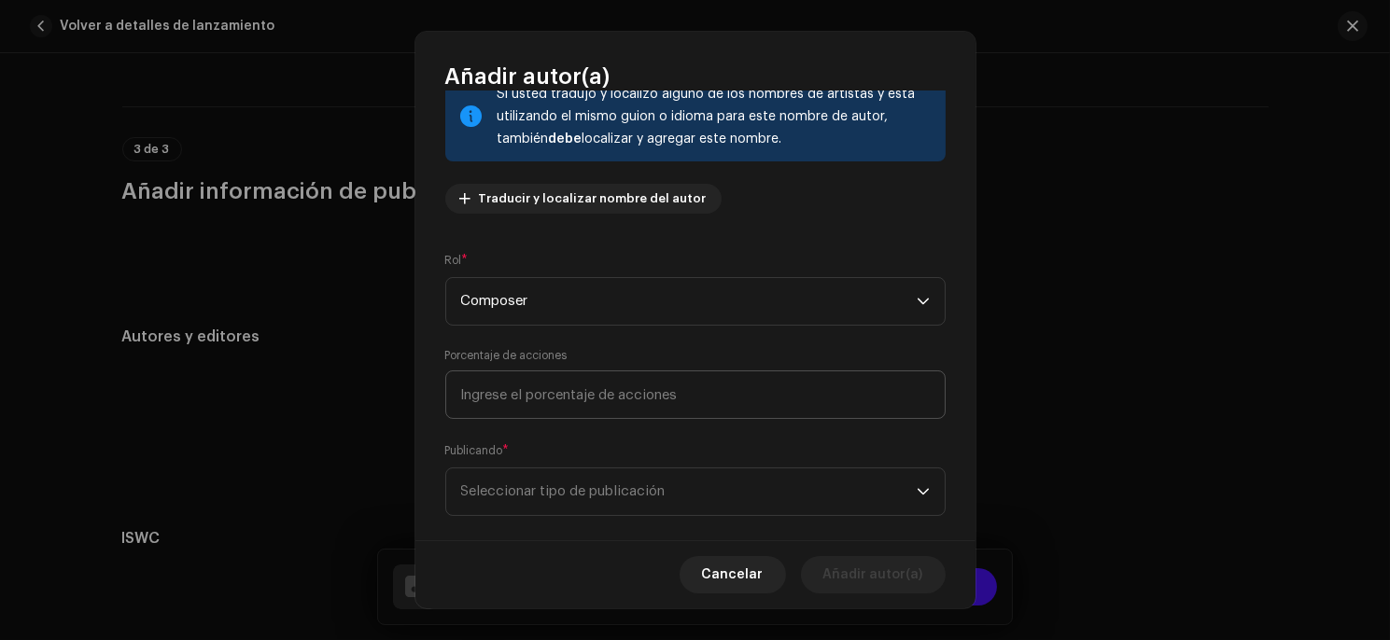
scroll to position [164, 0]
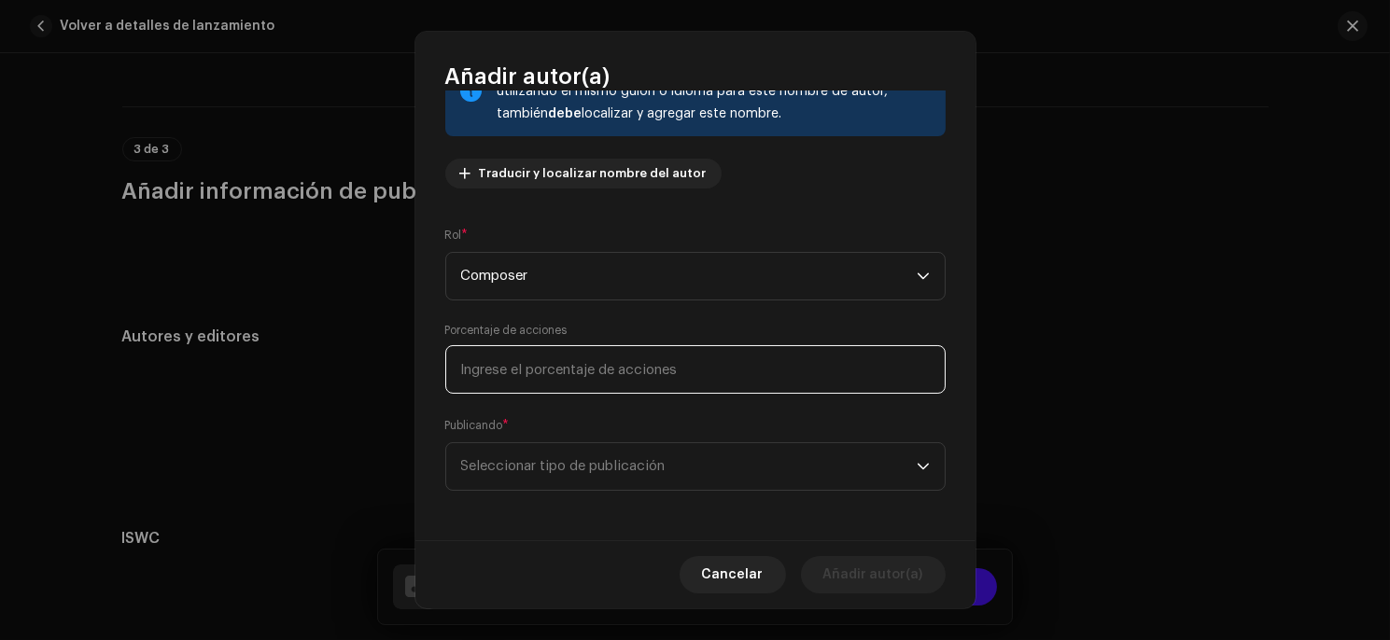
click at [585, 375] on input at bounding box center [695, 369] width 500 height 49
type input "50,00"
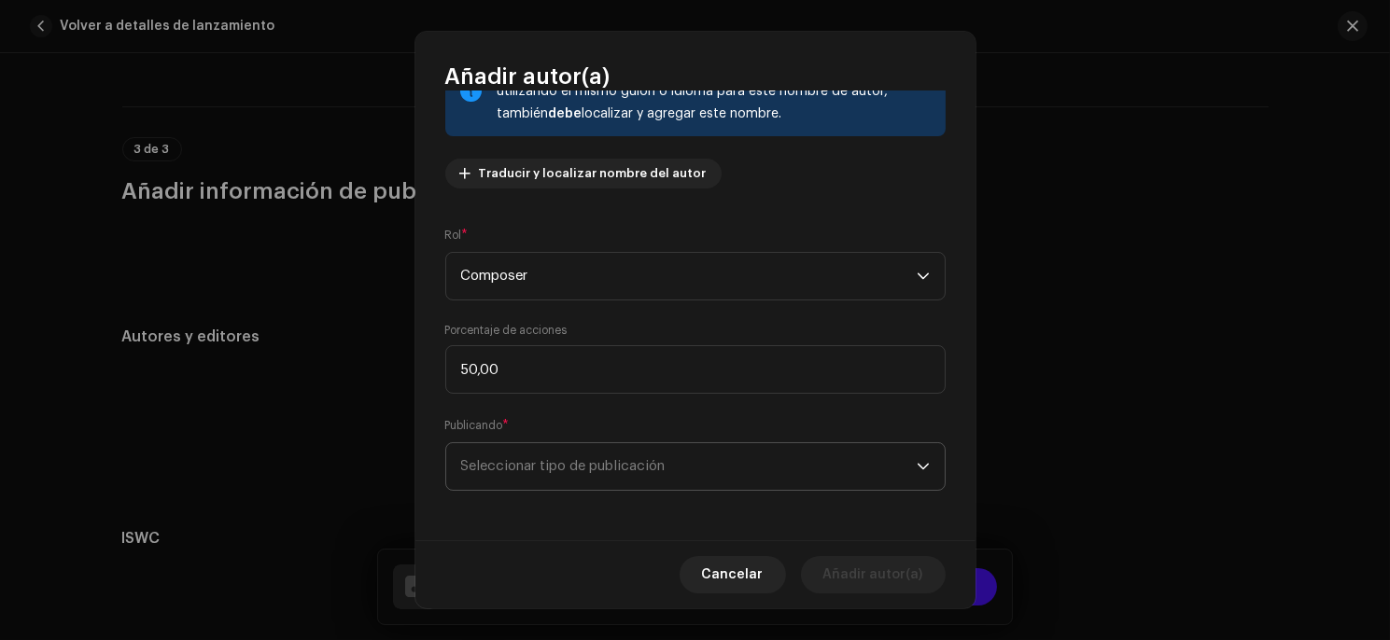
click at [578, 446] on span "Seleccionar tipo de publicación" at bounding box center [688, 466] width 455 height 47
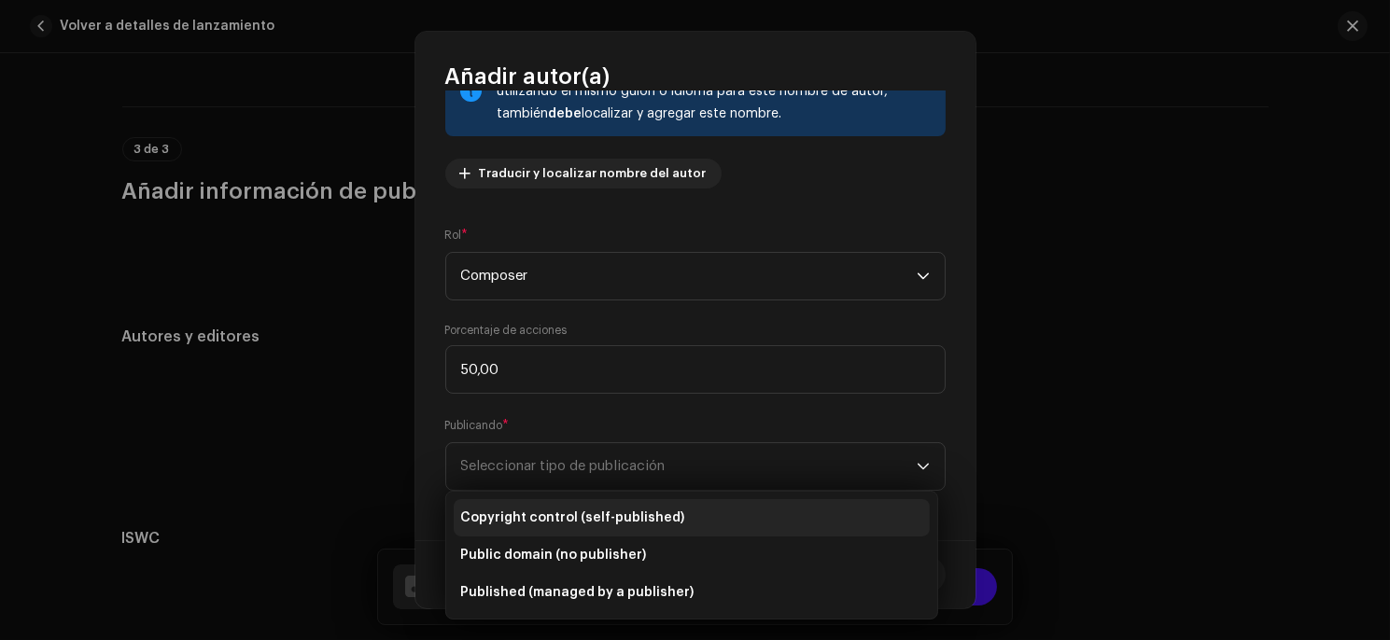
click at [575, 521] on span "Copyright control (self-published)" at bounding box center [573, 518] width 224 height 19
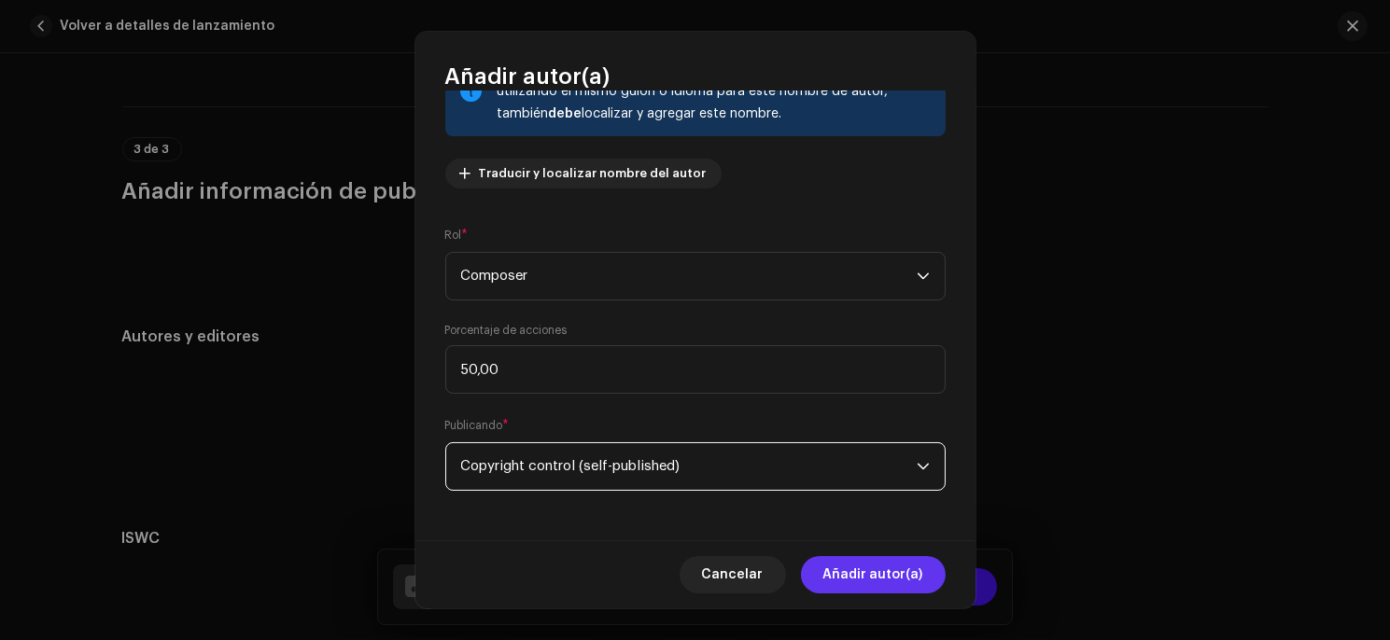
click at [895, 581] on span "Añadir autor(a)" at bounding box center [873, 574] width 100 height 37
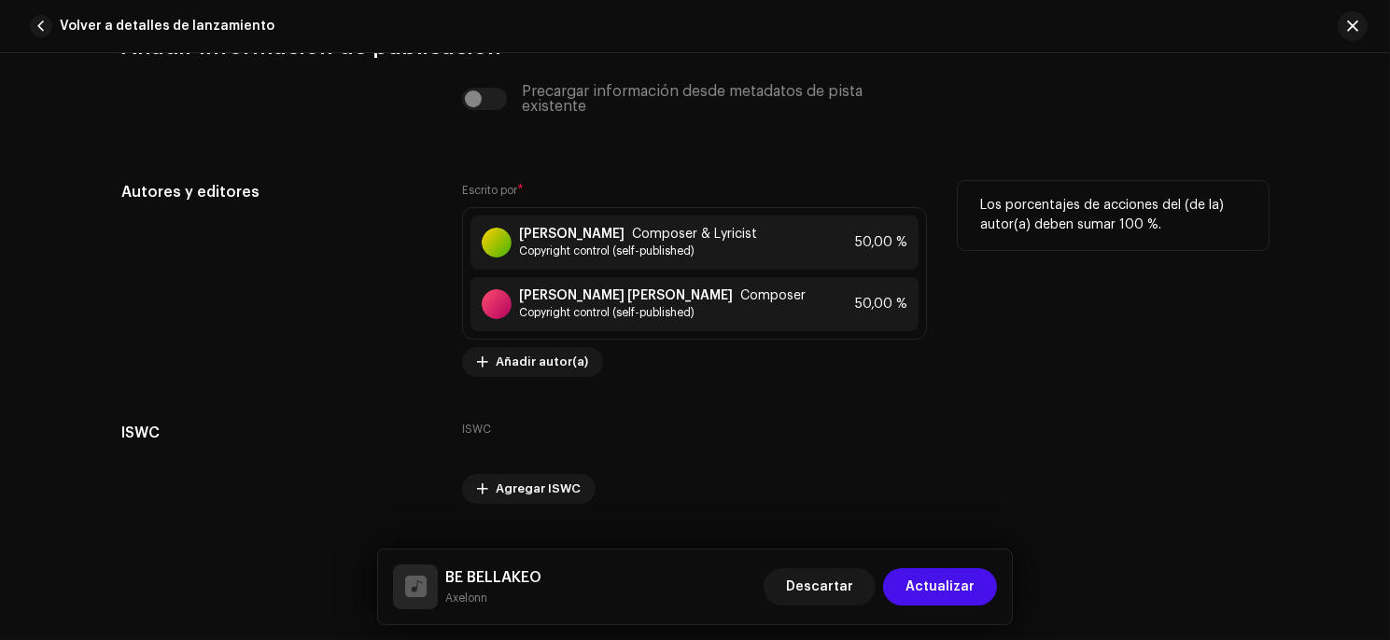
scroll to position [3744, 0]
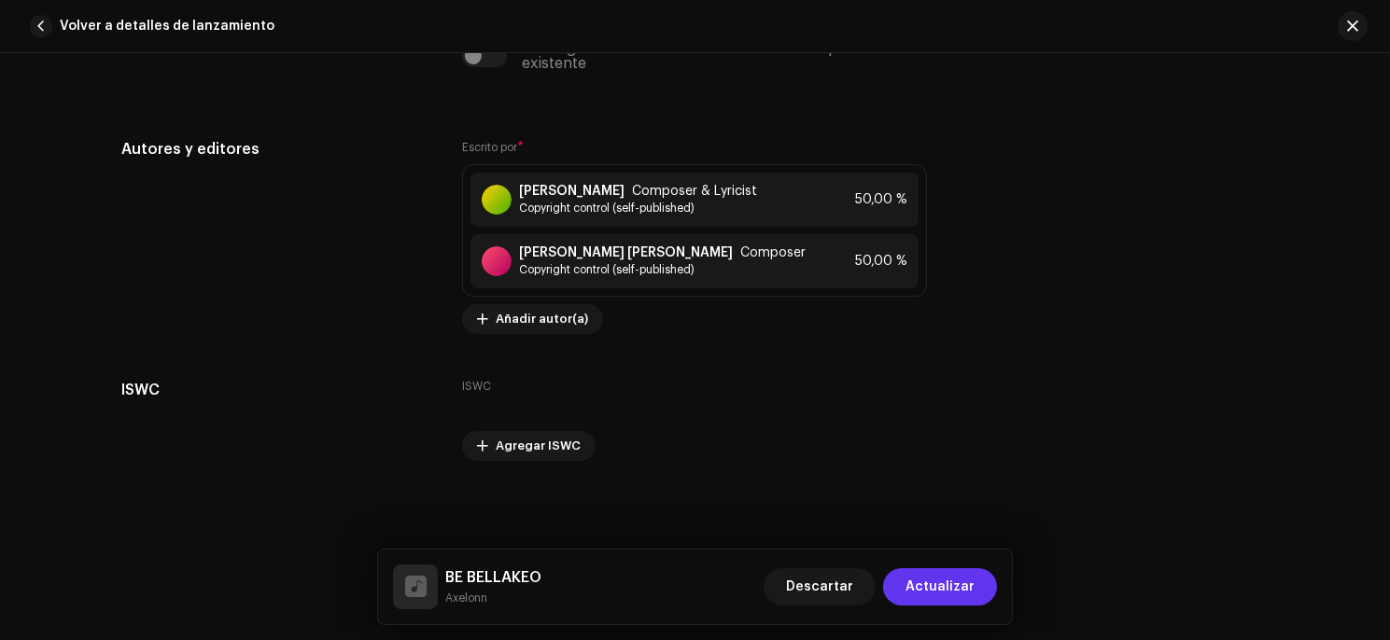
click at [931, 591] on span "Actualizar" at bounding box center [939, 586] width 69 height 37
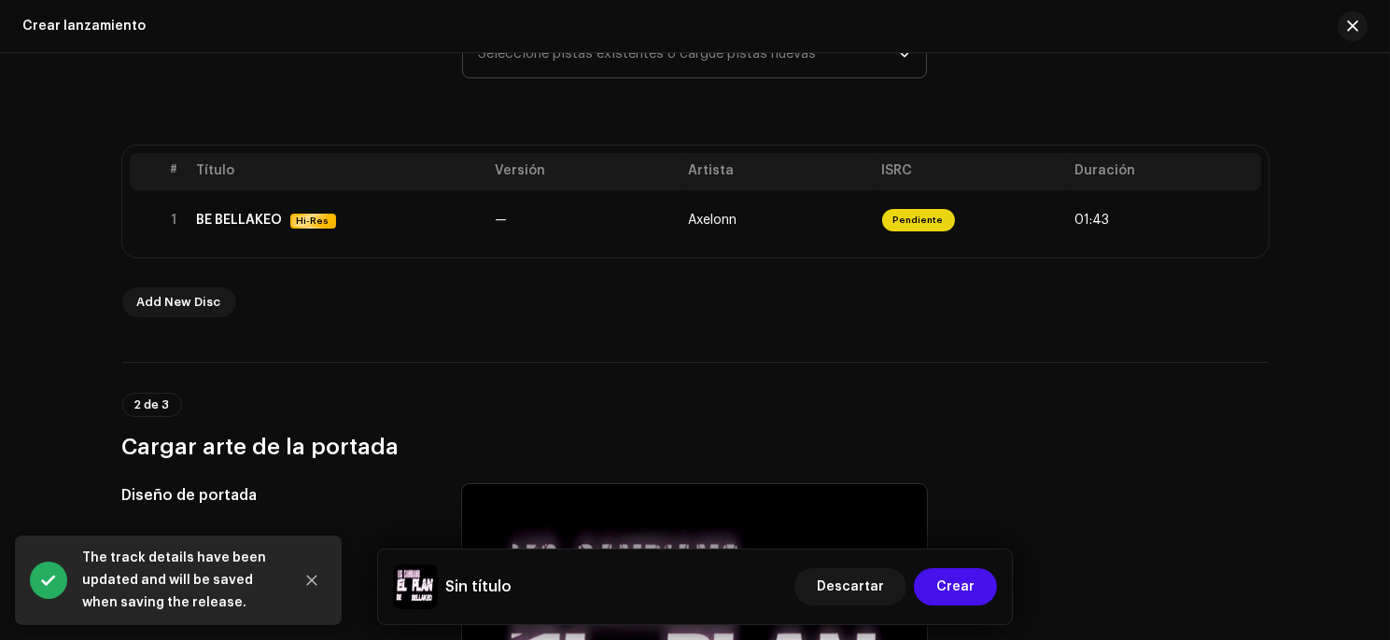
drag, startPoint x: 1024, startPoint y: 312, endPoint x: 1036, endPoint y: 318, distance: 13.8
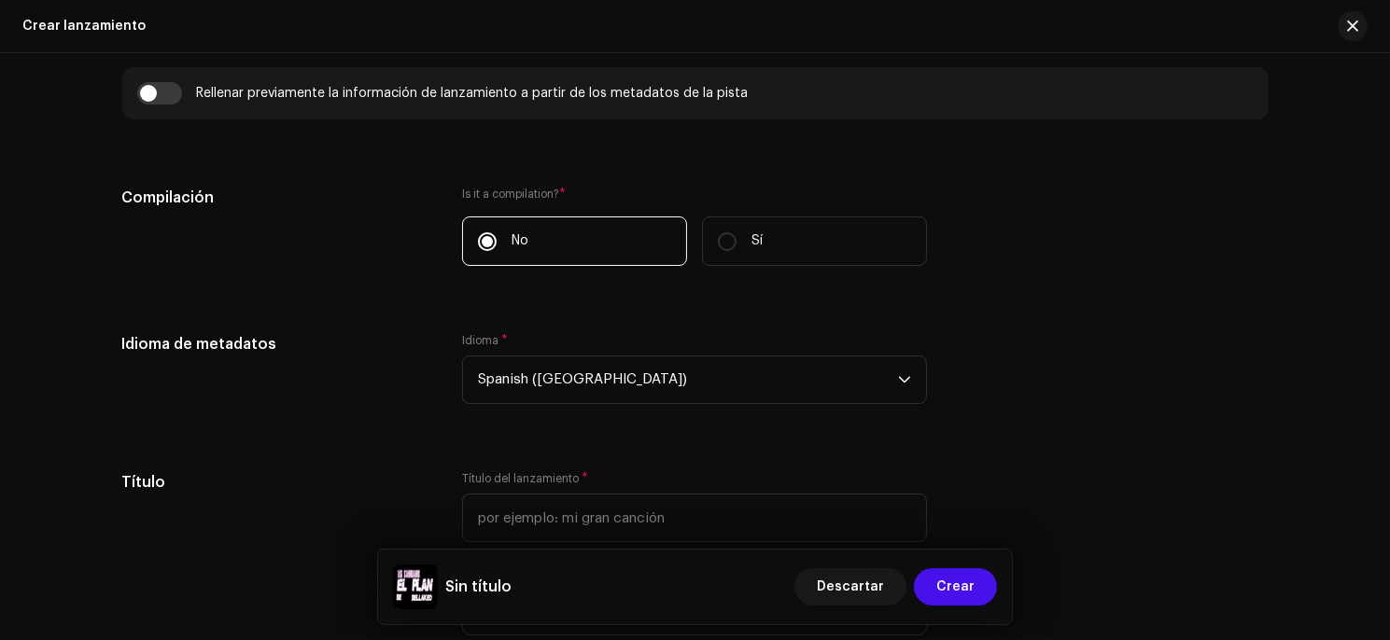
scroll to position [1394, 0]
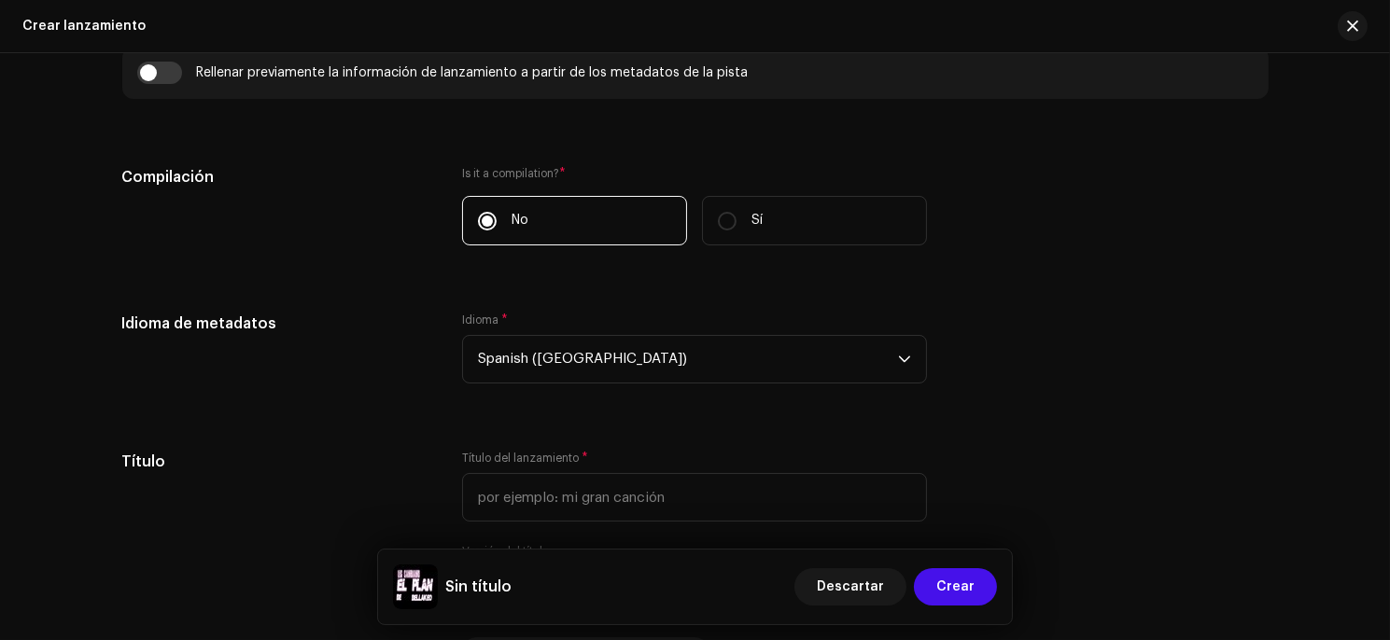
drag, startPoint x: 1032, startPoint y: 289, endPoint x: 1027, endPoint y: 382, distance: 92.6
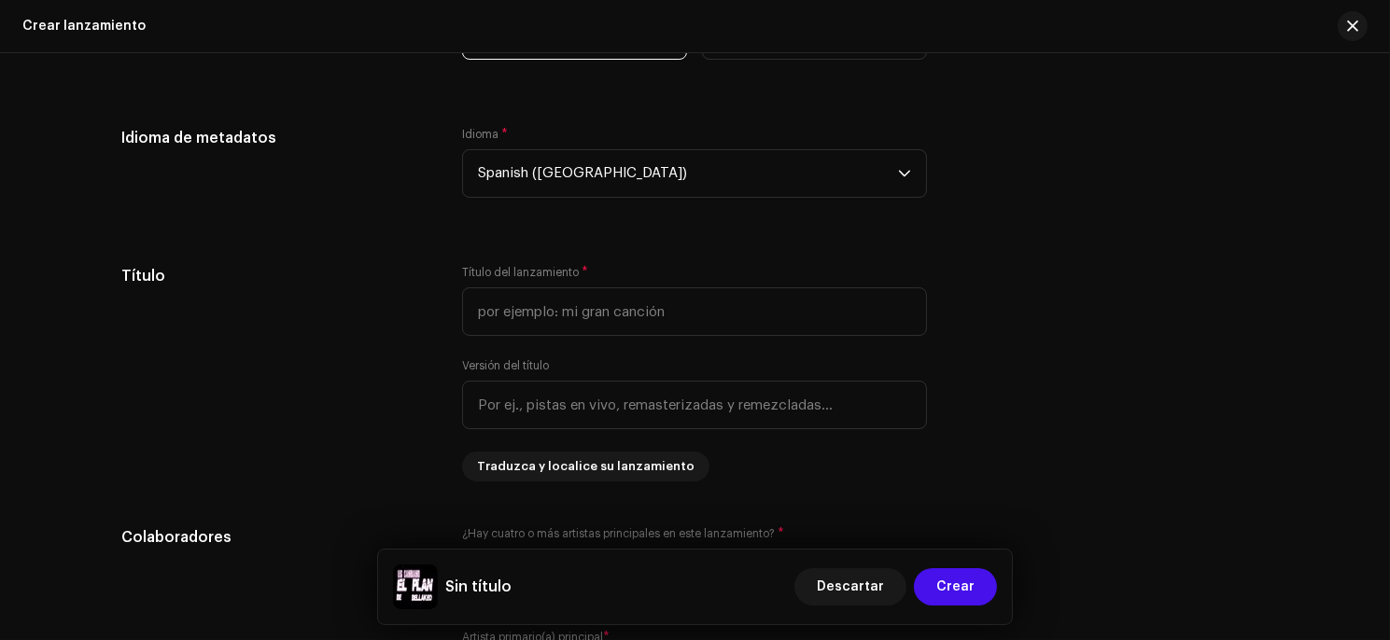
scroll to position [1623, 0]
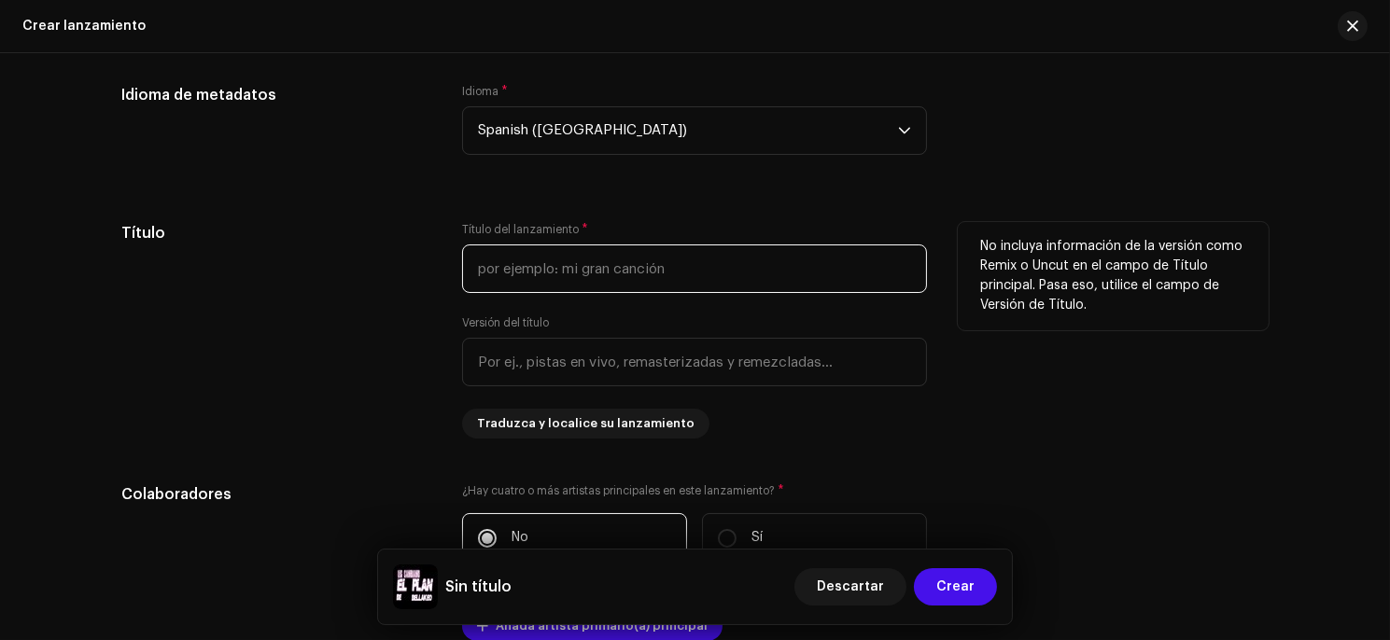
click at [611, 259] on input "text" at bounding box center [694, 269] width 465 height 49
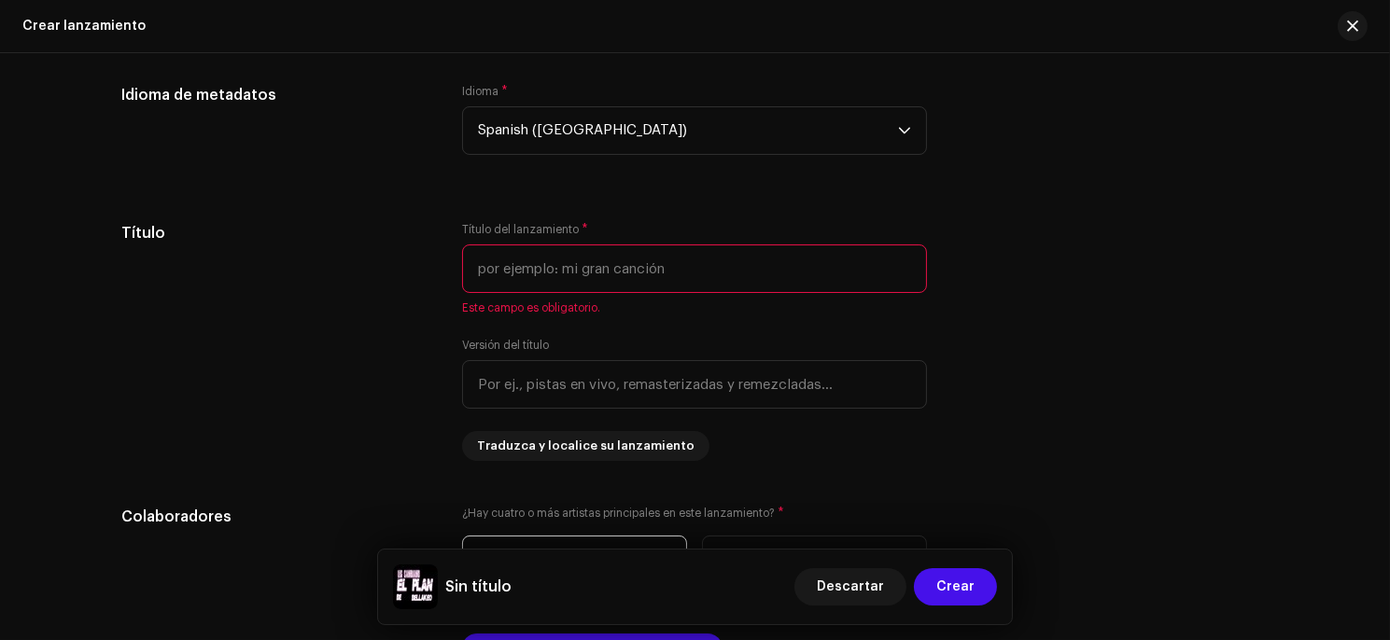
drag, startPoint x: 1053, startPoint y: 430, endPoint x: 1044, endPoint y: 237, distance: 193.4
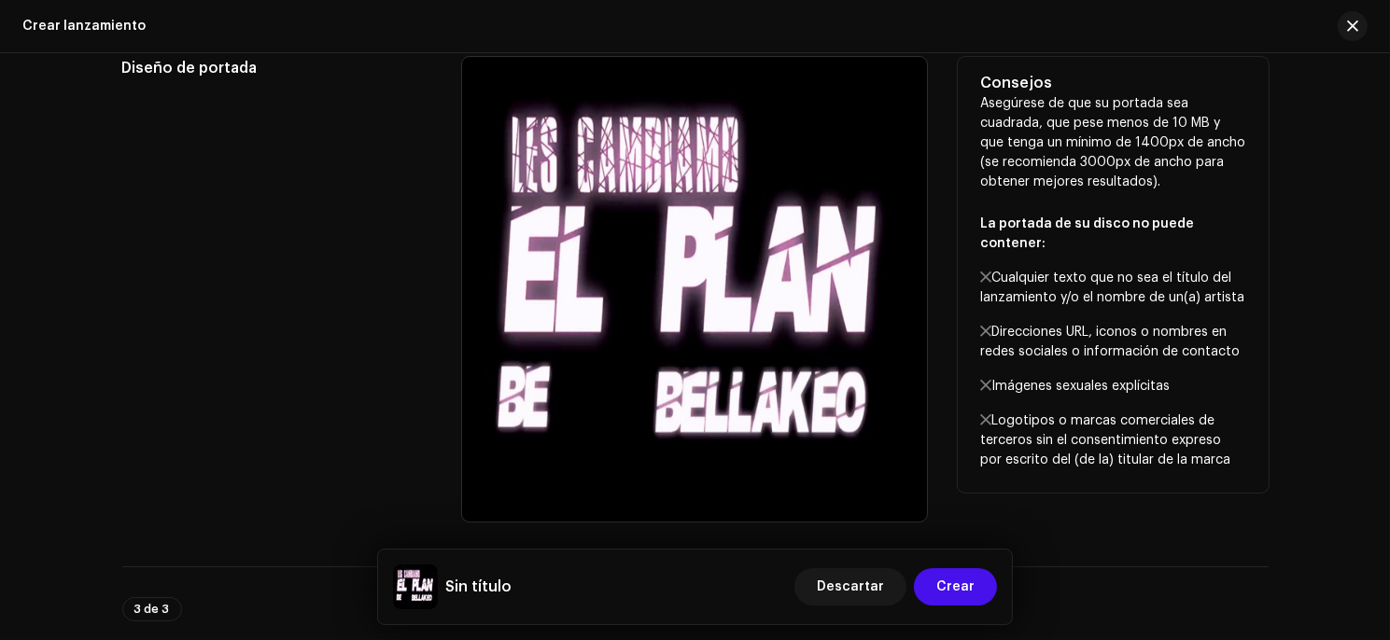
drag, startPoint x: 1206, startPoint y: 476, endPoint x: 1206, endPoint y: 454, distance: 22.4
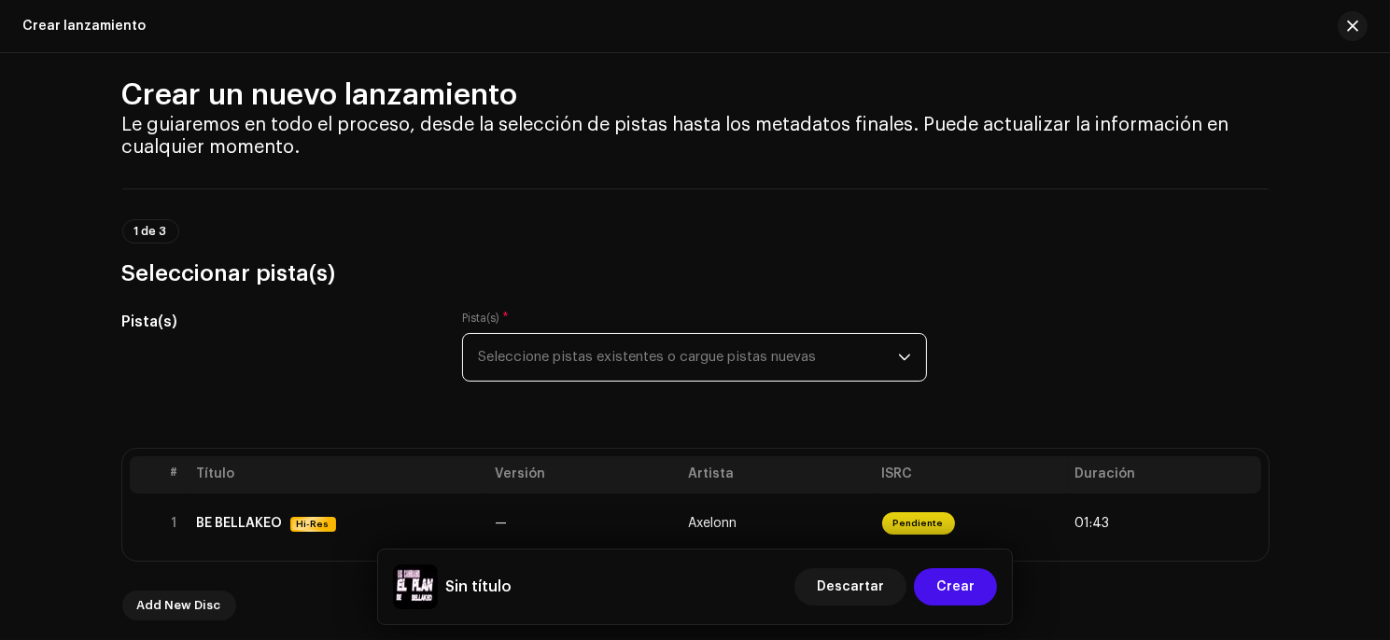
scroll to position [29, 0]
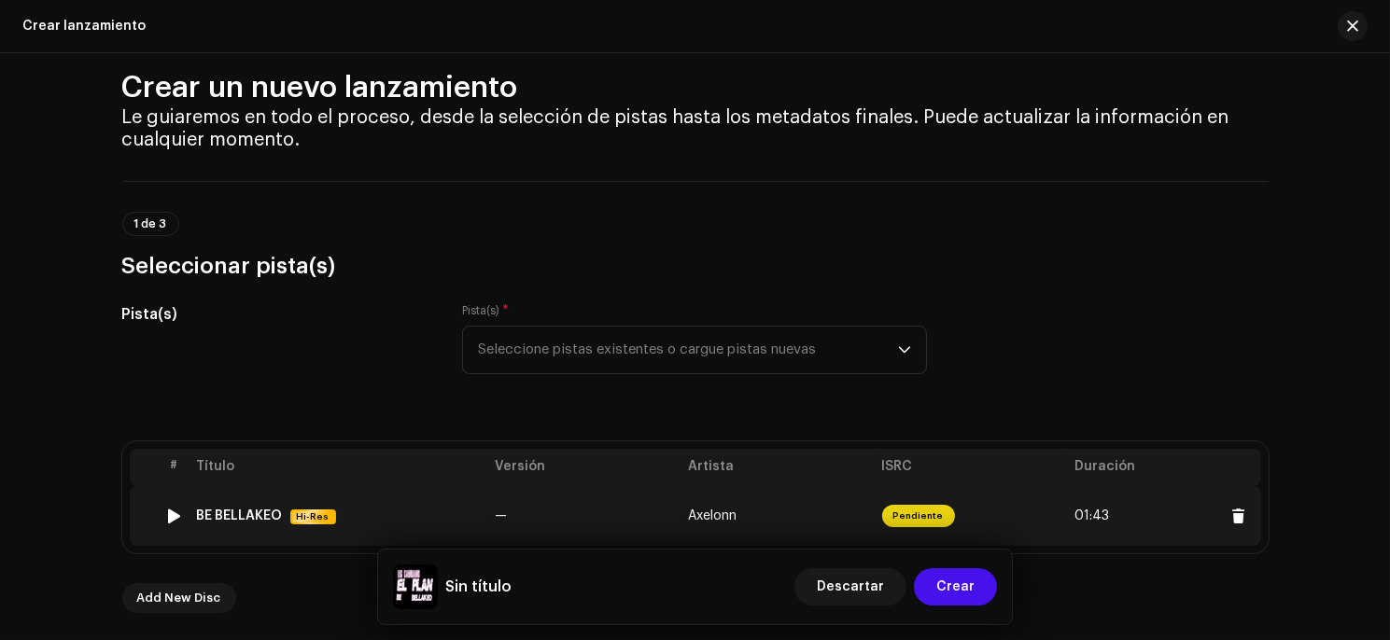
drag, startPoint x: 193, startPoint y: 514, endPoint x: 273, endPoint y: 517, distance: 80.3
click at [273, 517] on div "BE BELLAKEO" at bounding box center [240, 516] width 86 height 15
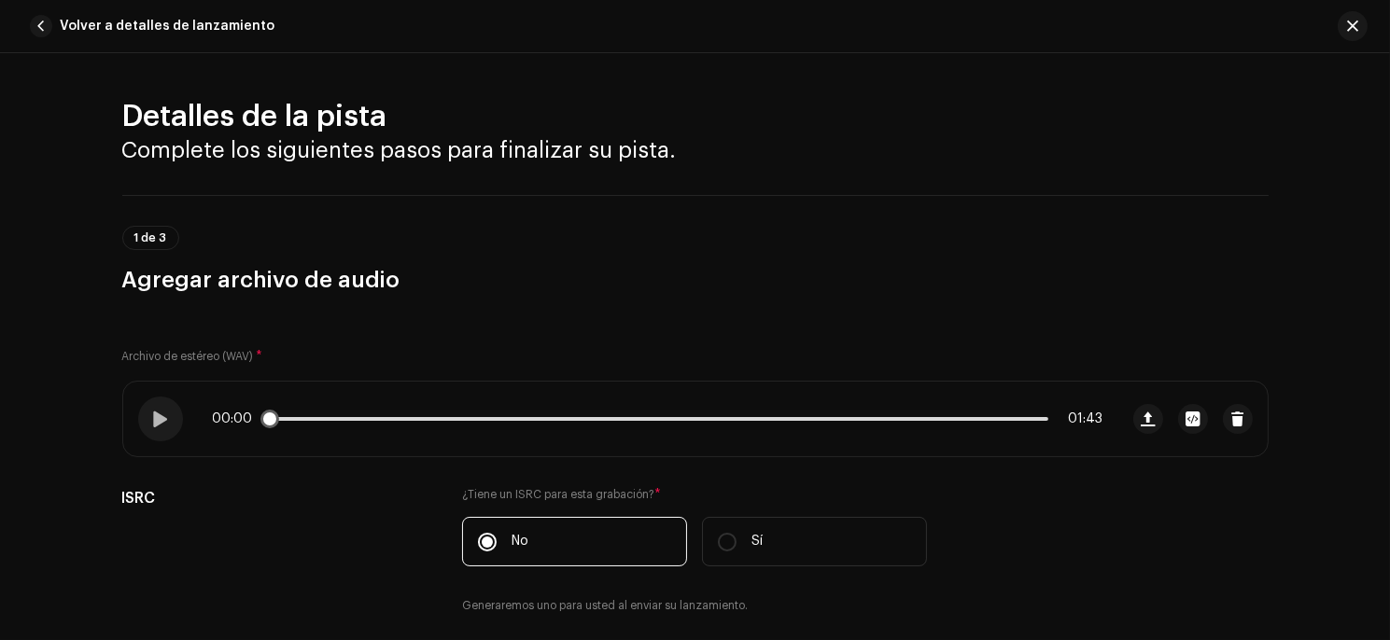
copy div "BE BELLAKEO"
click at [103, 26] on span "Volver a detalles de lanzamiento" at bounding box center [167, 25] width 215 height 37
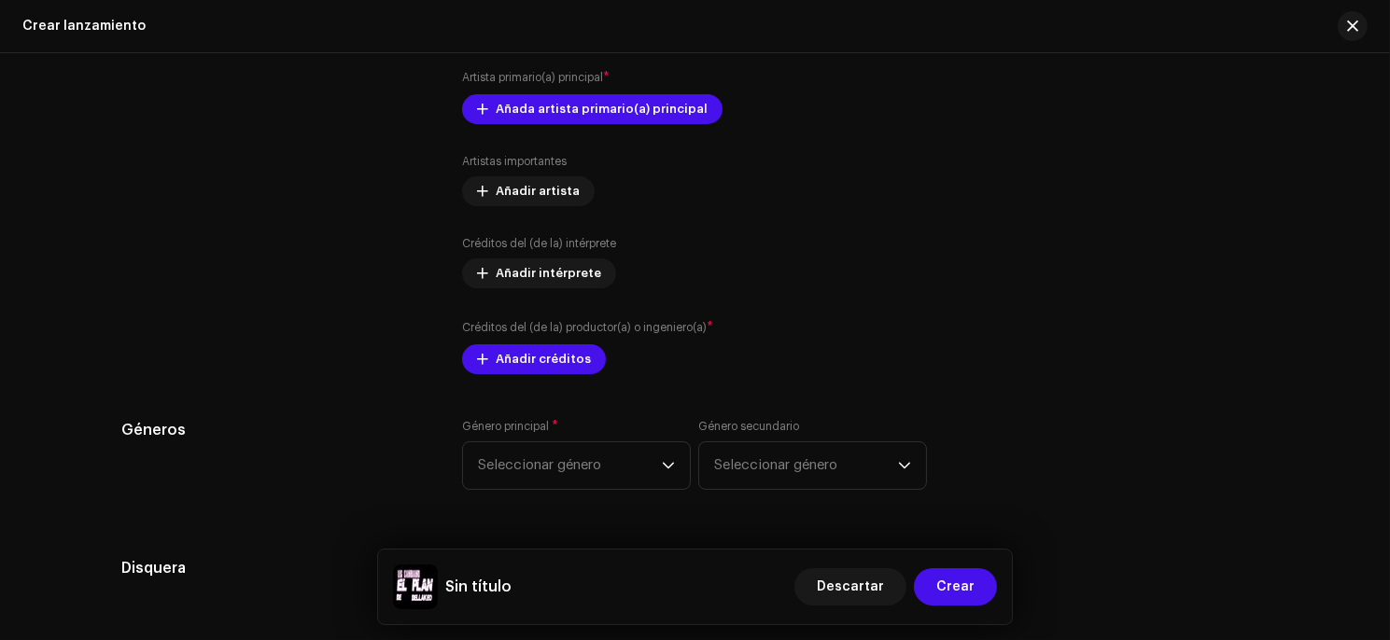
drag, startPoint x: 1070, startPoint y: 389, endPoint x: 1060, endPoint y: 279, distance: 110.5
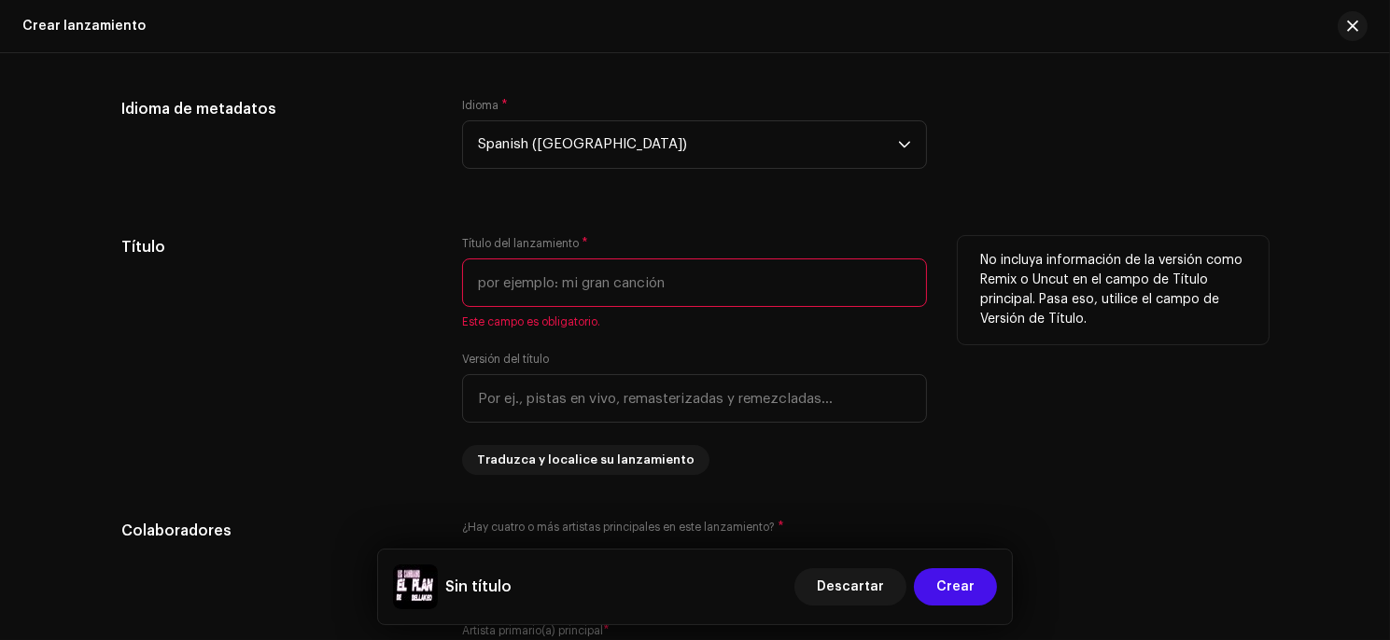
scroll to position [1516, 0]
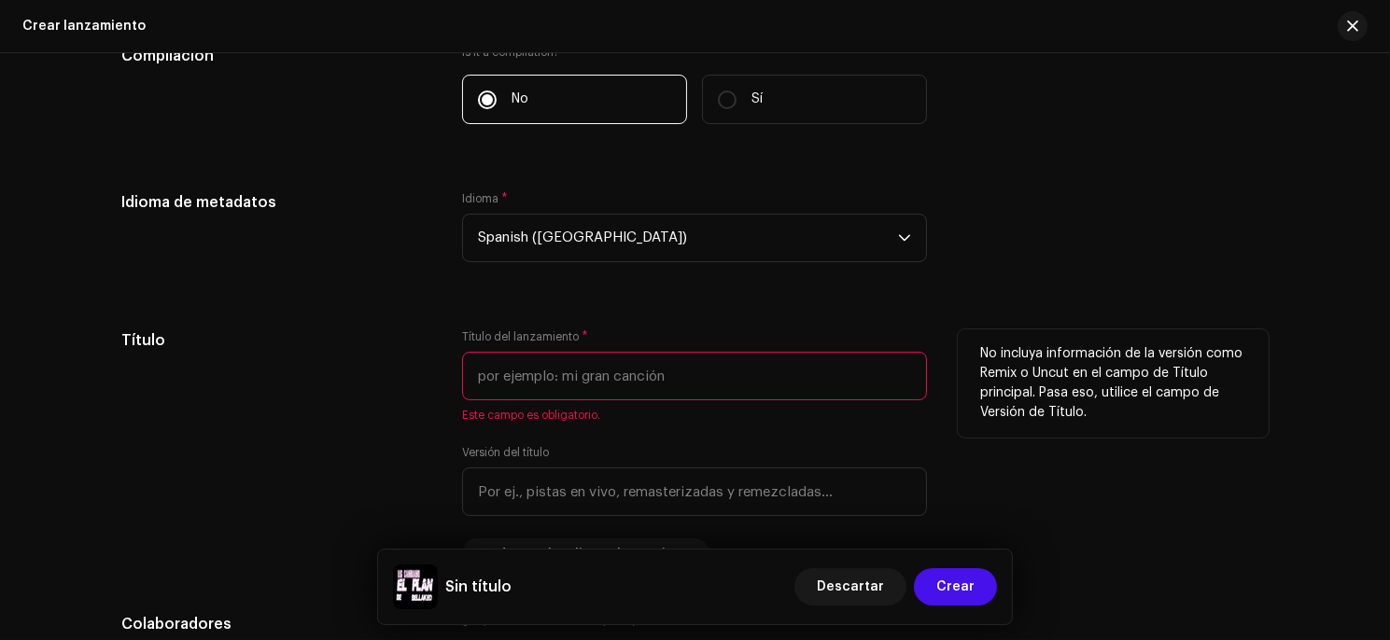
click at [637, 395] on input "text" at bounding box center [694, 376] width 465 height 49
paste input "BE BELLAKEO"
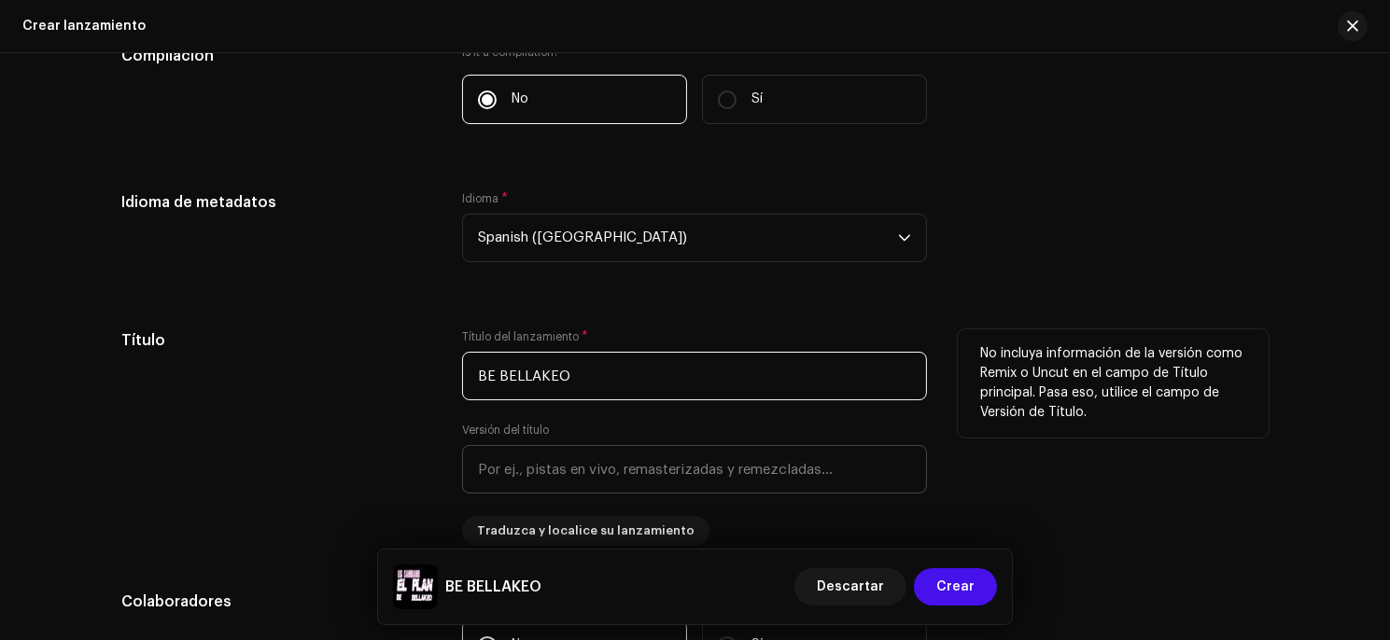
type input "BE BELLAKEO"
click at [569, 469] on input "text" at bounding box center [694, 469] width 465 height 49
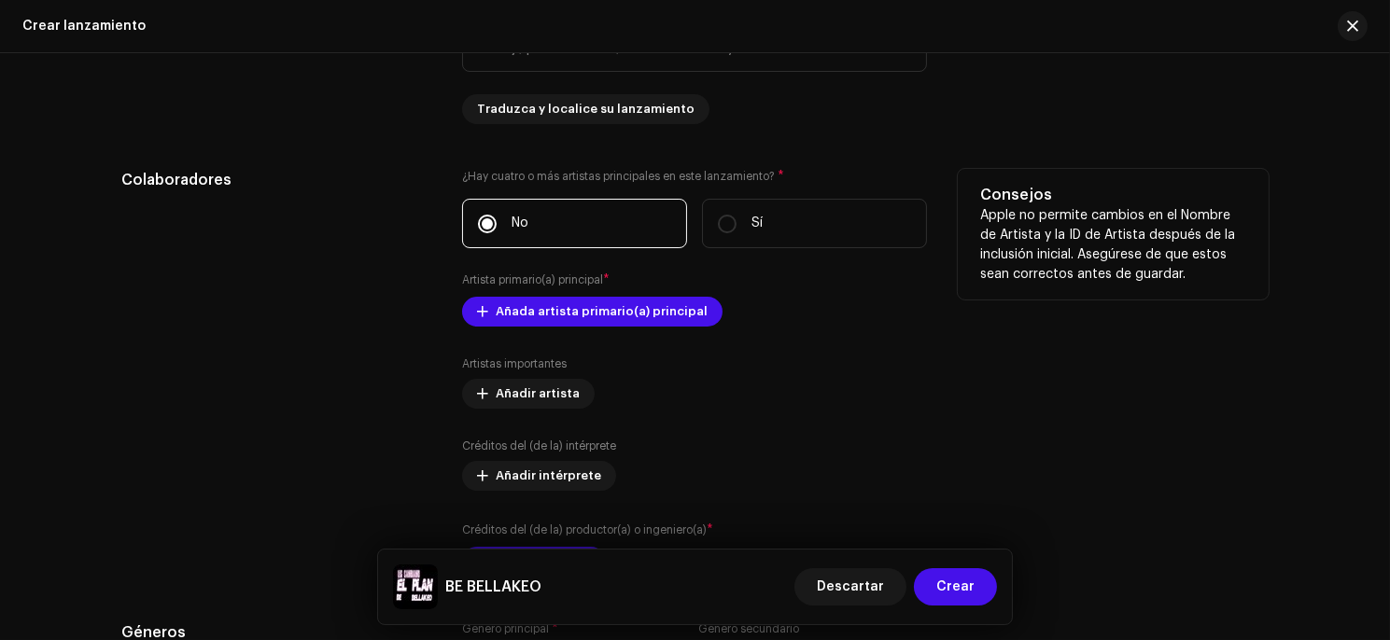
scroll to position [1944, 0]
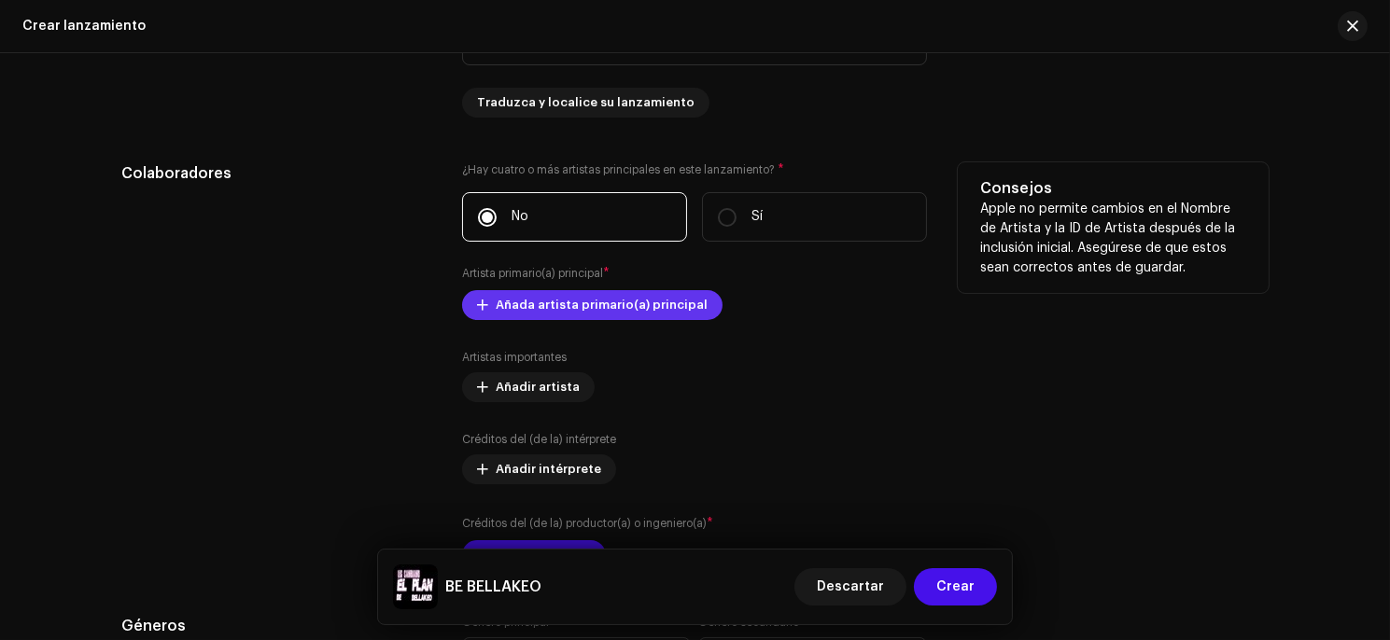
click at [527, 302] on span "Añada artista primario(a) principal" at bounding box center [602, 305] width 212 height 37
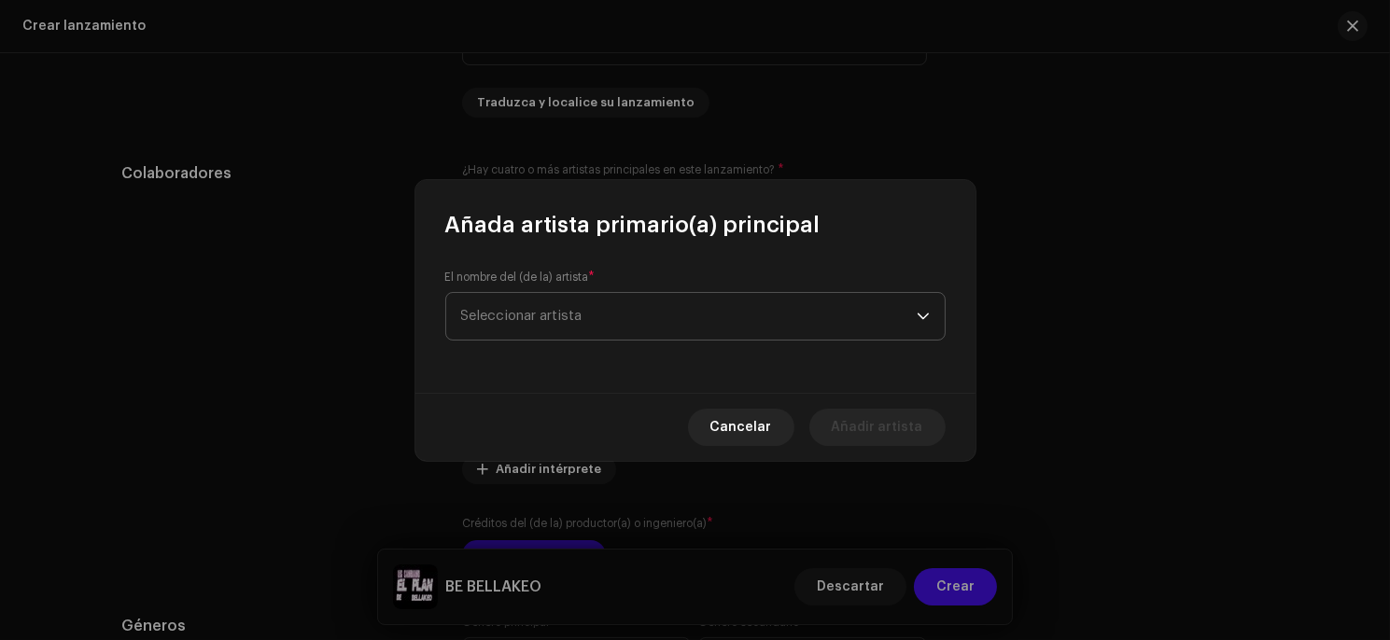
click at [647, 313] on span "Seleccionar artista" at bounding box center [688, 316] width 455 height 47
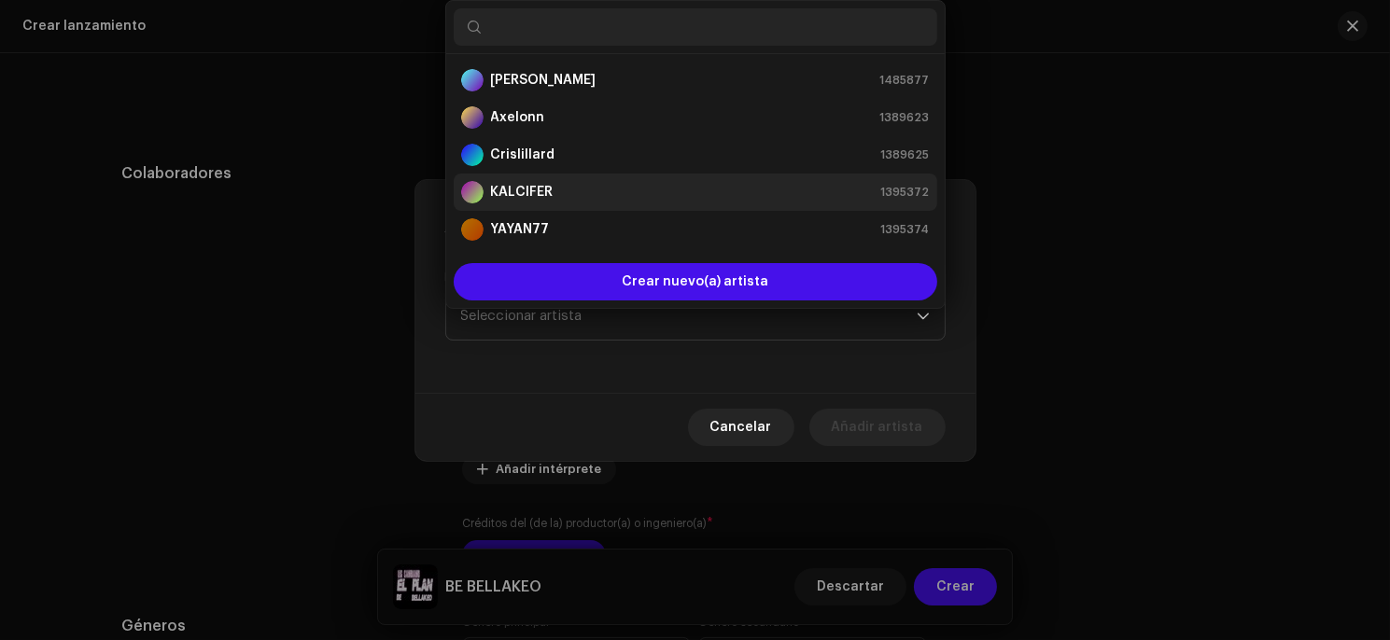
scroll to position [29, 0]
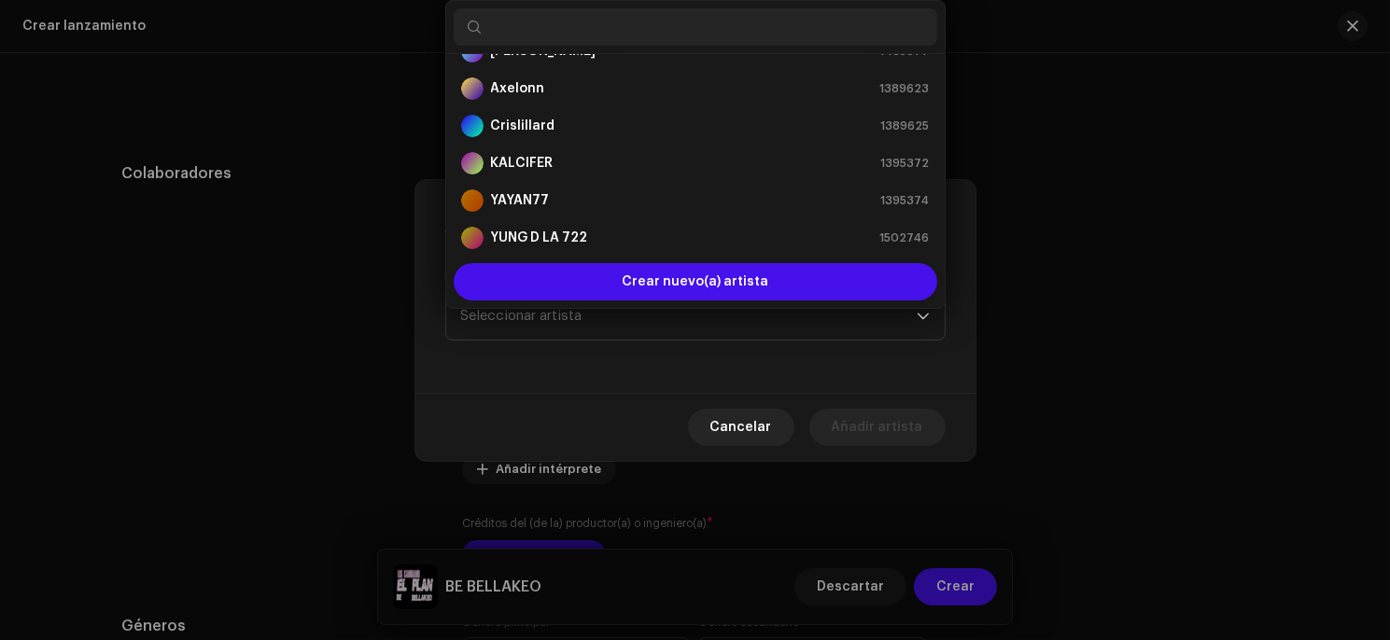
click at [556, 84] on div "Axelonn 1389623" at bounding box center [695, 88] width 469 height 22
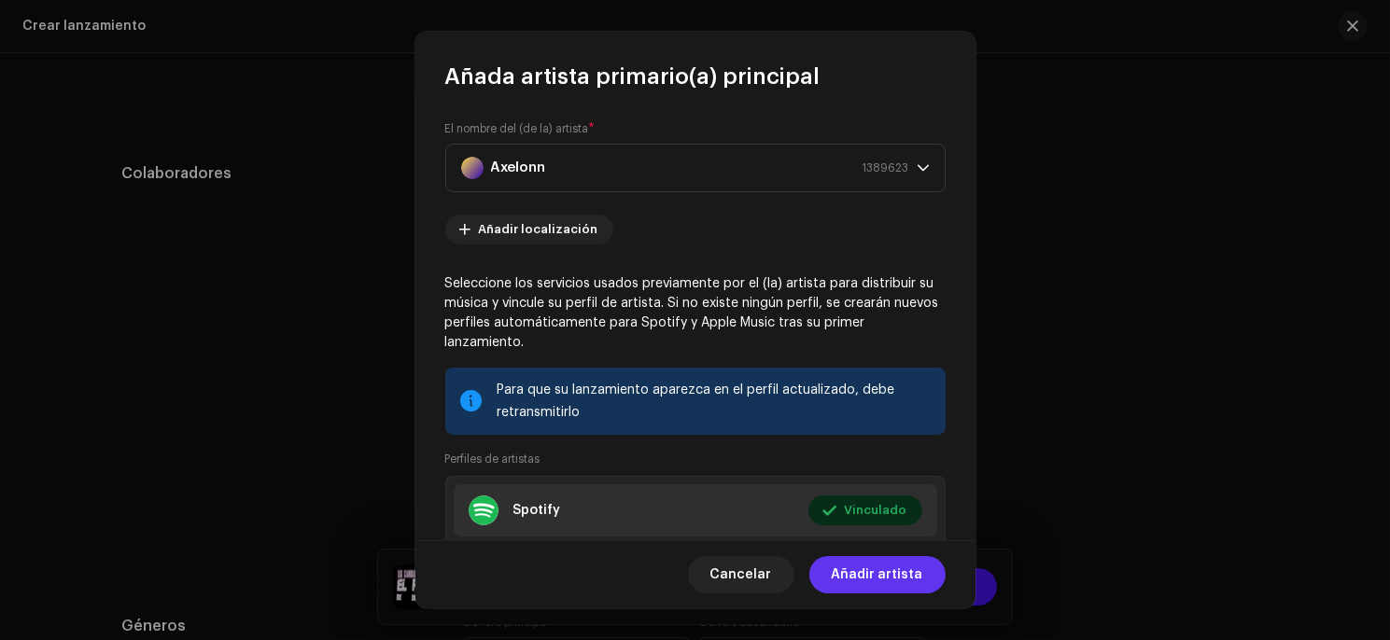
click at [858, 581] on span "Añadir artista" at bounding box center [877, 574] width 91 height 37
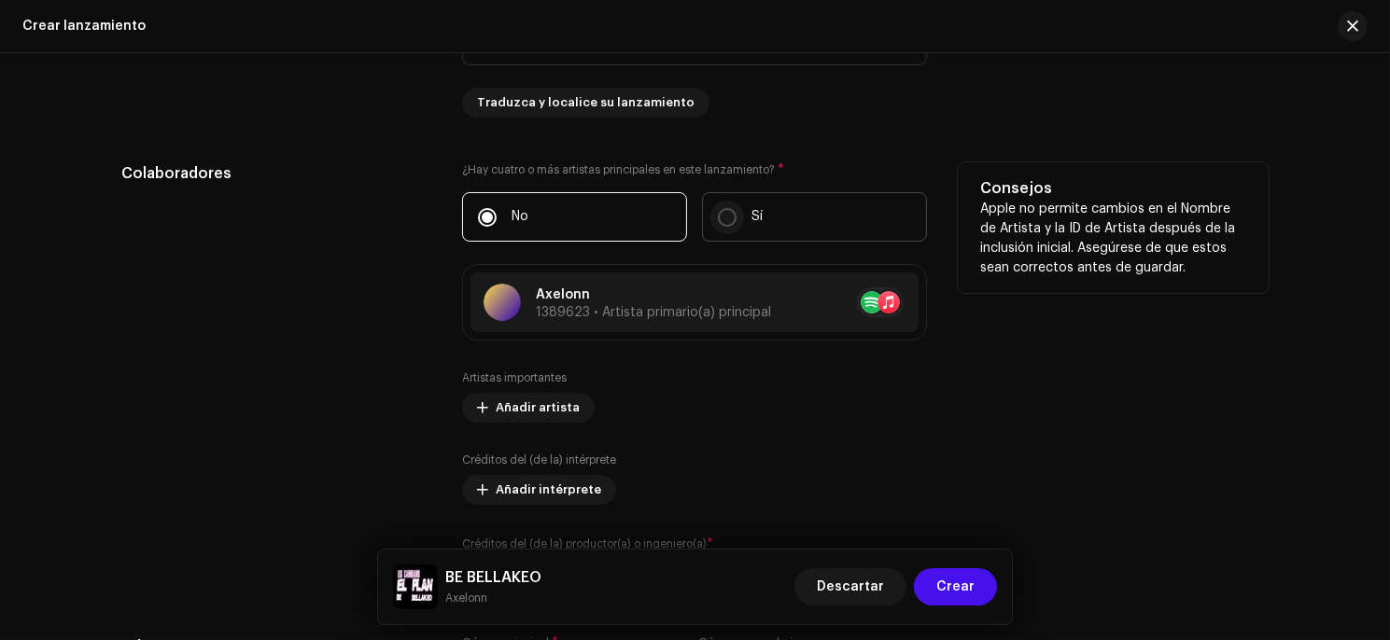
click at [718, 211] on input "Sí" at bounding box center [727, 217] width 19 height 19
radio input "true"
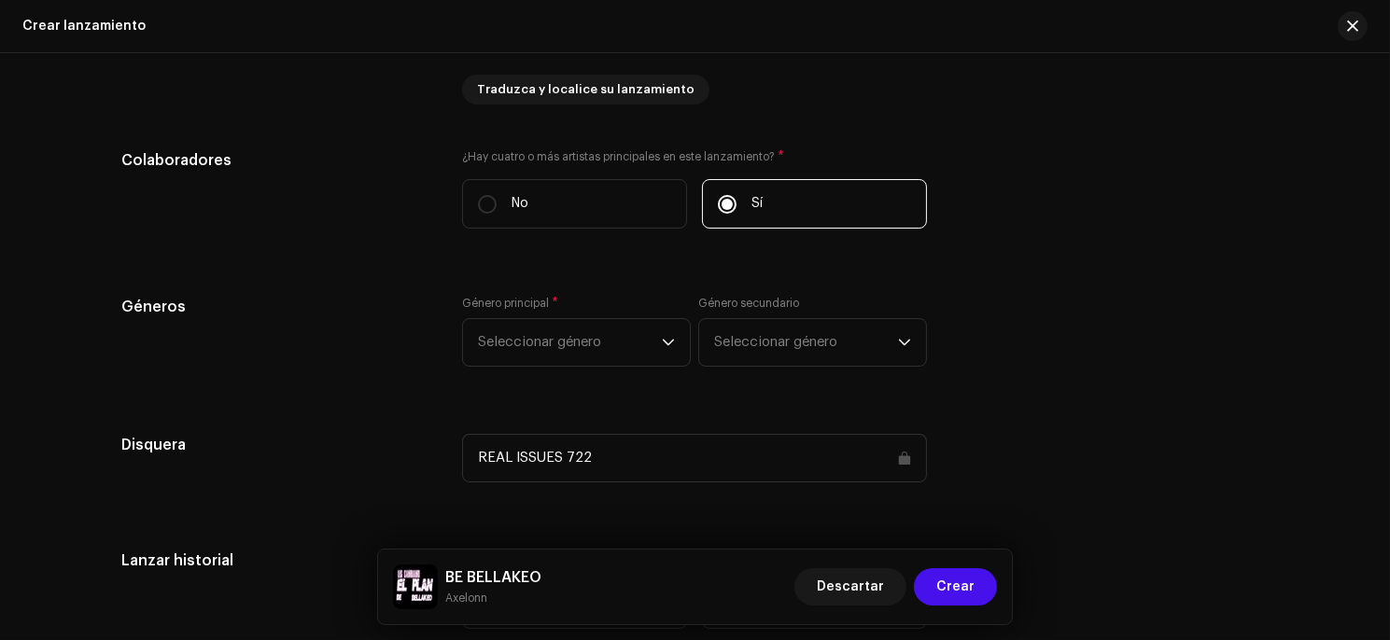
scroll to position [1970, 0]
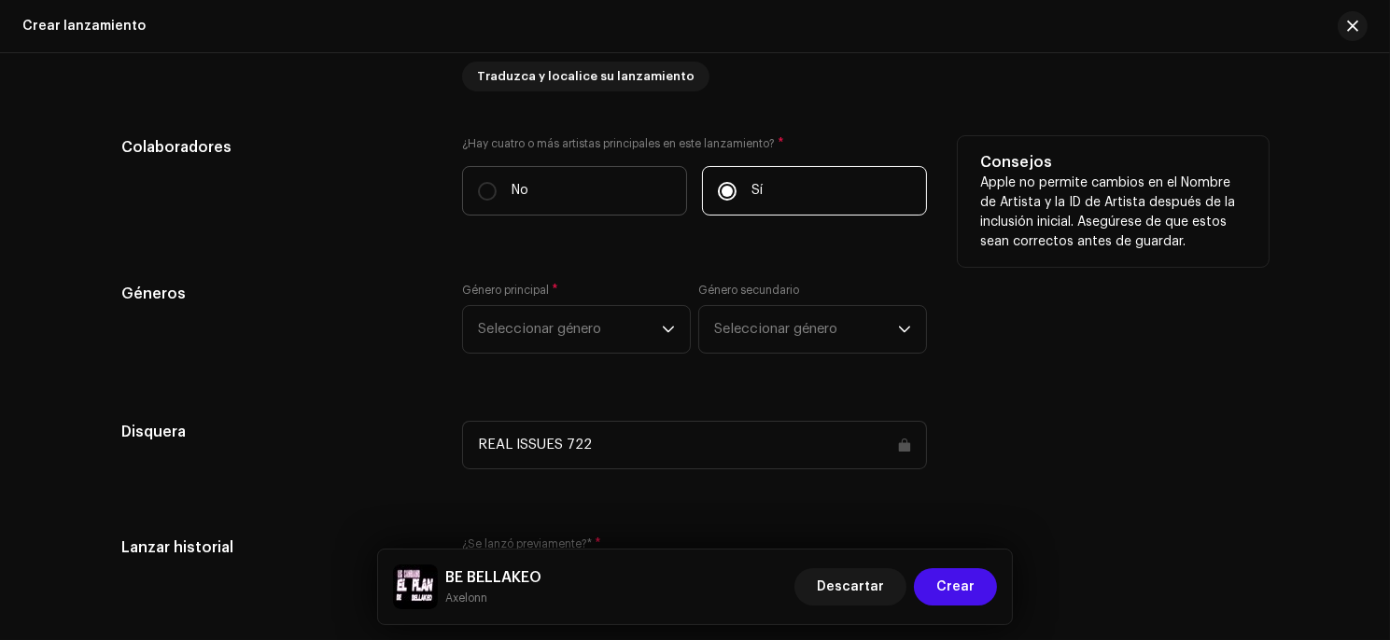
click at [532, 192] on label "No" at bounding box center [574, 190] width 225 height 49
click at [497, 192] on input "No" at bounding box center [487, 191] width 19 height 19
radio input "true"
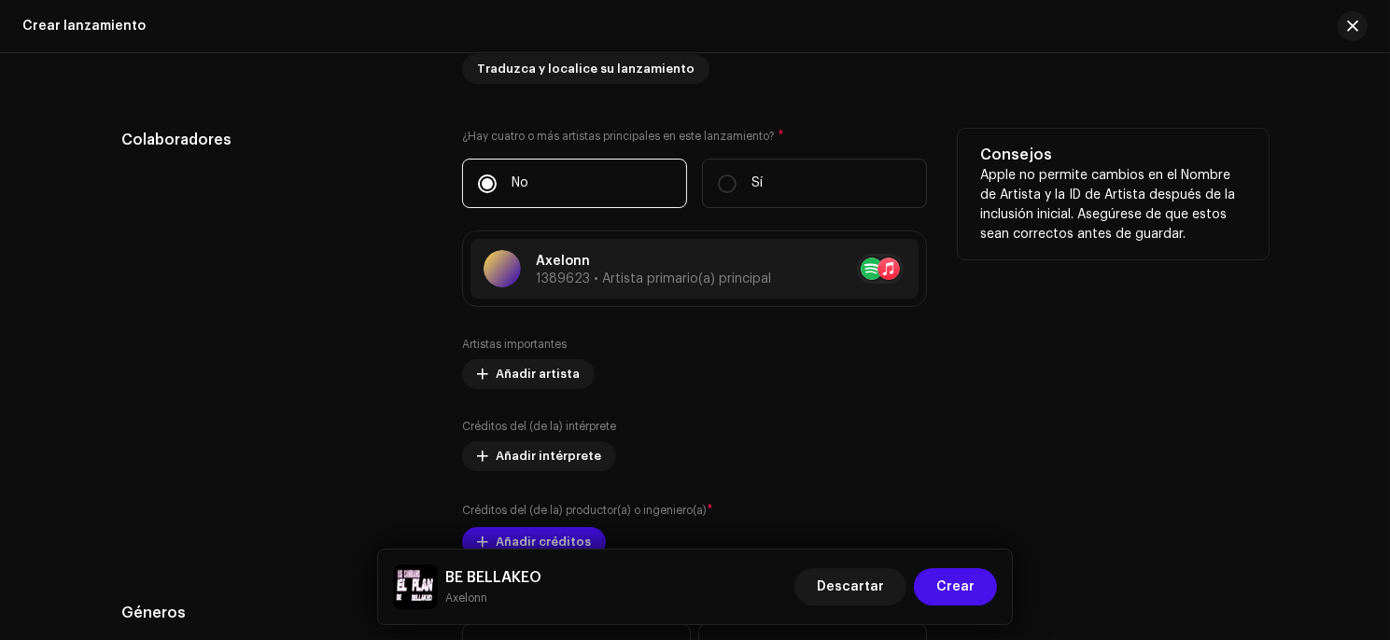
scroll to position [2015, 0]
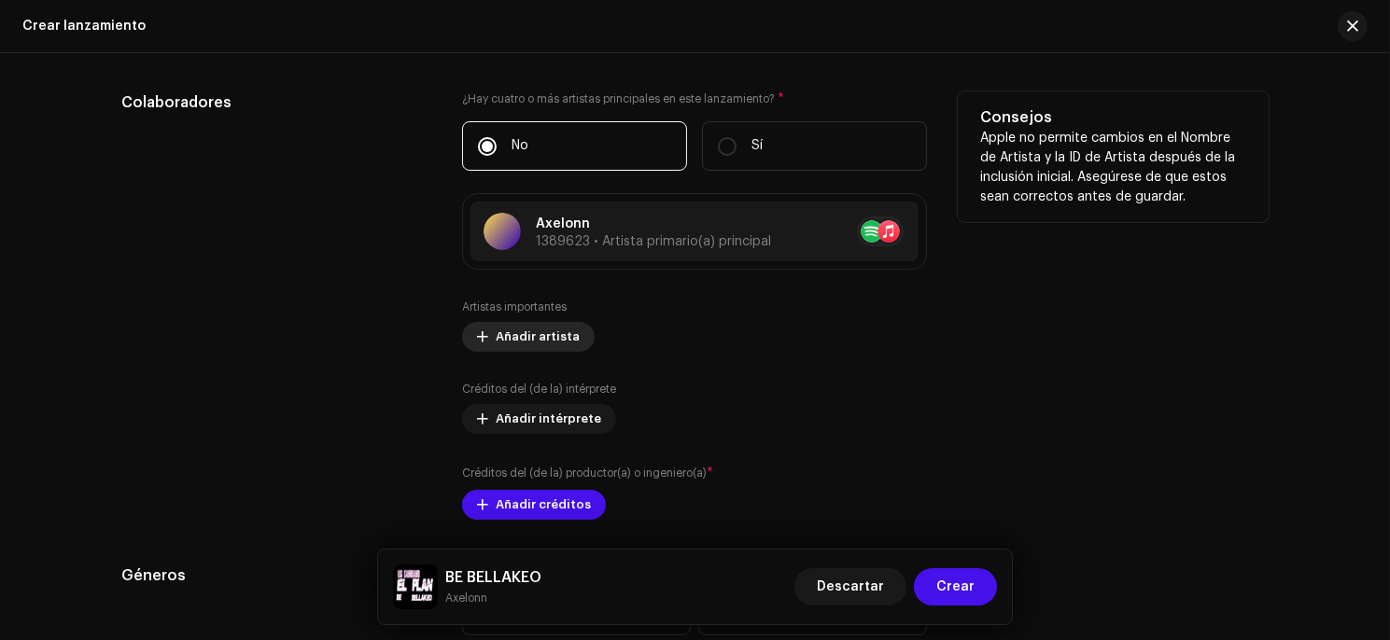
click at [533, 343] on span "Añadir artista" at bounding box center [538, 336] width 84 height 37
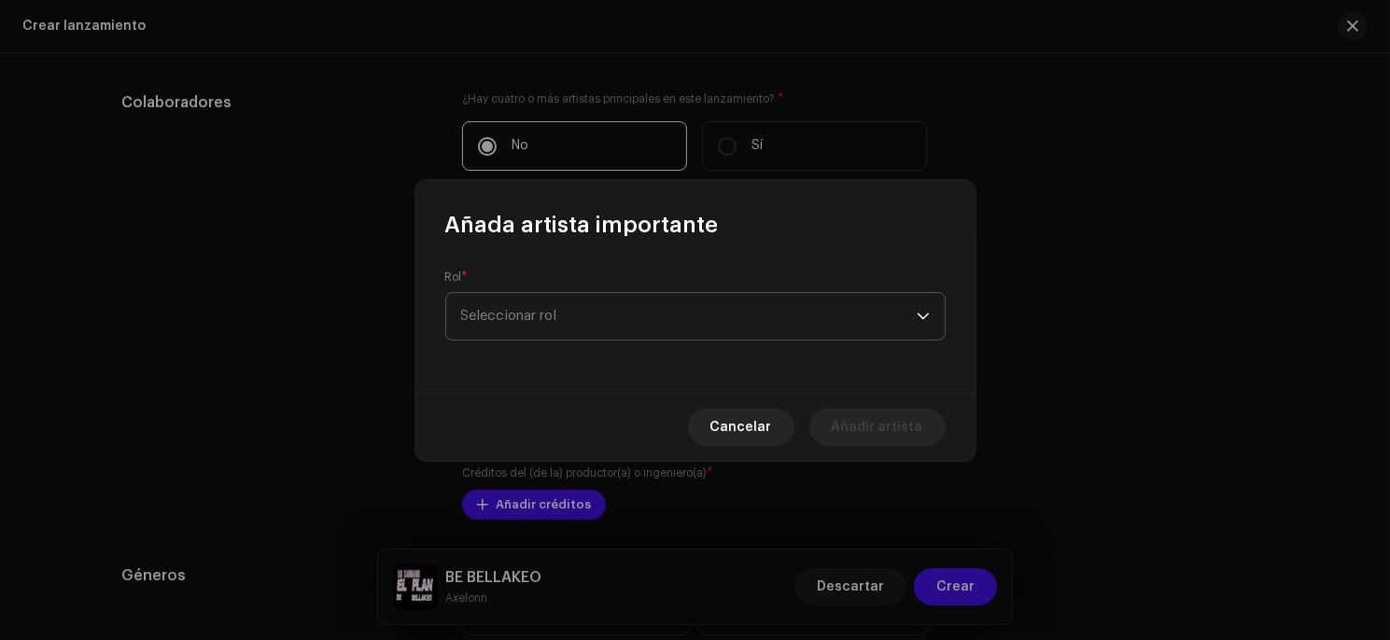
click at [573, 318] on span "Seleccionar rol" at bounding box center [688, 316] width 455 height 47
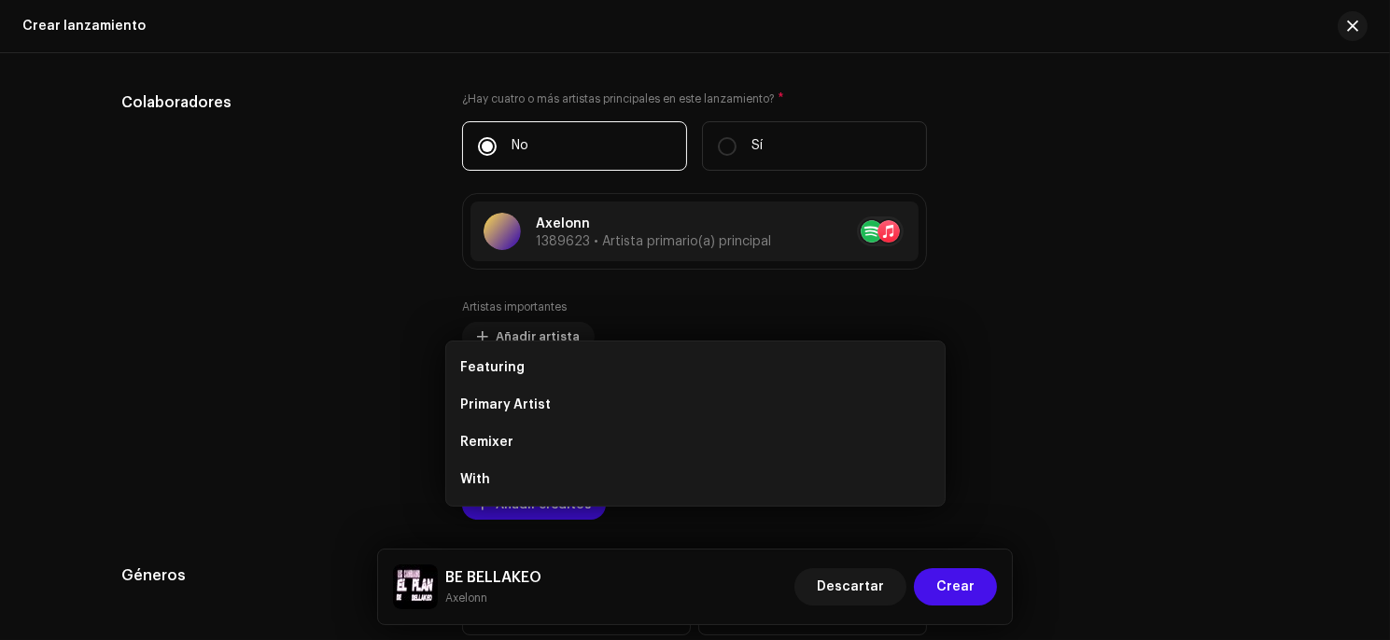
click at [399, 350] on div "Añada artista importante Rol * Seleccionar rol Cancelar Añadir artista" at bounding box center [695, 320] width 1390 height 640
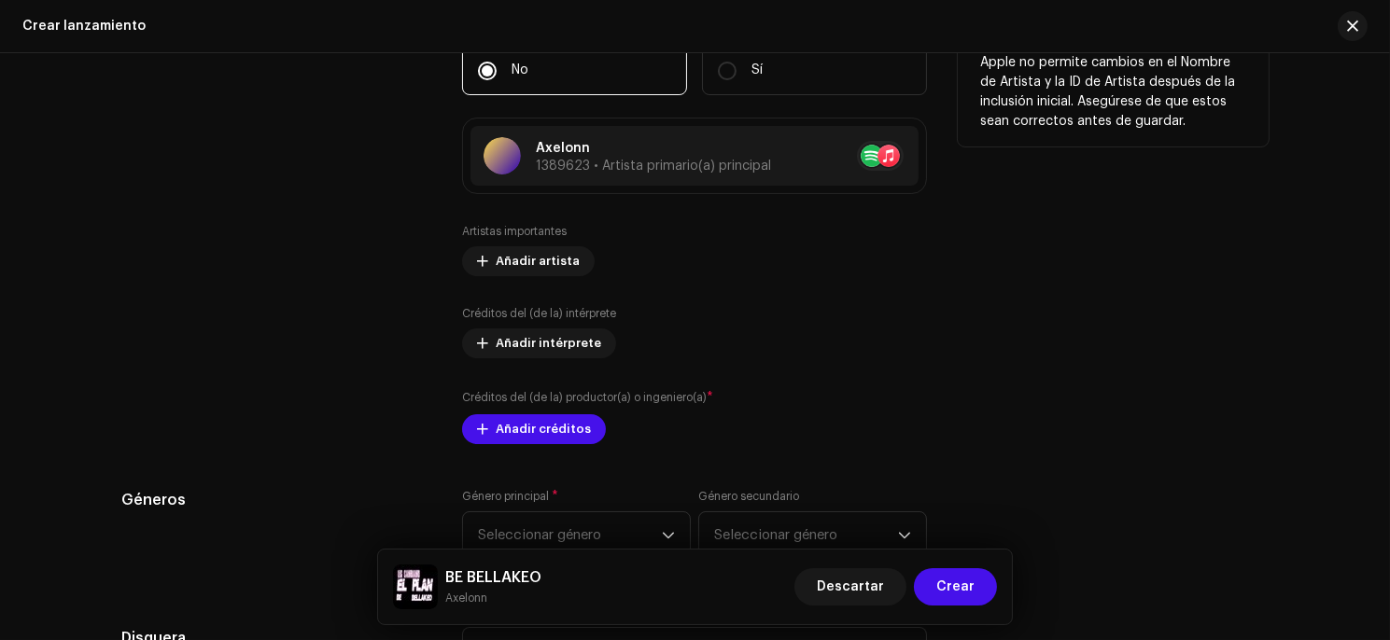
scroll to position [2092, 0]
click at [533, 421] on span "Añadir créditos" at bounding box center [543, 428] width 95 height 37
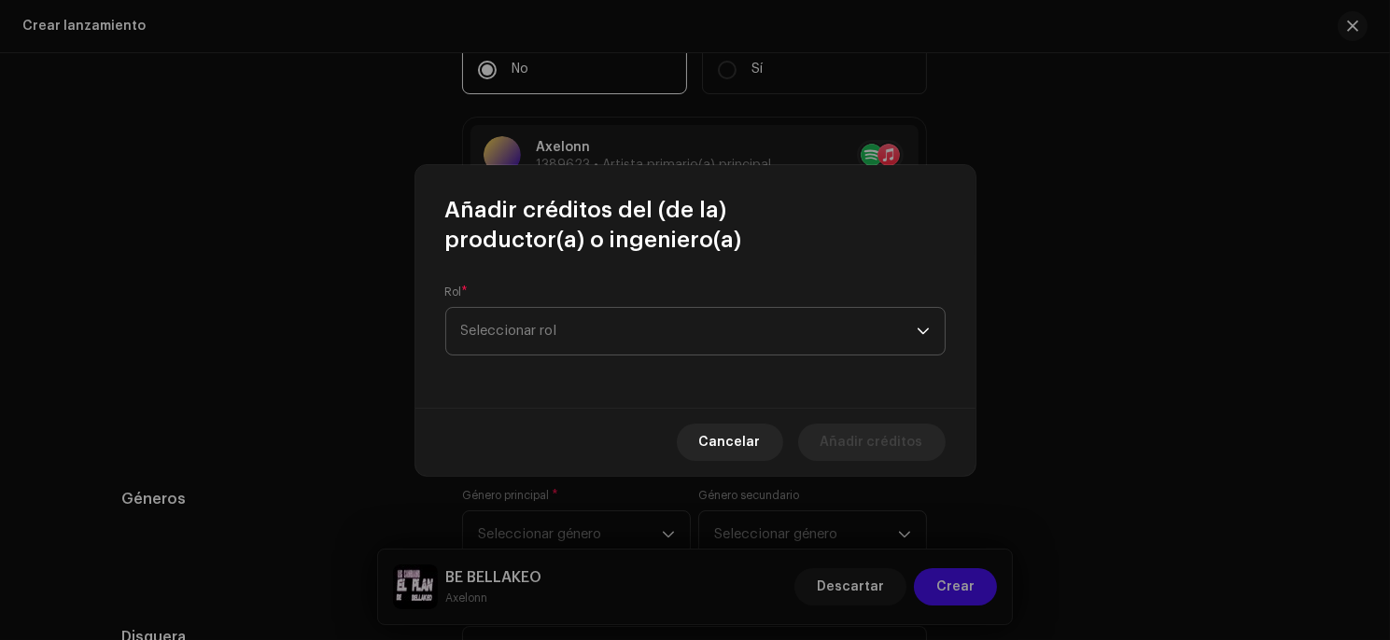
click at [565, 337] on span "Seleccionar rol" at bounding box center [688, 331] width 455 height 47
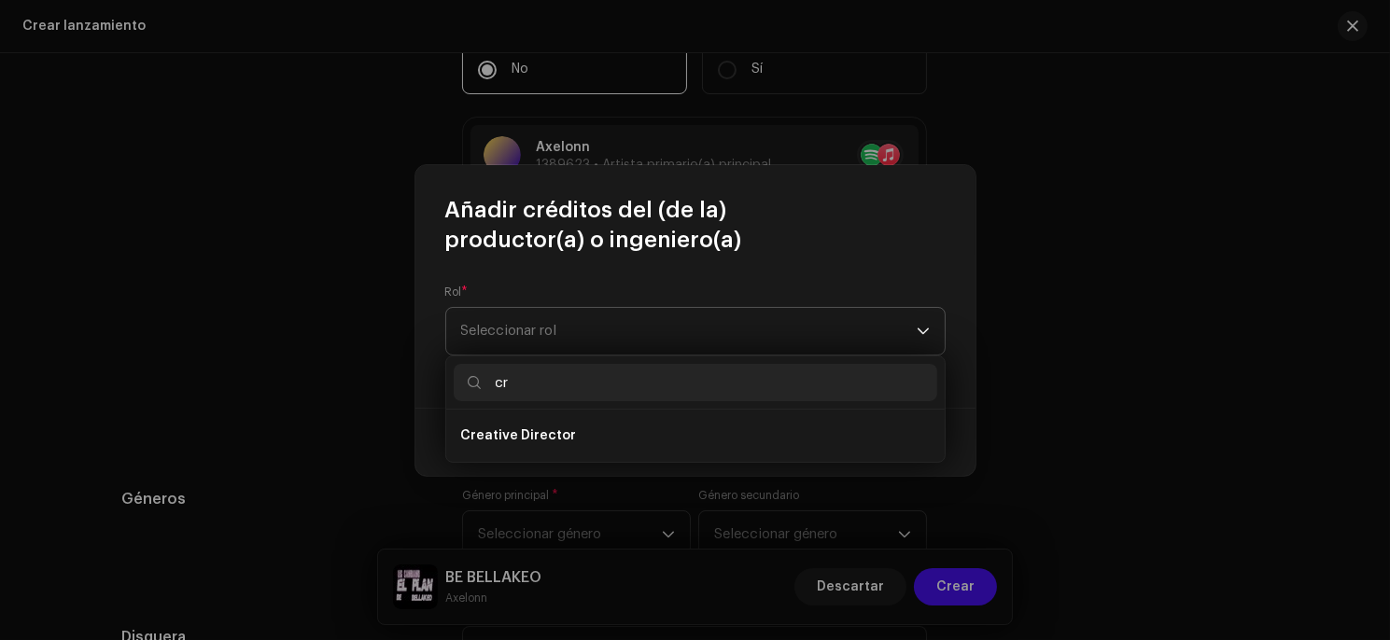
type input "c"
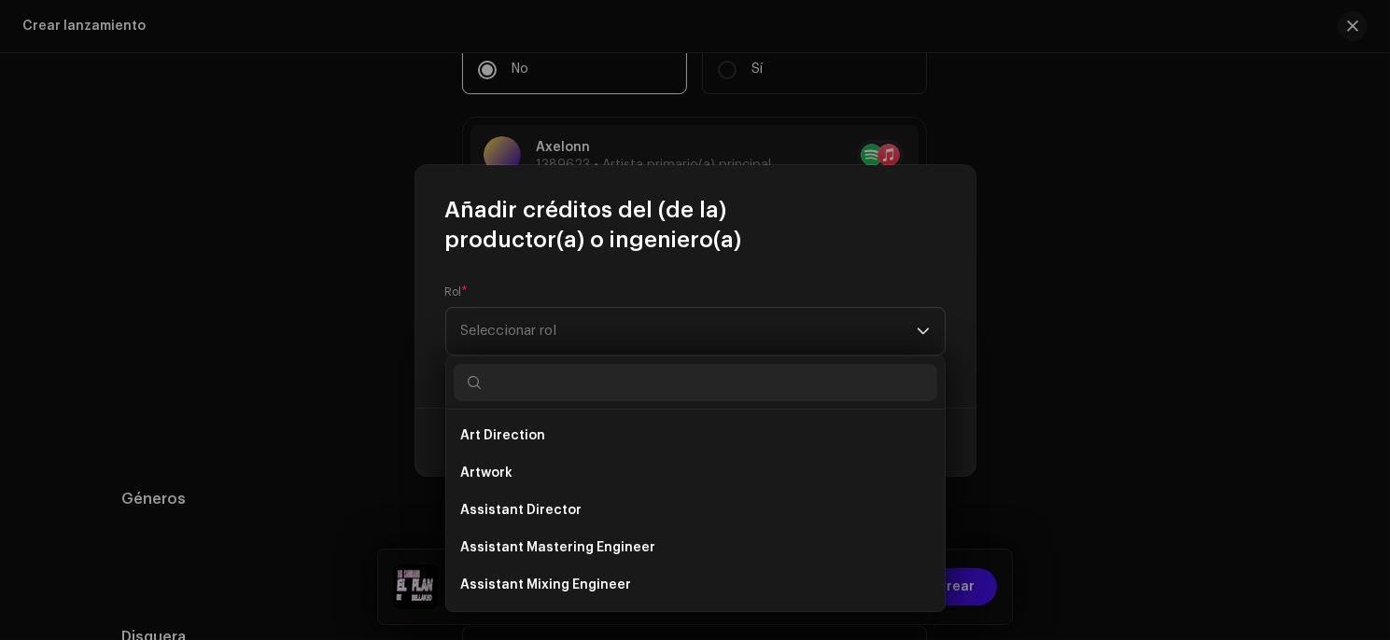
click at [682, 280] on div "Rol * Seleccionar rol" at bounding box center [695, 331] width 560 height 153
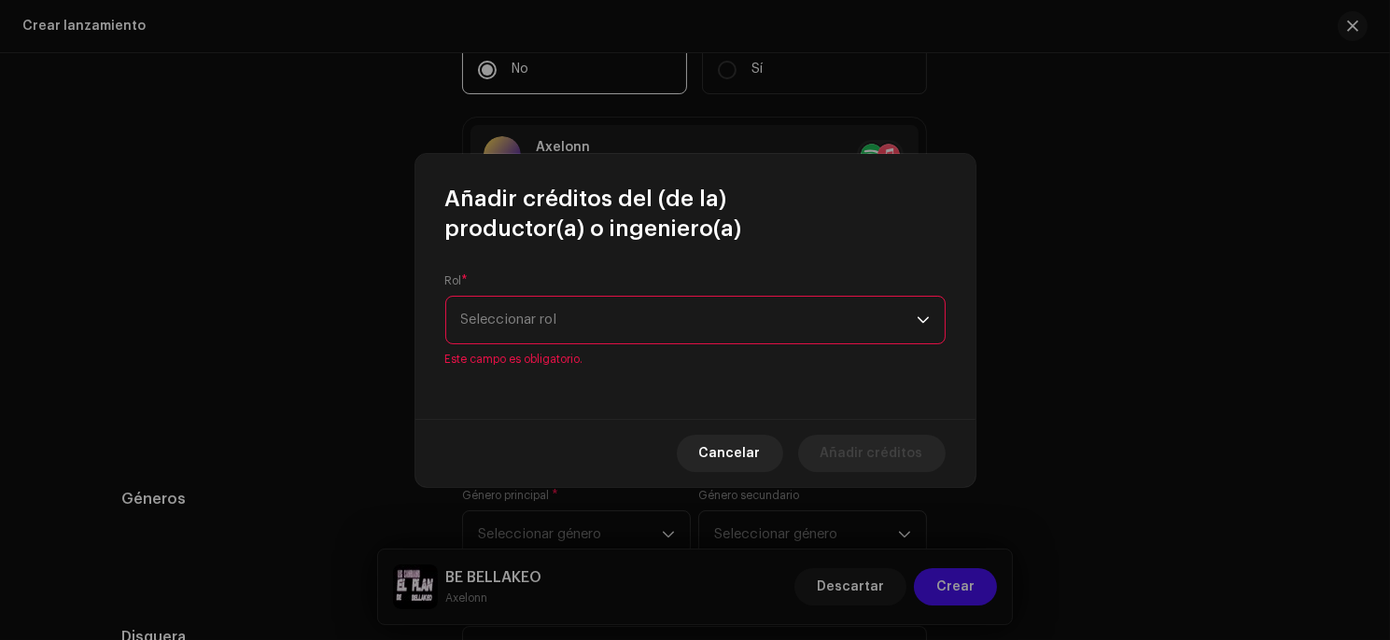
click at [661, 327] on span "Seleccionar rol" at bounding box center [688, 320] width 455 height 47
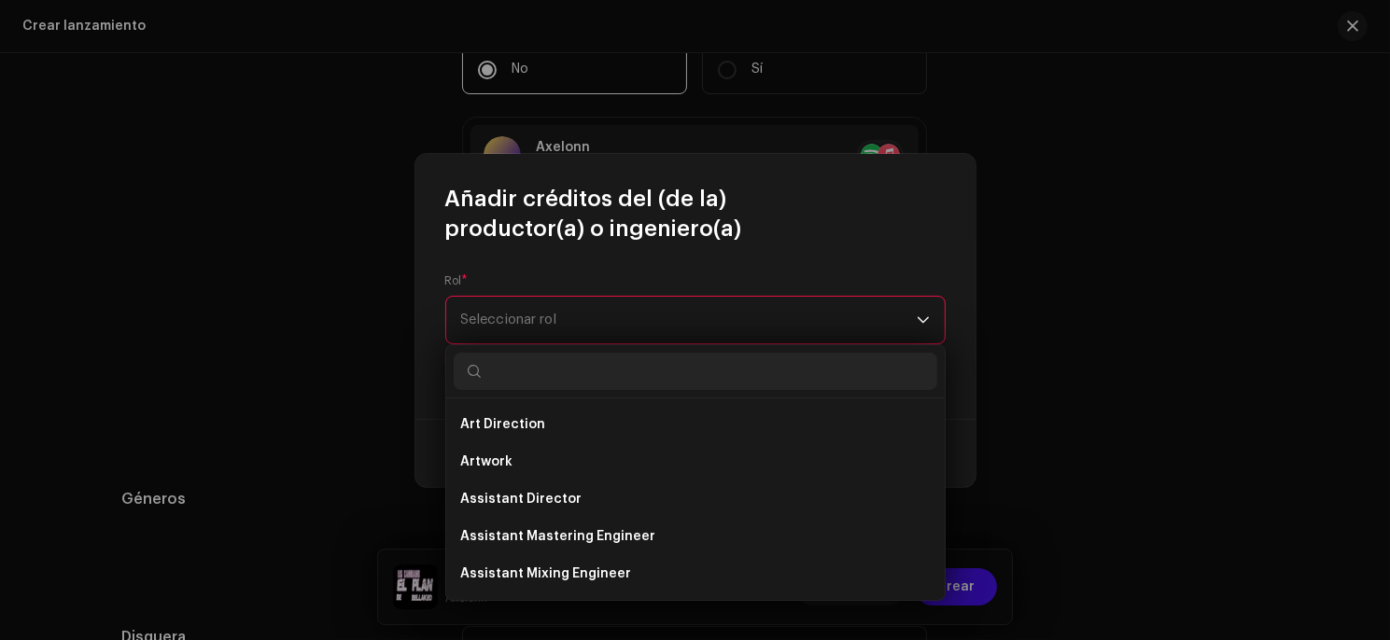
click at [521, 219] on span "Añadir créditos del (de la) productor(a) o ingeniero(a)" at bounding box center [695, 214] width 500 height 60
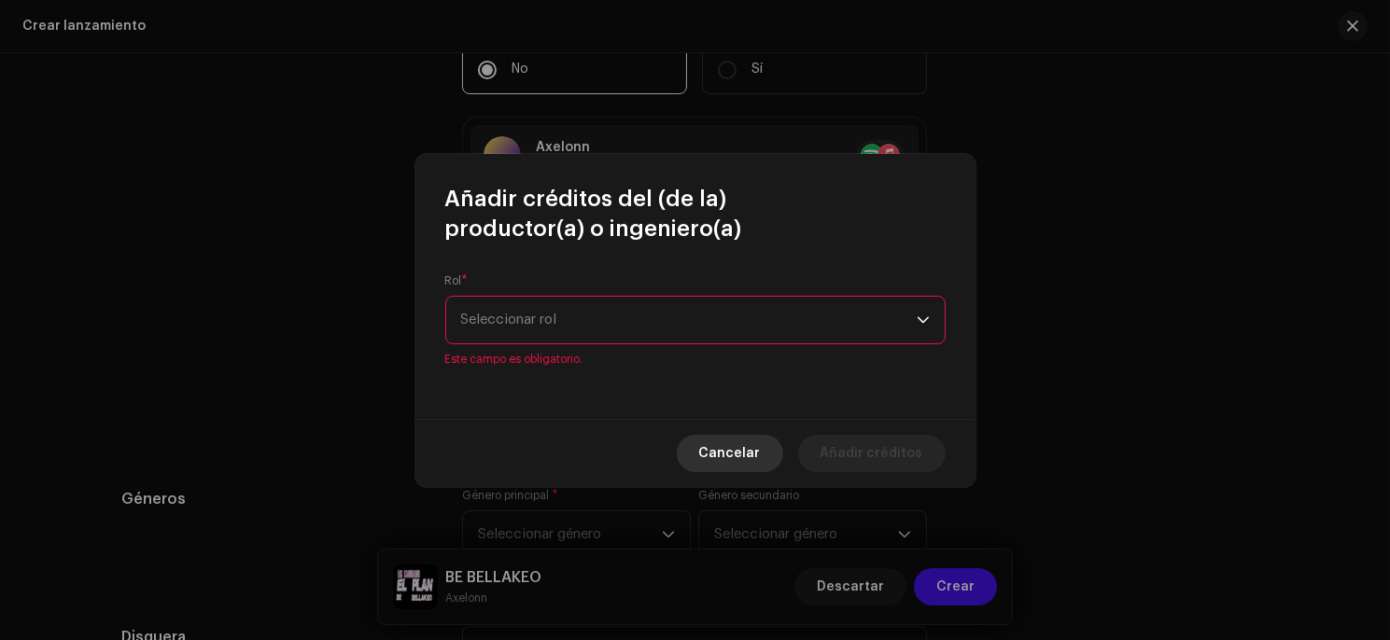
click at [768, 467] on button "Cancelar" at bounding box center [730, 453] width 106 height 37
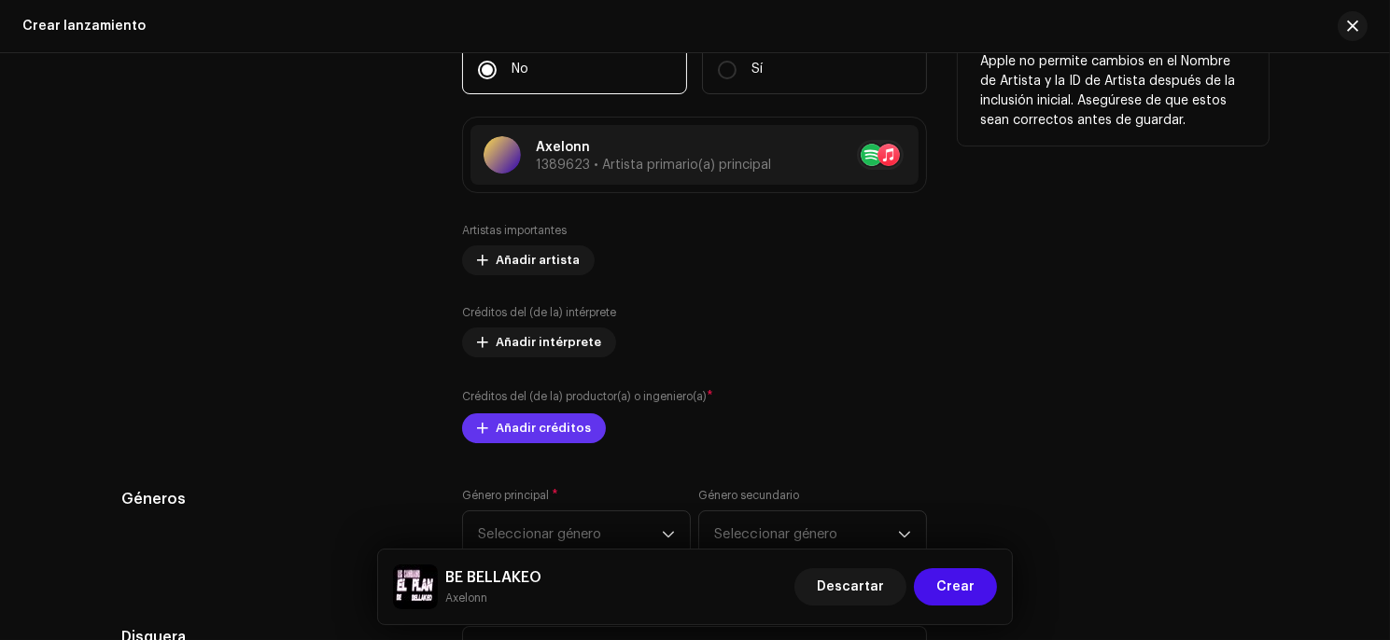
click at [566, 430] on span "Añadir créditos" at bounding box center [543, 428] width 95 height 37
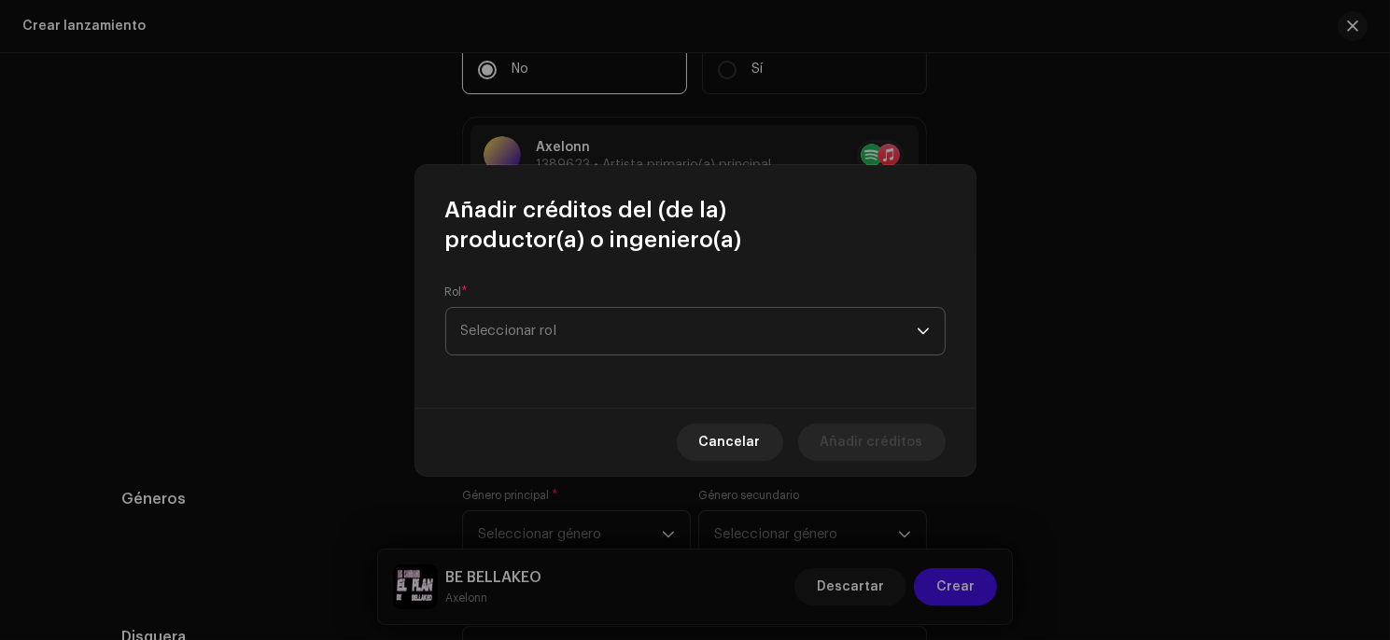
click at [576, 322] on span "Seleccionar rol" at bounding box center [688, 331] width 455 height 47
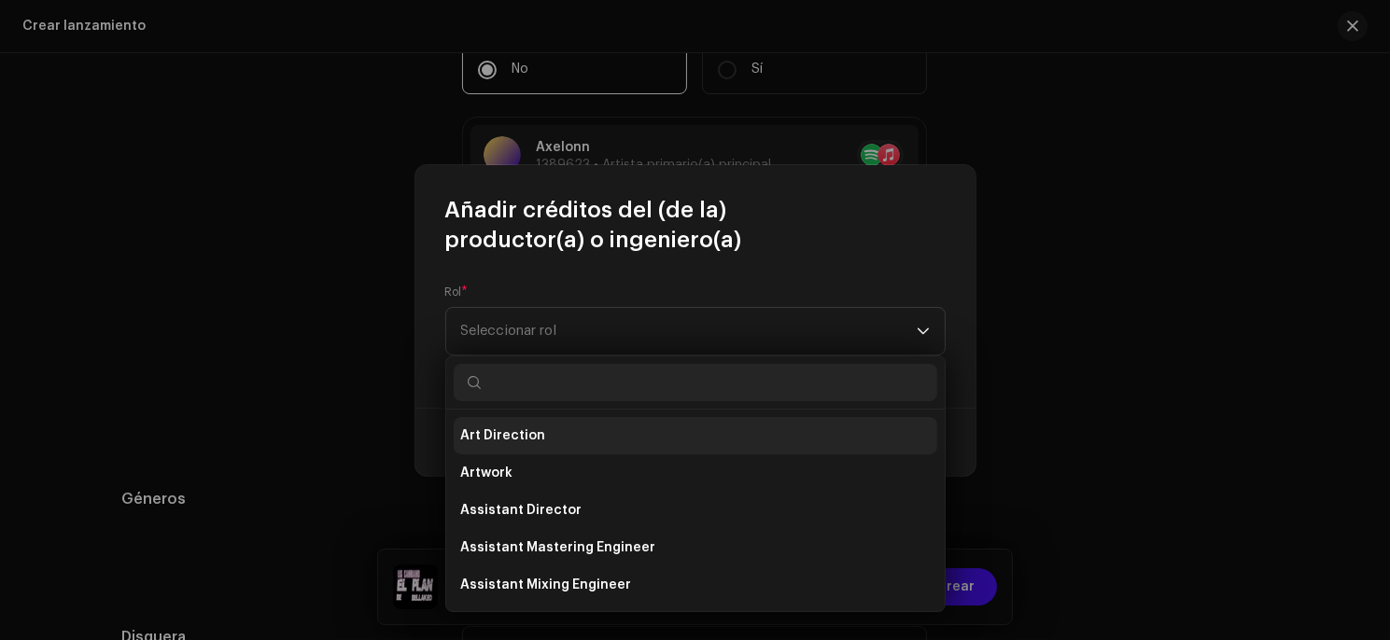
click at [550, 429] on li "Art Direction" at bounding box center [695, 435] width 483 height 37
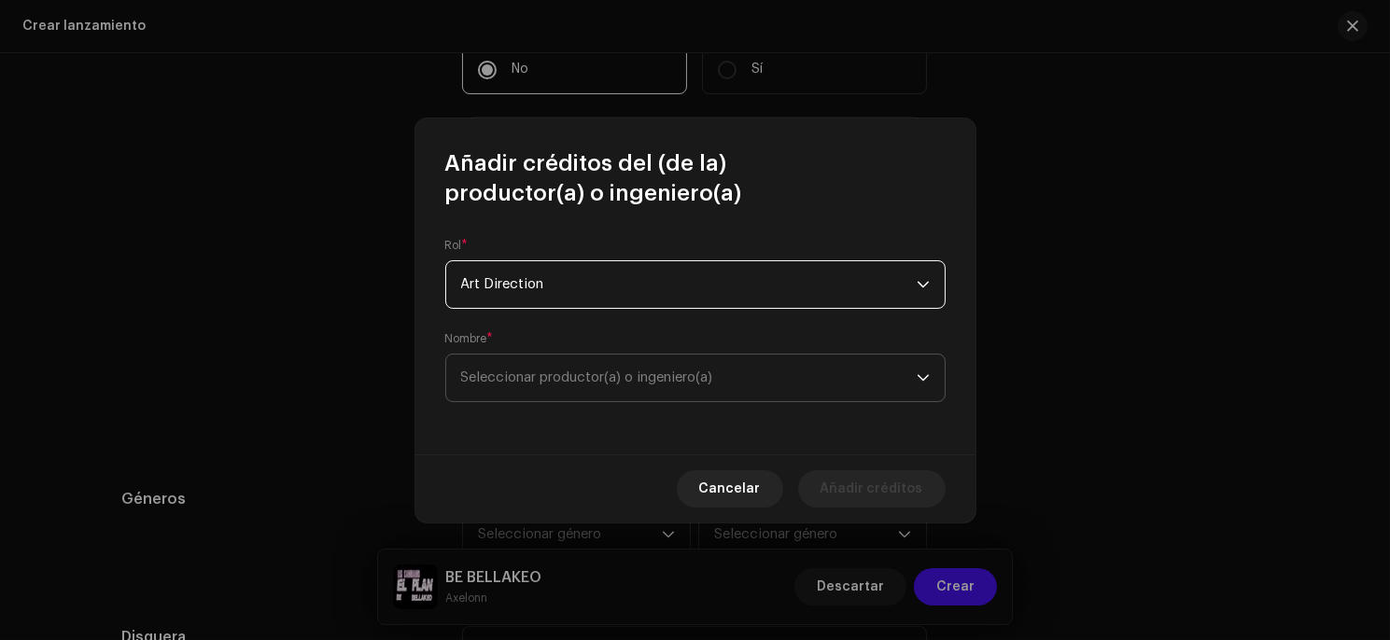
click at [566, 358] on span "Seleccionar productor(a) o ingeniero(a)" at bounding box center [688, 378] width 455 height 47
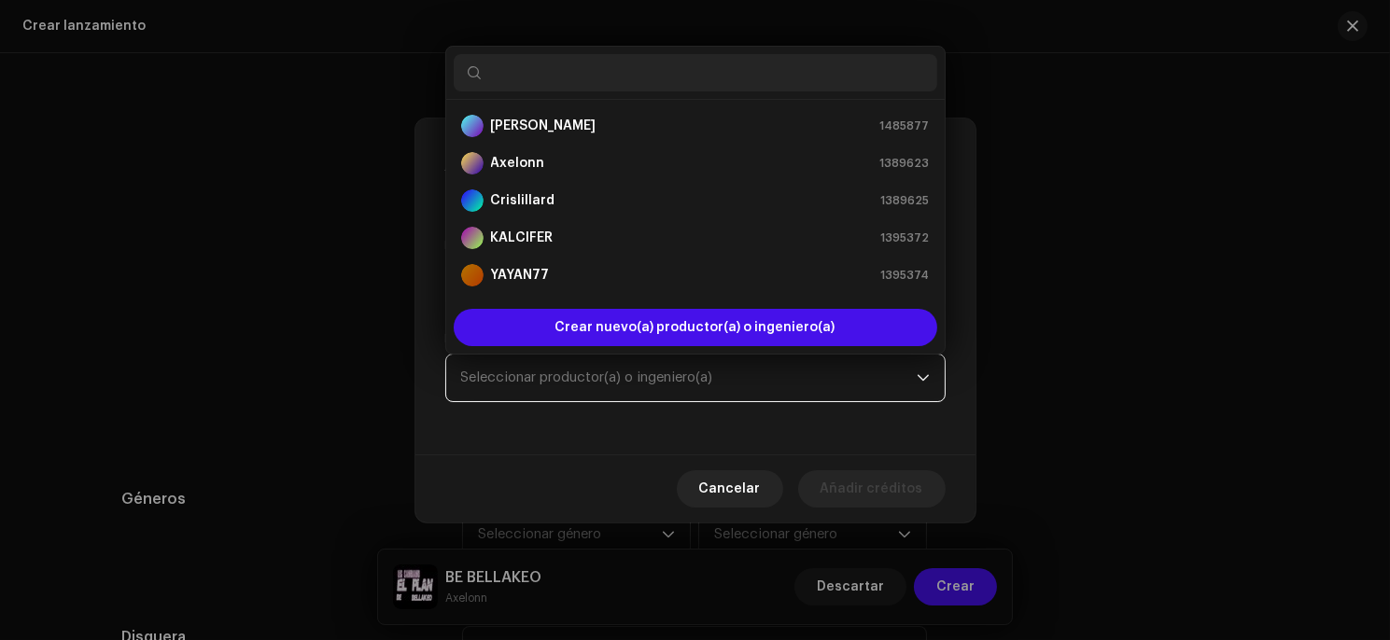
click at [557, 363] on span "Seleccionar productor(a) o ingeniero(a)" at bounding box center [688, 378] width 455 height 47
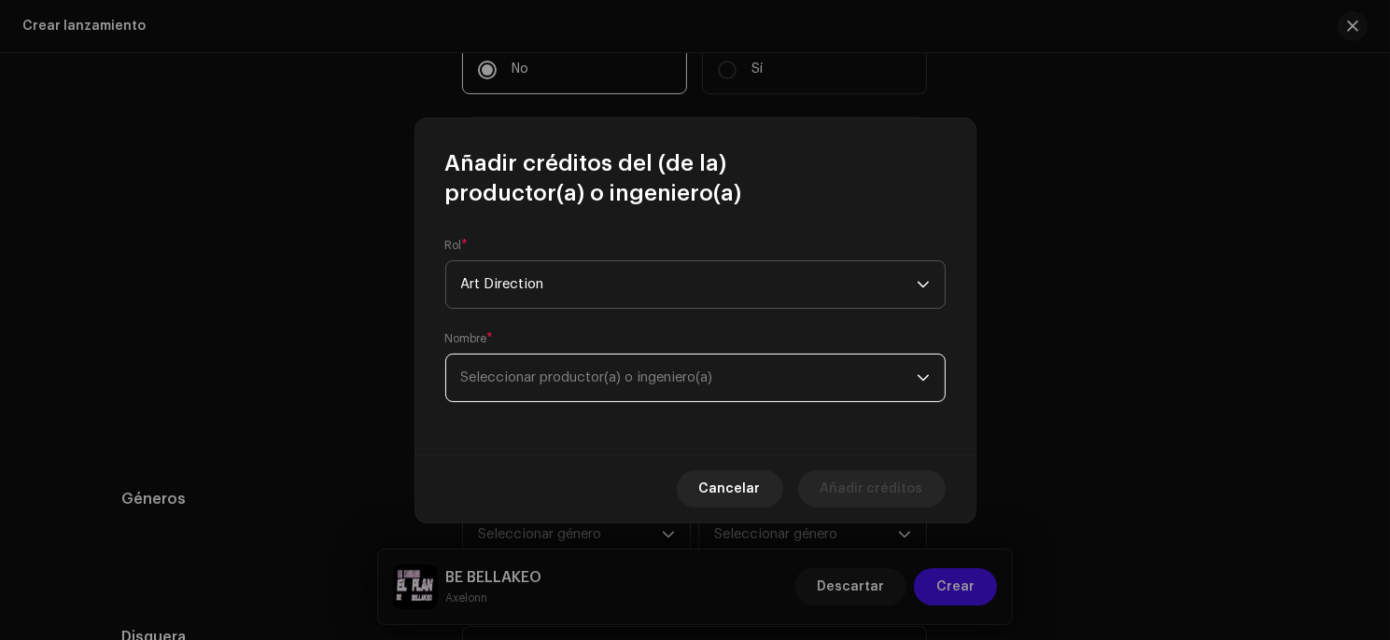
click at [532, 285] on span "Art Direction" at bounding box center [688, 284] width 455 height 47
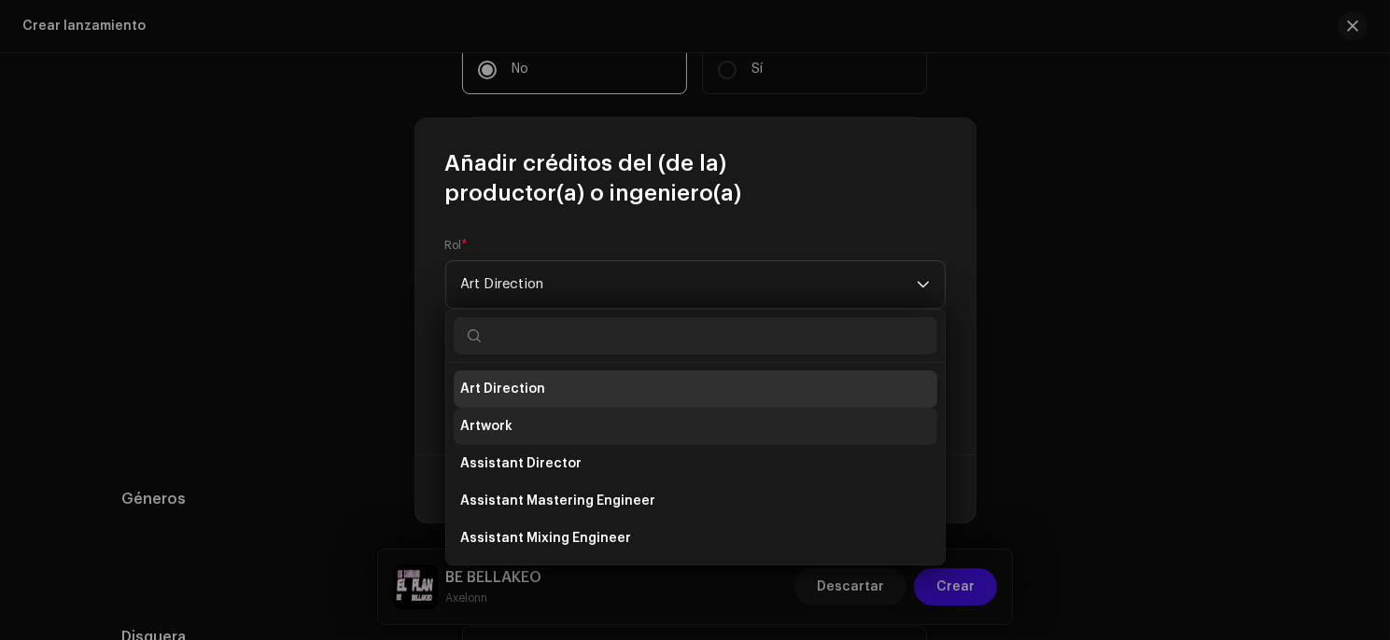
click at [521, 423] on li "Artwork" at bounding box center [695, 426] width 483 height 37
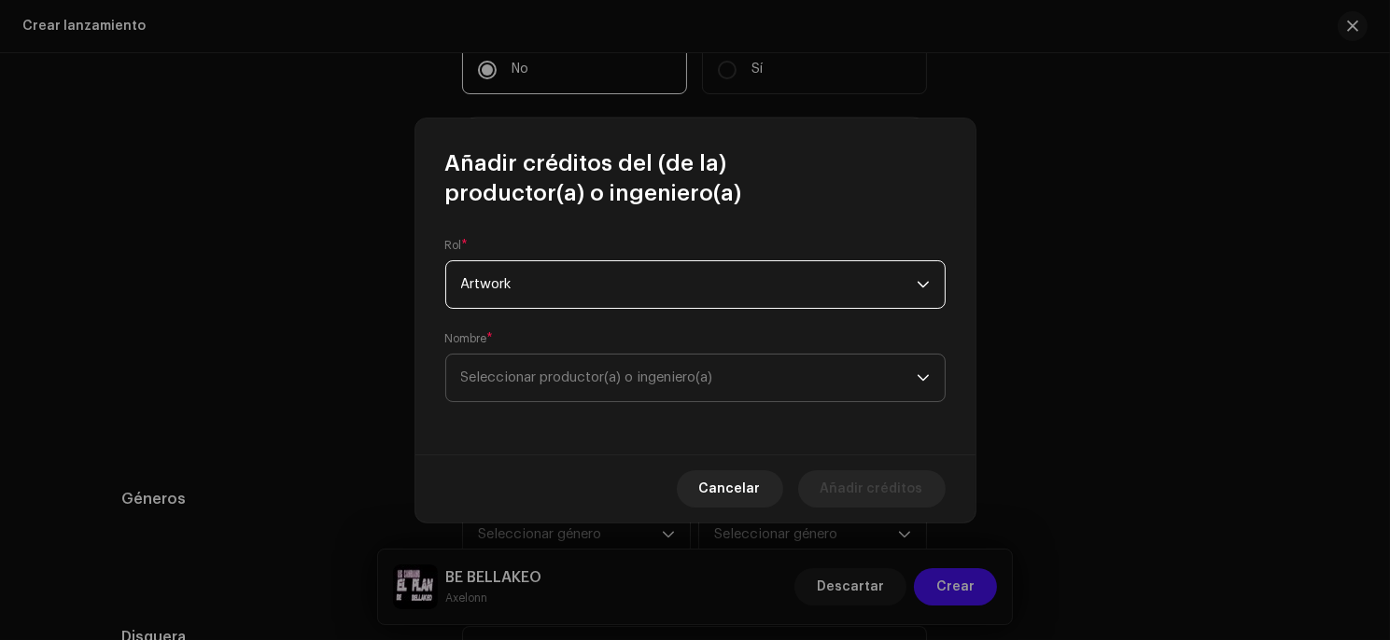
click at [518, 383] on span "Seleccionar productor(a) o ingeniero(a)" at bounding box center [587, 378] width 252 height 14
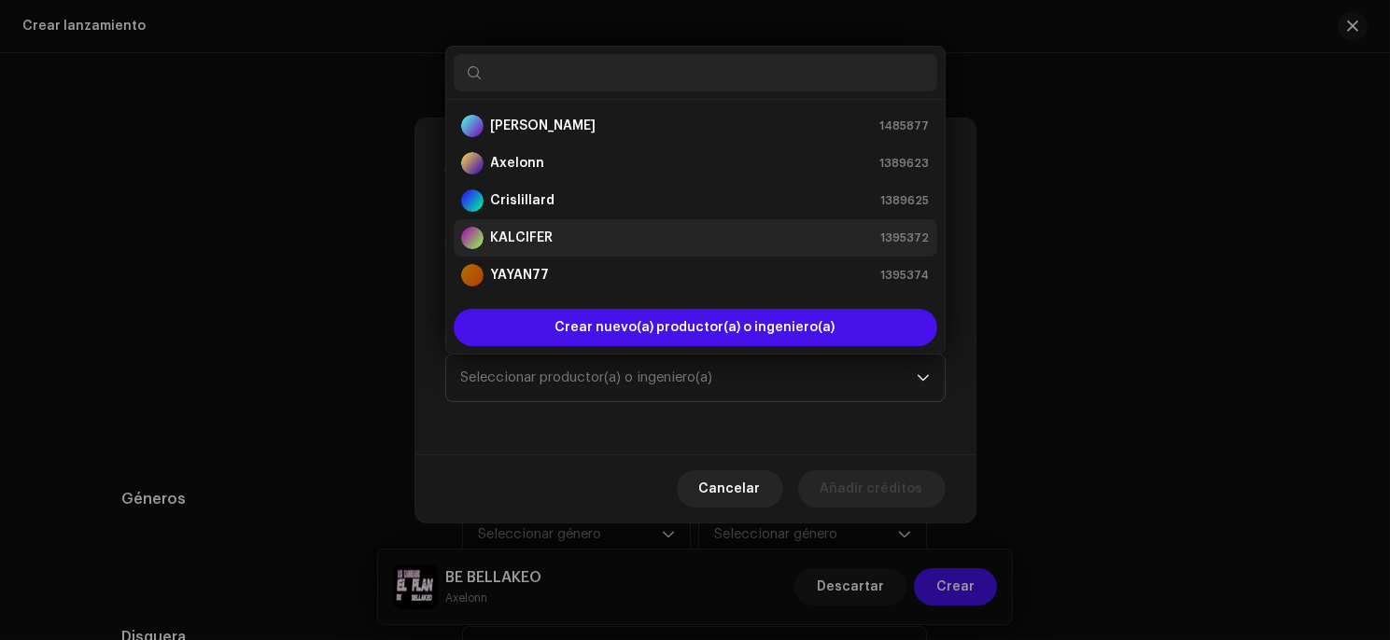
scroll to position [29, 0]
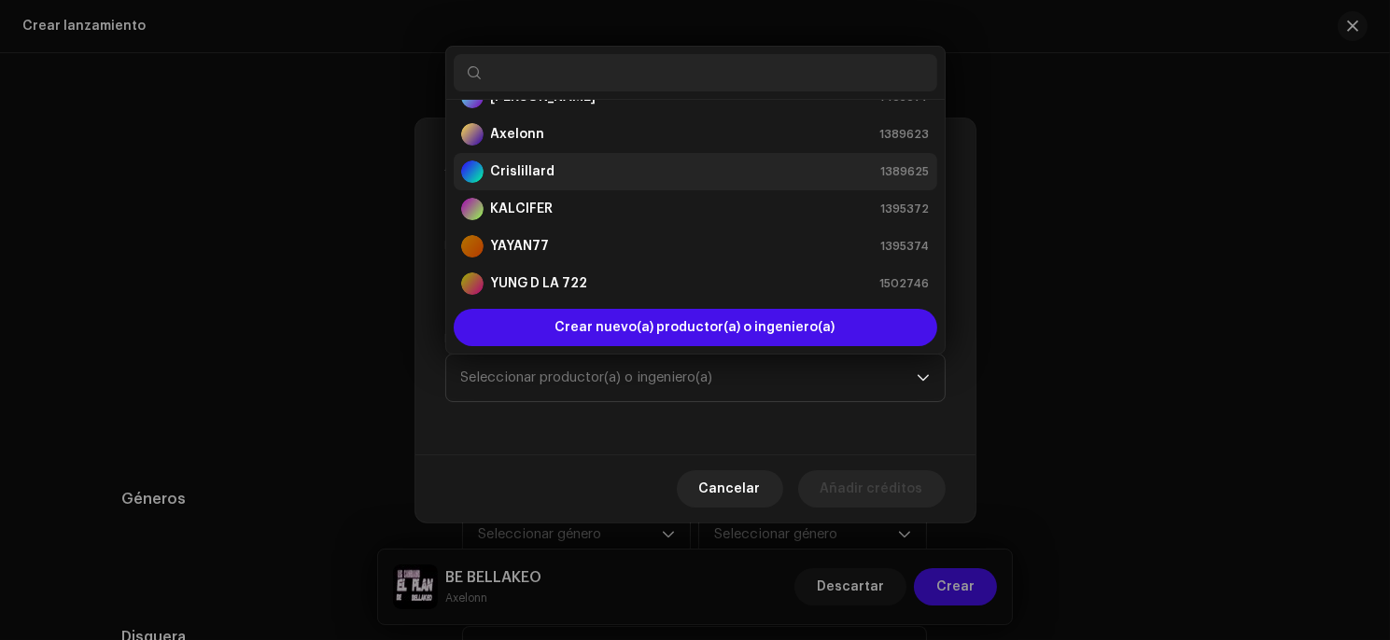
click at [523, 169] on strong "Crislillard" at bounding box center [523, 171] width 64 height 19
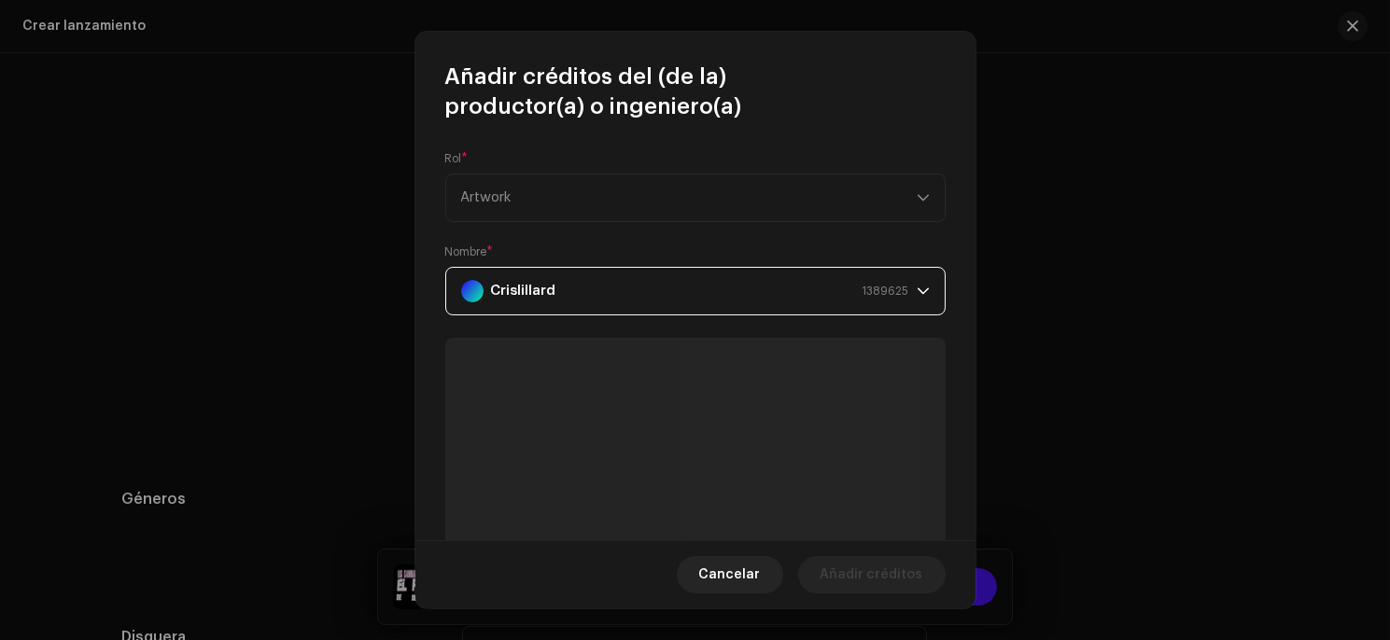
click at [567, 192] on div "Rol * Artwork" at bounding box center [695, 186] width 500 height 71
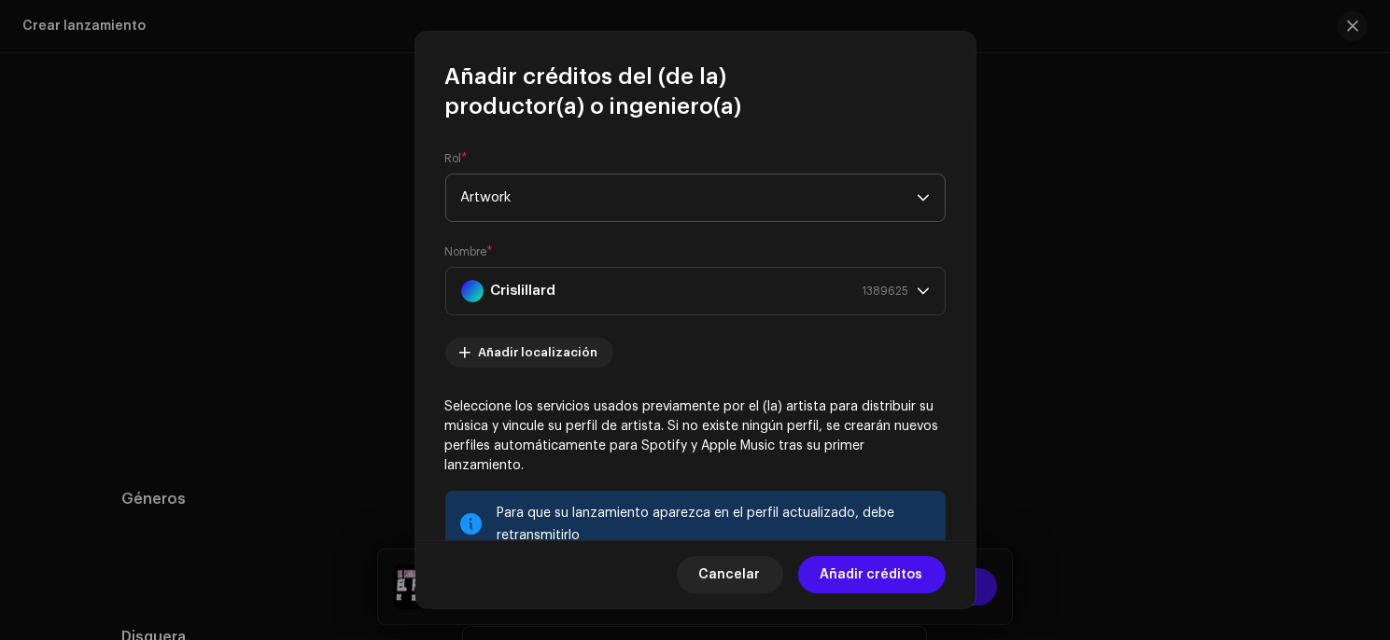
click at [556, 216] on span "Artwork" at bounding box center [688, 198] width 455 height 47
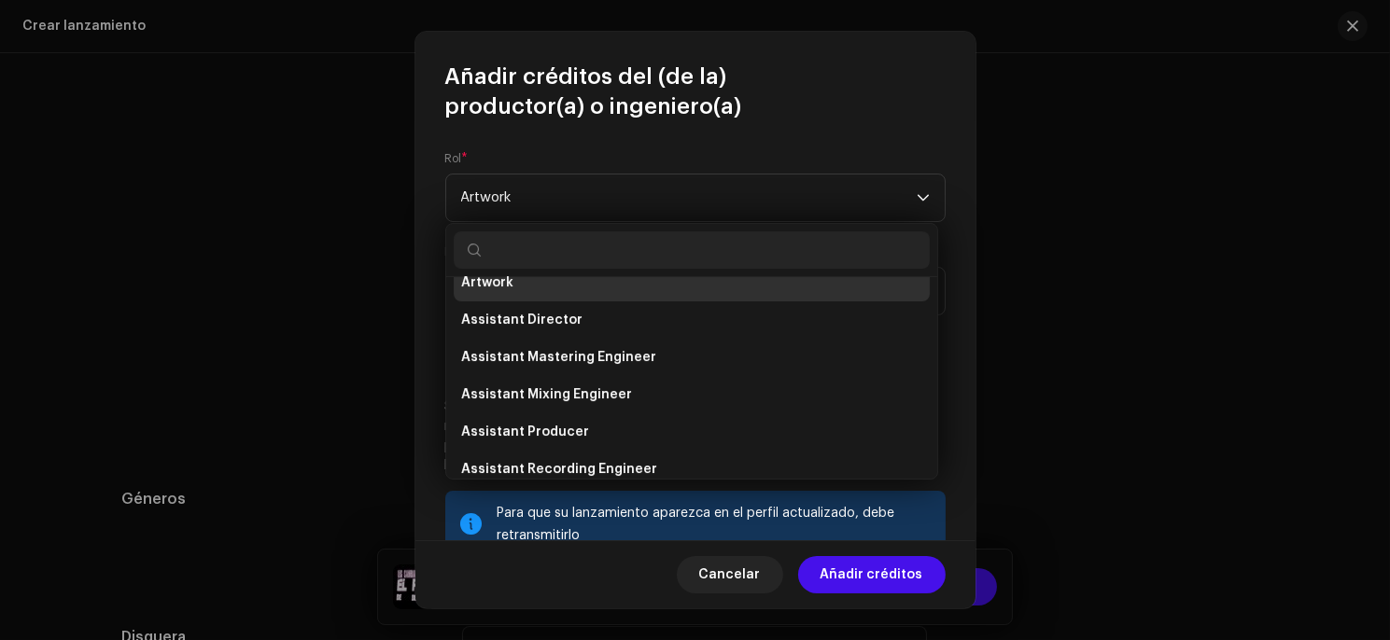
scroll to position [0, 0]
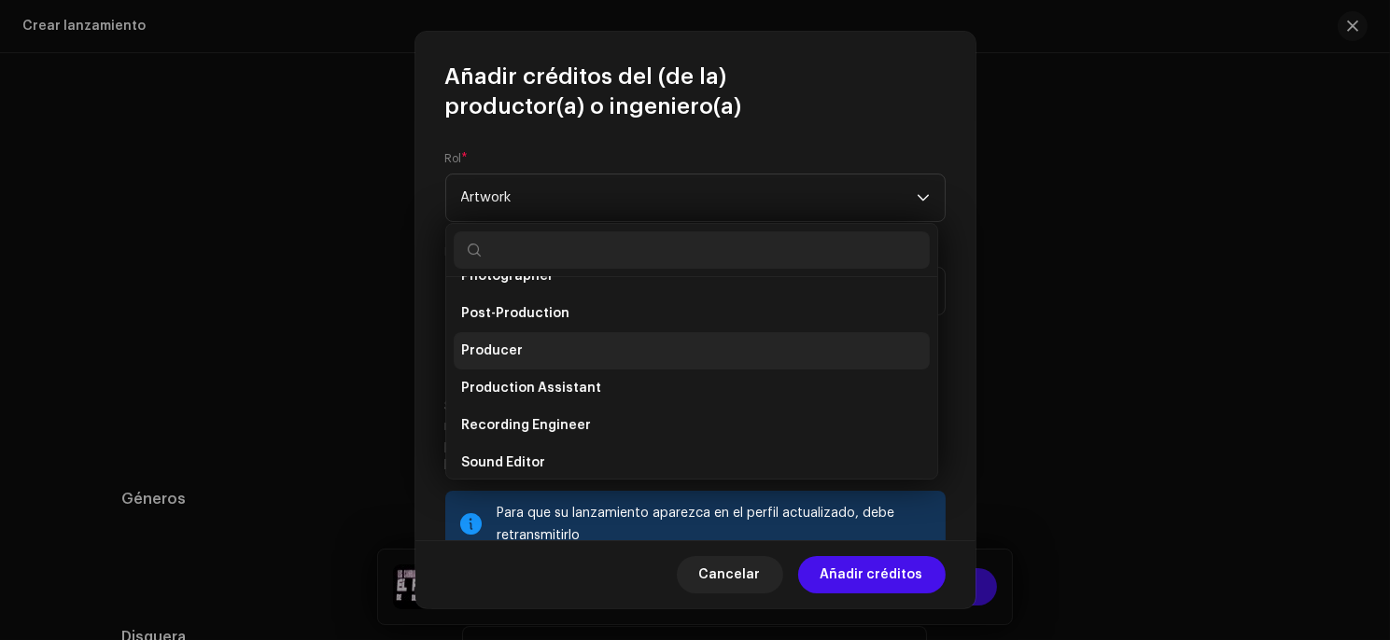
click at [508, 362] on li "Producer" at bounding box center [692, 350] width 476 height 37
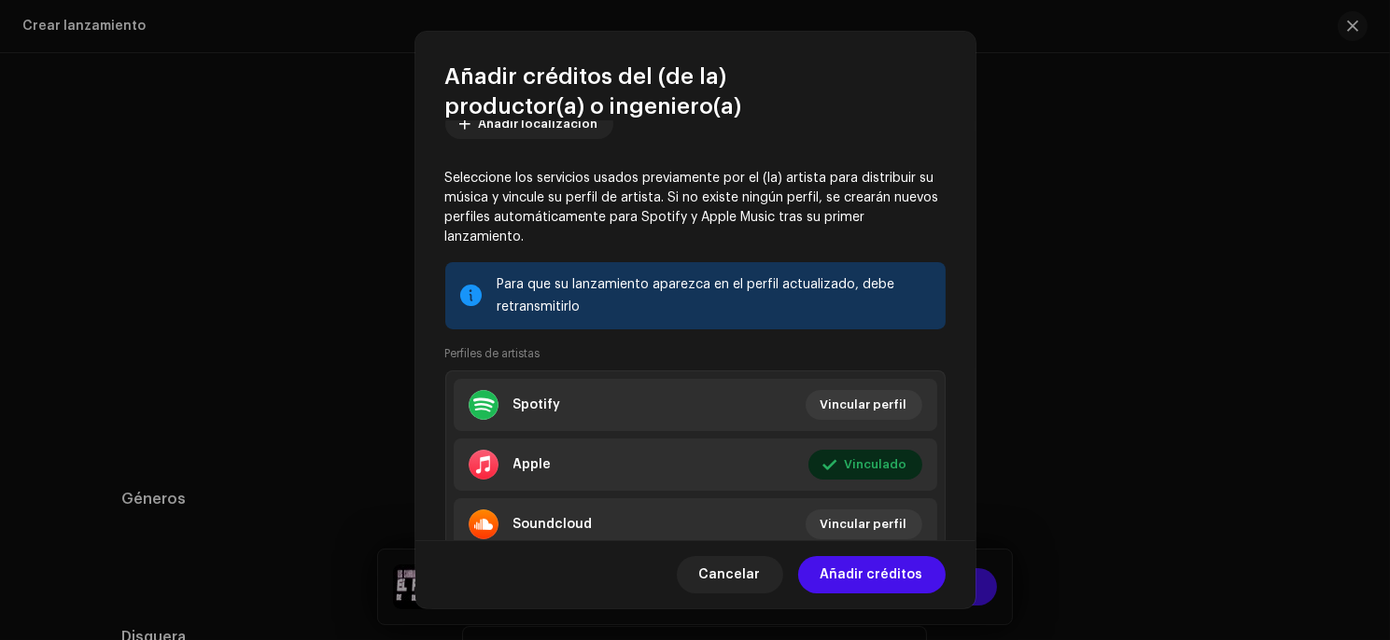
scroll to position [301, 0]
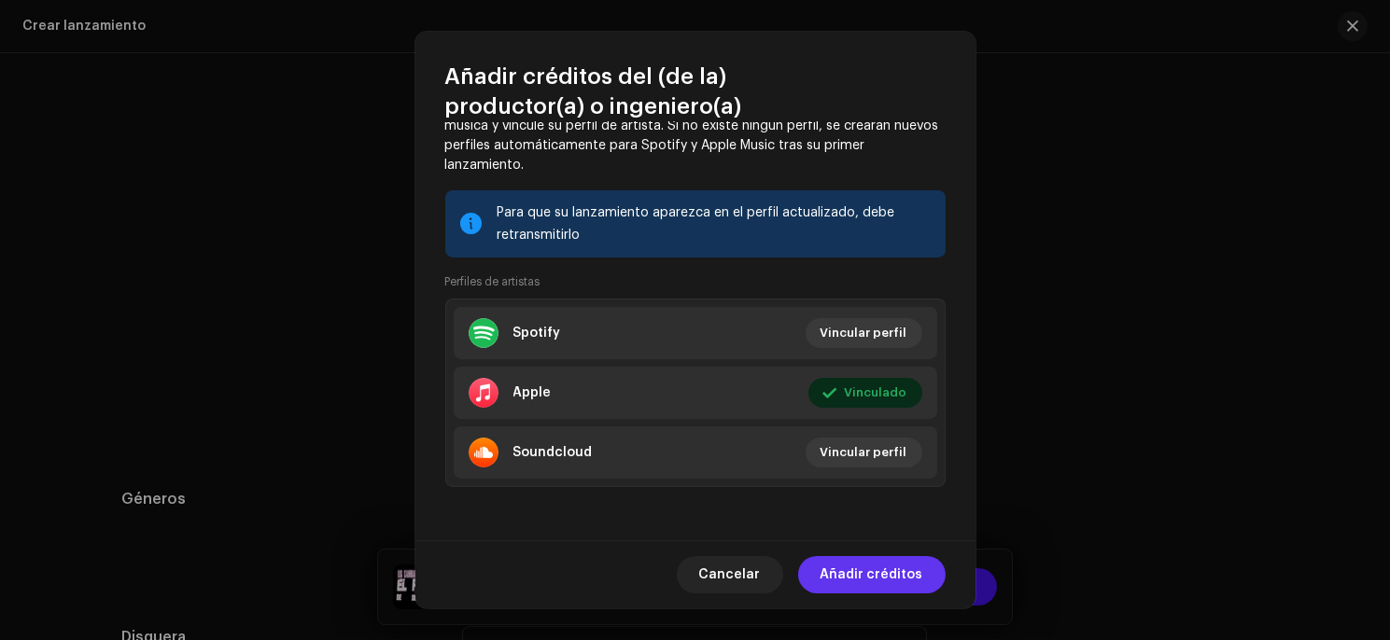
click at [855, 569] on span "Añadir créditos" at bounding box center [871, 574] width 103 height 37
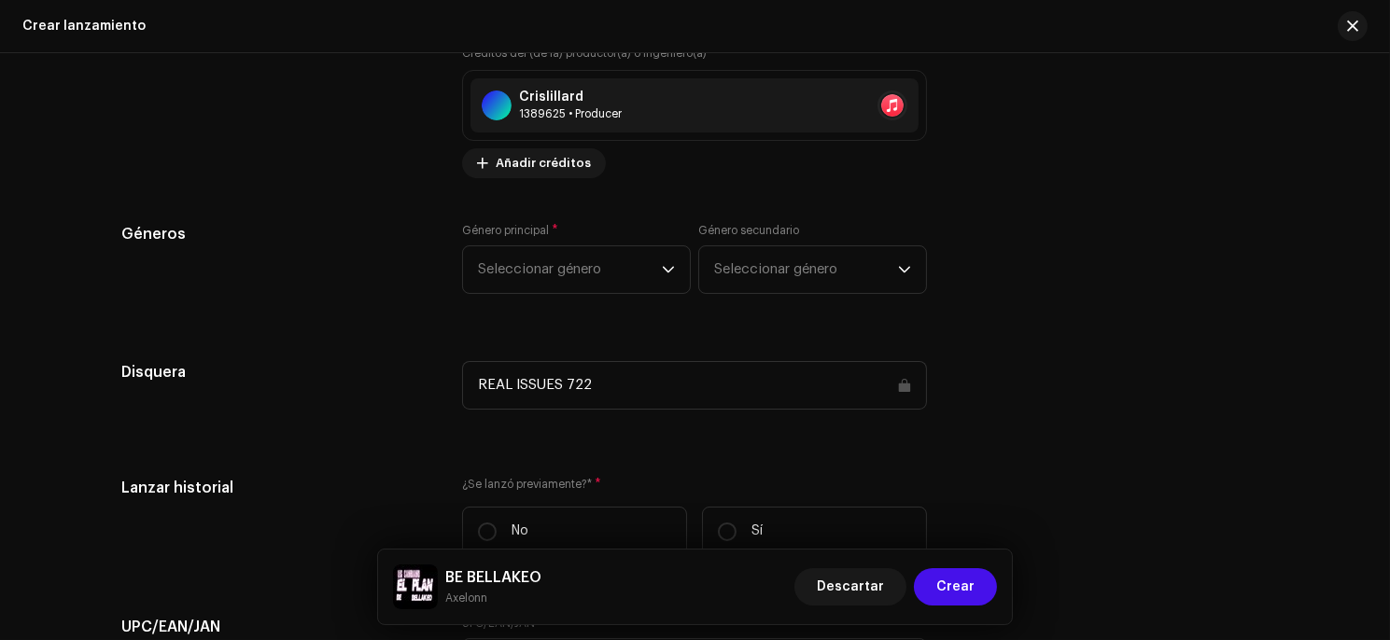
scroll to position [2449, 0]
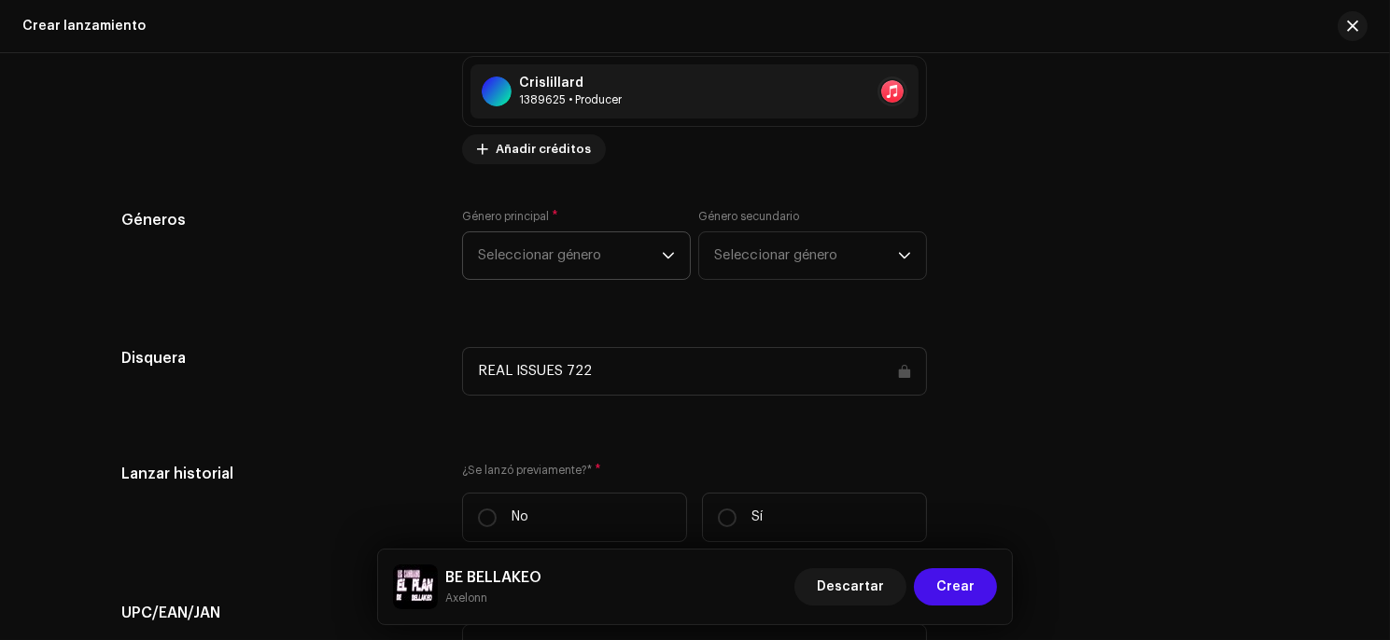
click at [644, 264] on span "Seleccionar género" at bounding box center [570, 255] width 184 height 47
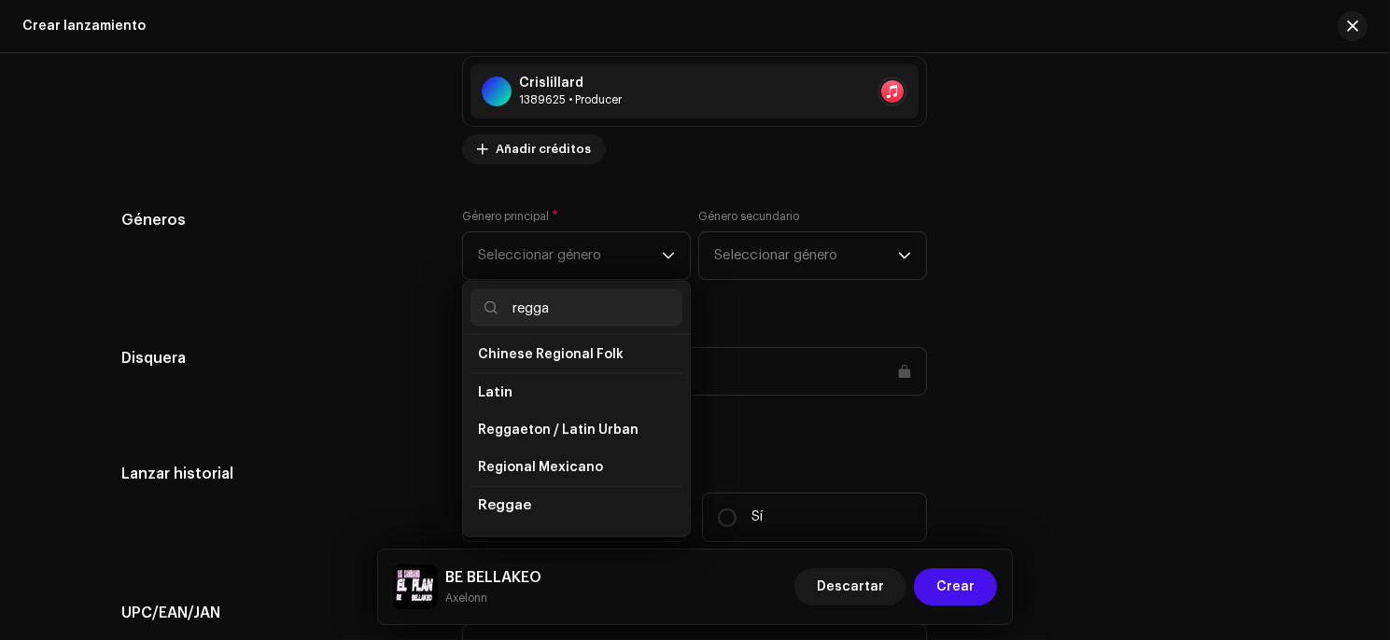
scroll to position [45, 0]
type input "reggae"
click at [552, 436] on span "Reggaeton / Latin Urban" at bounding box center [558, 429] width 161 height 19
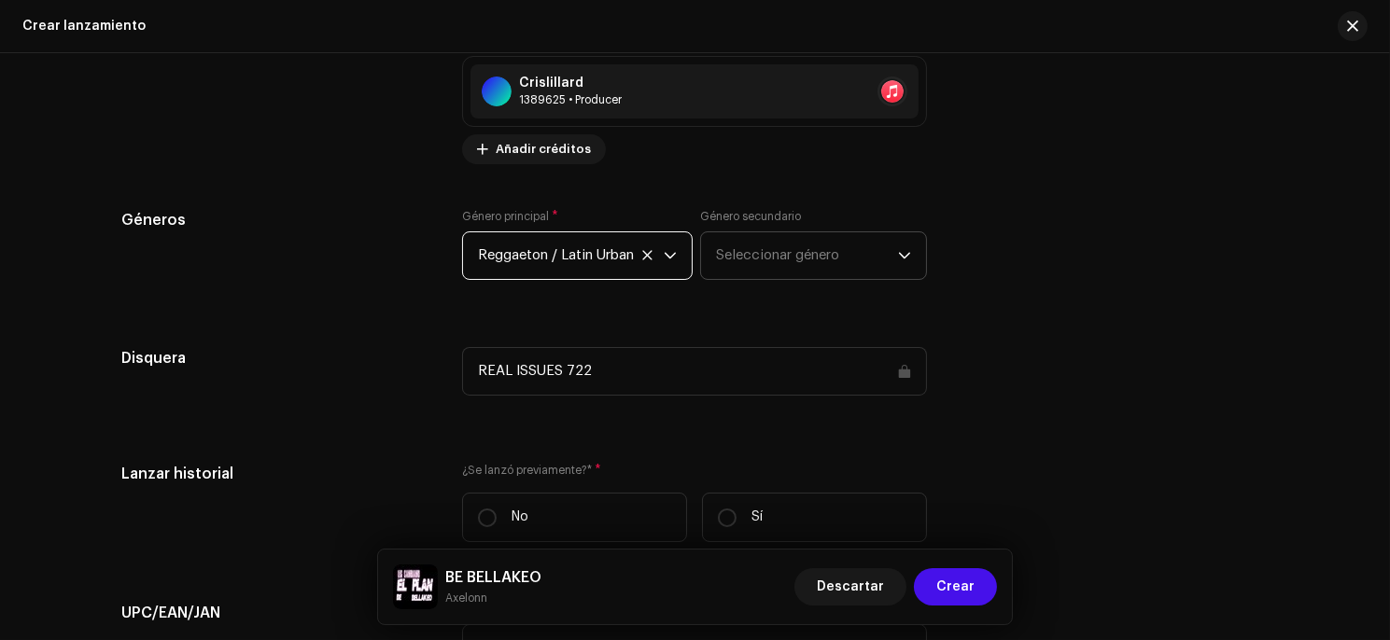
click at [782, 272] on span "Seleccionar género" at bounding box center [807, 255] width 182 height 47
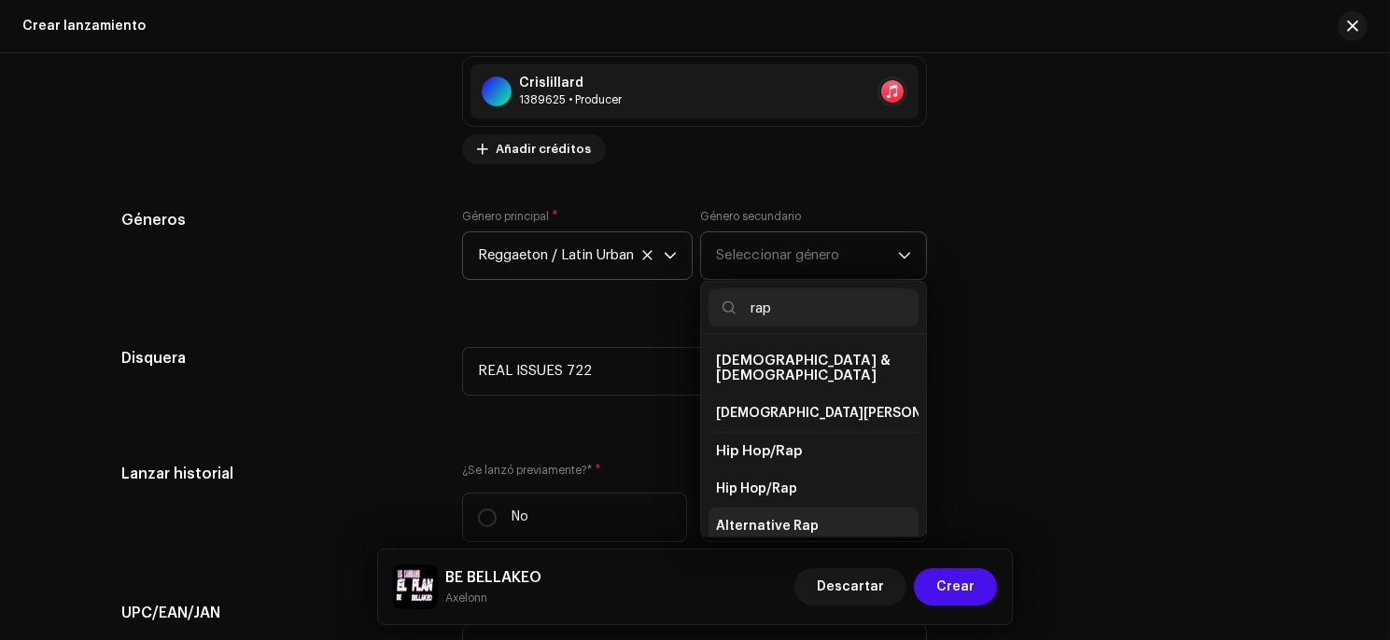
type input "rap"
click at [775, 518] on span "Alternative Rap" at bounding box center [767, 526] width 103 height 19
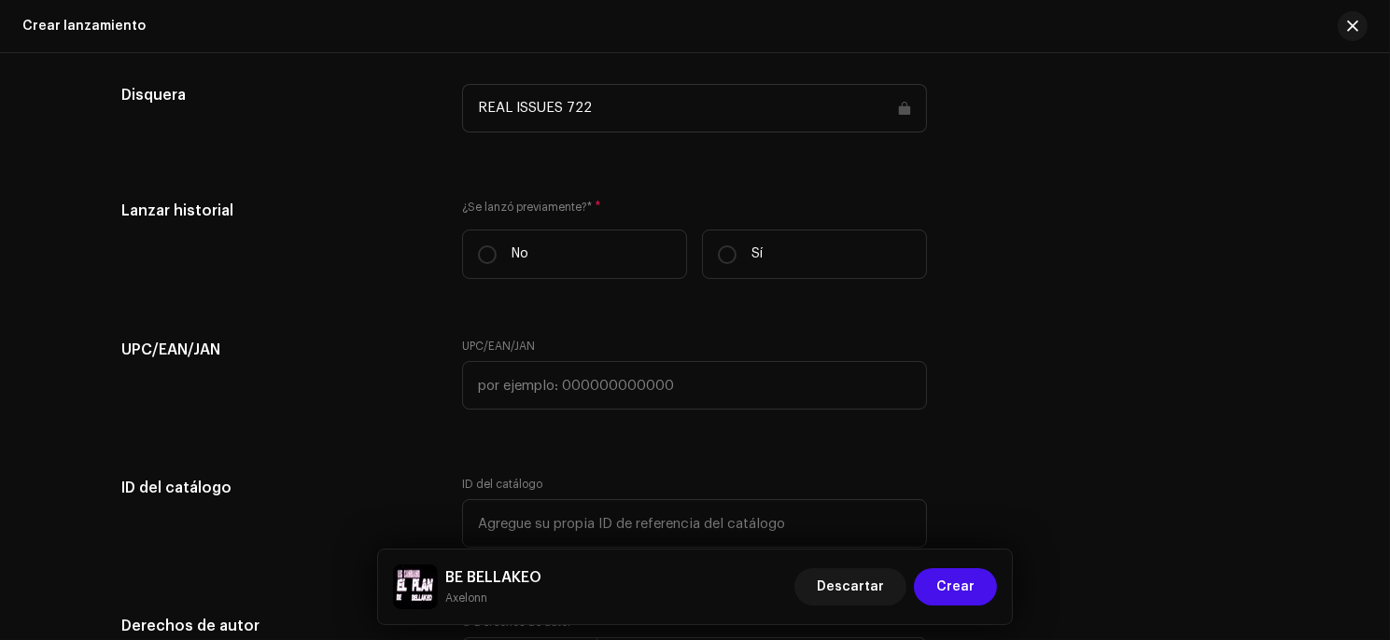
scroll to position [2712, 0]
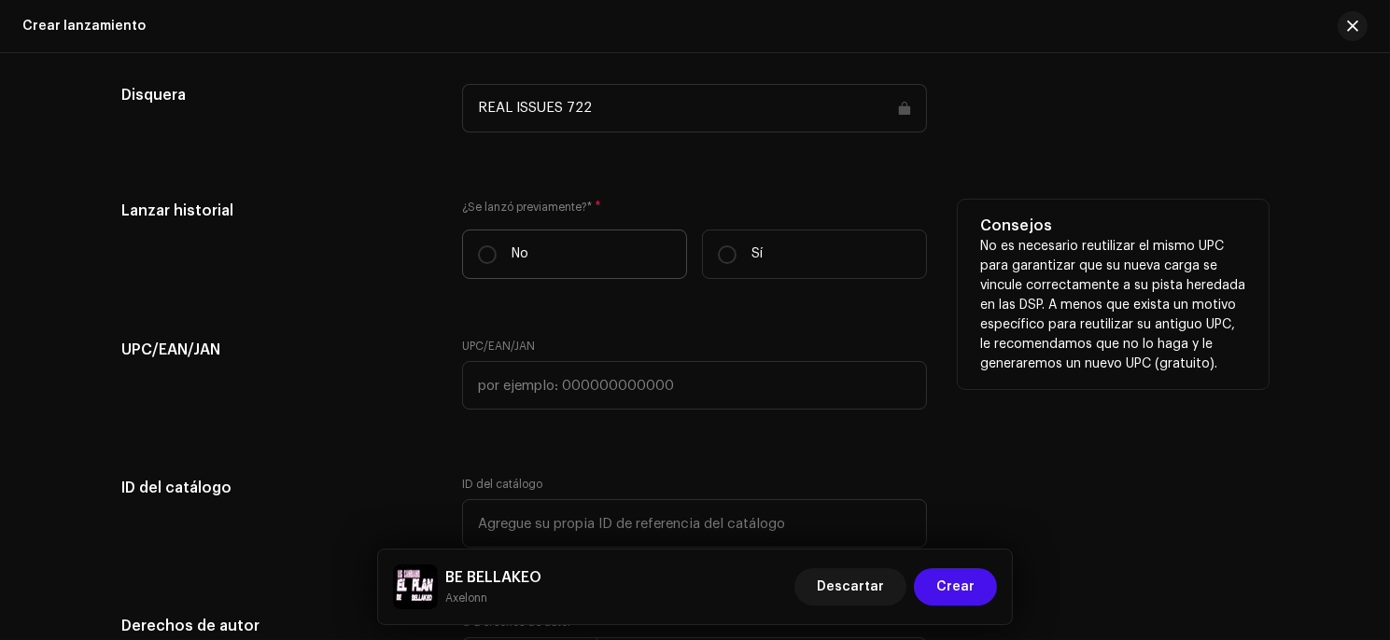
click at [499, 259] on label "No" at bounding box center [574, 254] width 225 height 49
click at [497, 259] on input "No" at bounding box center [487, 254] width 19 height 19
radio input "true"
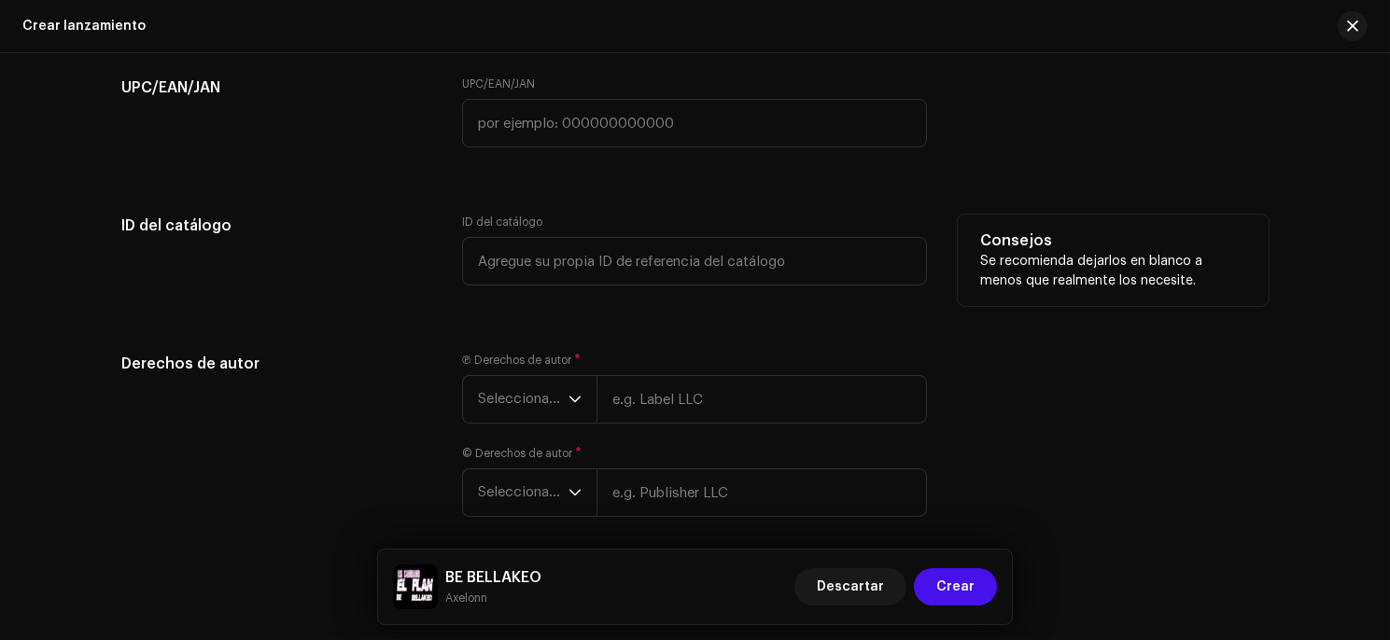
scroll to position [3057, 0]
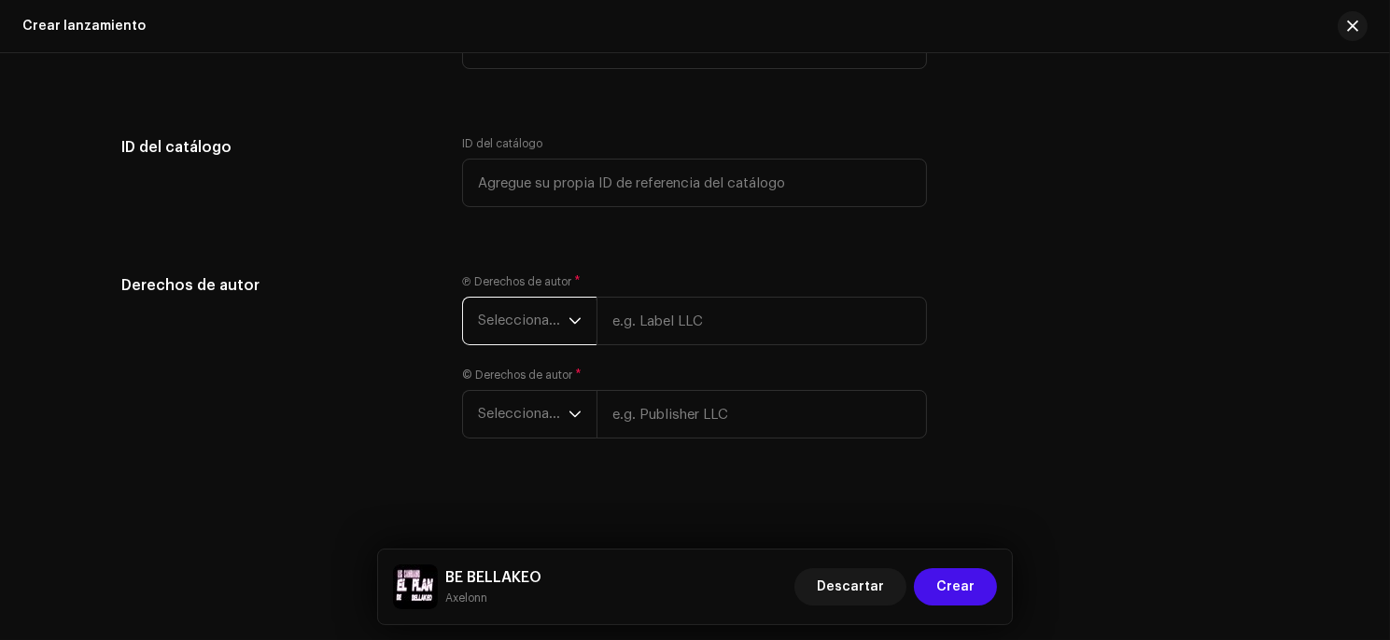
click at [540, 331] on span "Seleccionar año" at bounding box center [523, 321] width 91 height 47
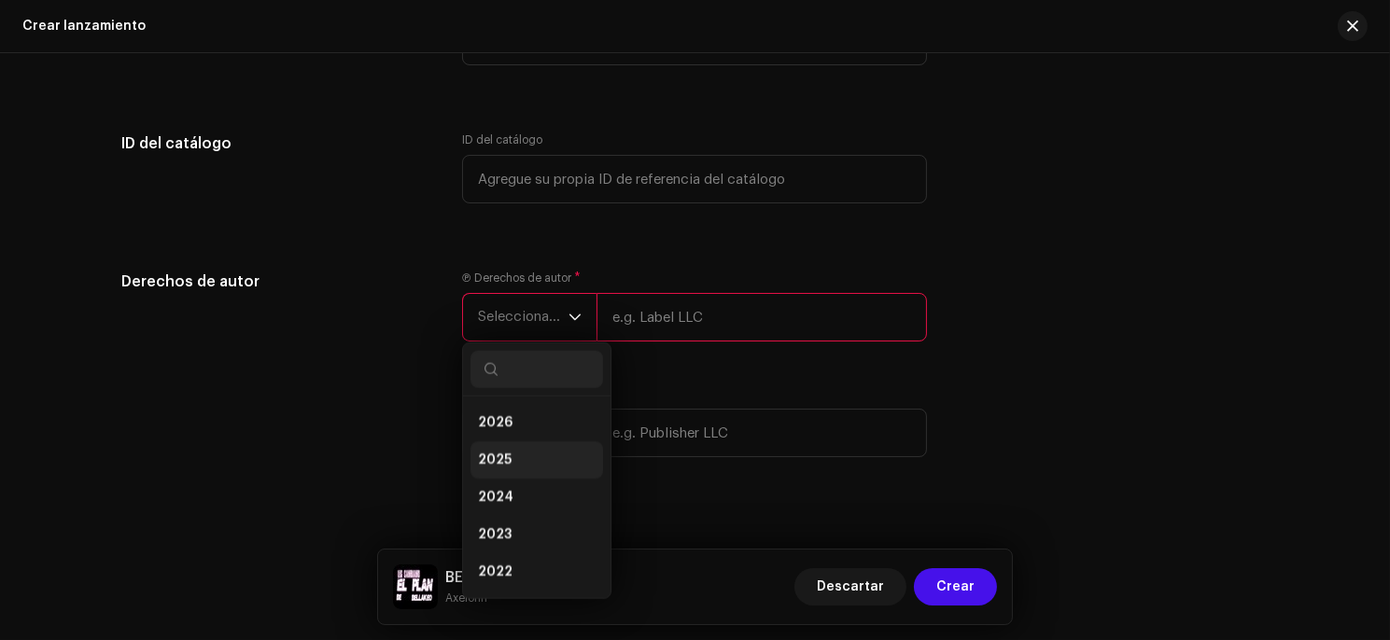
click at [525, 472] on li "2025" at bounding box center [536, 459] width 133 height 37
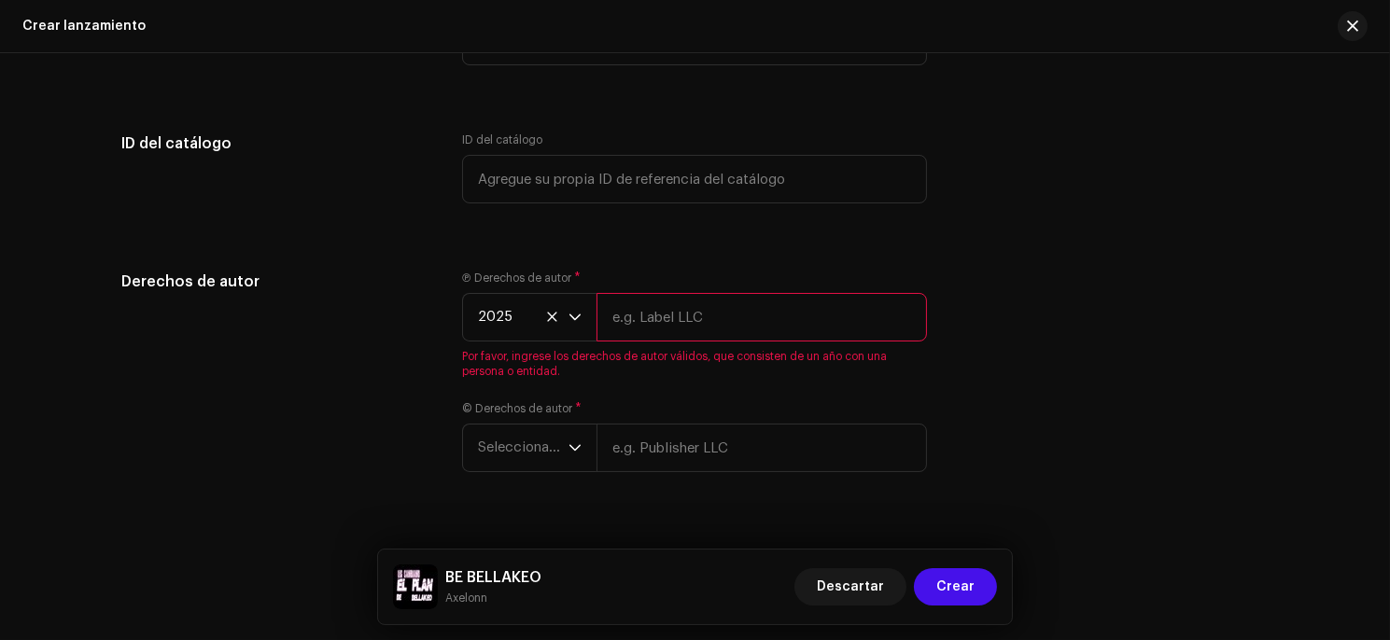
click at [645, 332] on input "text" at bounding box center [761, 317] width 330 height 49
type input "[PERSON_NAME]"
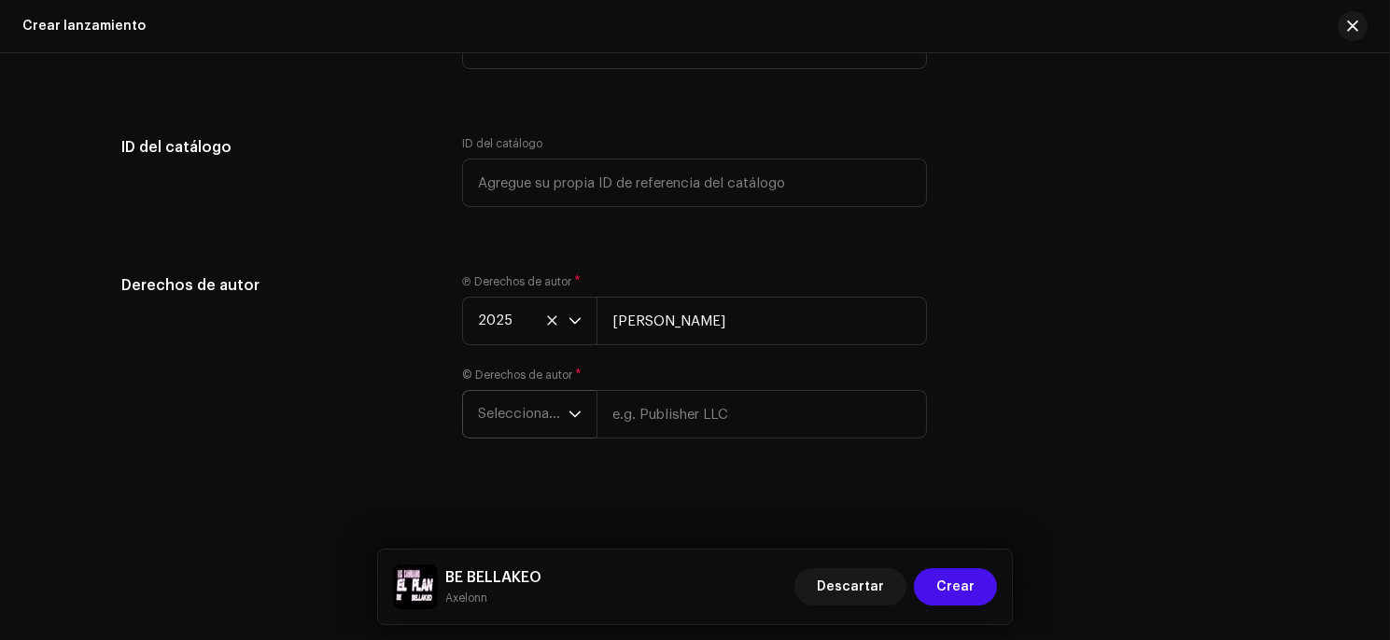
click at [557, 415] on span "Seleccionar año" at bounding box center [523, 414] width 91 height 47
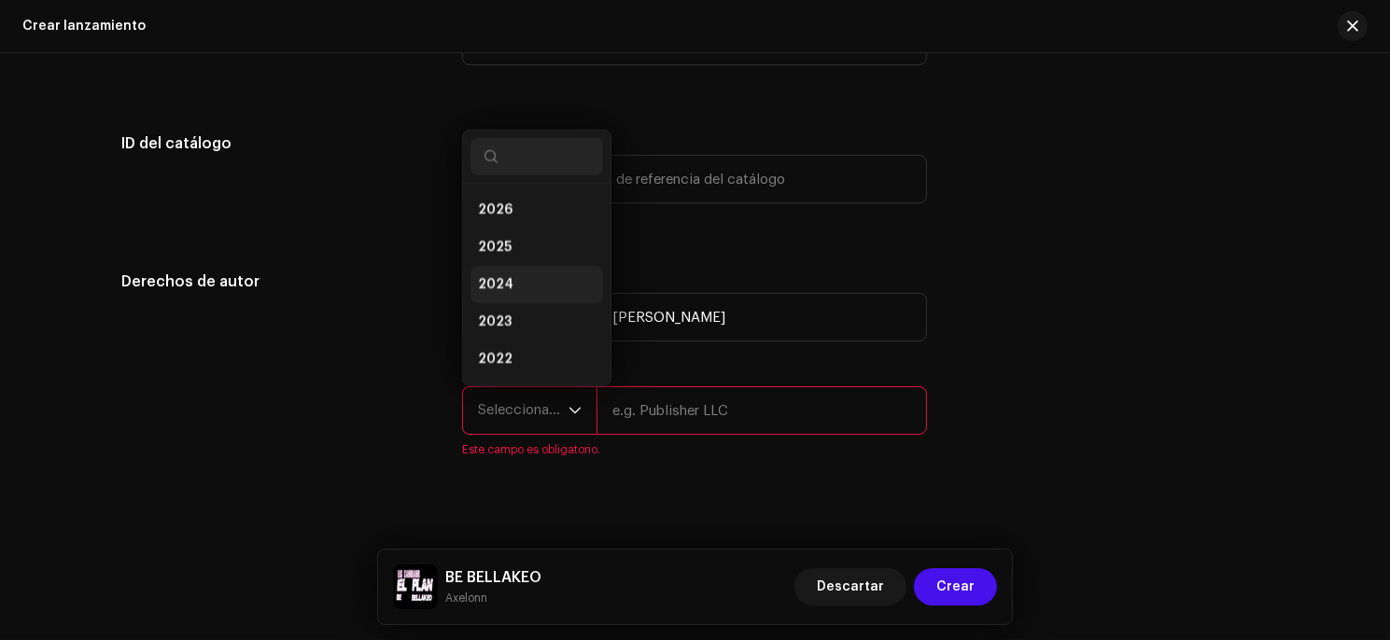
scroll to position [29, 0]
click at [511, 217] on li "2025" at bounding box center [536, 218] width 133 height 37
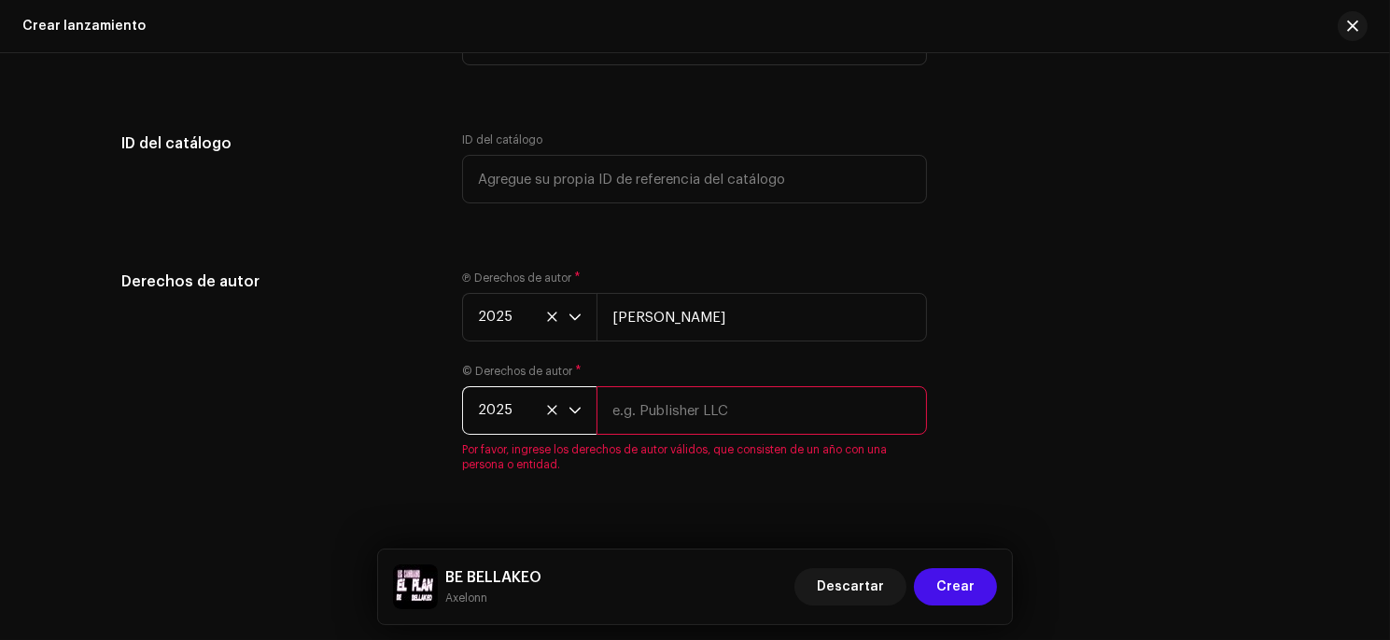
click at [677, 416] on input "text" at bounding box center [761, 410] width 330 height 49
type input "[PERSON_NAME] [PERSON_NAME]"
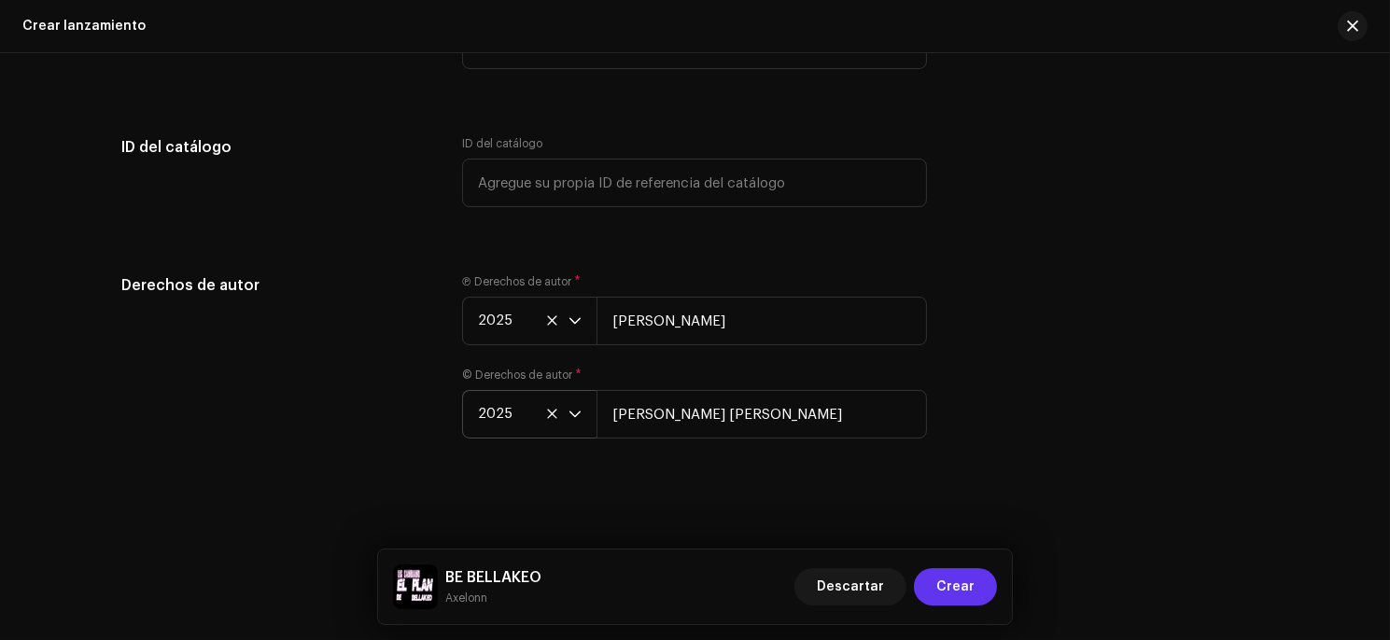
click at [961, 588] on span "Crear" at bounding box center [955, 586] width 38 height 37
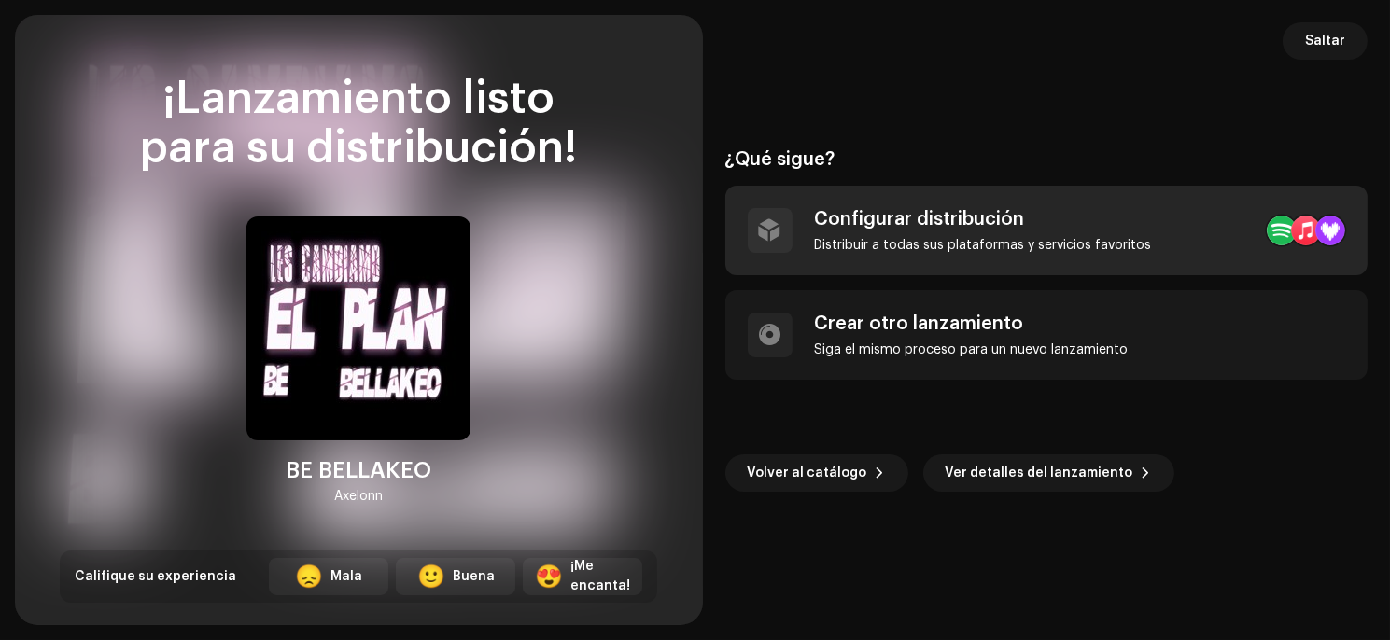
click at [834, 225] on div "Configurar distribución" at bounding box center [983, 219] width 337 height 22
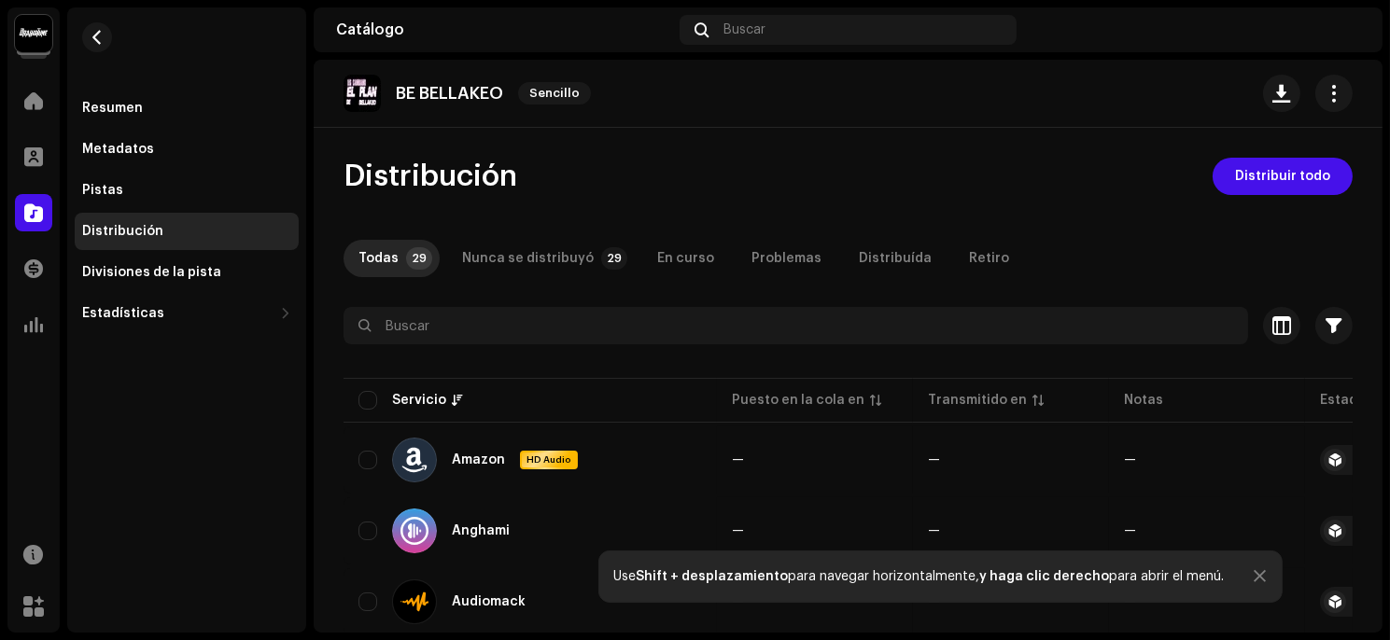
scroll to position [1, 0]
click at [1277, 172] on span "Distribuir todo" at bounding box center [1282, 175] width 95 height 37
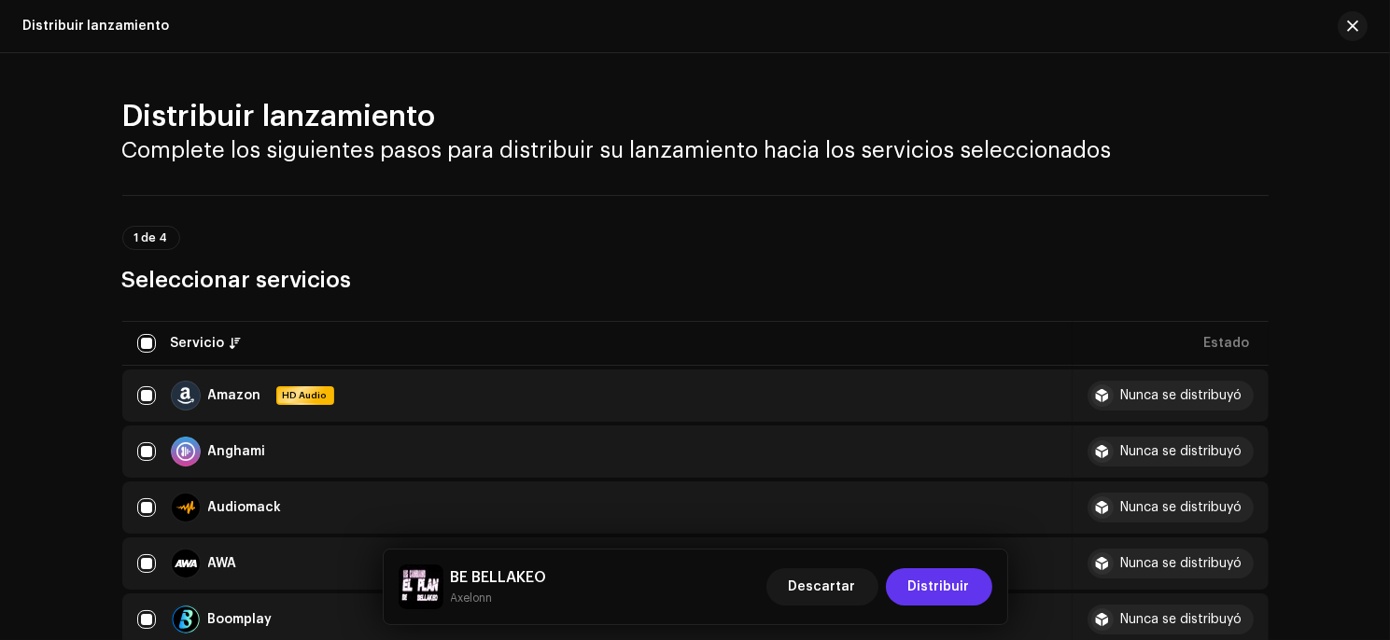
click at [909, 586] on button "Distribuir" at bounding box center [939, 586] width 106 height 37
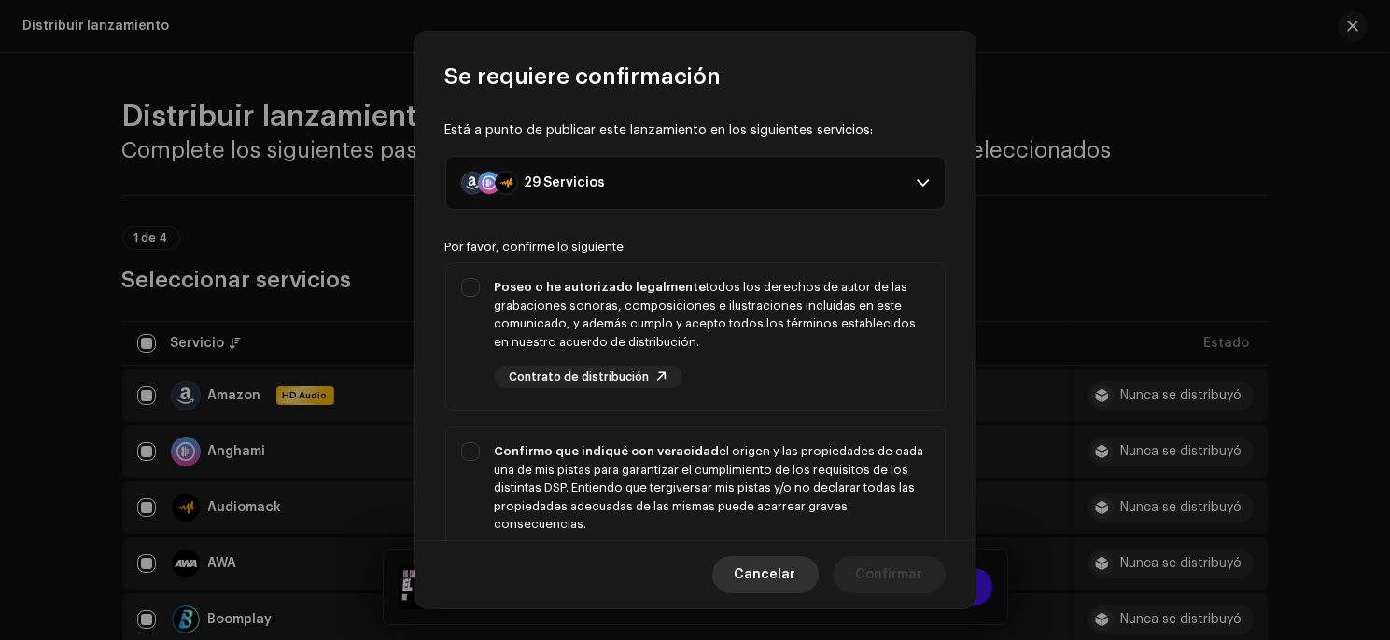
click at [758, 567] on span "Cancelar" at bounding box center [766, 574] width 62 height 37
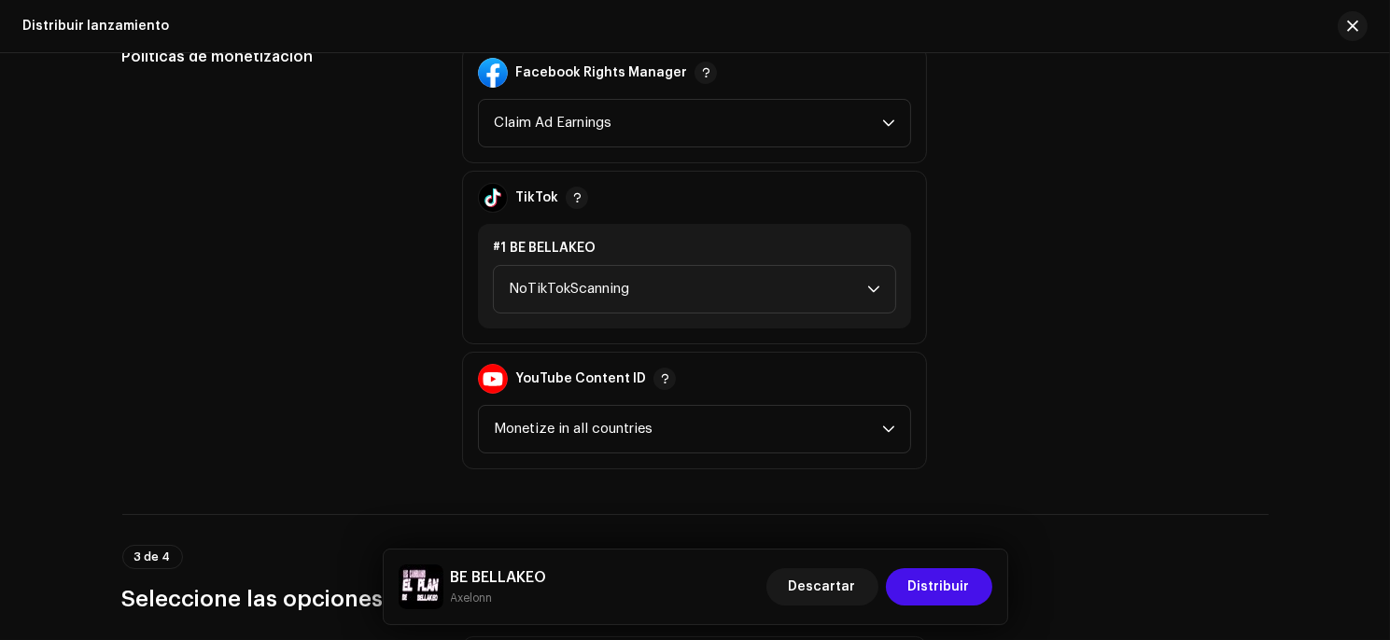
scroll to position [2094, 0]
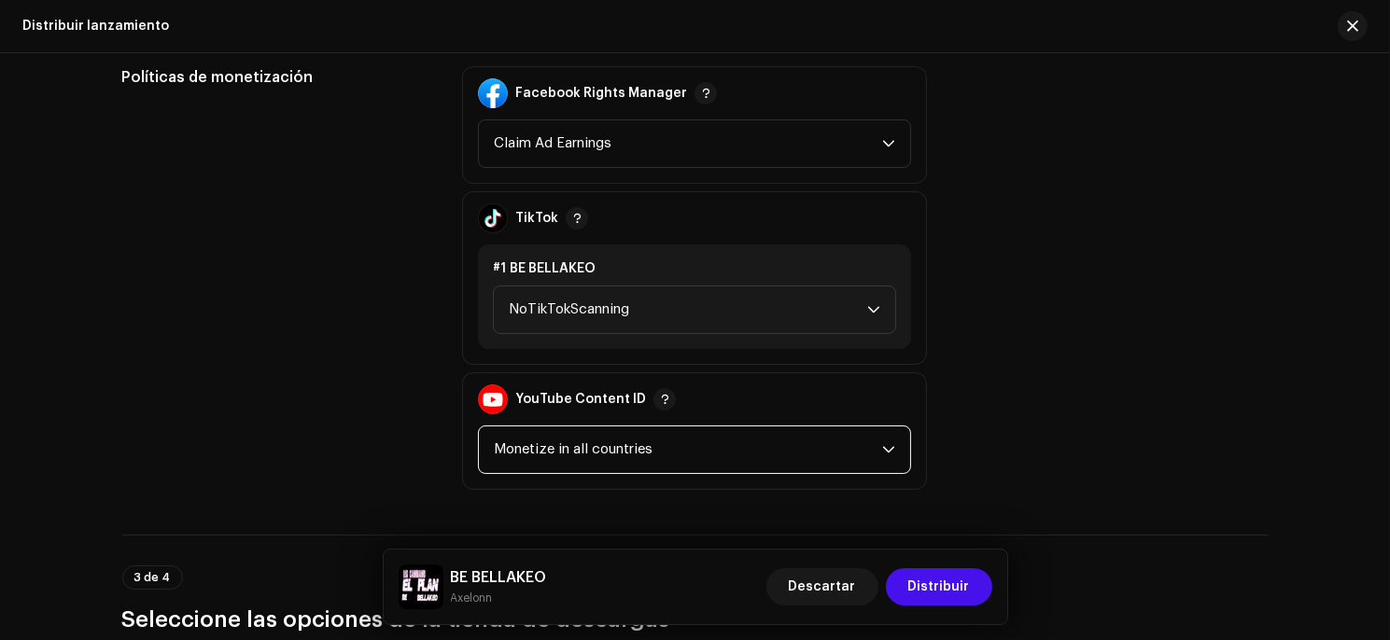
click at [779, 427] on span "Monetize in all countries" at bounding box center [688, 450] width 388 height 47
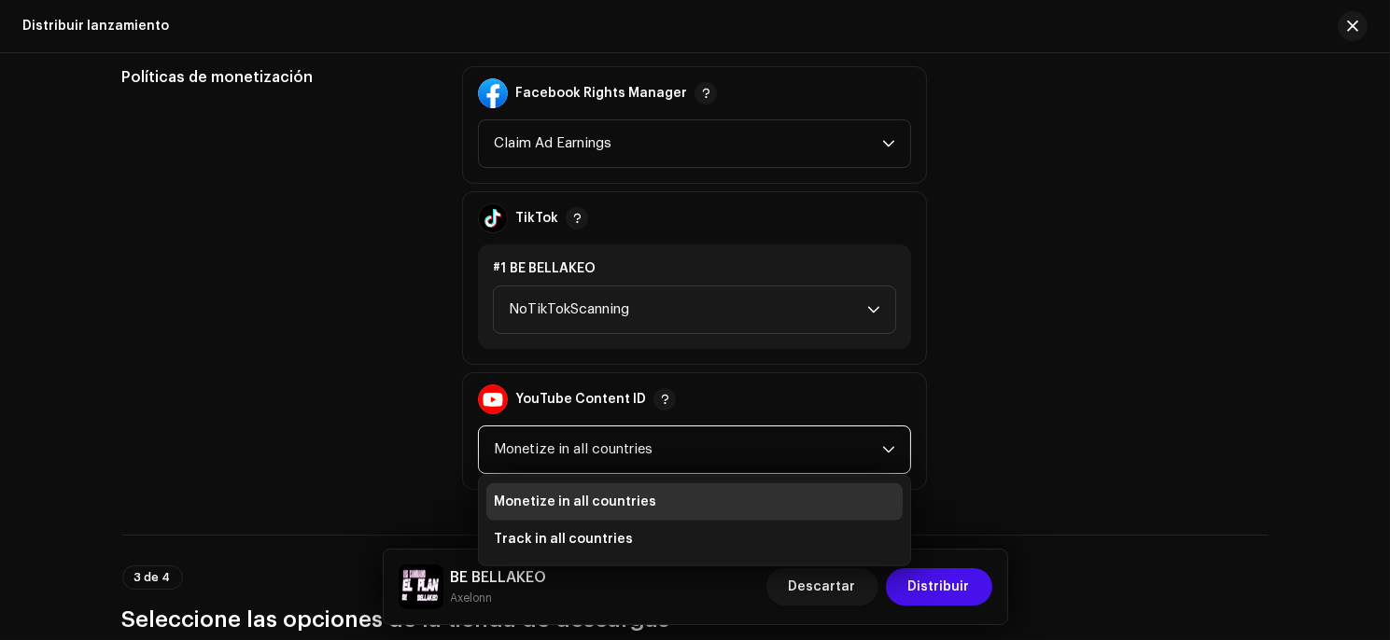
click at [779, 427] on span "Monetize in all countries" at bounding box center [688, 450] width 388 height 47
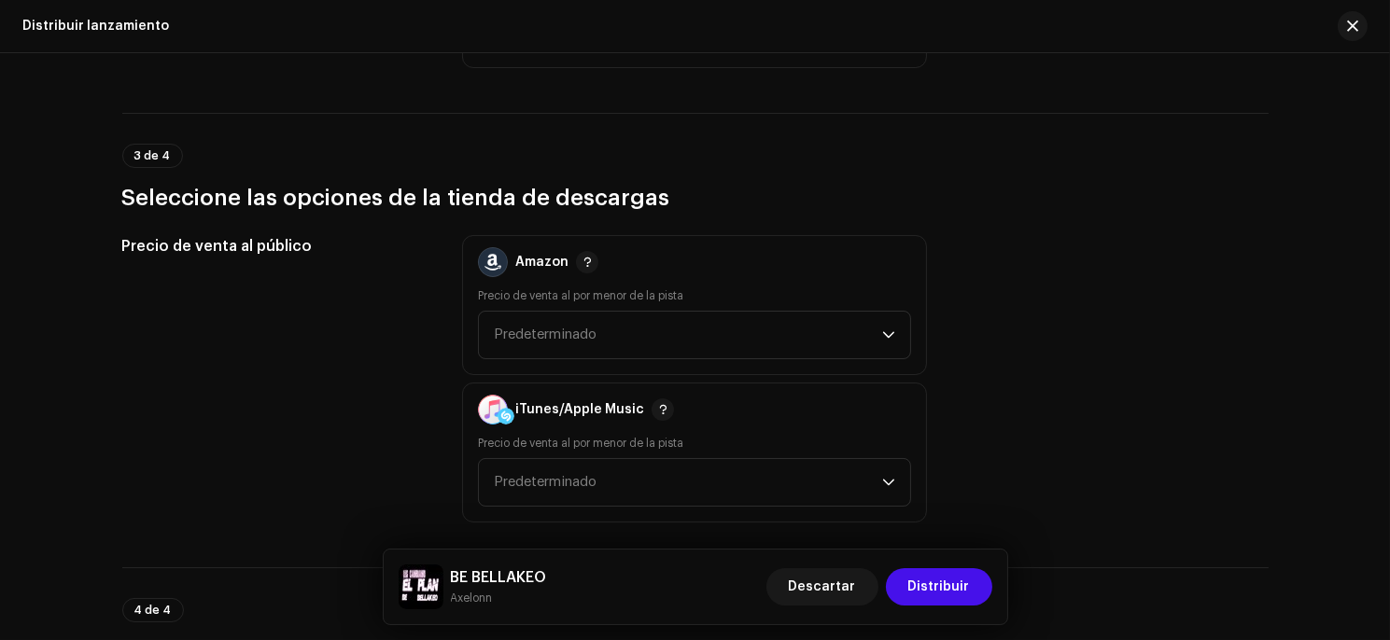
scroll to position [2548, 0]
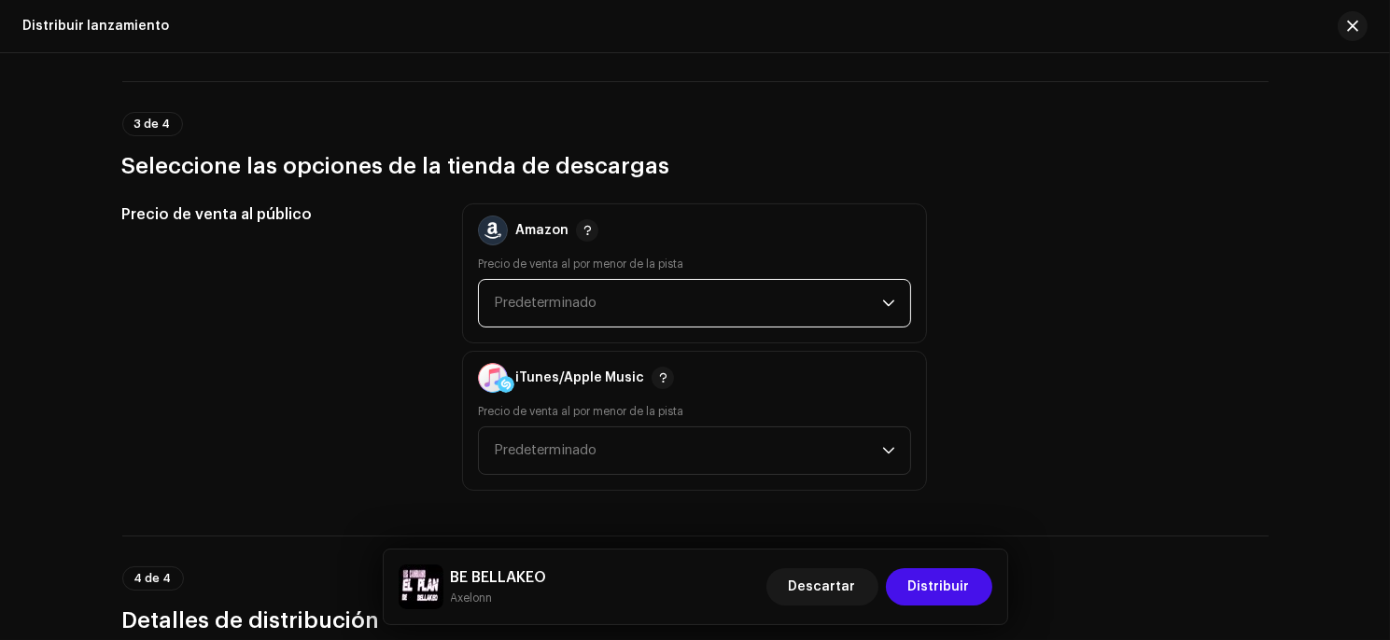
click at [522, 296] on span "Predeterminado" at bounding box center [545, 303] width 103 height 14
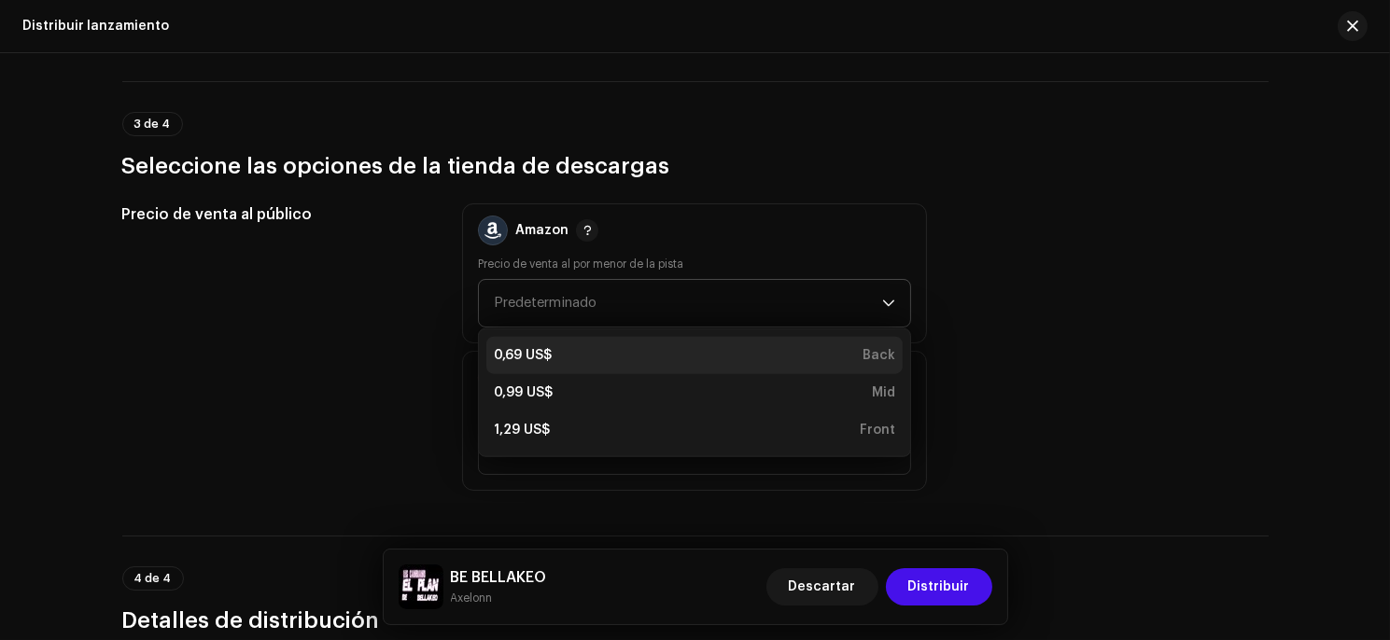
click at [531, 351] on div "0,69 US$" at bounding box center [523, 355] width 58 height 19
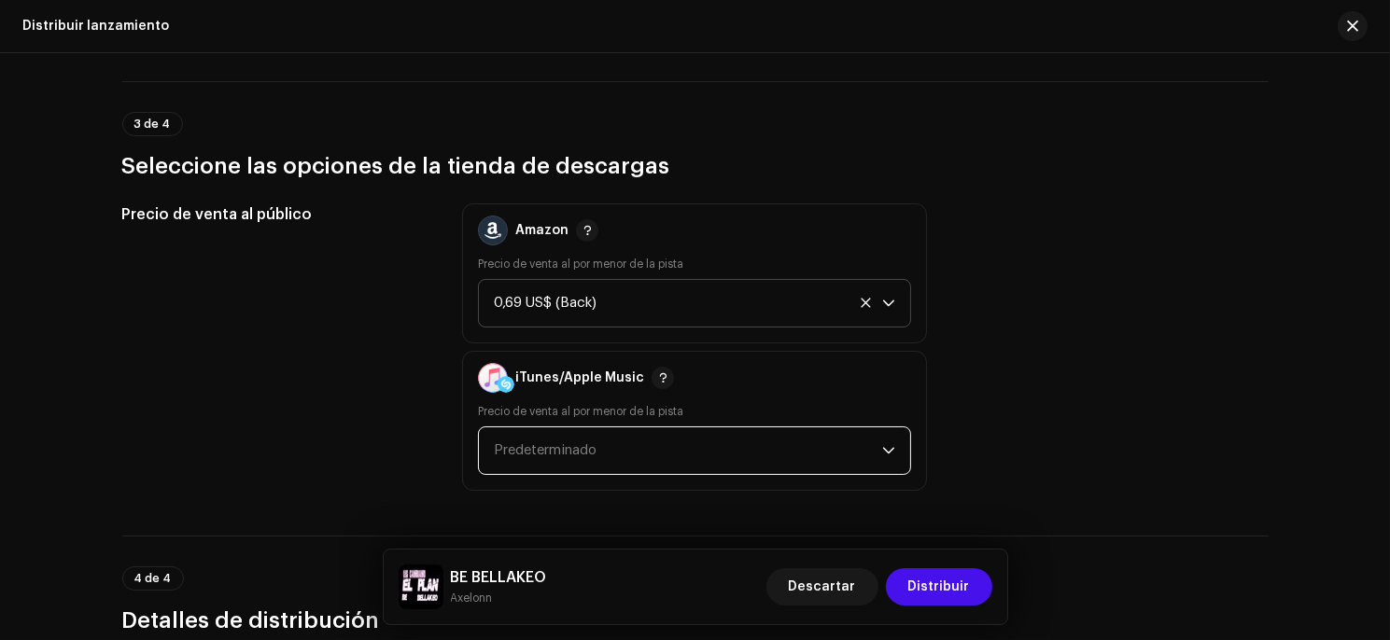
click at [539, 443] on span "Predeterminado" at bounding box center [545, 450] width 103 height 14
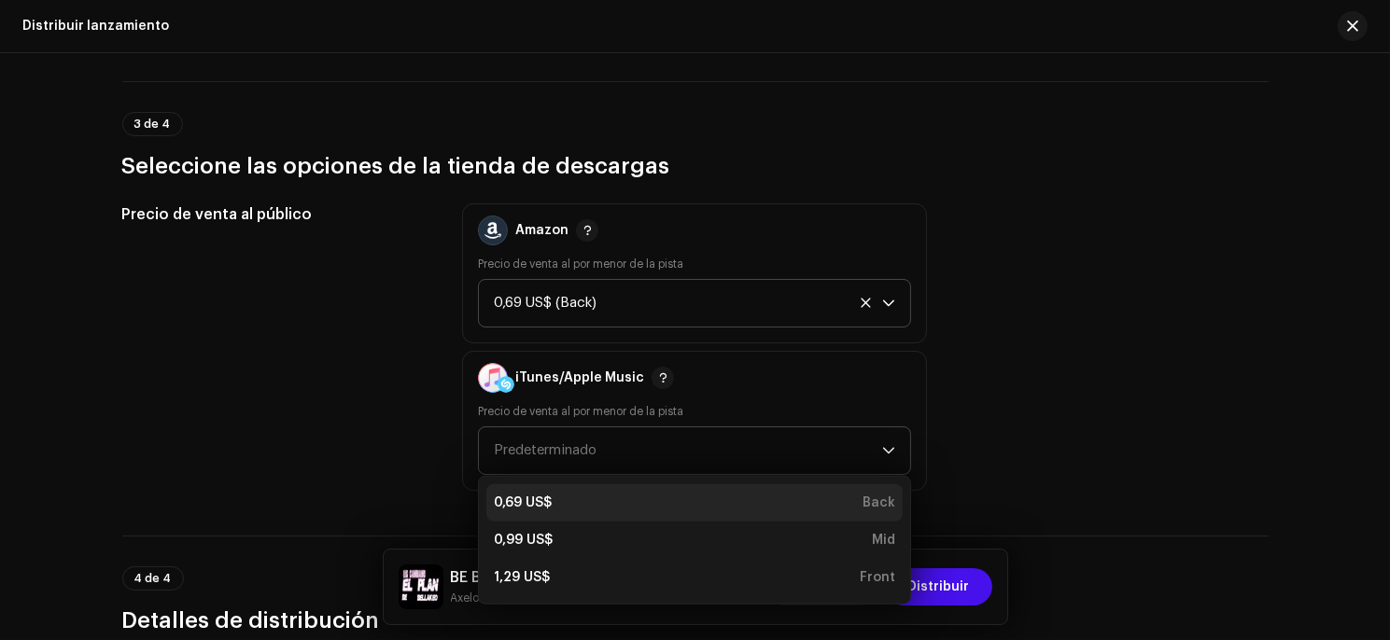
click at [517, 501] on div "0,69 US$" at bounding box center [523, 503] width 58 height 19
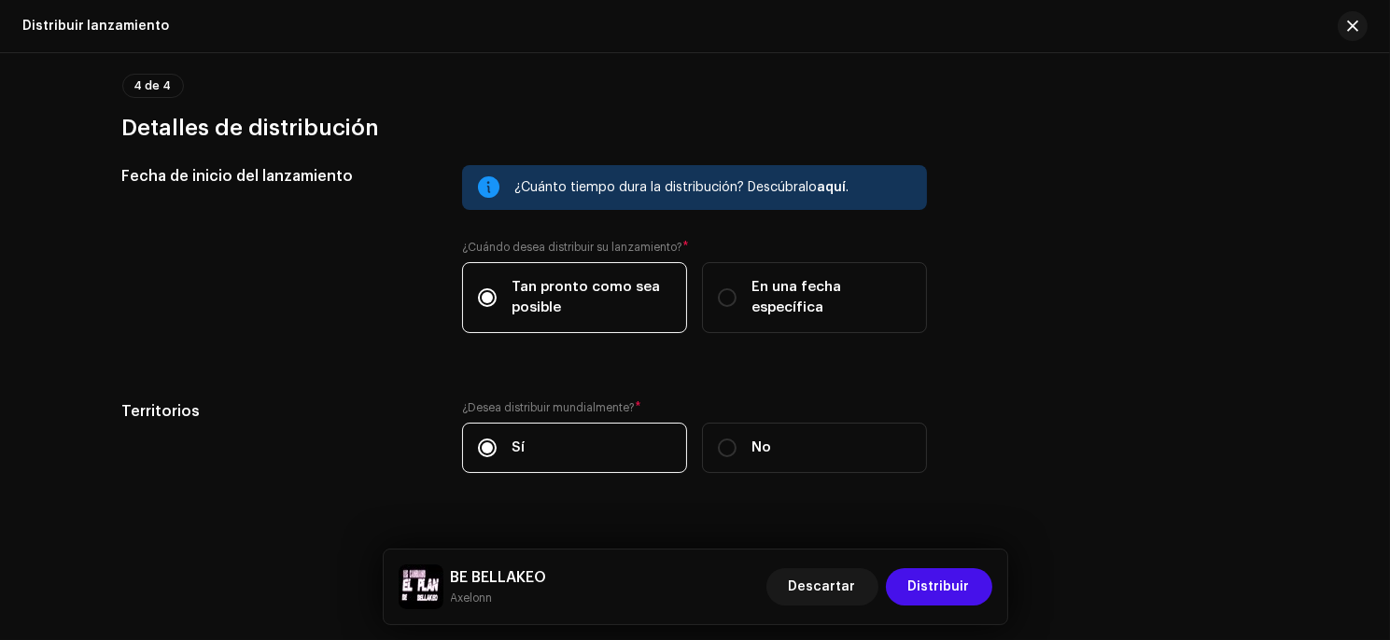
scroll to position [3068, 0]
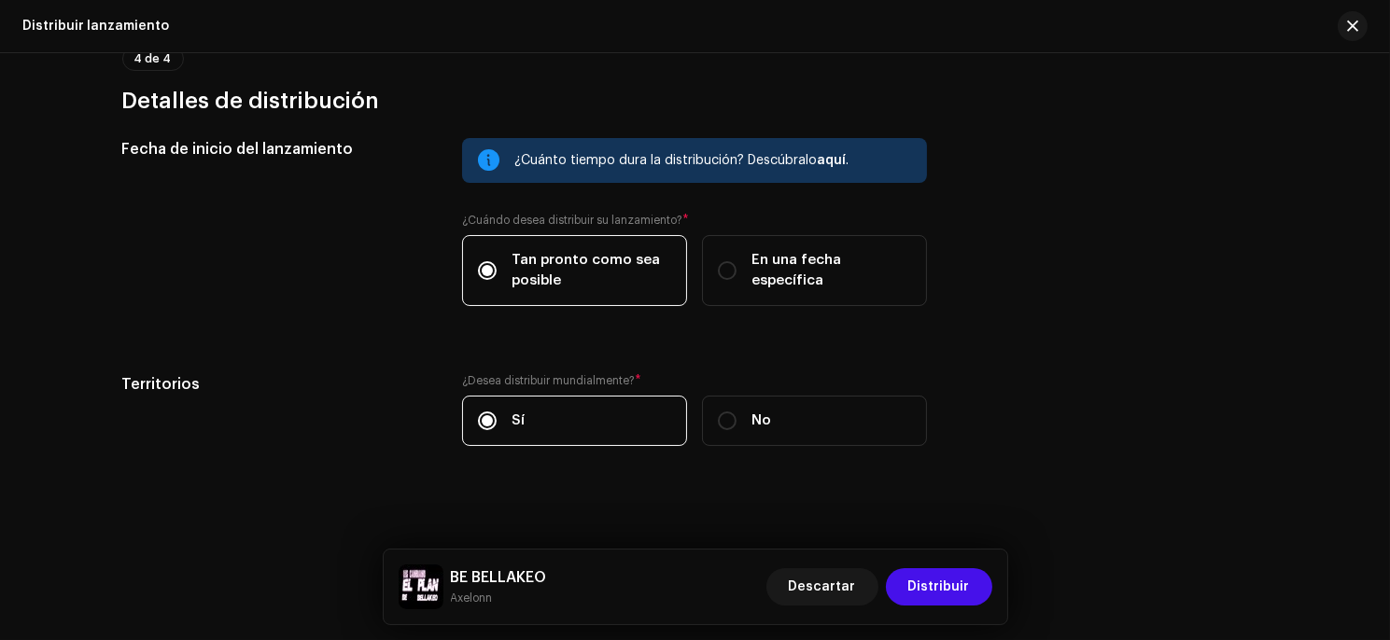
drag, startPoint x: 371, startPoint y: 368, endPoint x: 371, endPoint y: 412, distance: 43.9
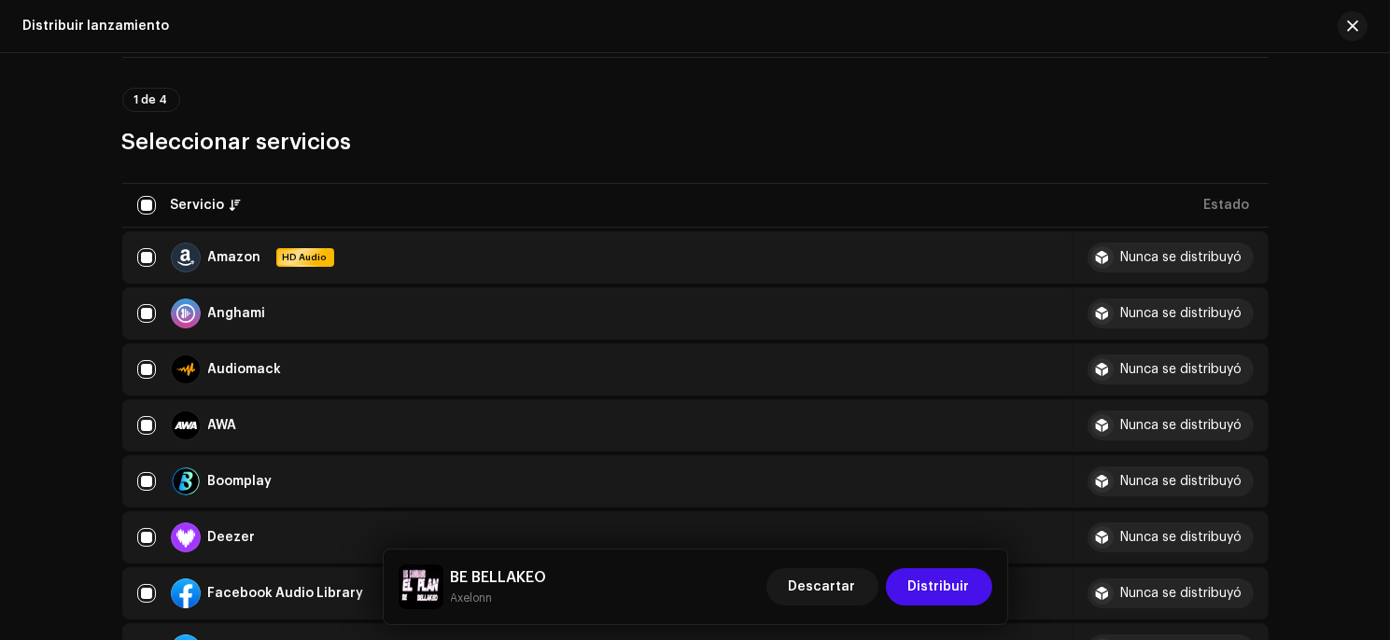
scroll to position [0, 0]
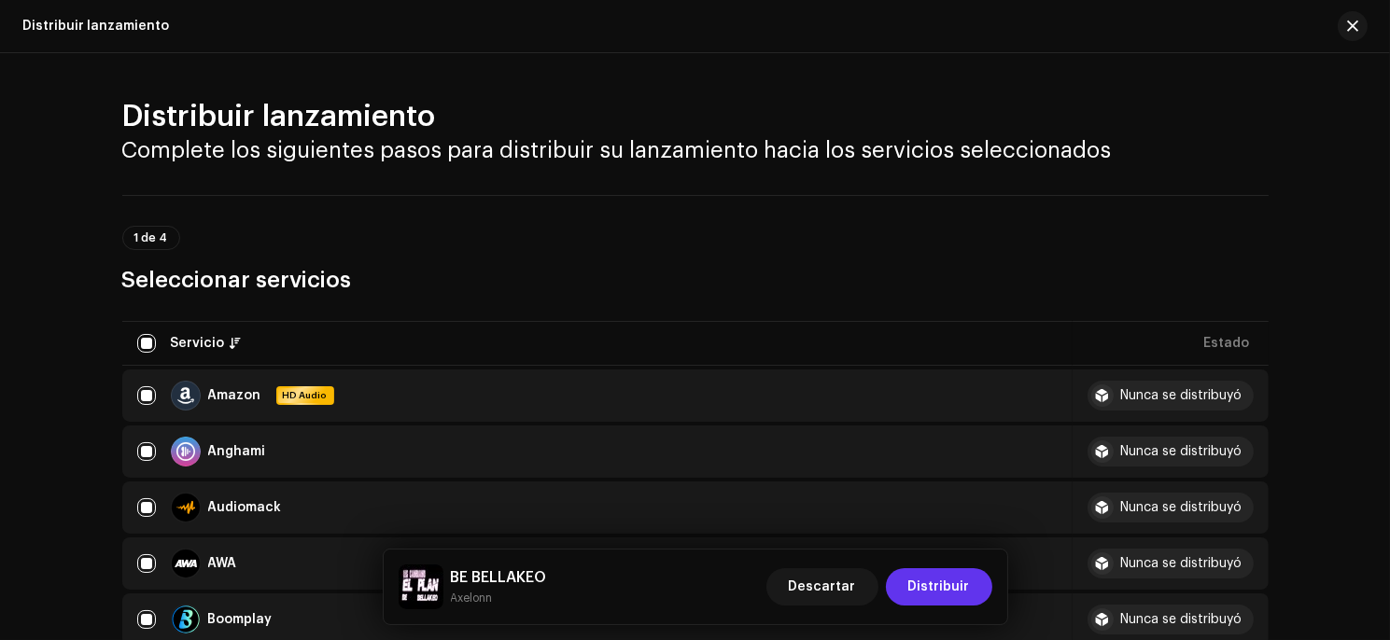
click at [962, 579] on span "Distribuir" at bounding box center [939, 586] width 62 height 37
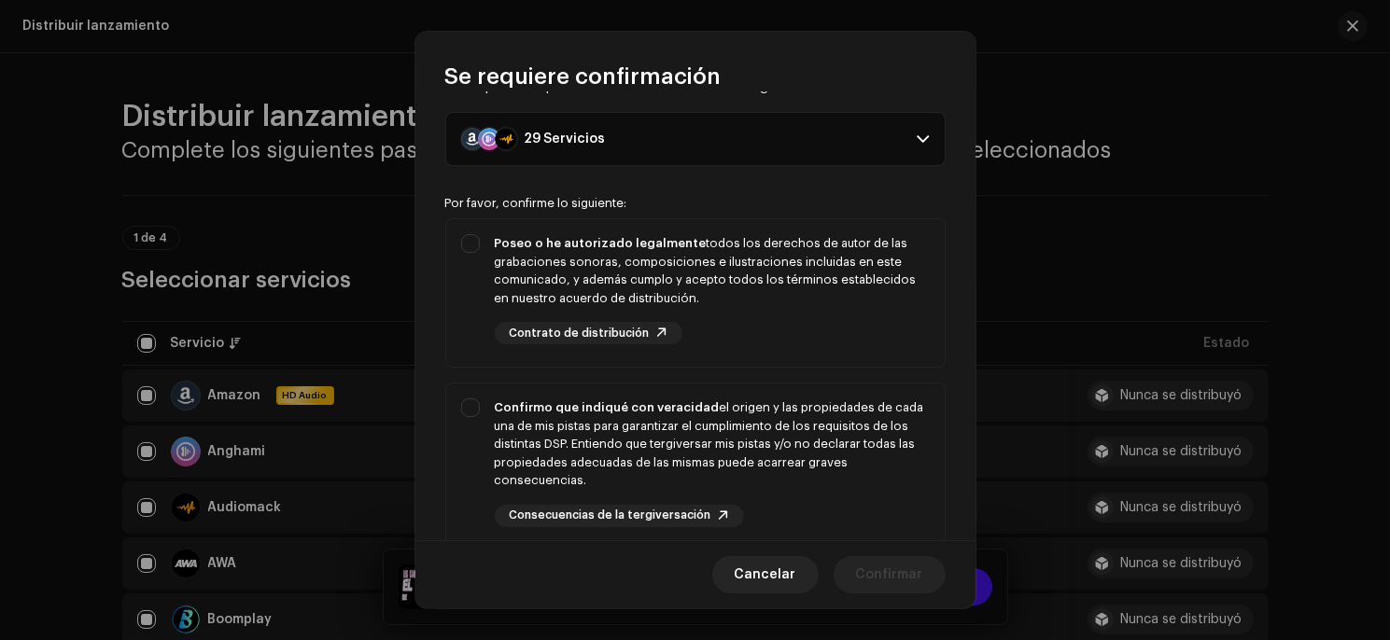
scroll to position [3, 0]
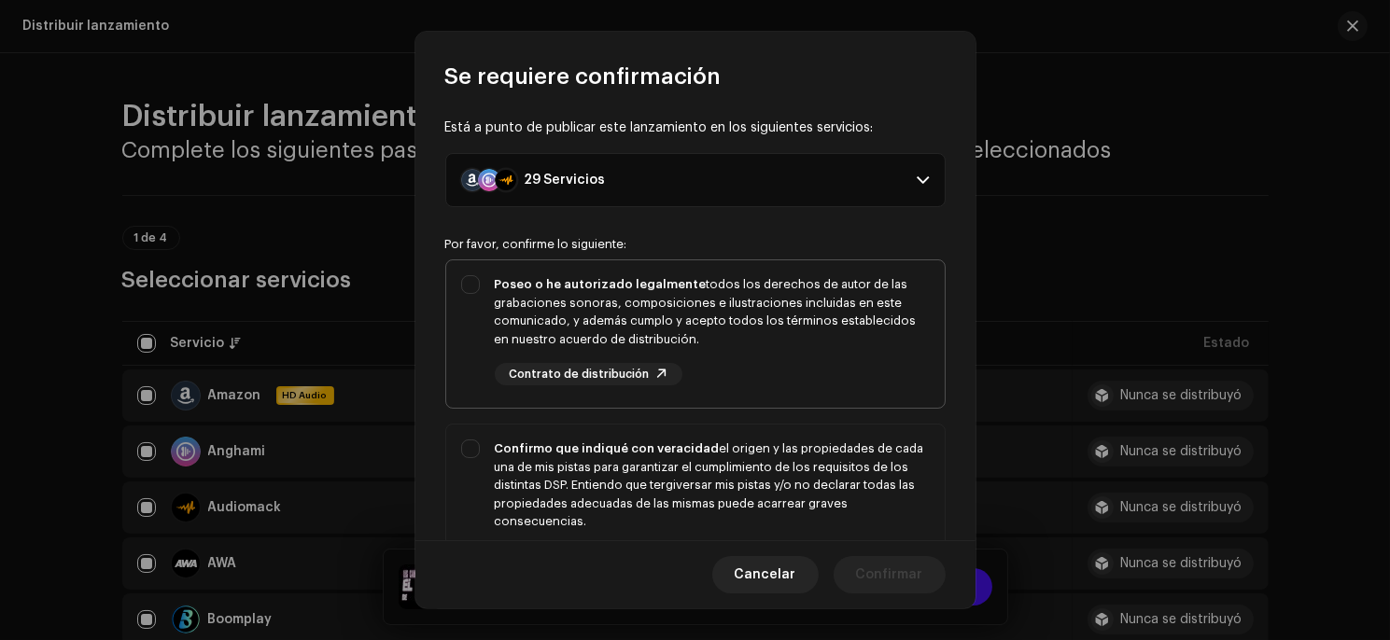
click at [483, 275] on div "Poseo o he autorizado legalmente todos los derechos de autor de las grabaciones…" at bounding box center [695, 330] width 498 height 140
checkbox input "true"
click at [456, 462] on div "Confirmo que indiqué con veracidad el origen y las propiedades de cada una de m…" at bounding box center [695, 504] width 498 height 159
checkbox input "true"
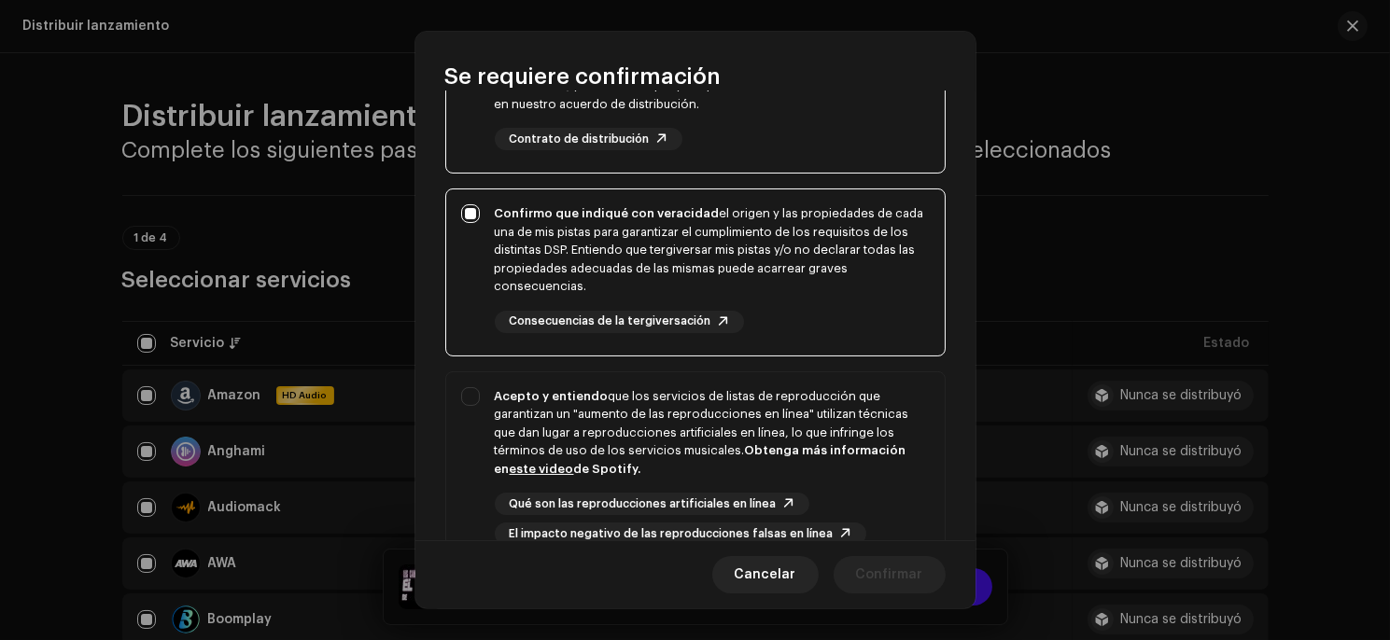
scroll to position [240, 0]
click at [482, 408] on div "Acepto y entiendo que los servicios de listas de reproducción que garantizan un…" at bounding box center [695, 465] width 498 height 189
checkbox input "true"
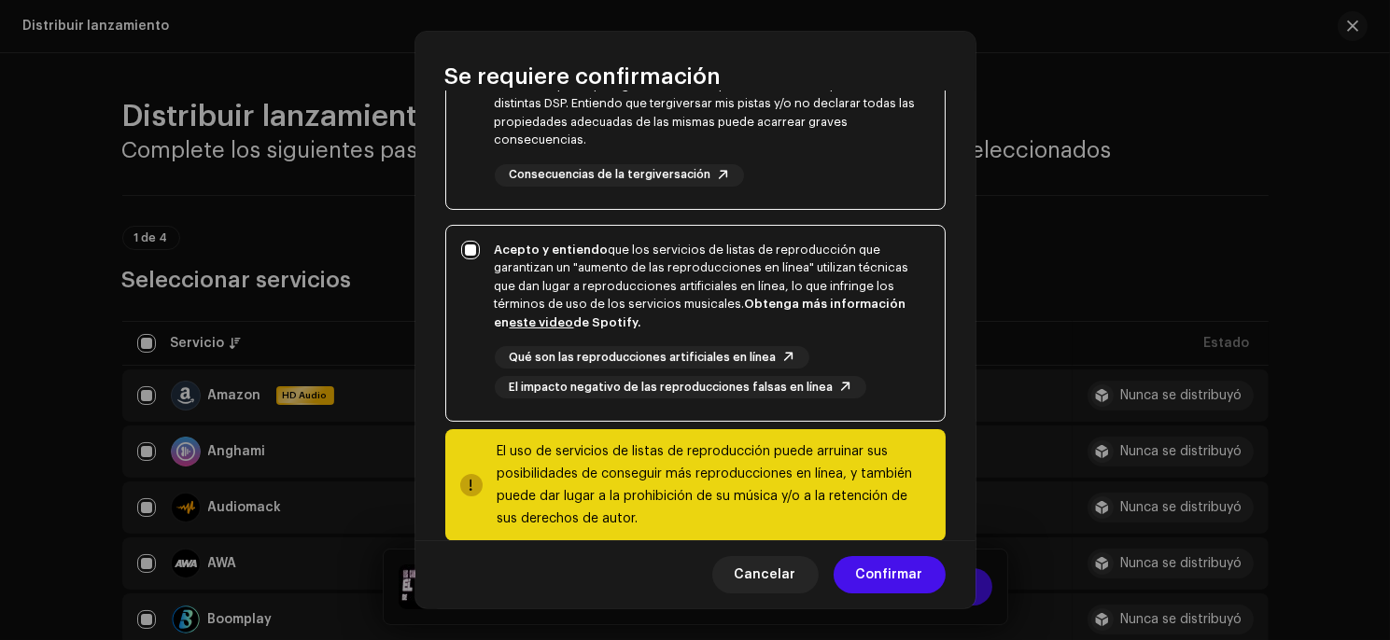
scroll to position [413, 0]
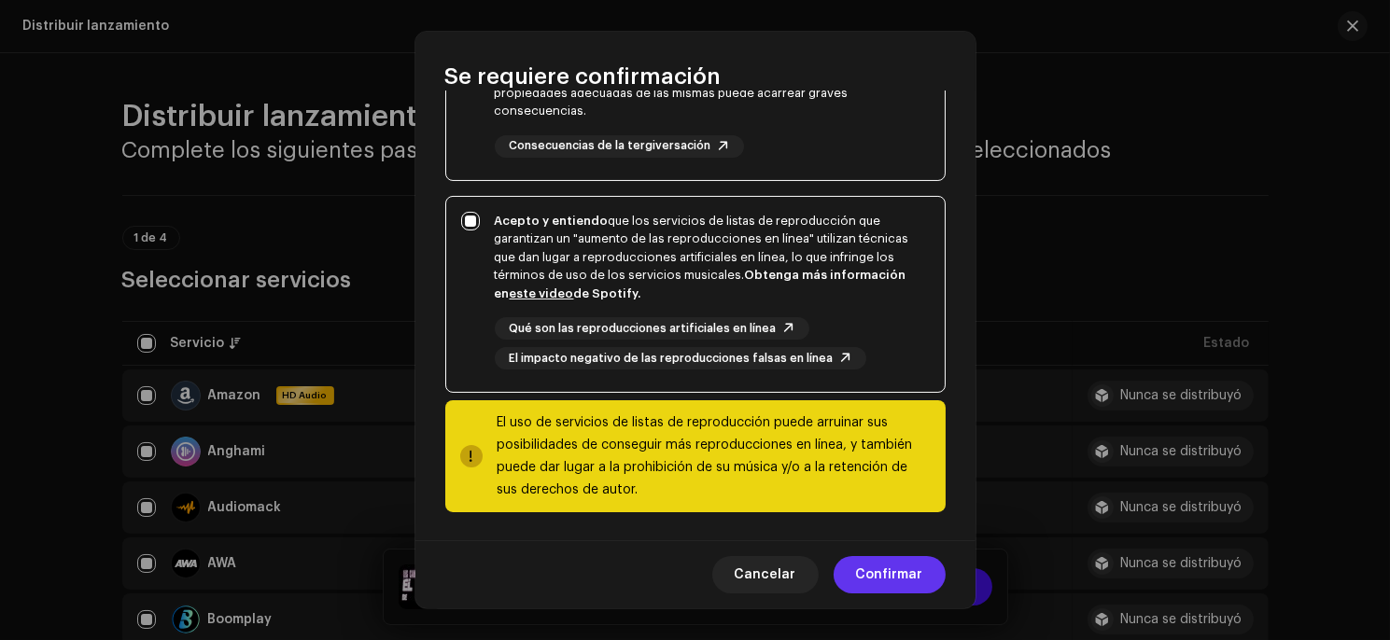
click at [904, 569] on span "Confirmar" at bounding box center [889, 574] width 67 height 37
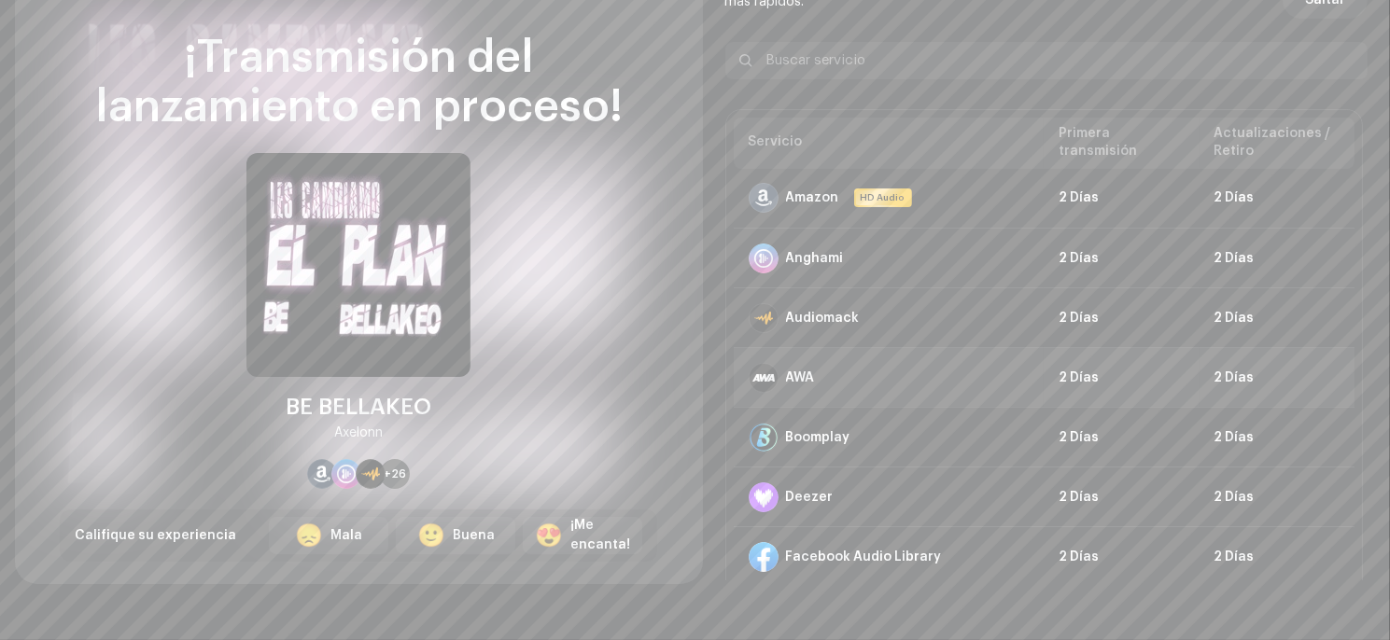
scroll to position [77, 0]
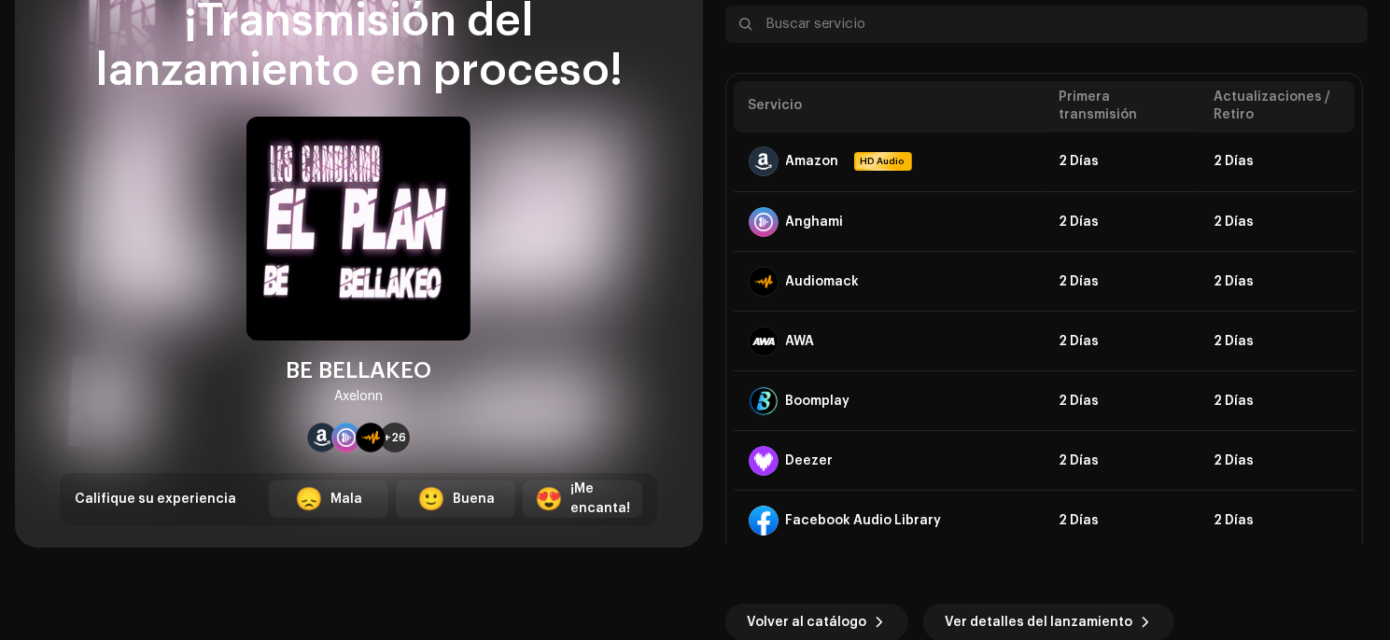
drag, startPoint x: 1380, startPoint y: 189, endPoint x: 1388, endPoint y: 218, distance: 29.9
click at [1388, 218] on div "¡Transmisión del lanzamiento en proceso! BE BELLAKEO [PERSON_NAME] +26 Califiqu…" at bounding box center [695, 320] width 1390 height 640
click at [1009, 608] on span "Ver detalles del lanzamiento" at bounding box center [1040, 622] width 188 height 37
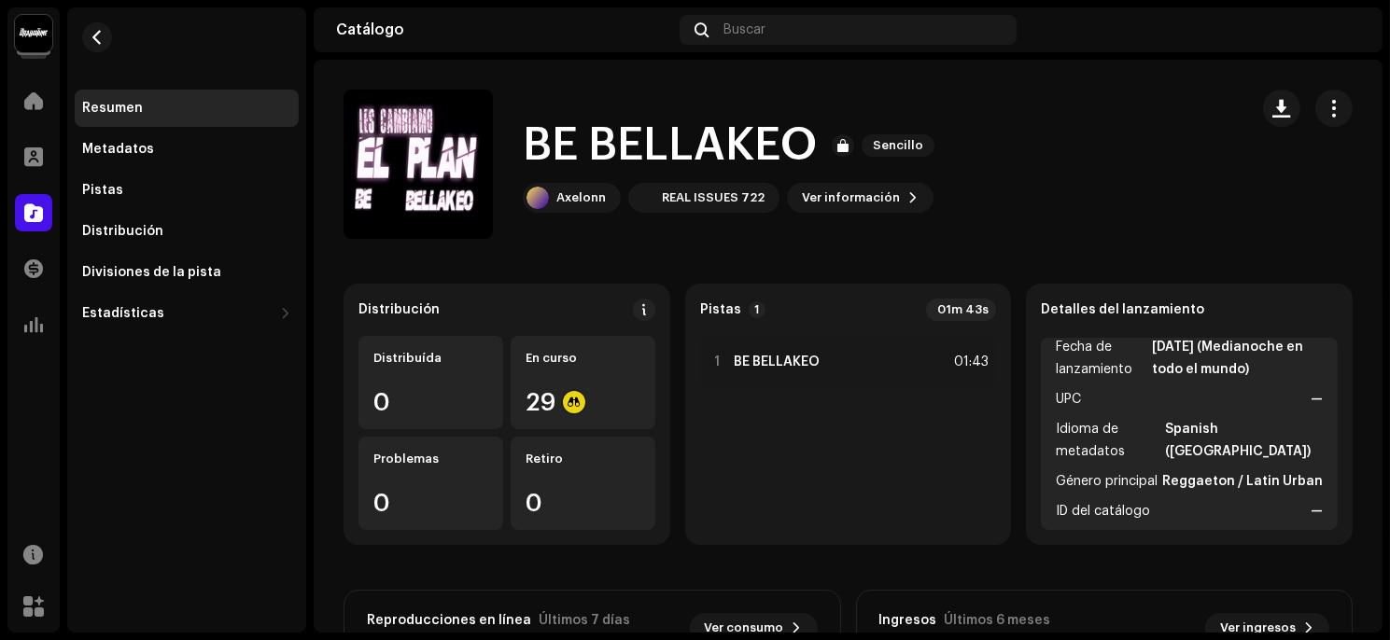
scroll to position [23, 0]
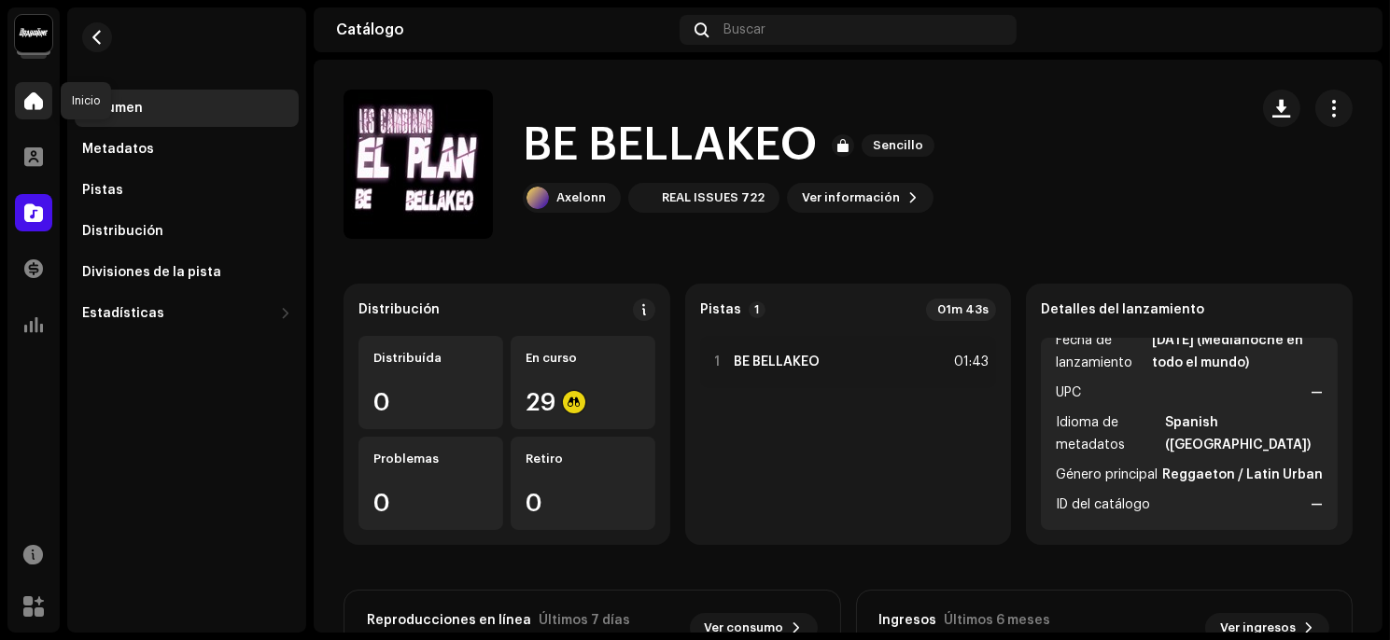
click at [38, 93] on span at bounding box center [33, 100] width 19 height 15
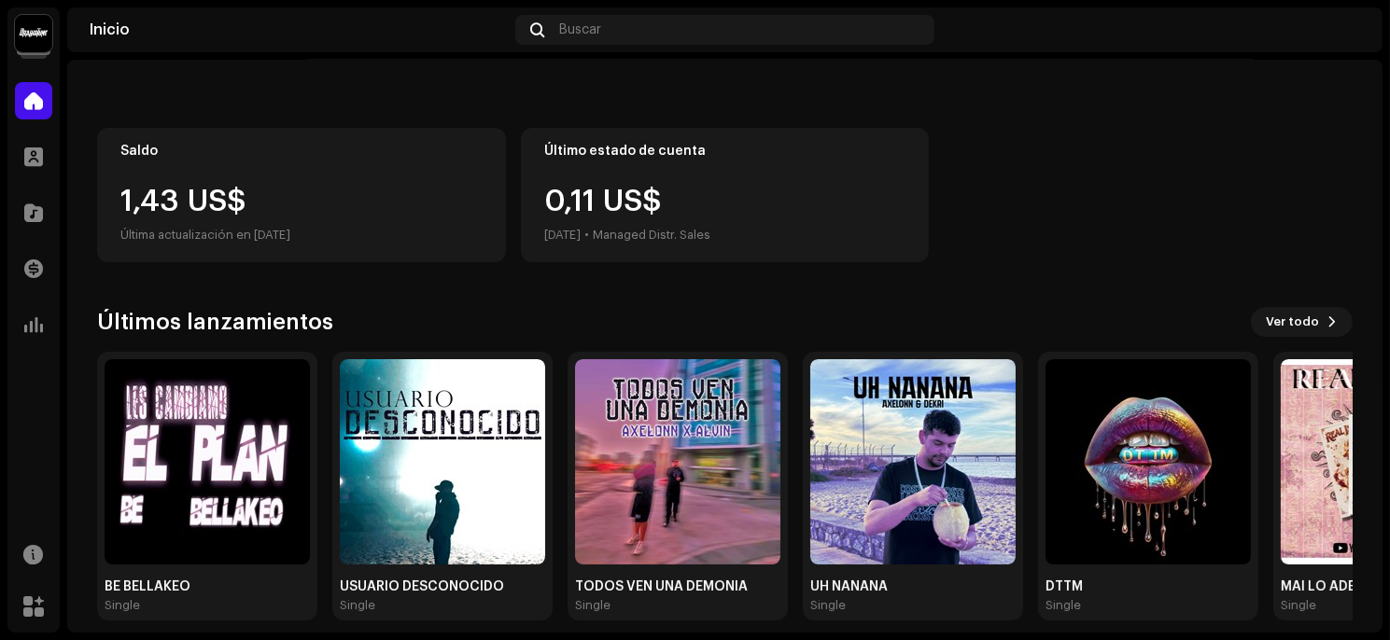
scroll to position [165, 0]
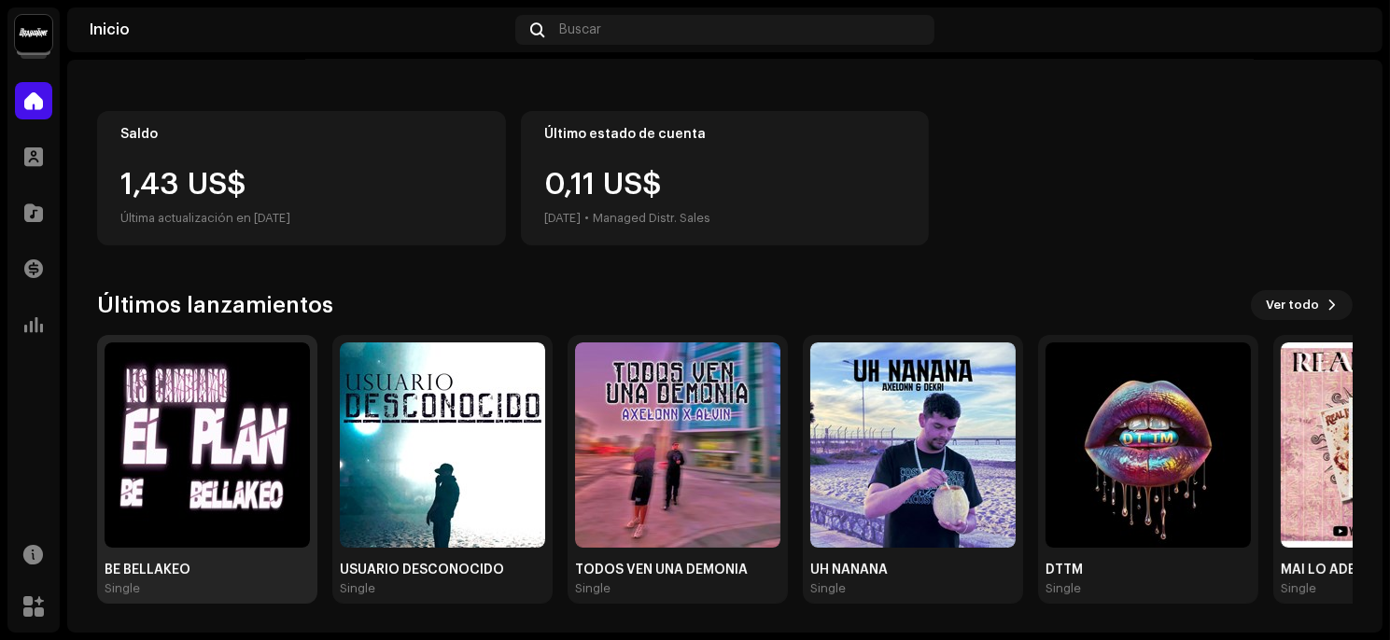
click at [201, 453] on img at bounding box center [207, 445] width 205 height 205
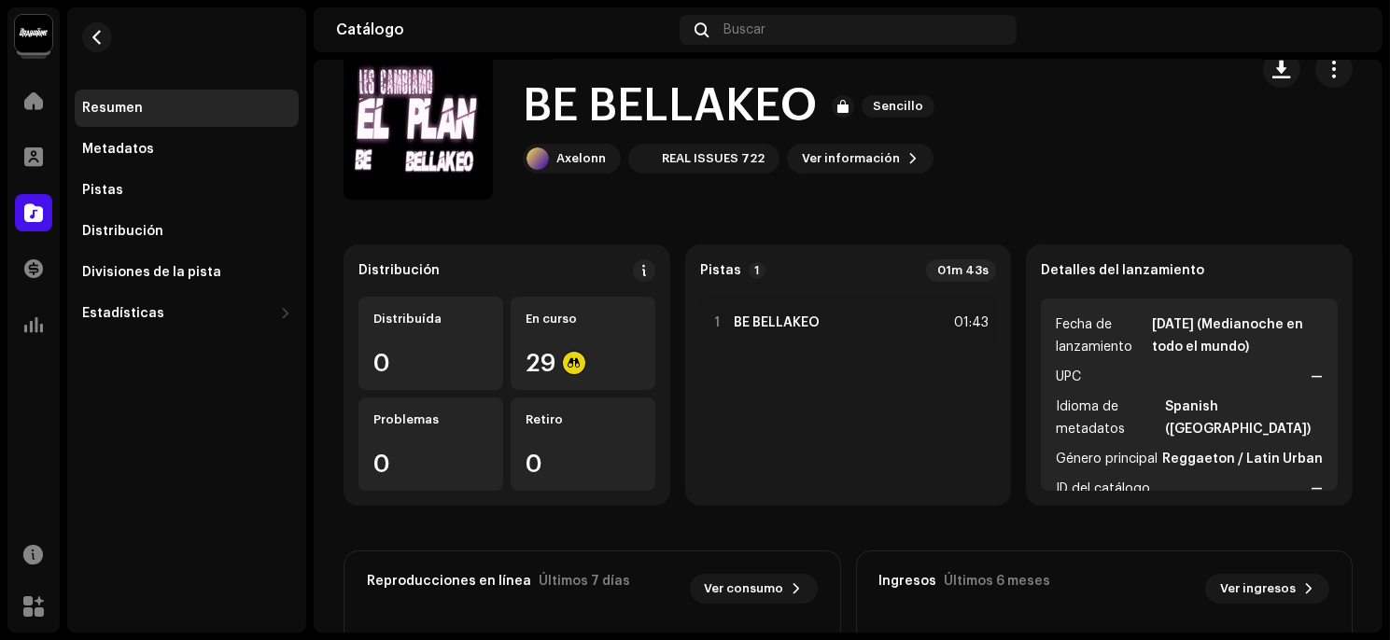
scroll to position [359, 0]
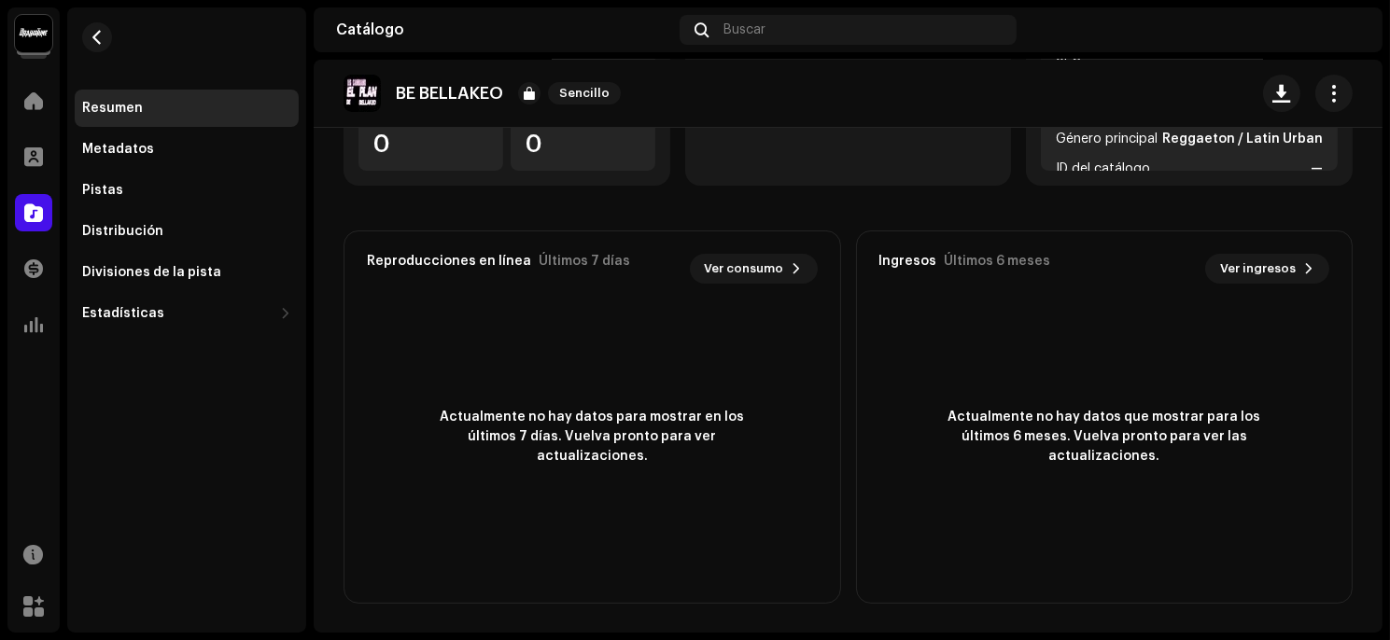
drag, startPoint x: 335, startPoint y: 412, endPoint x: 318, endPoint y: 333, distance: 80.2
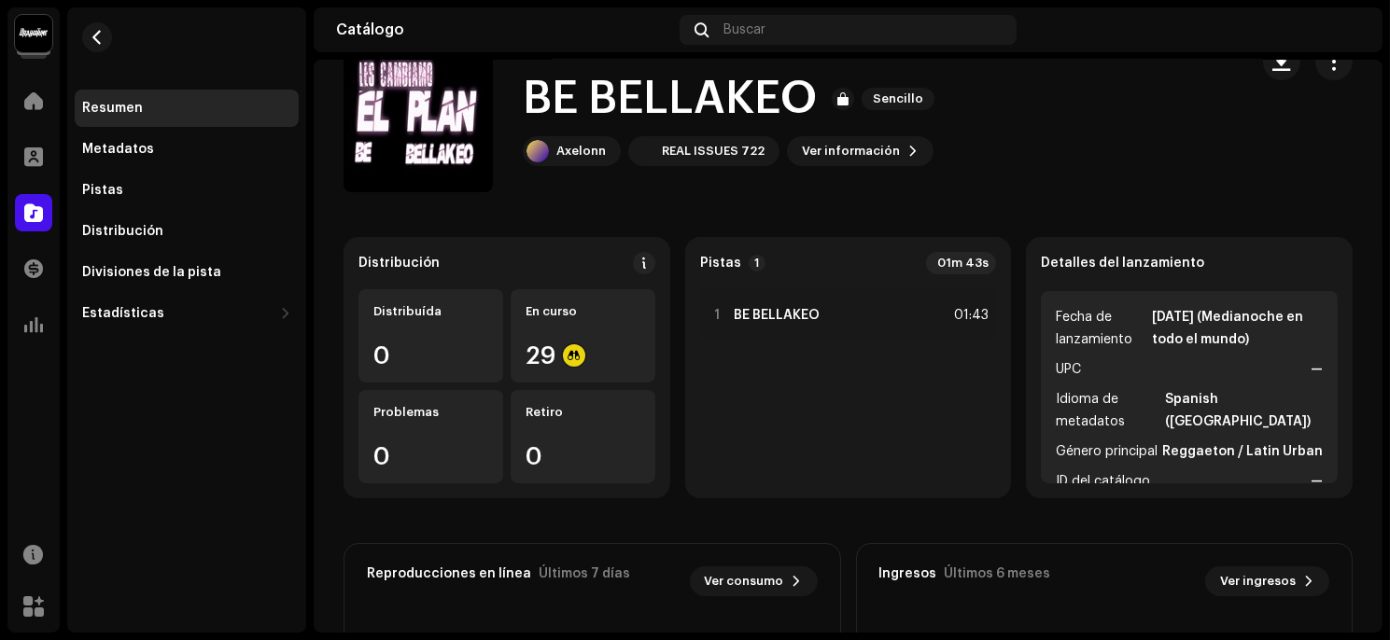
scroll to position [0, 0]
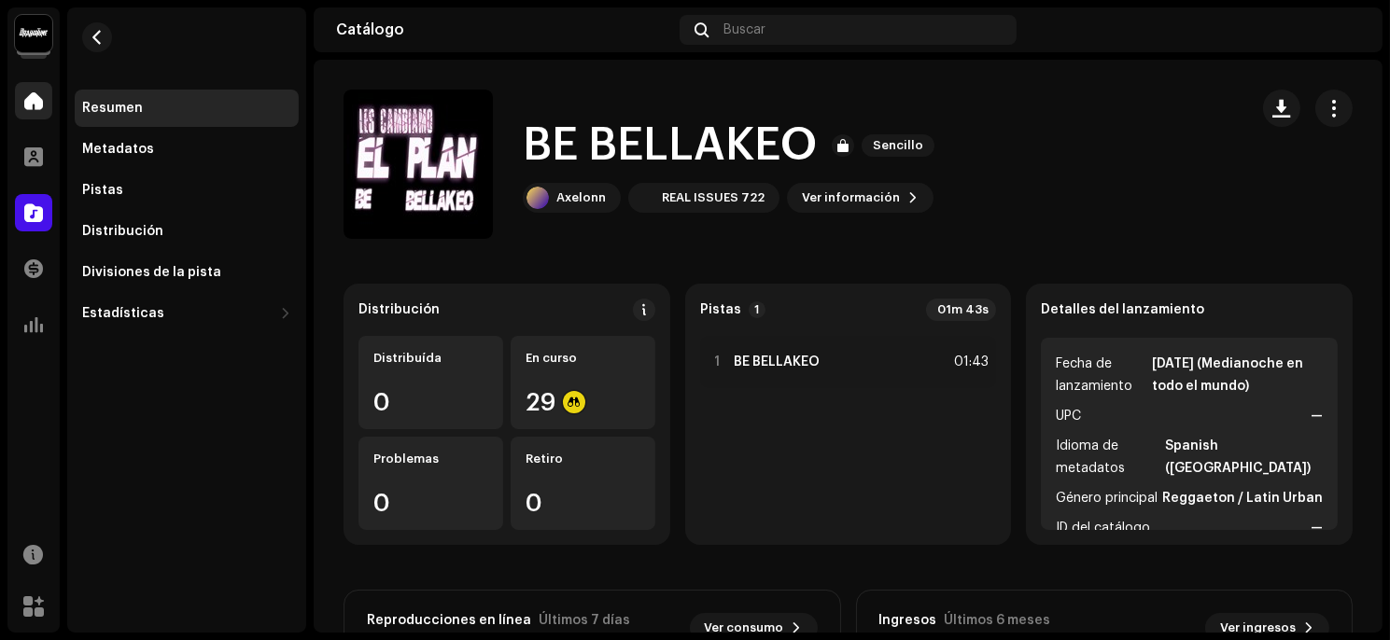
click at [23, 98] on div at bounding box center [33, 100] width 37 height 37
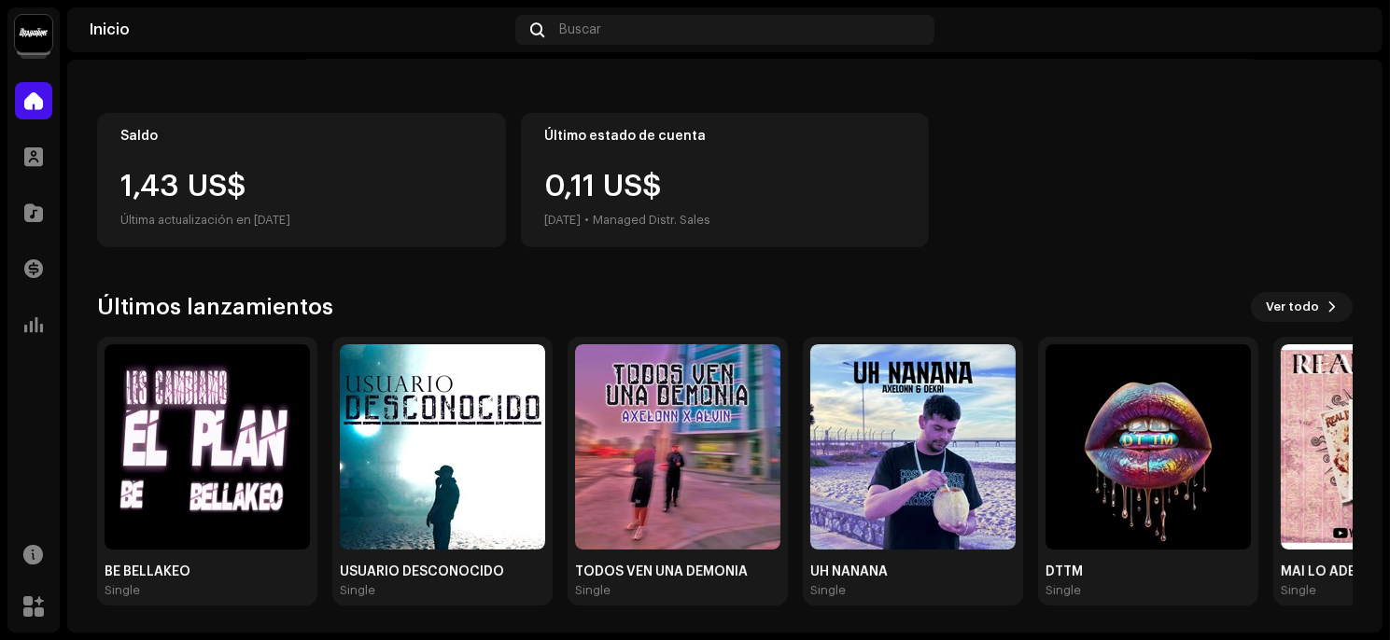
scroll to position [165, 0]
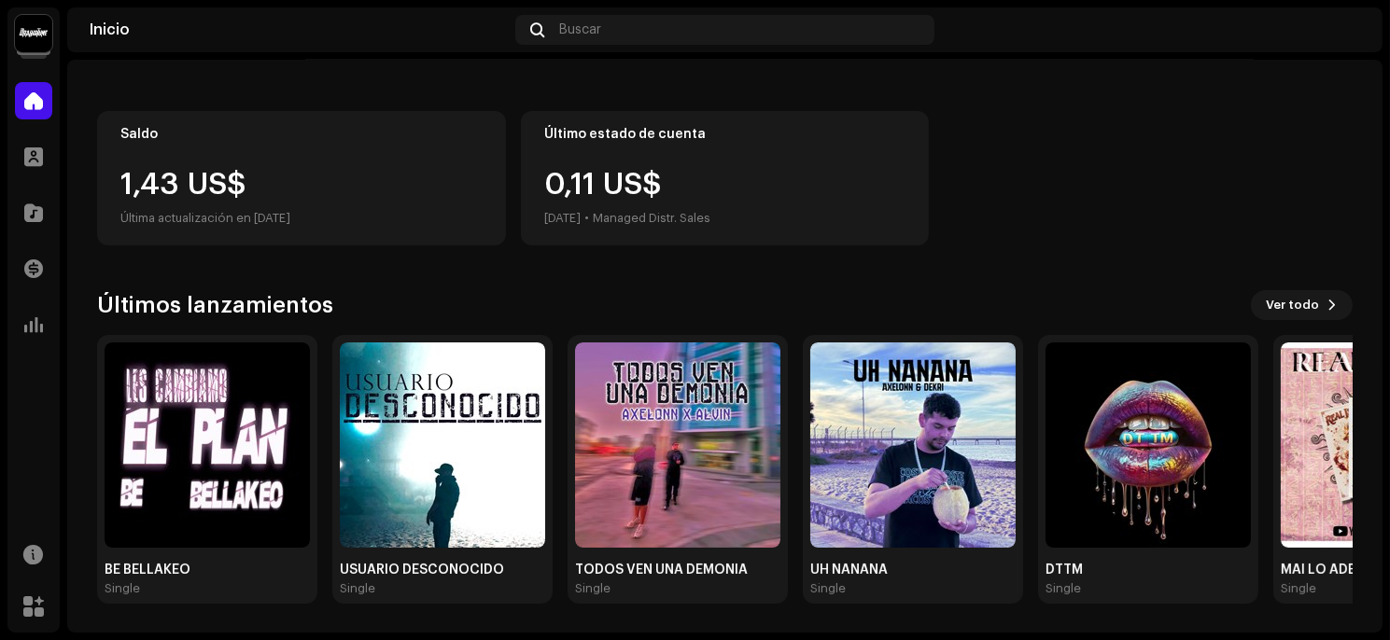
drag, startPoint x: 940, startPoint y: 184, endPoint x: 983, endPoint y: 137, distance: 63.4
click at [983, 137] on div "Saldo 1,43 US$ Última actualización en [DATE] Último estado de cuenta 0,11 US$ …" at bounding box center [724, 178] width 1255 height 134
click at [225, 431] on img at bounding box center [207, 445] width 205 height 205
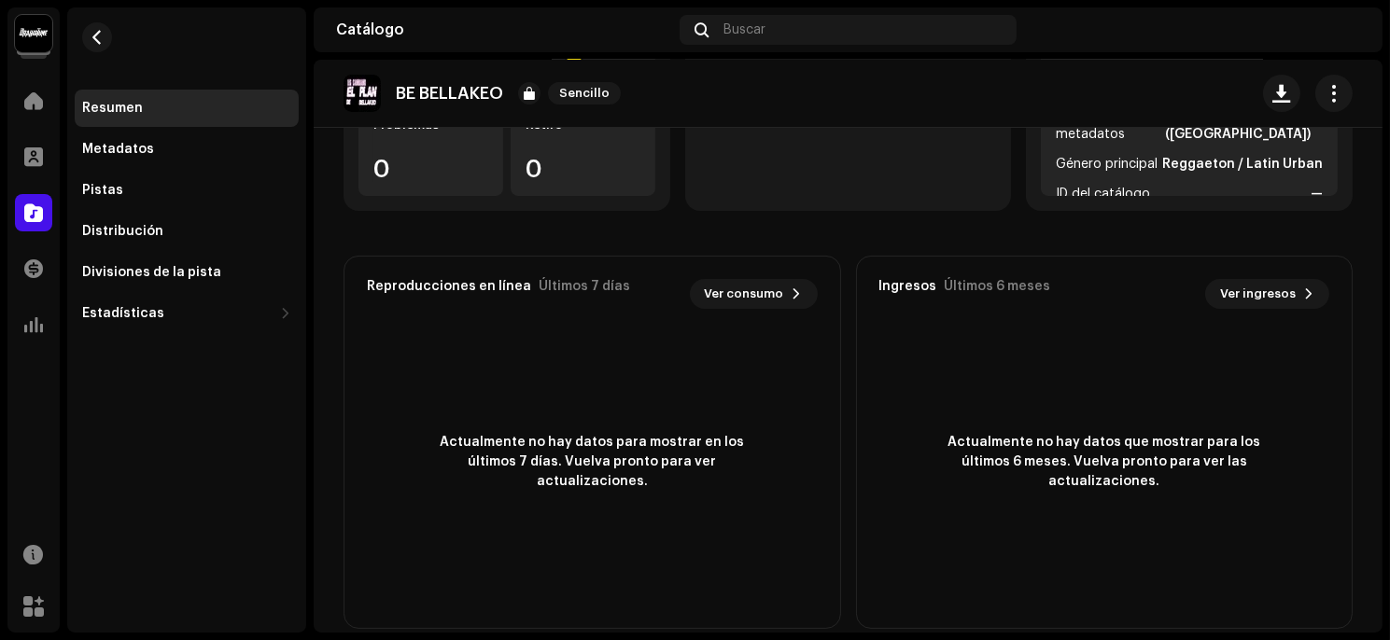
scroll to position [359, 0]
